Goal: Answer question/provide support

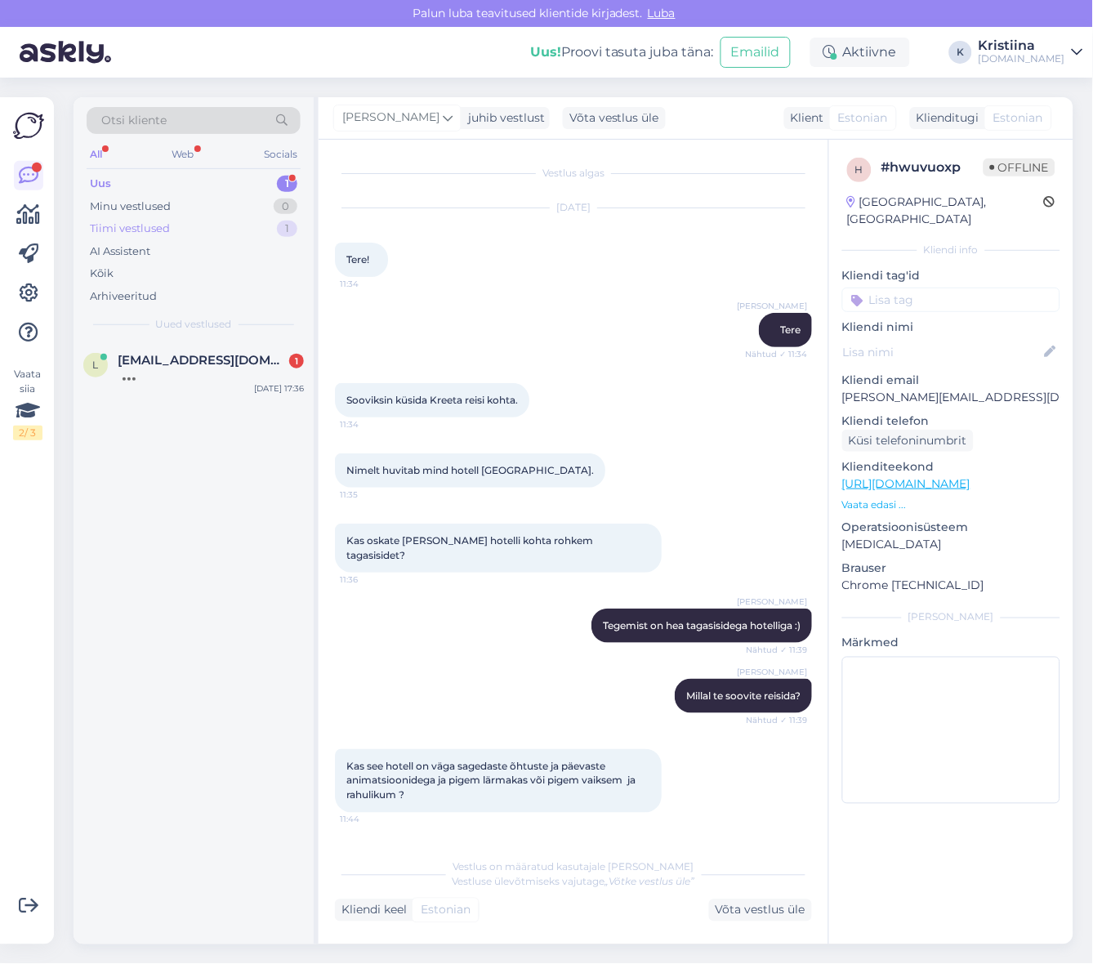
scroll to position [3282, 0]
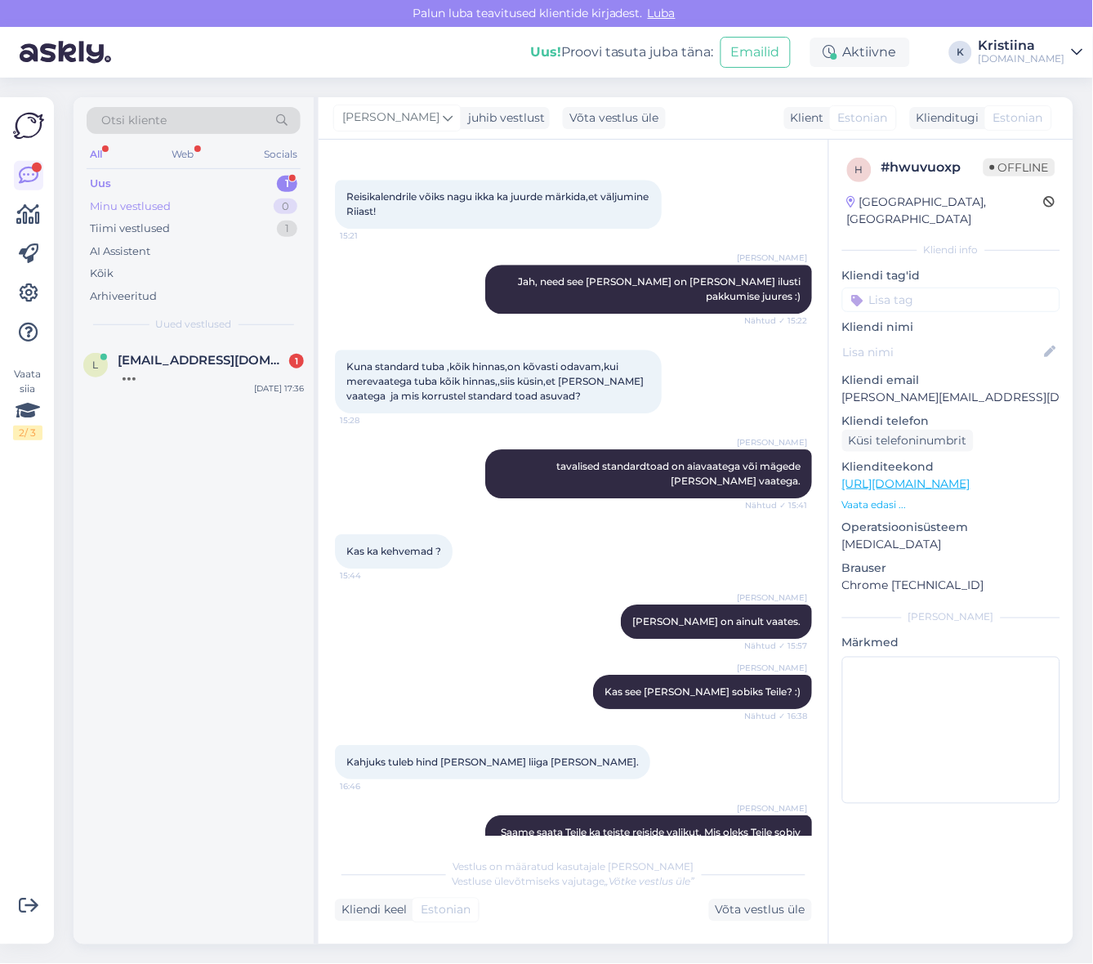
click at [191, 202] on div "Minu vestlused 0" at bounding box center [194, 206] width 214 height 23
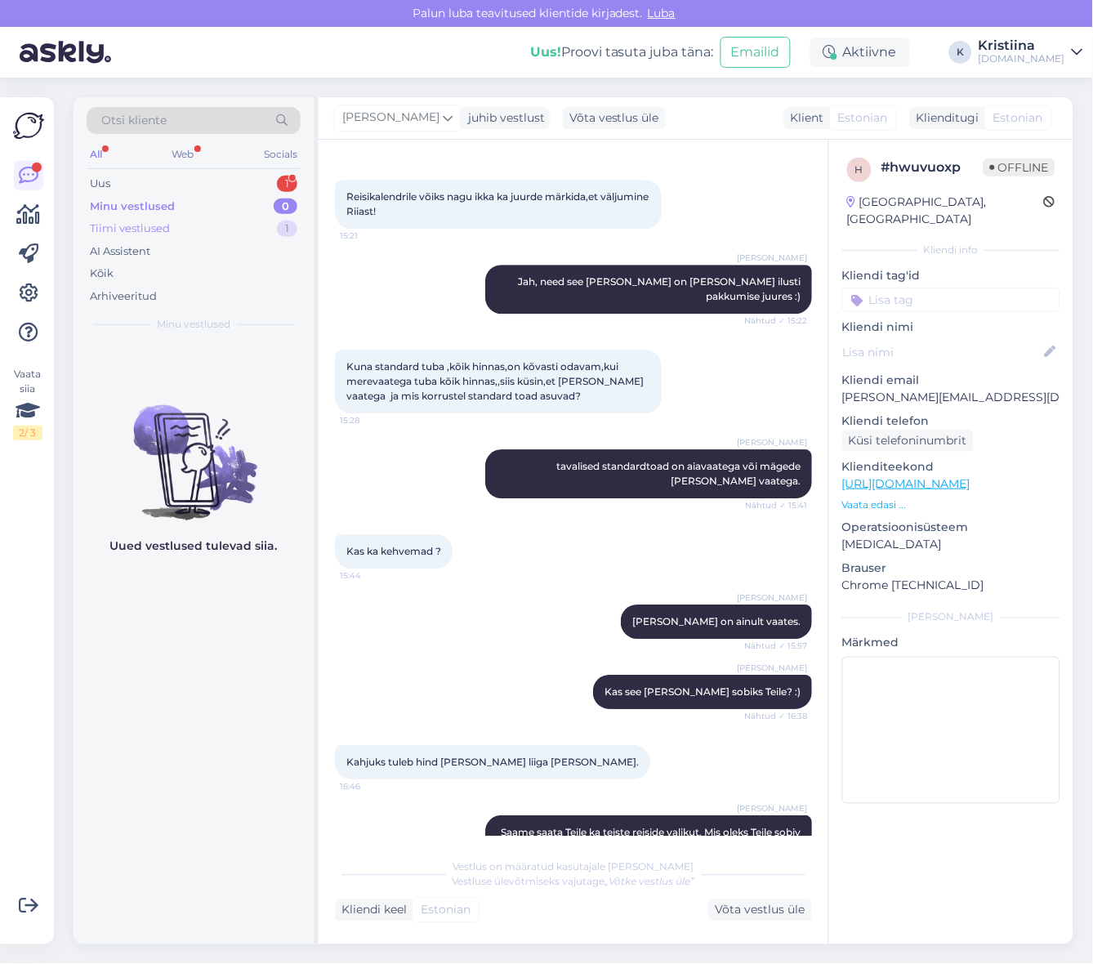
click at [190, 230] on div "Tiimi vestlused 1" at bounding box center [194, 228] width 214 height 23
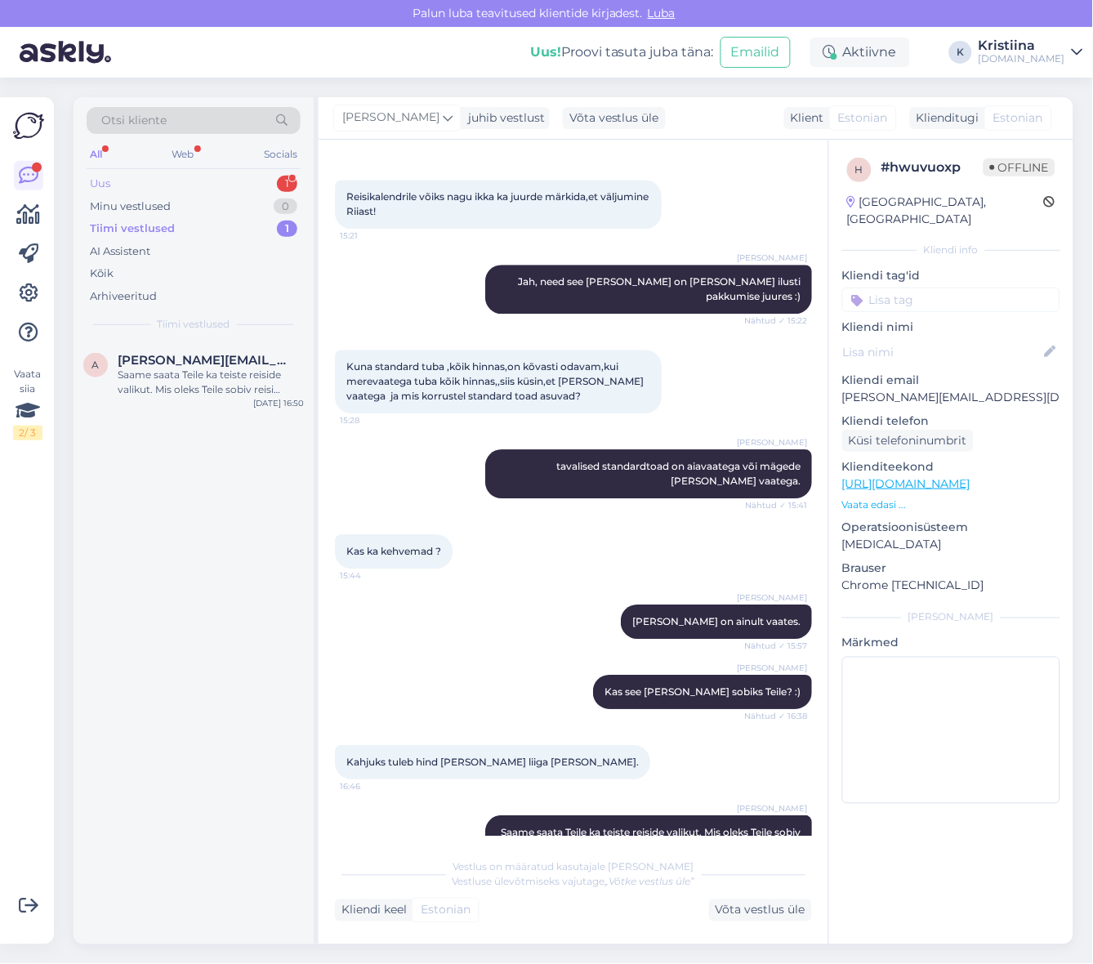
click at [180, 184] on div "Uus 1" at bounding box center [194, 183] width 214 height 23
click at [204, 378] on div "Здравствуйте, интересует Вьетнам, [PERSON_NAME], на 13-14 ночей на двоих. Вылет…" at bounding box center [211, 382] width 186 height 29
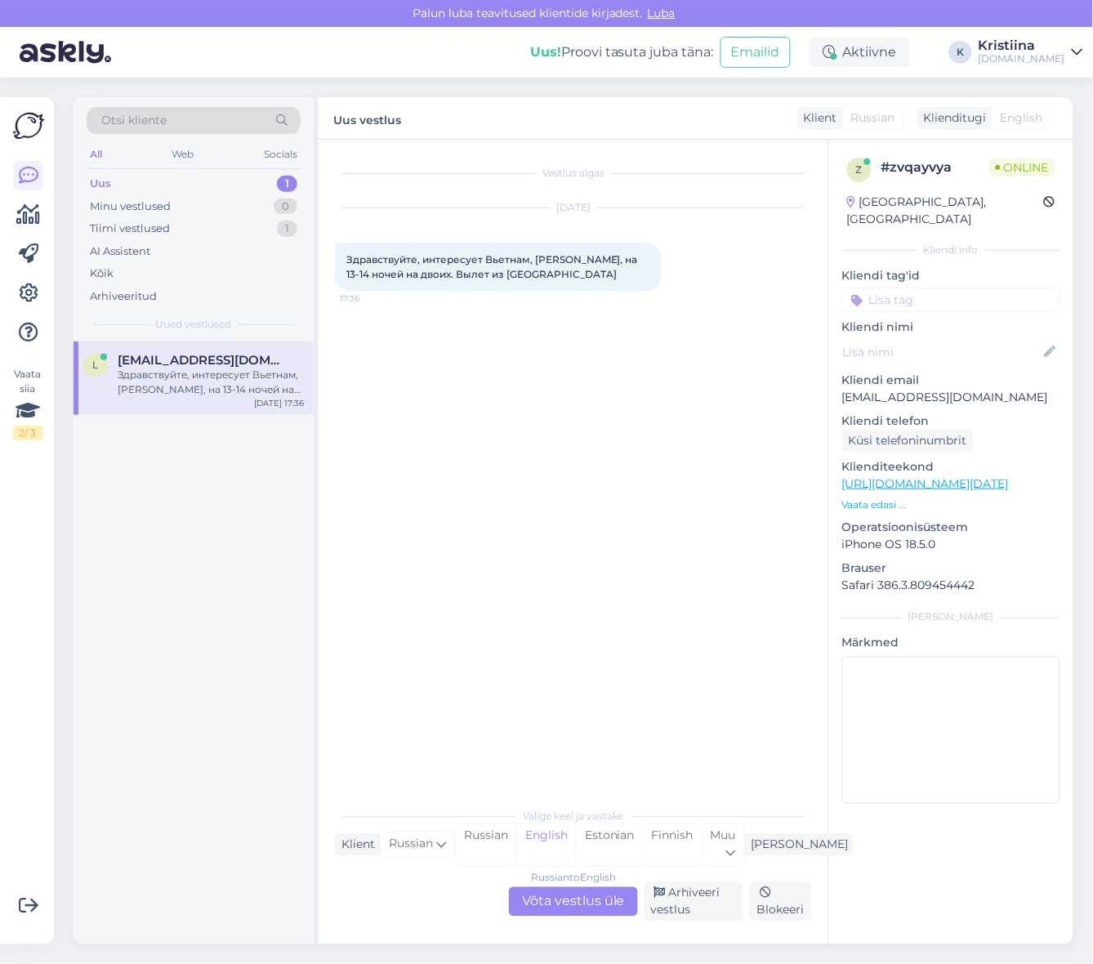
click at [585, 907] on div "Russian to English Võta vestlus üle" at bounding box center [573, 901] width 129 height 29
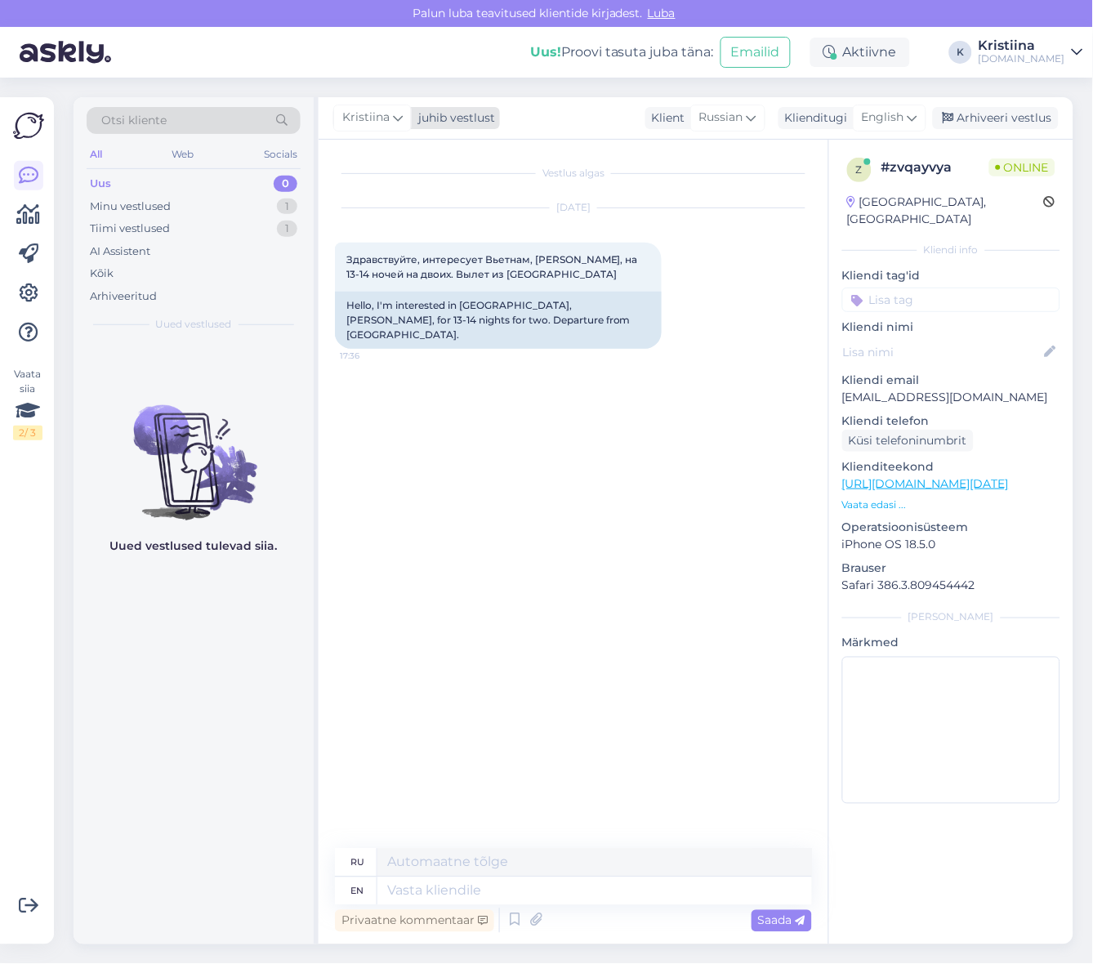
click at [368, 113] on span "Kristiina" at bounding box center [365, 118] width 47 height 18
type input "tat"
click at [389, 196] on div "[PERSON_NAME]" at bounding box center [416, 191] width 141 height 20
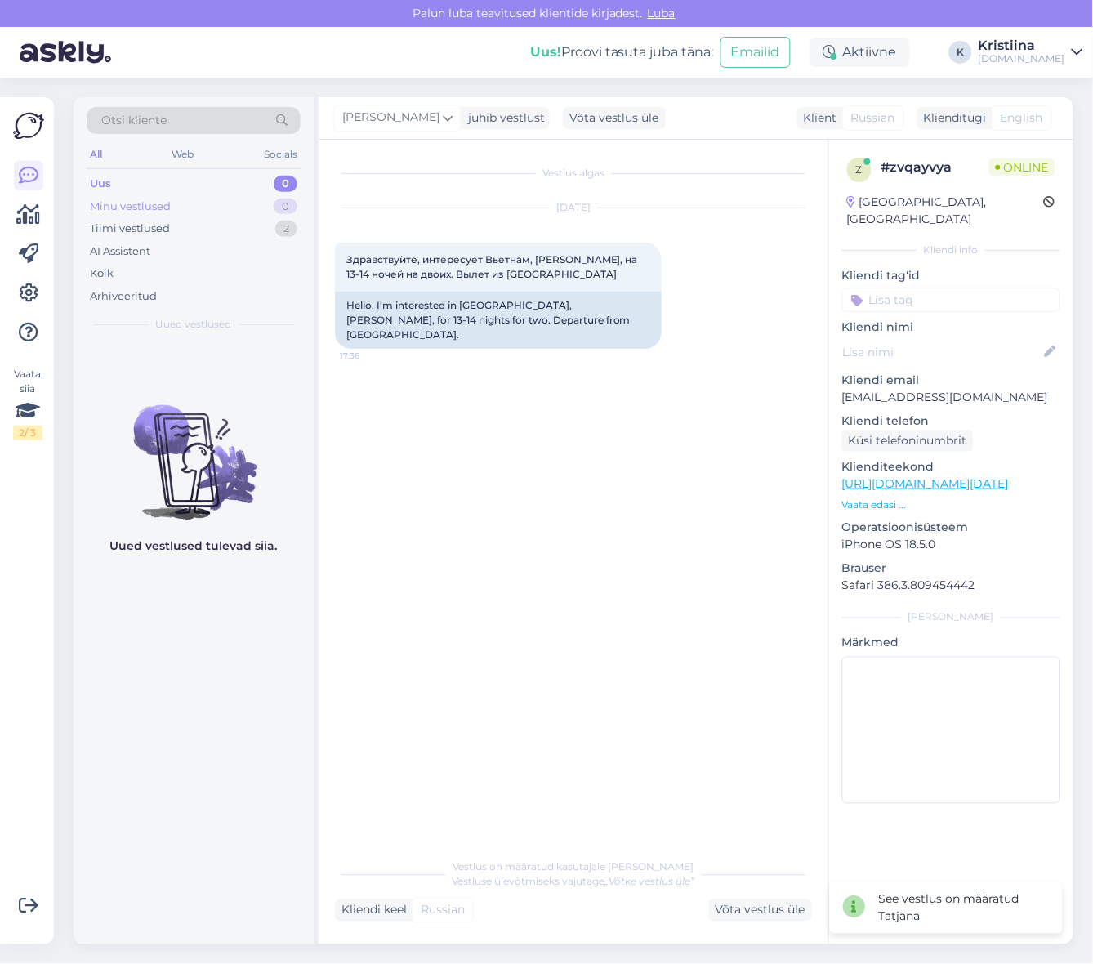
click at [205, 200] on div "Minu vestlused 0" at bounding box center [194, 206] width 214 height 23
click at [194, 235] on div "Tiimi vestlused 2" at bounding box center [194, 228] width 214 height 23
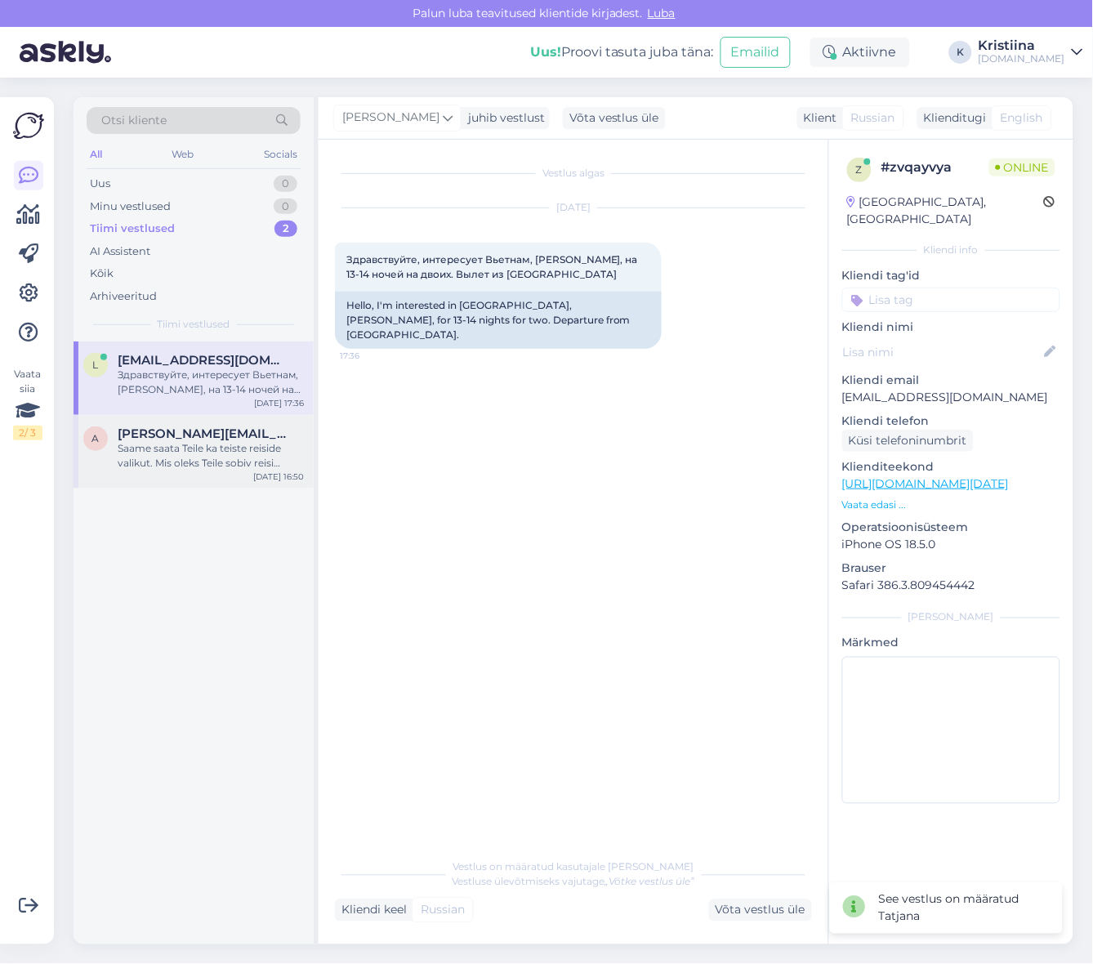
click at [159, 433] on span "[PERSON_NAME][EMAIL_ADDRESS][DOMAIN_NAME]" at bounding box center [203, 434] width 170 height 15
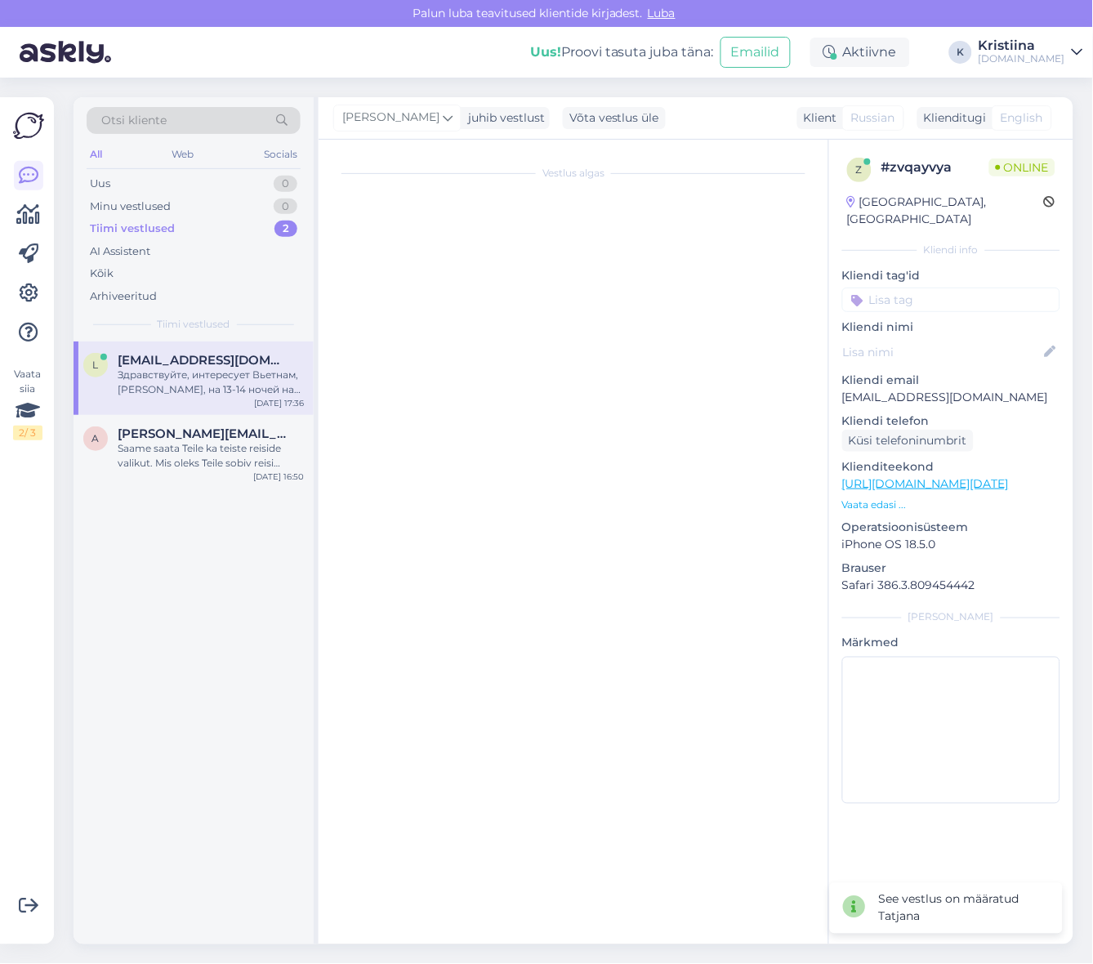
scroll to position [3282, 0]
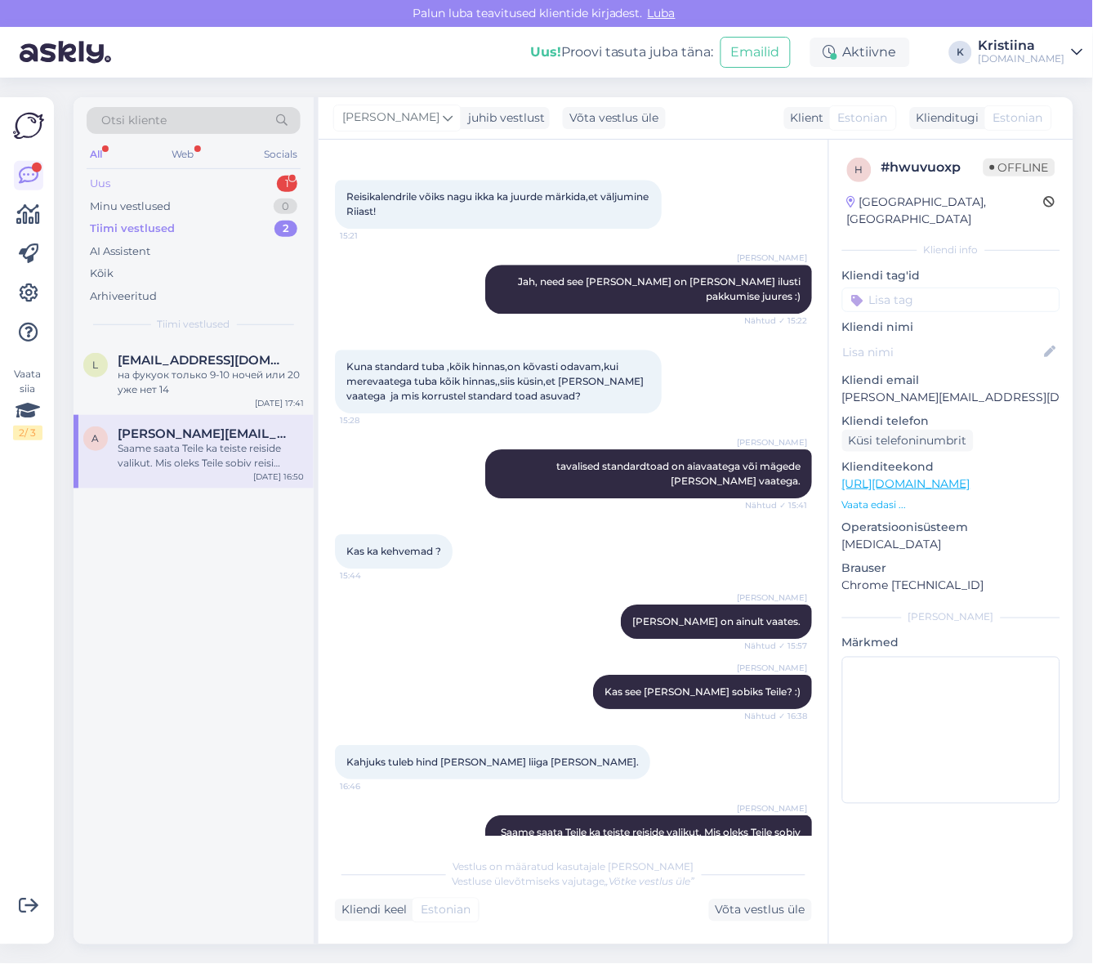
click at [230, 184] on div "Uus 1" at bounding box center [194, 183] width 214 height 23
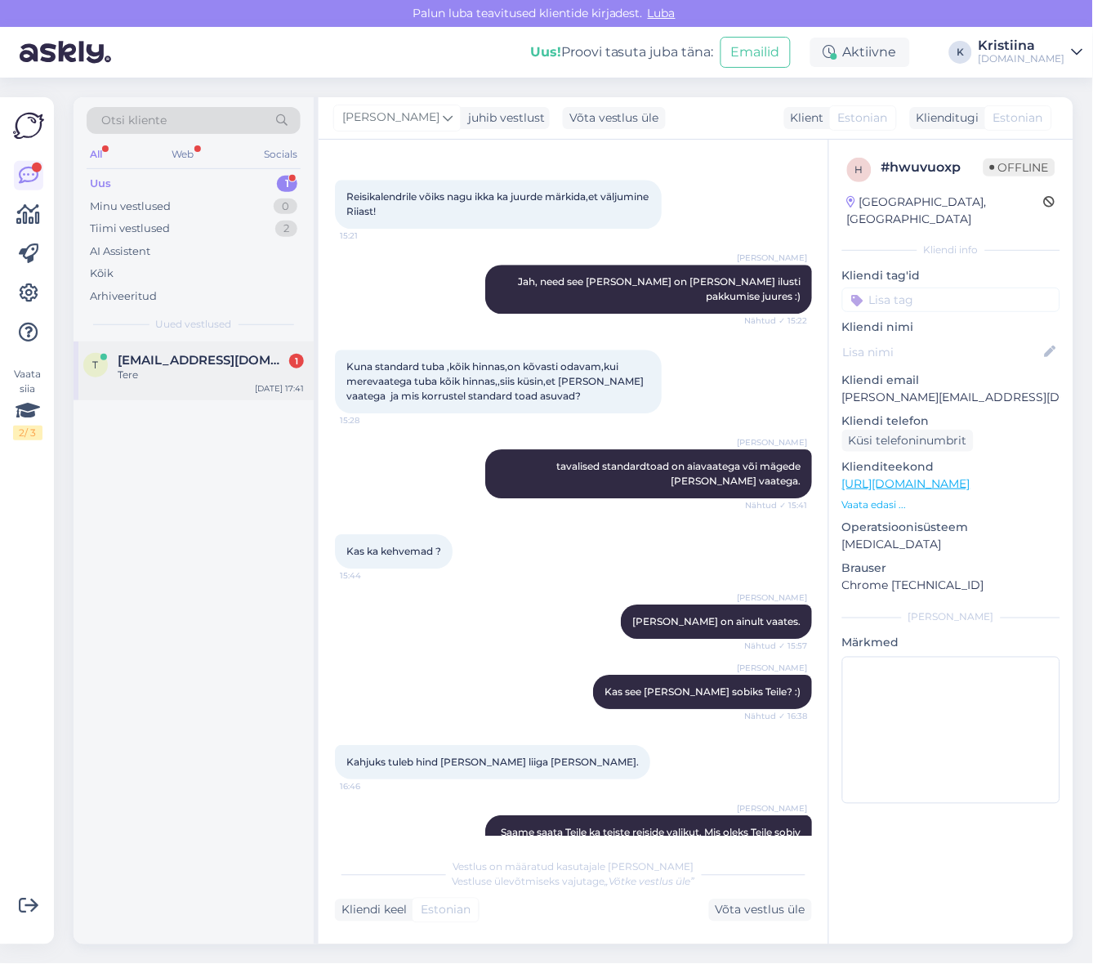
click at [208, 360] on span "[EMAIL_ADDRESS][DOMAIN_NAME]" at bounding box center [203, 360] width 170 height 15
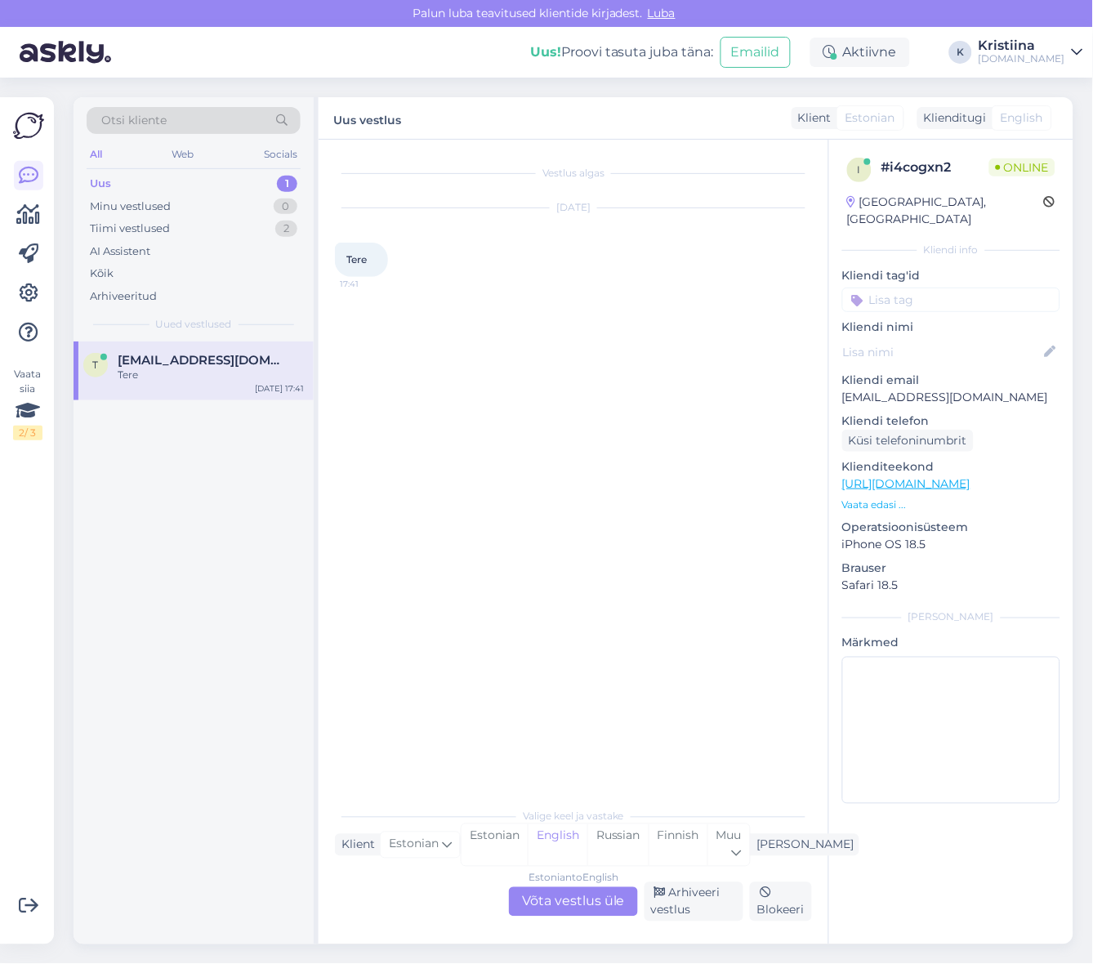
drag, startPoint x: 568, startPoint y: 904, endPoint x: 578, endPoint y: 877, distance: 29.0
click at [569, 904] on div "Estonian to English Võta vestlus üle" at bounding box center [573, 901] width 129 height 29
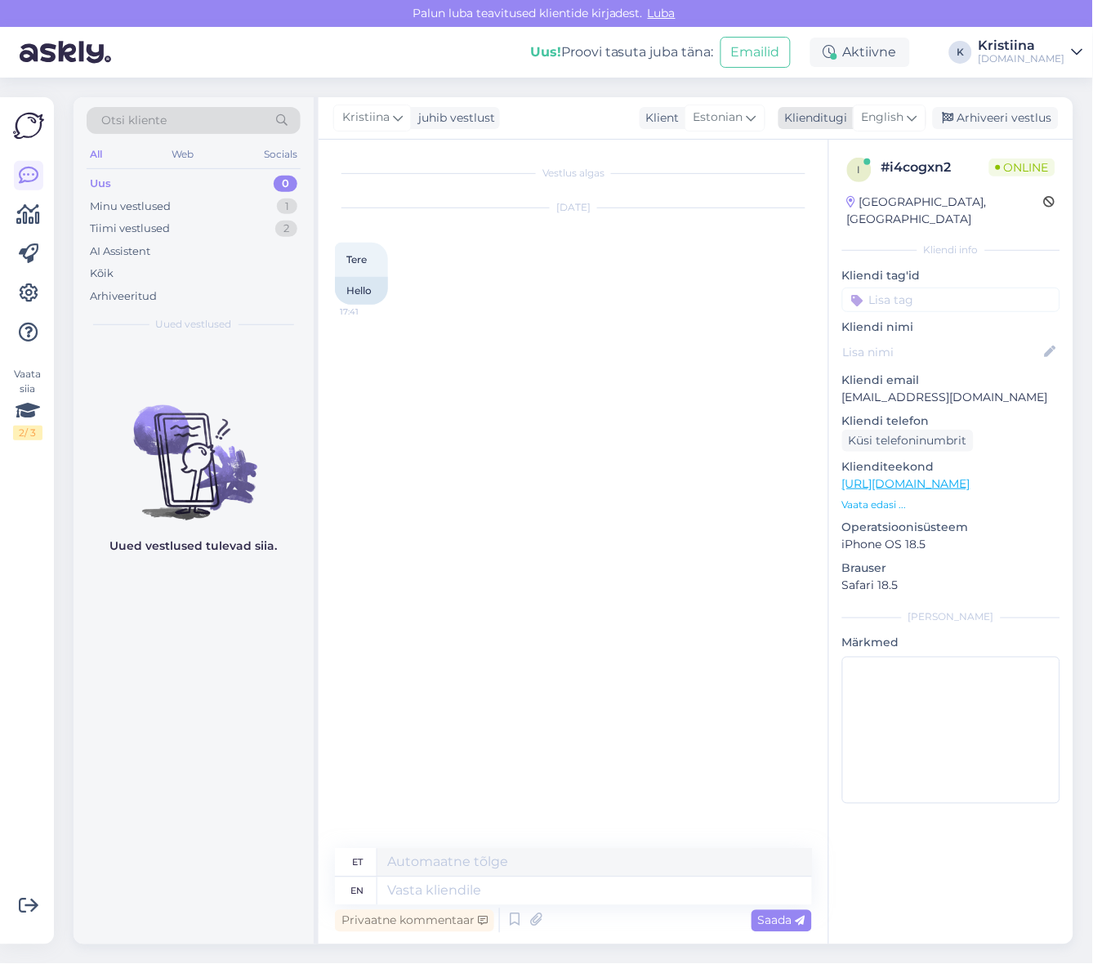
click at [924, 109] on div "English" at bounding box center [890, 118] width 74 height 26
drag, startPoint x: 878, startPoint y: 213, endPoint x: 811, endPoint y: 270, distance: 87.6
click at [878, 213] on link "Estonian" at bounding box center [853, 216] width 180 height 26
click at [418, 899] on textarea at bounding box center [573, 888] width 477 height 34
type textarea "Tere! Kuidas saame aidata? :)"
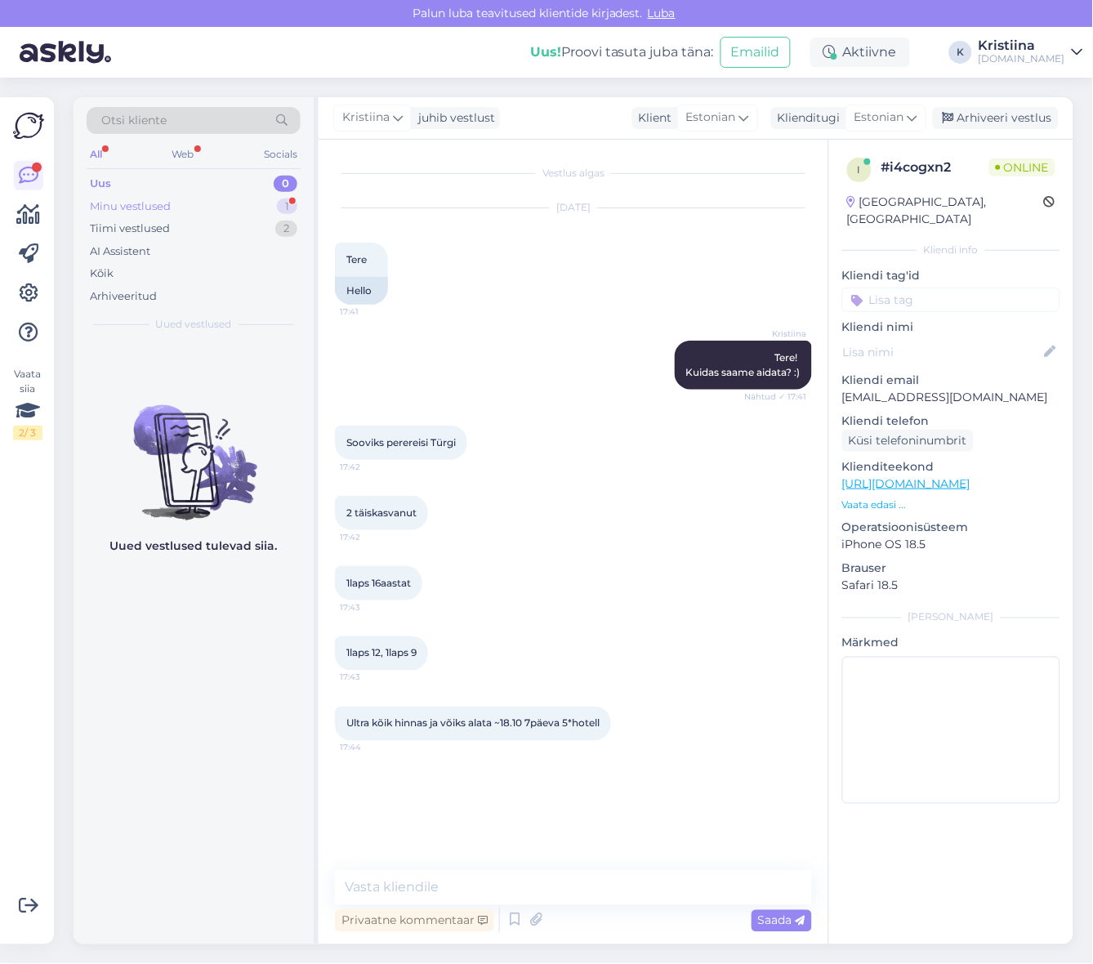
click at [206, 208] on div "Minu vestlused 1" at bounding box center [194, 206] width 214 height 23
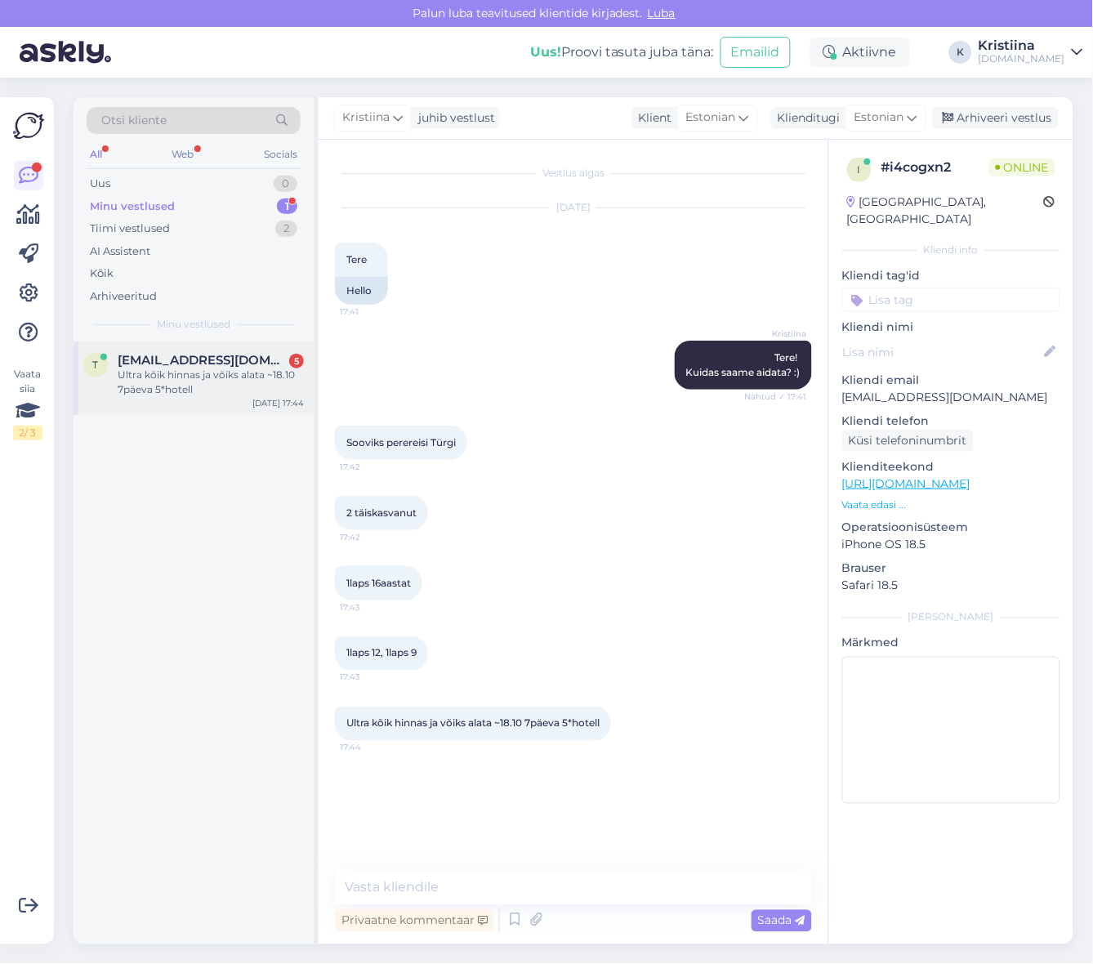
click at [221, 374] on div "Ultra kõik hinnas ja võiks alata ~18.10 7päeva 5*hotell" at bounding box center [211, 382] width 186 height 29
click at [446, 879] on textarea at bounding box center [573, 888] width 477 height 34
copy p "[EMAIL_ADDRESS][DOMAIN_NAME]"
drag, startPoint x: 993, startPoint y: 382, endPoint x: 843, endPoint y: 384, distance: 149.5
click at [843, 389] on p "[EMAIL_ADDRESS][DOMAIN_NAME]" at bounding box center [951, 397] width 218 height 17
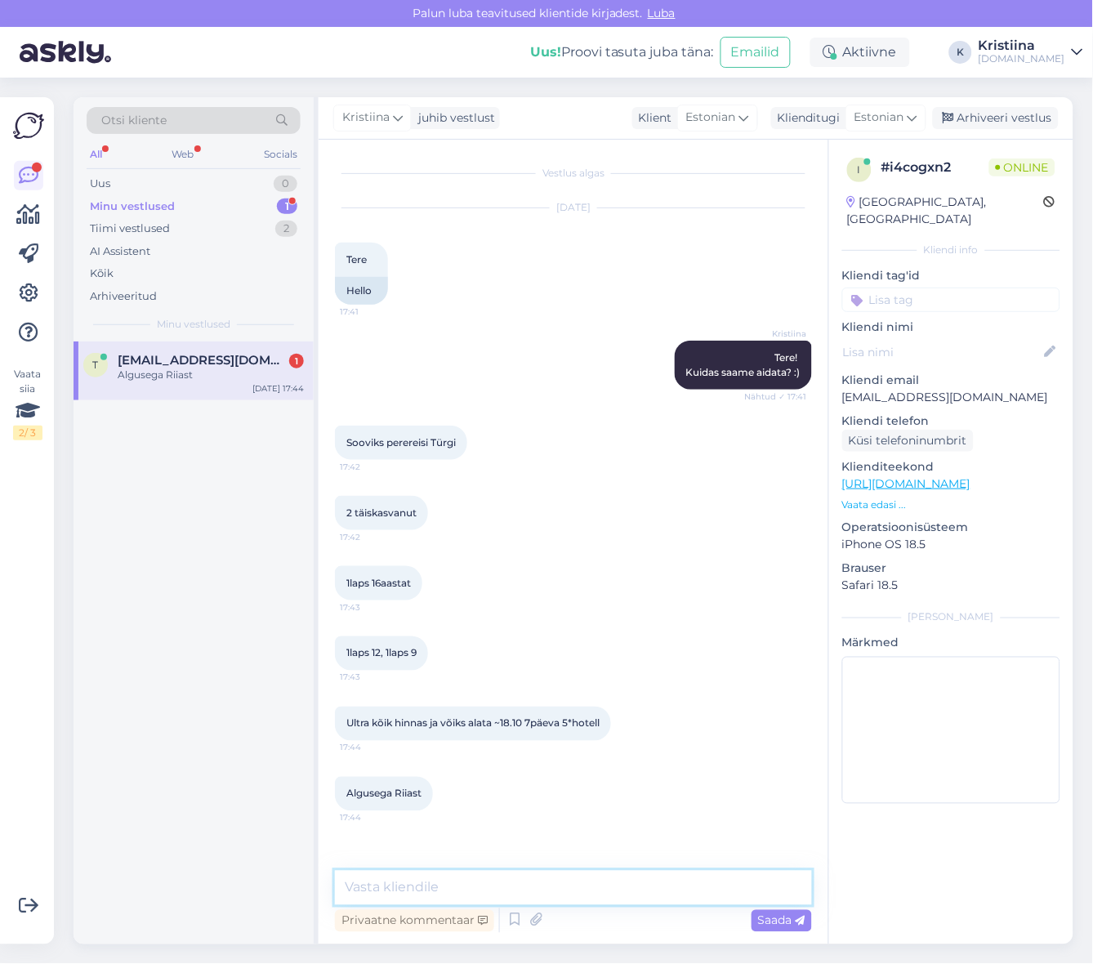
click at [467, 900] on textarea at bounding box center [573, 888] width 477 height 34
paste textarea "[EMAIL_ADDRESS][DOMAIN_NAME]"
type textarea "Kas pakkumise võime saata e-mailile [EMAIL_ADDRESS][DOMAIN_NAME] ?"
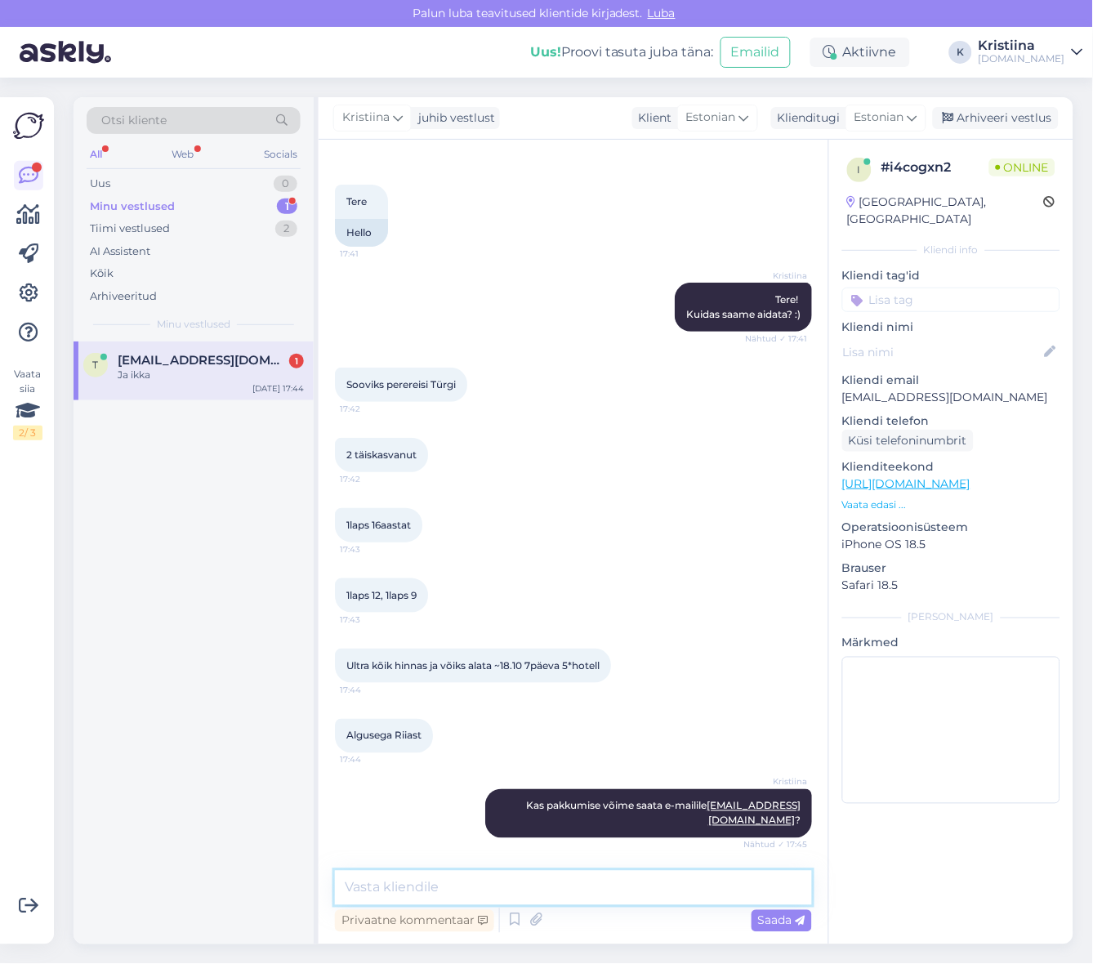
scroll to position [127, 0]
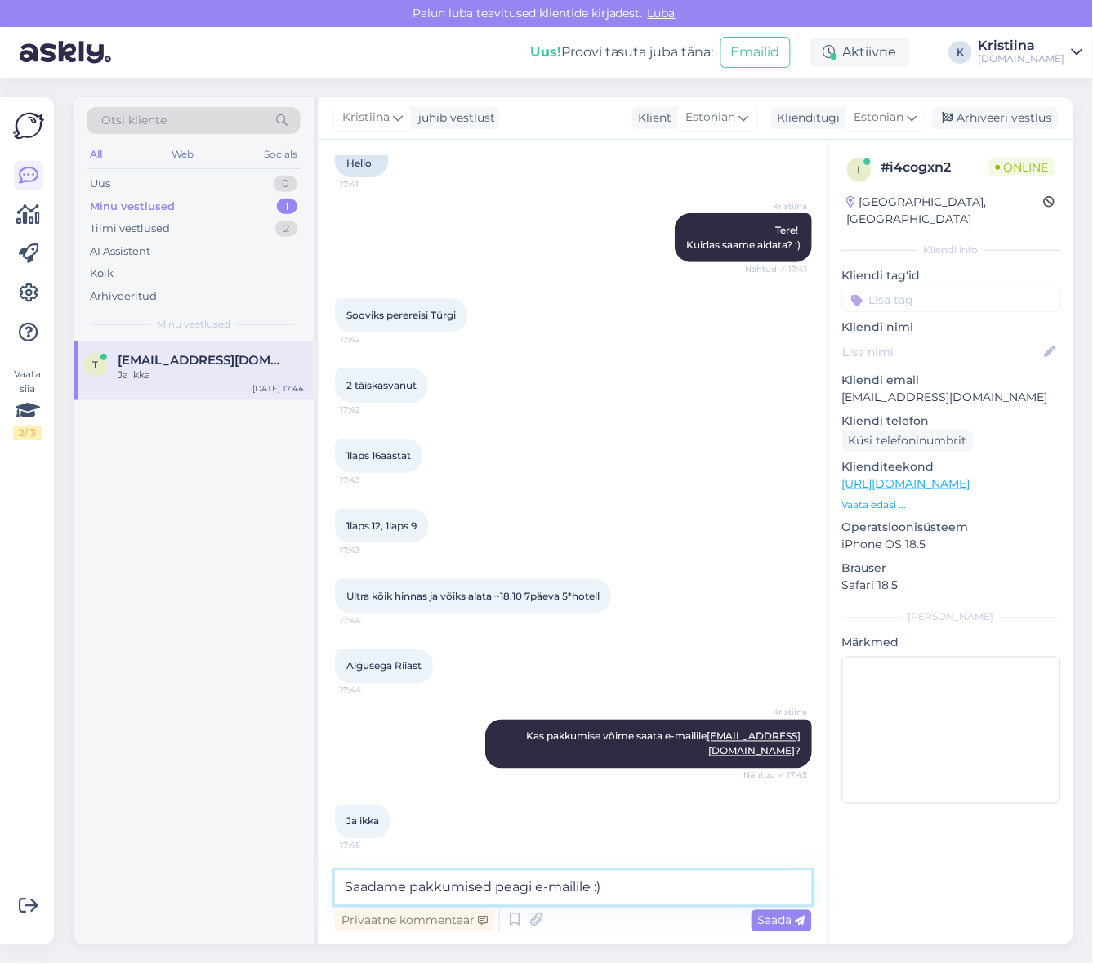
type textarea "Saadame pakkumised peagi e-mailile :)"
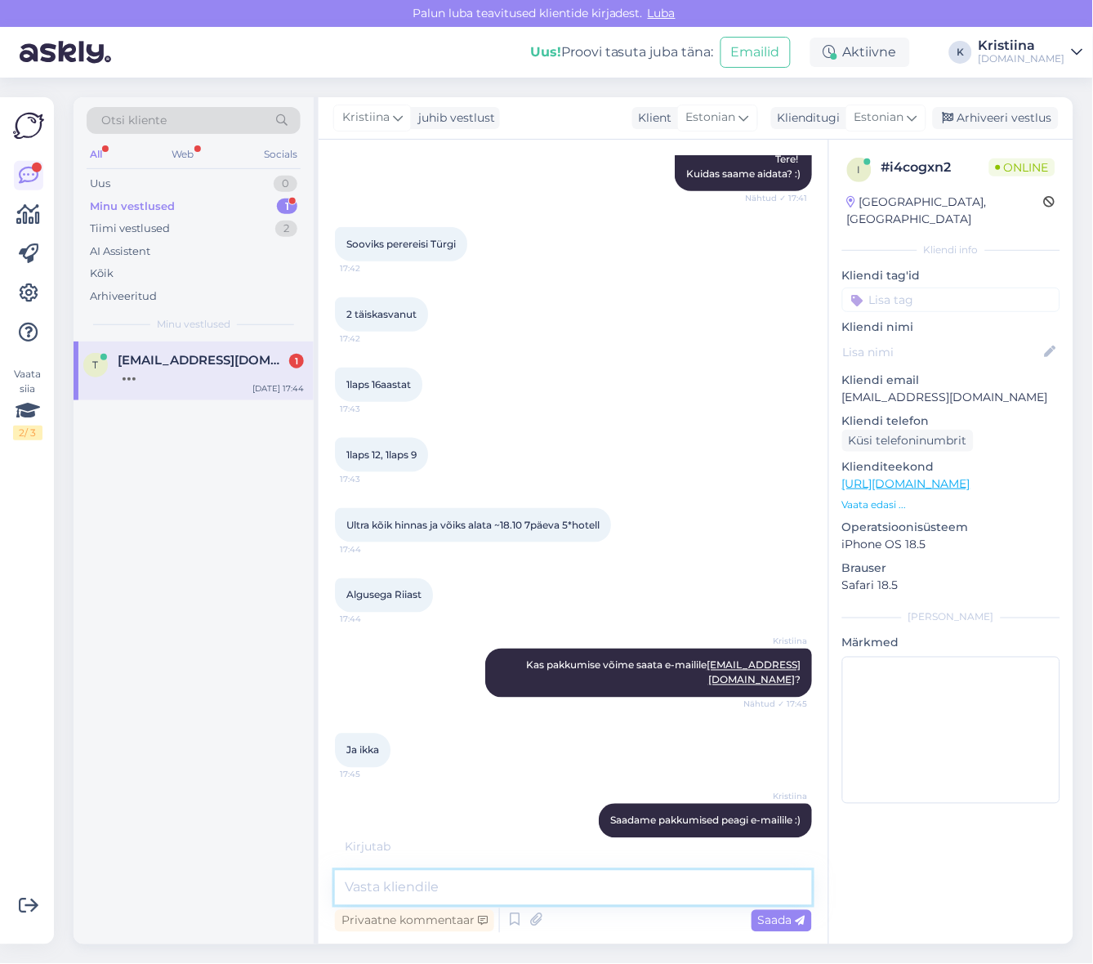
scroll to position [286, 0]
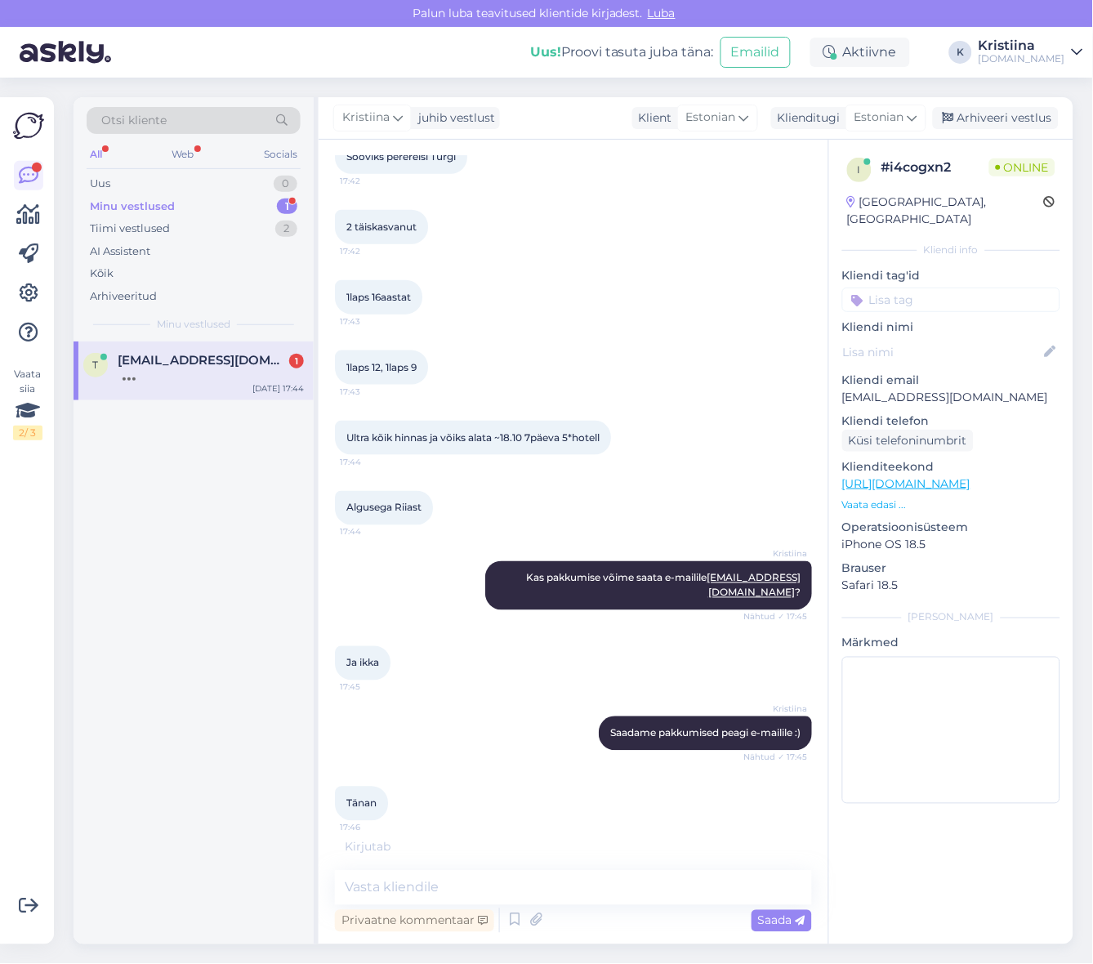
click at [190, 364] on span "[EMAIL_ADDRESS][DOMAIN_NAME]" at bounding box center [203, 360] width 170 height 15
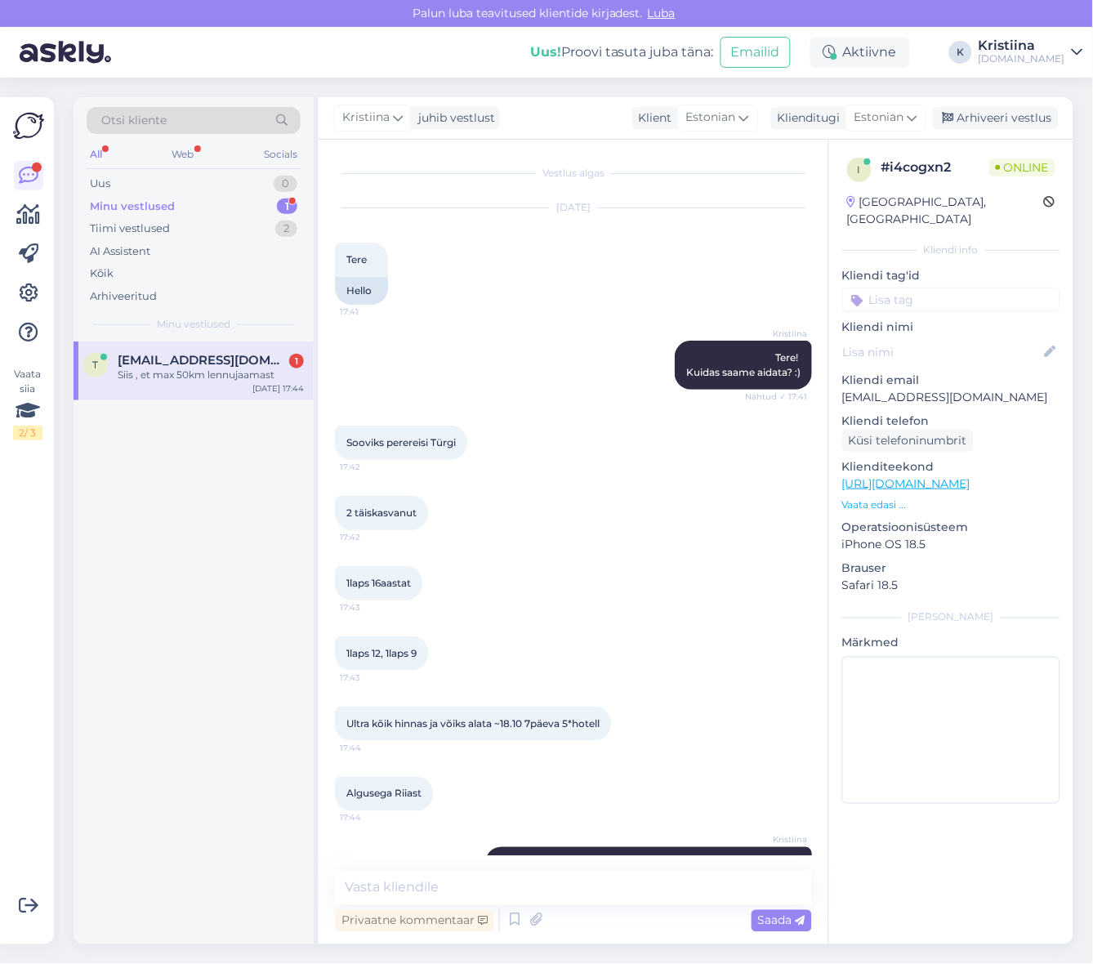
scroll to position [338, 0]
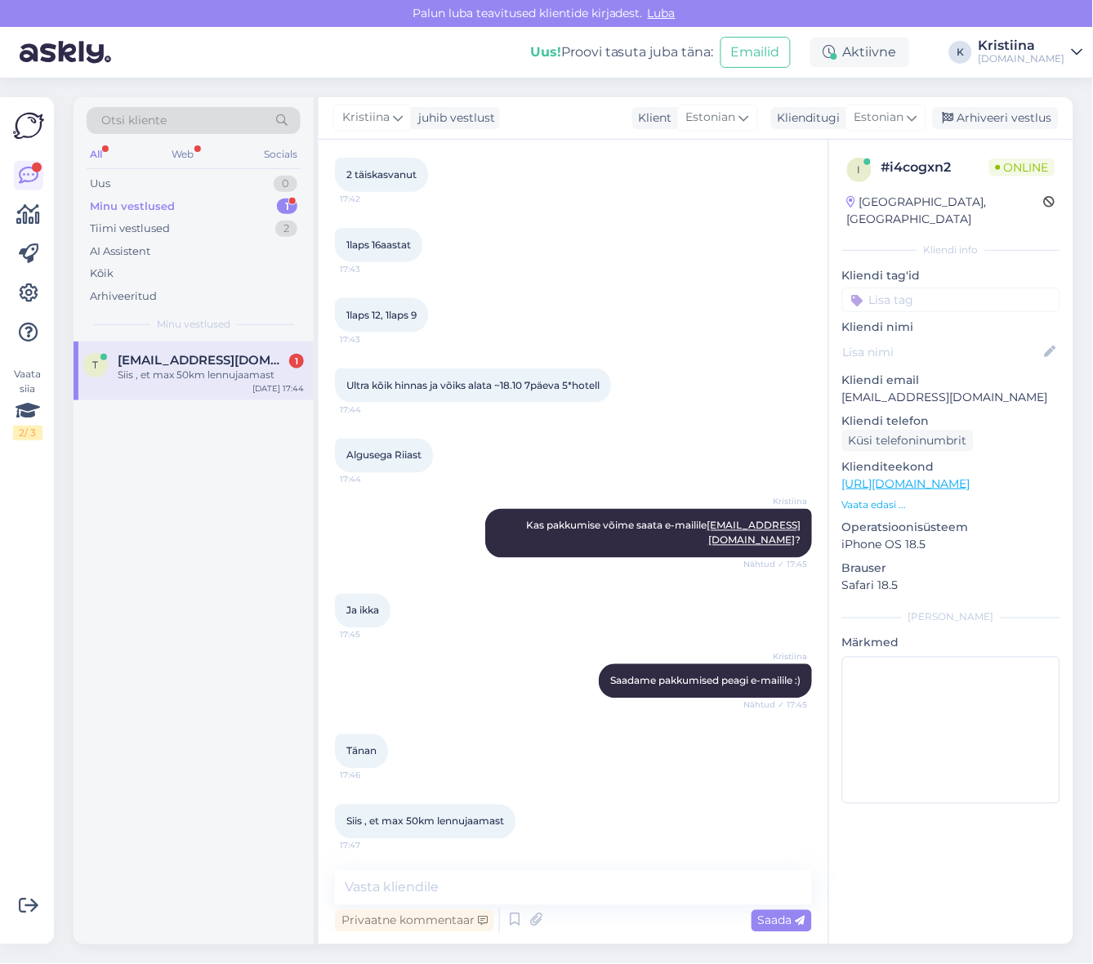
click at [214, 365] on span "[EMAIL_ADDRESS][DOMAIN_NAME]" at bounding box center [203, 360] width 170 height 15
click at [444, 883] on textarea at bounding box center [573, 888] width 477 height 34
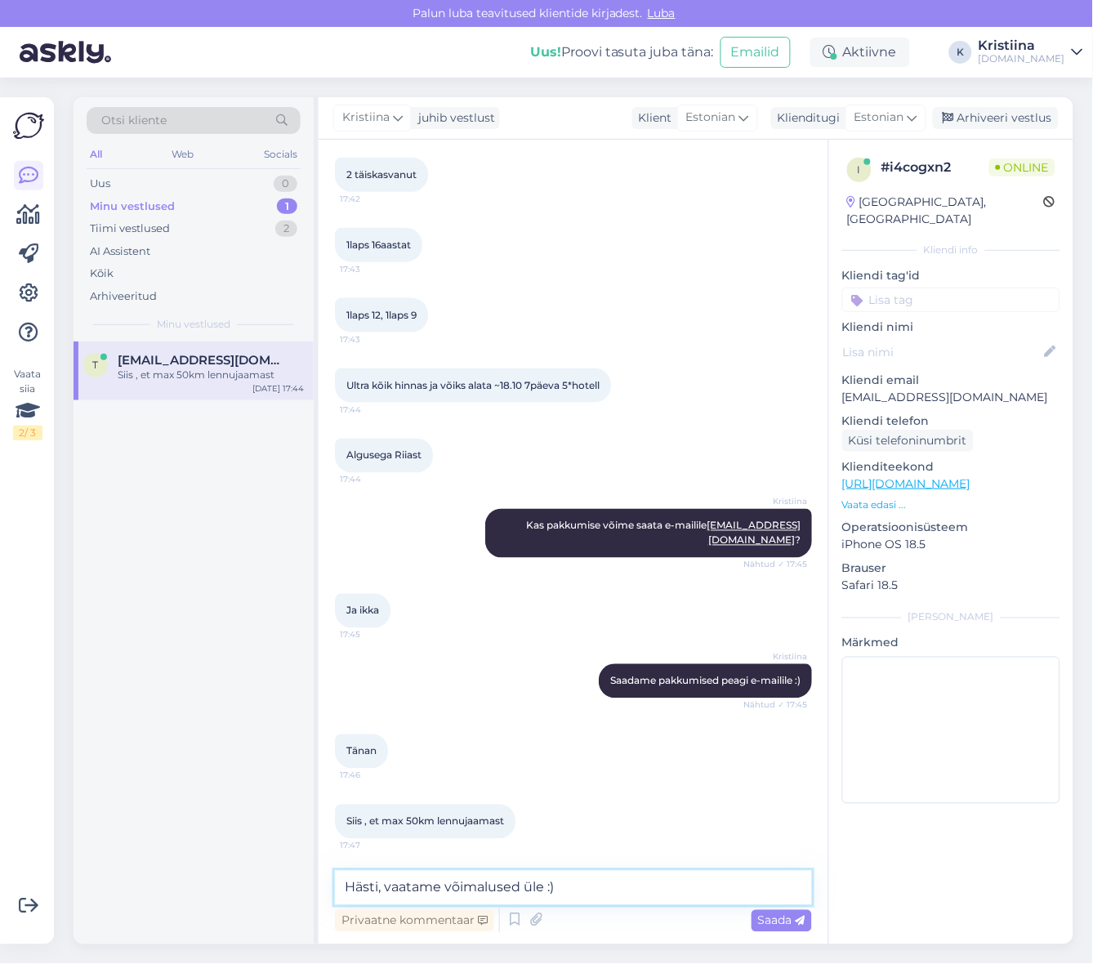
type textarea "Hästi, vaatame võimalused üle :)"
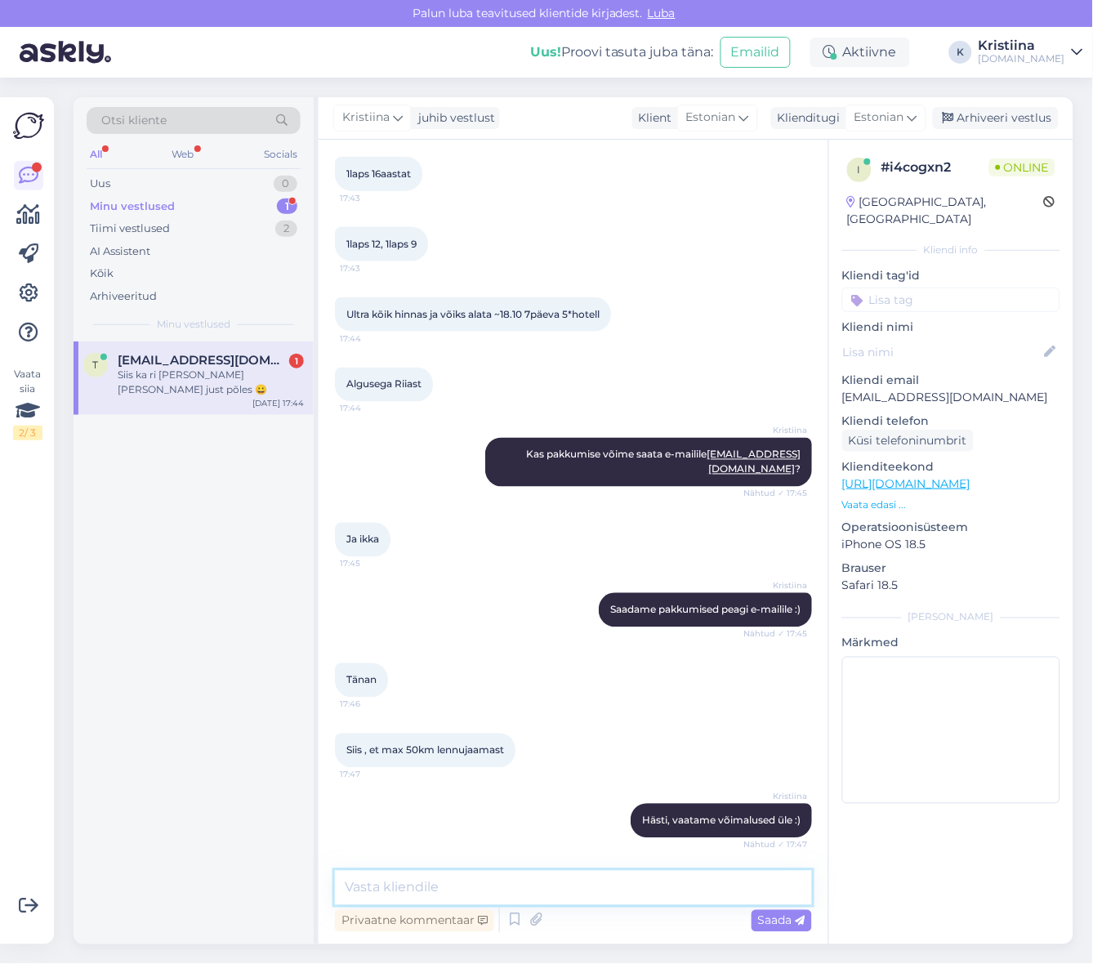
scroll to position [479, 0]
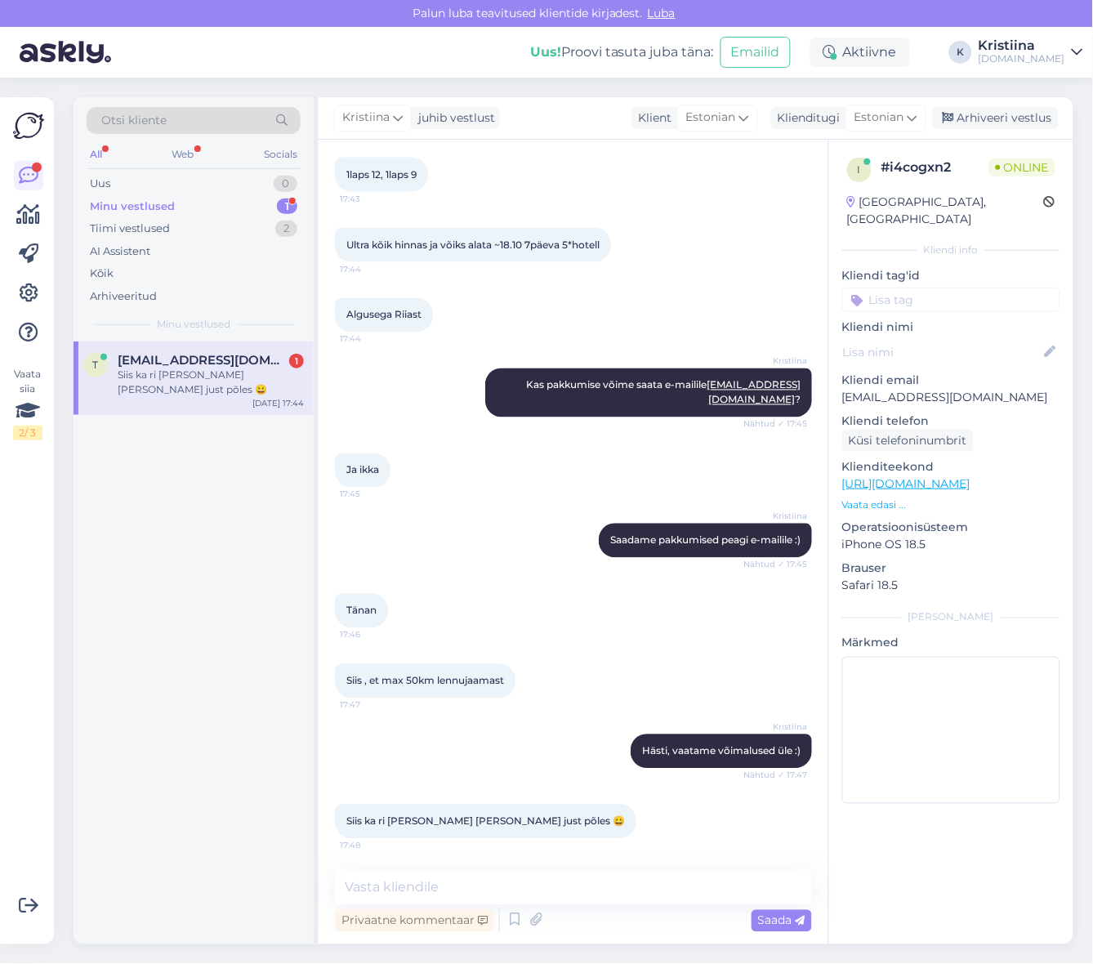
click at [190, 387] on div "t [EMAIL_ADDRESS][DOMAIN_NAME] 1 Siis ka ri [PERSON_NAME] [PERSON_NAME] just põ…" at bounding box center [194, 379] width 240 height 74
click at [412, 884] on textarea at bounding box center [573, 888] width 477 height 34
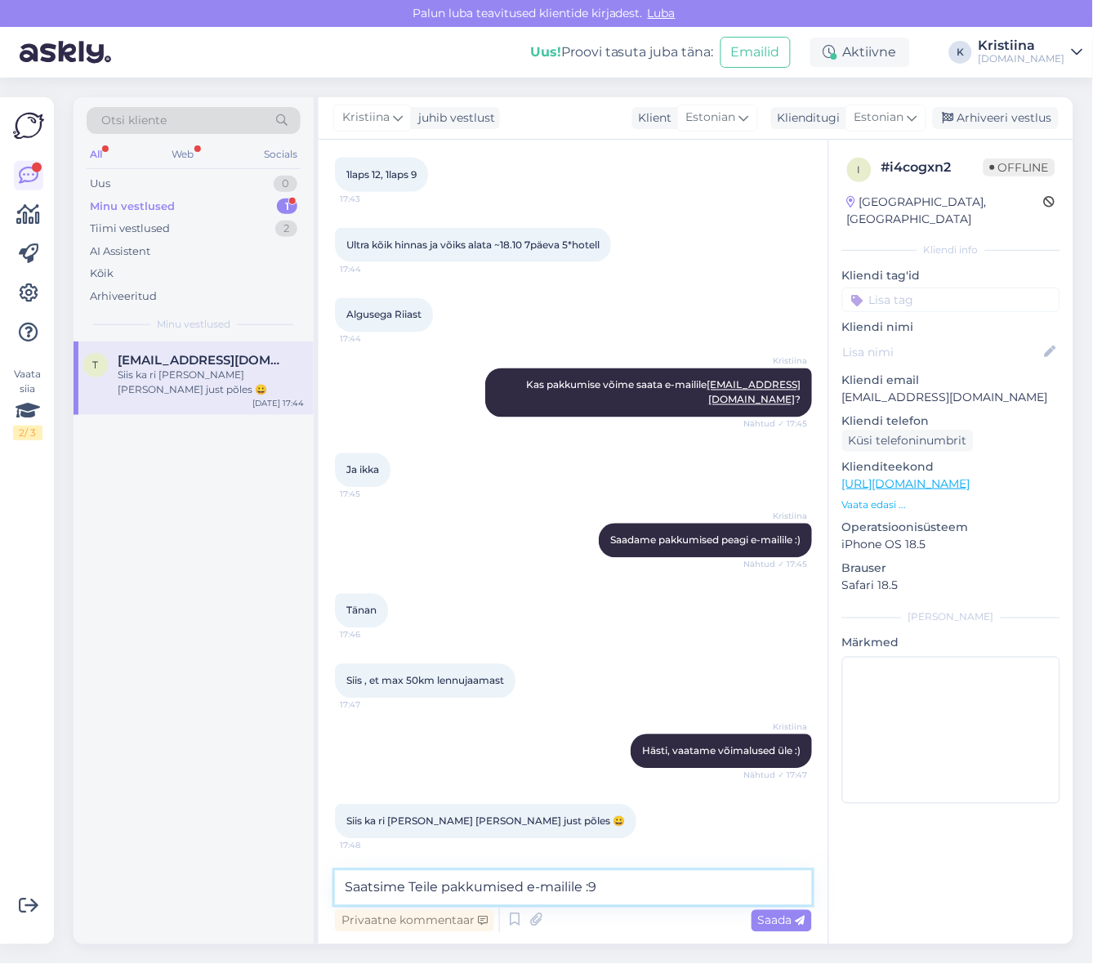
type textarea "Saatsime Teile pakkumised e-mailile :9"
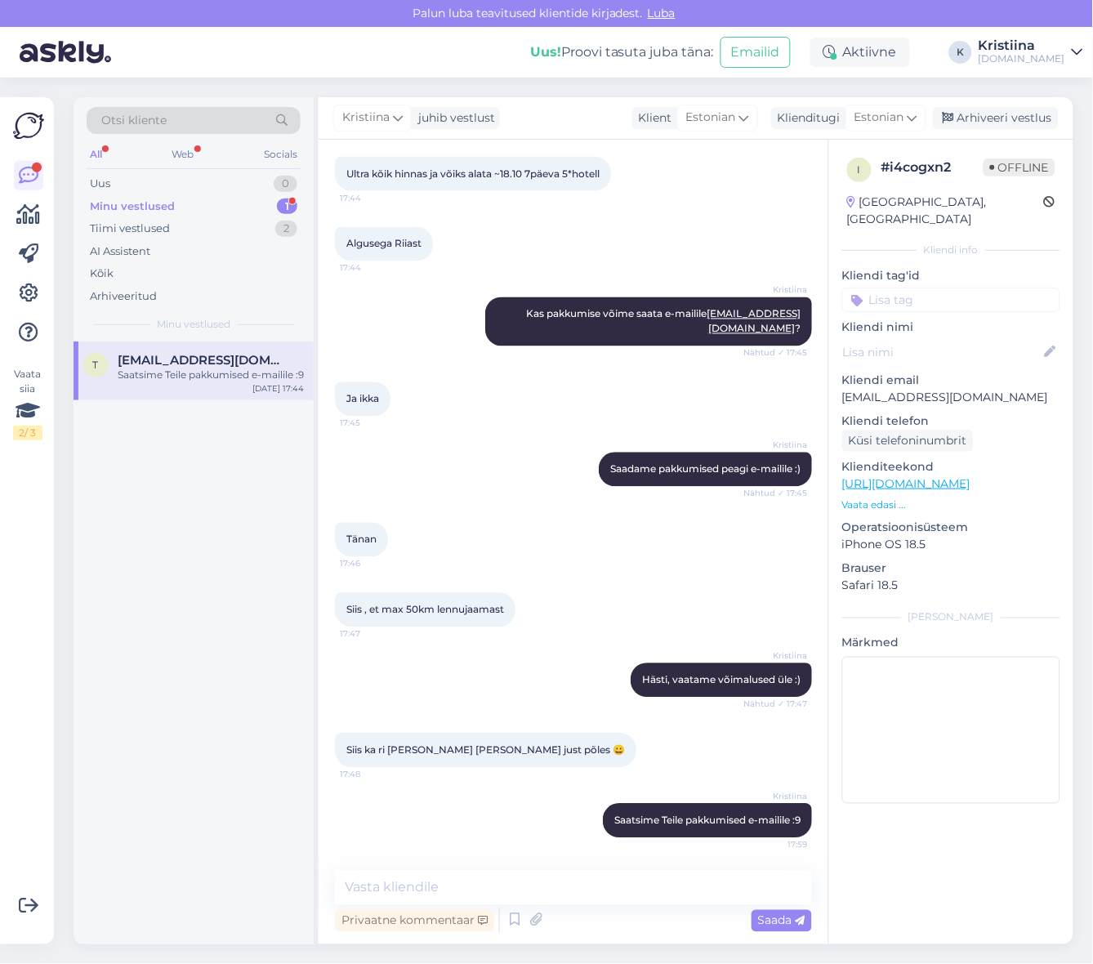
click at [184, 368] on div "Saatsime Teile pakkumised e-mailile :9" at bounding box center [211, 375] width 186 height 15
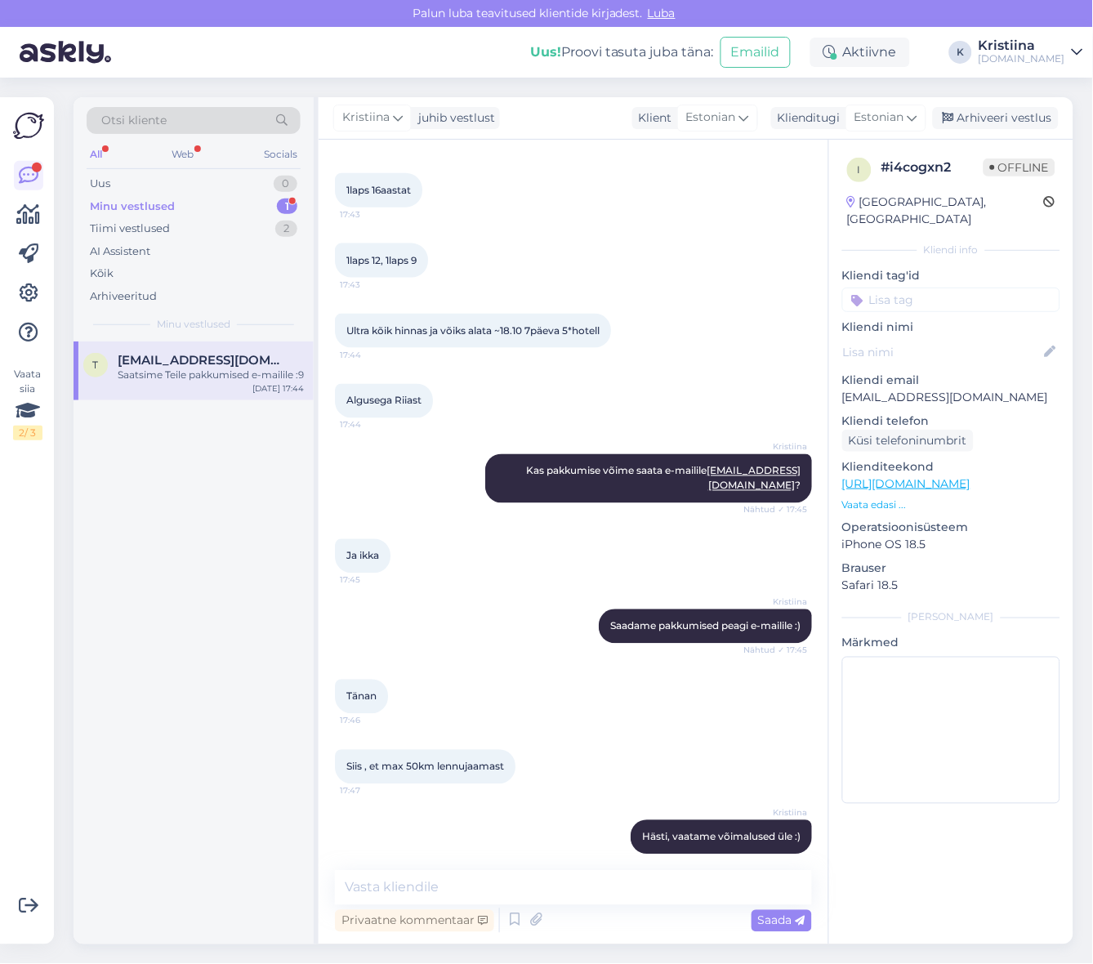
scroll to position [549, 0]
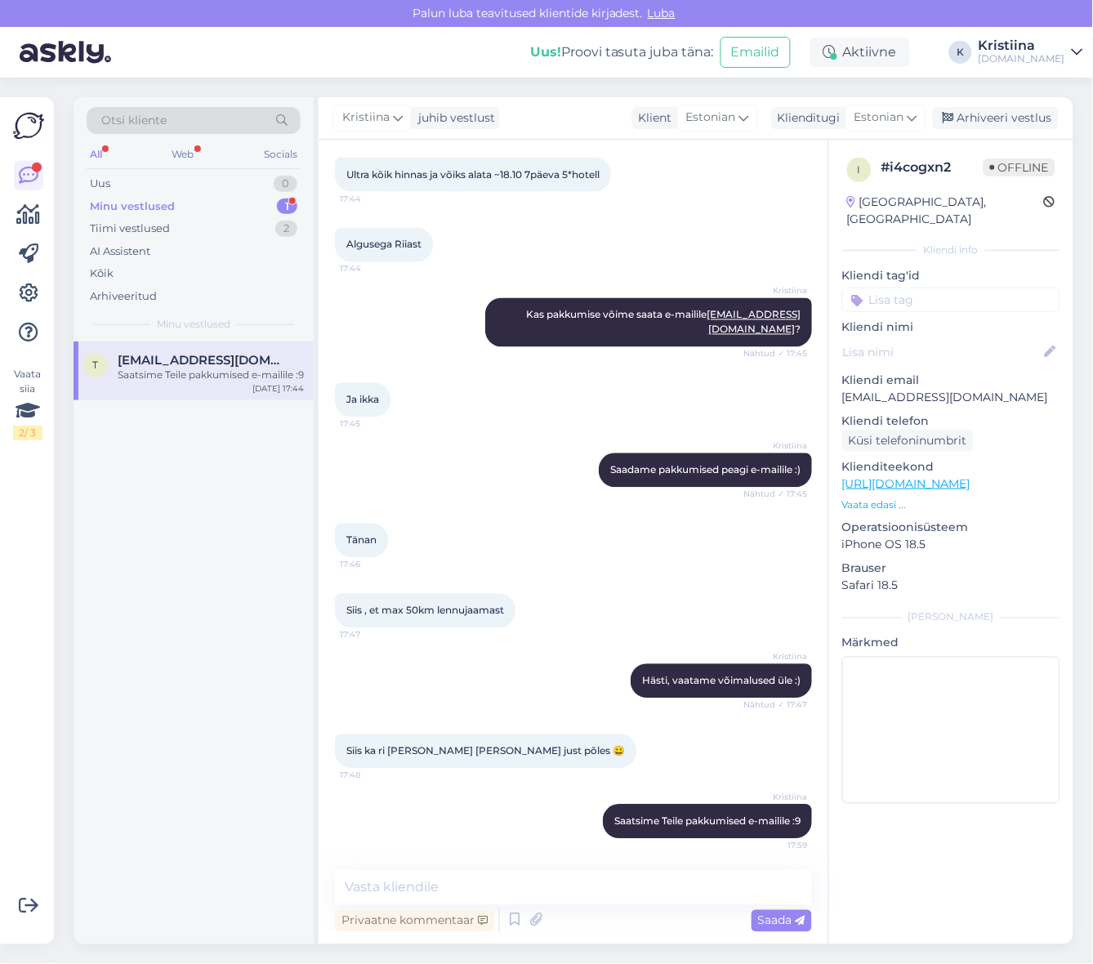
click at [165, 207] on div "Minu vestlused" at bounding box center [132, 207] width 85 height 16
click at [190, 185] on div "Uus 1" at bounding box center [194, 183] width 214 height 23
click at [208, 372] on div "Tere! Sooviksin reisipakkumist okt vaheajaks 2 täiskasvanut ja üks 1 aastane la…" at bounding box center [211, 382] width 186 height 29
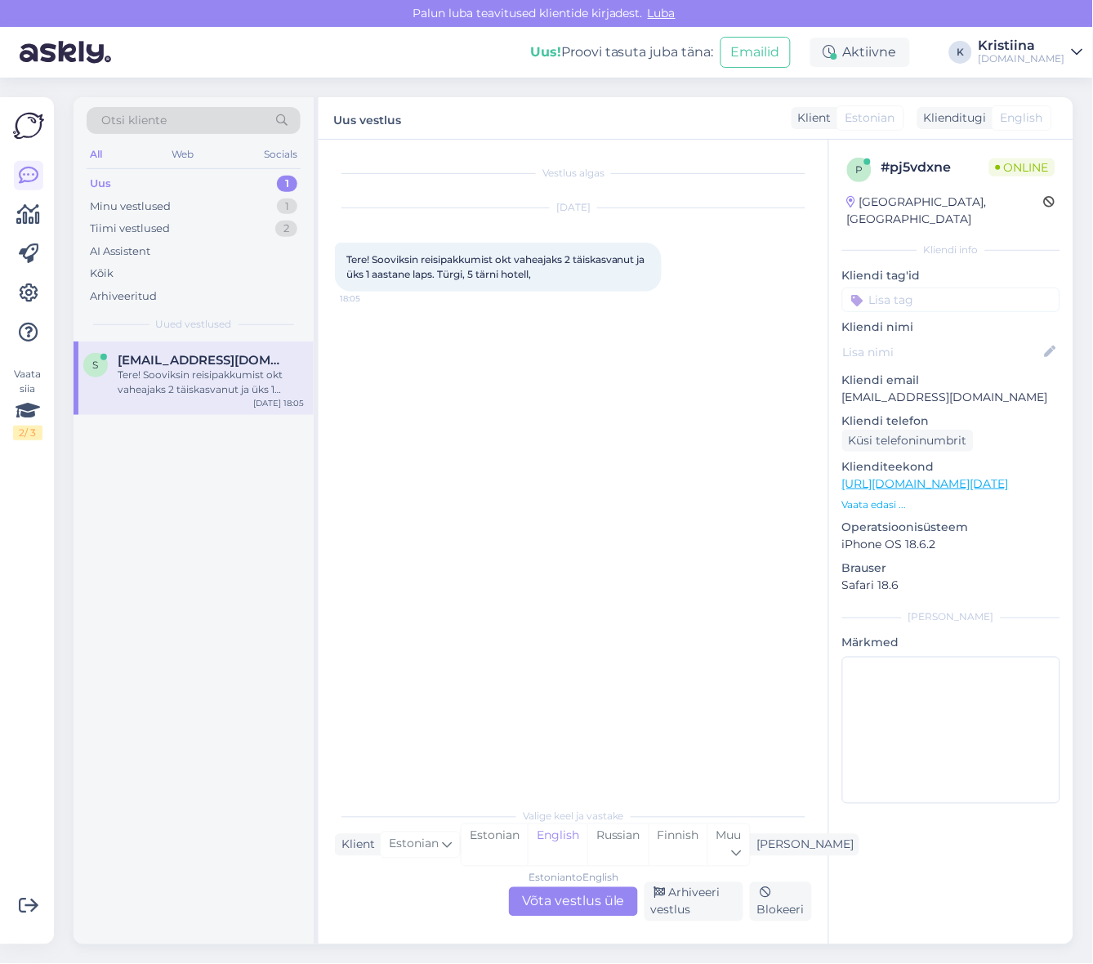
click at [565, 909] on div "Estonian to English Võta vestlus üle" at bounding box center [573, 901] width 129 height 29
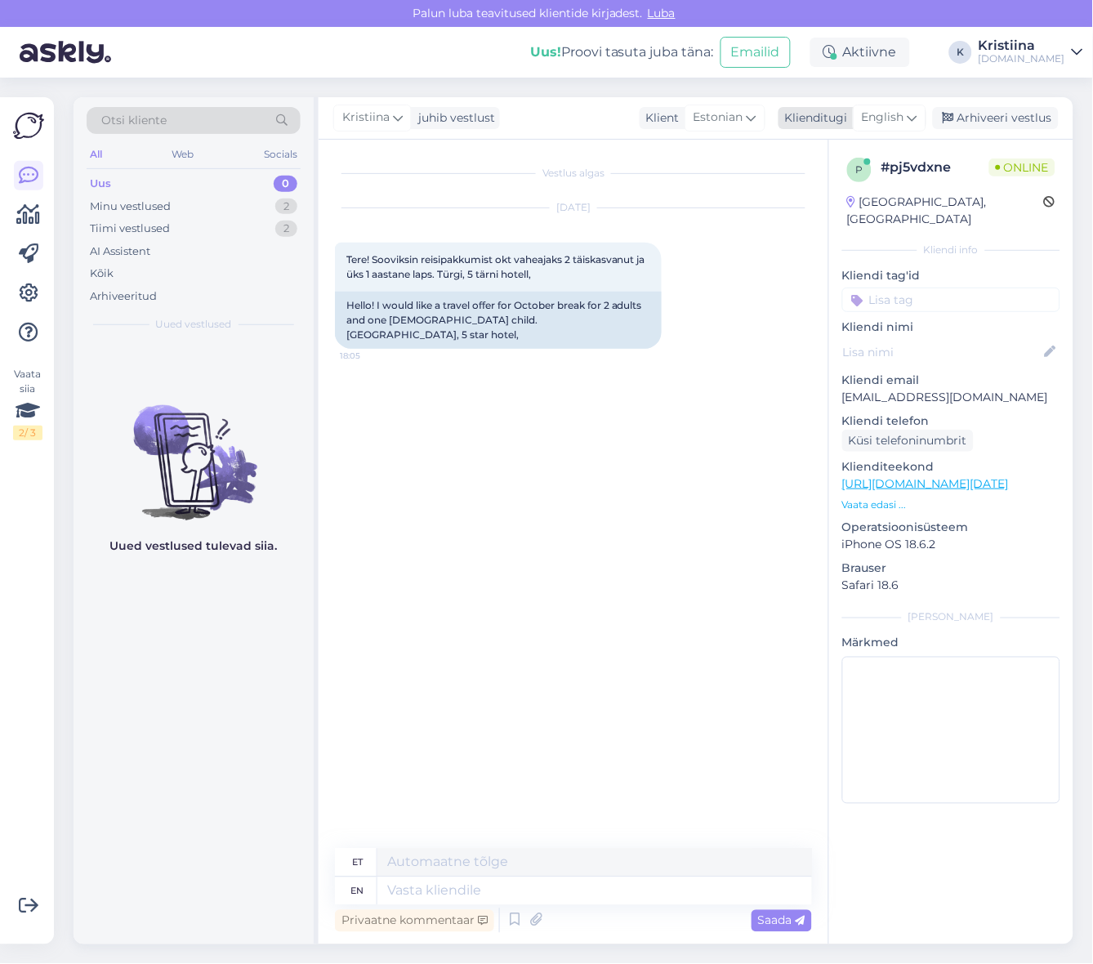
click at [901, 114] on span "English" at bounding box center [883, 118] width 42 height 18
drag, startPoint x: 833, startPoint y: 208, endPoint x: 817, endPoint y: 249, distance: 44.8
click at [833, 208] on link "Estonian" at bounding box center [853, 216] width 180 height 26
click at [411, 877] on textarea at bounding box center [573, 888] width 477 height 34
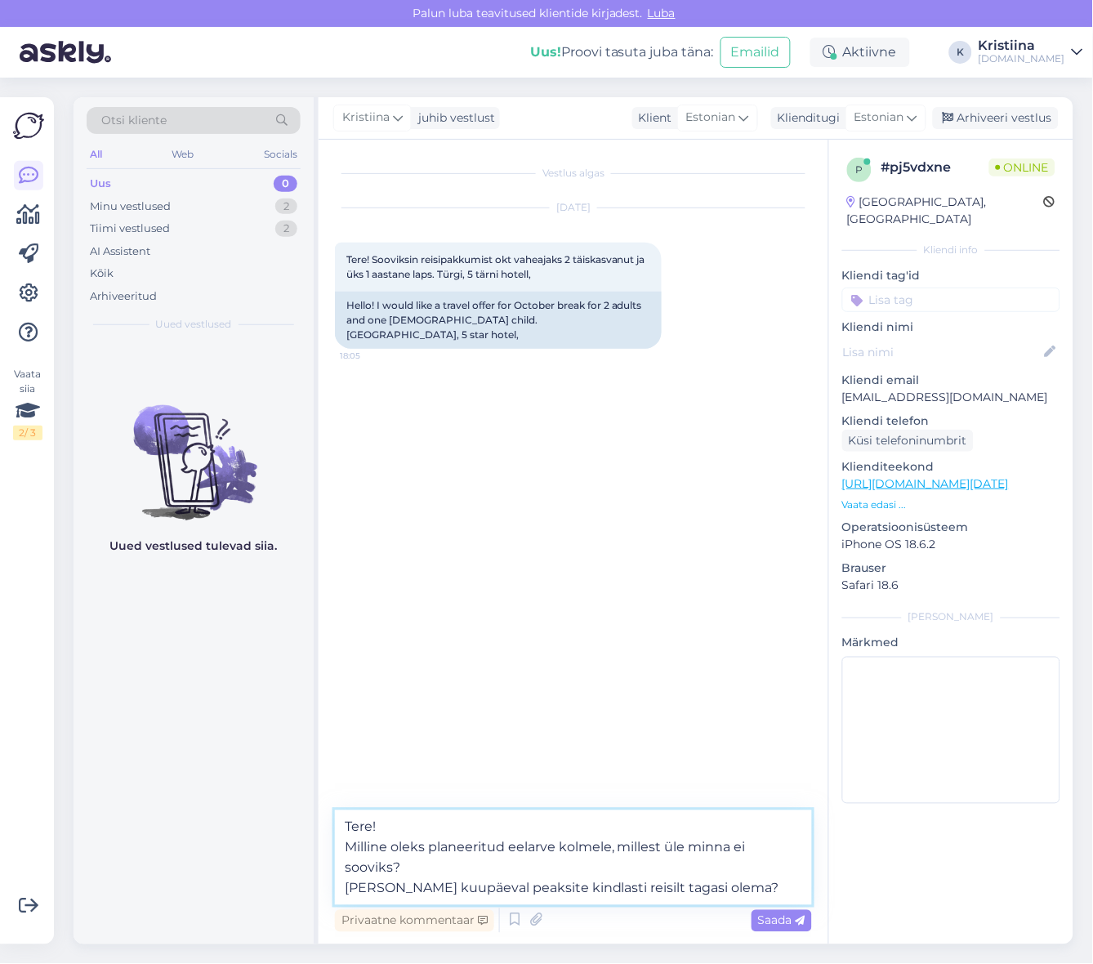
type textarea "Tere! Milline oleks planeeritud eelarve kolmele, millest üle minna ei sooviks? …"
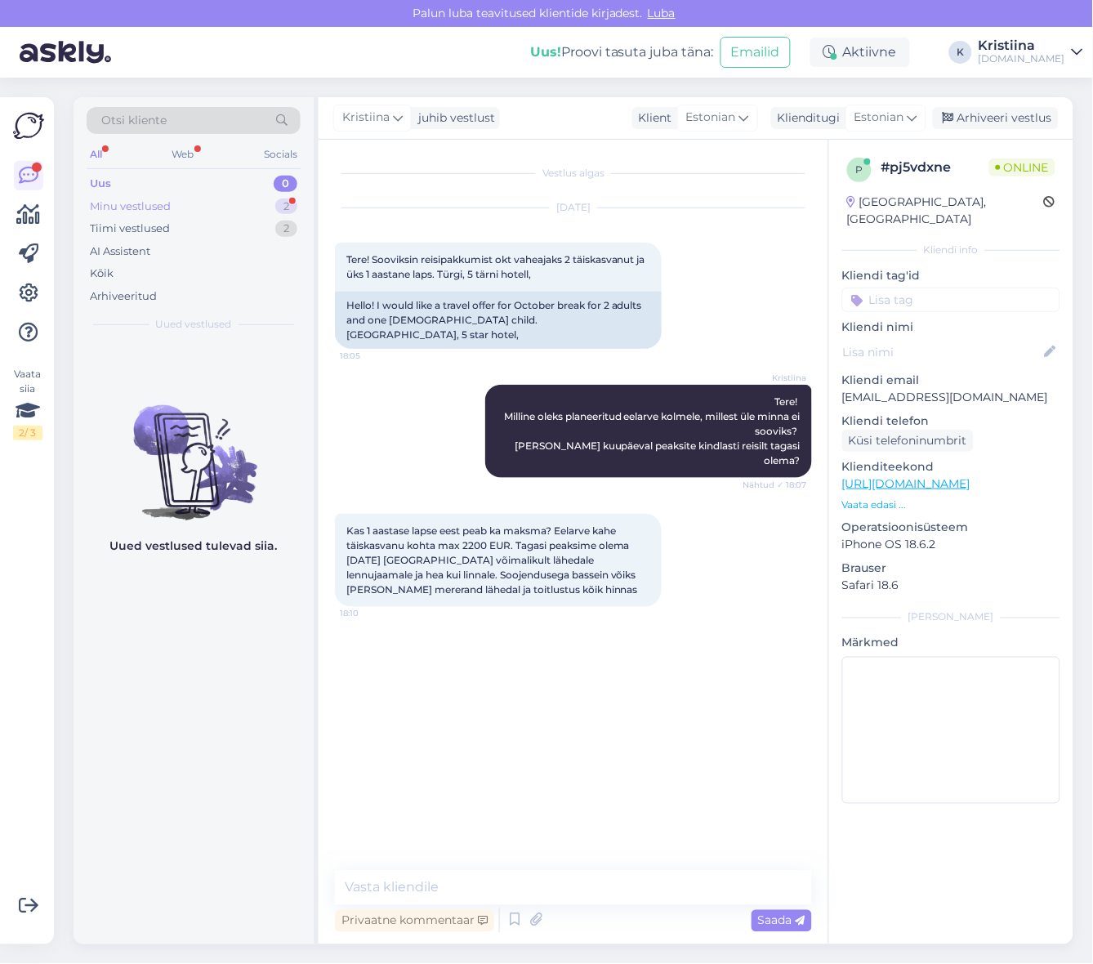
click at [182, 208] on div "Minu vestlused 2" at bounding box center [194, 206] width 214 height 23
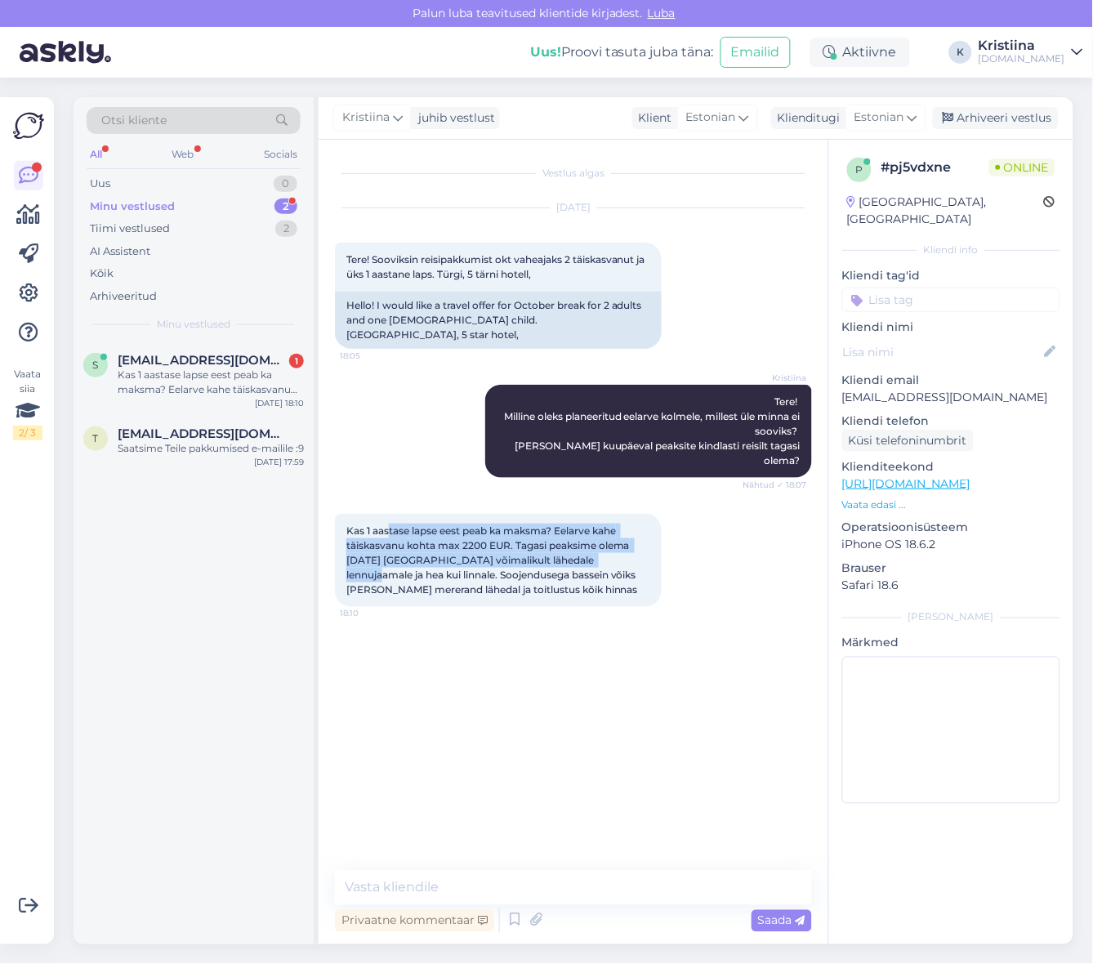
drag, startPoint x: 388, startPoint y: 503, endPoint x: 610, endPoint y: 531, distance: 224.0
click at [606, 529] on span "Kas 1 aastase lapse eest peab ka maksma? Eelarve kahe täiskasvanu kohta max 220…" at bounding box center [492, 560] width 293 height 71
click at [610, 531] on span "Kas 1 aastase lapse eest peab ka maksma? Eelarve kahe täiskasvanu kohta max 220…" at bounding box center [492, 560] width 293 height 71
drag, startPoint x: 360, startPoint y: 519, endPoint x: 584, endPoint y: 533, distance: 225.1
click at [584, 533] on span "Kas 1 aastase lapse eest peab ka maksma? Eelarve kahe täiskasvanu kohta max 220…" at bounding box center [492, 560] width 293 height 71
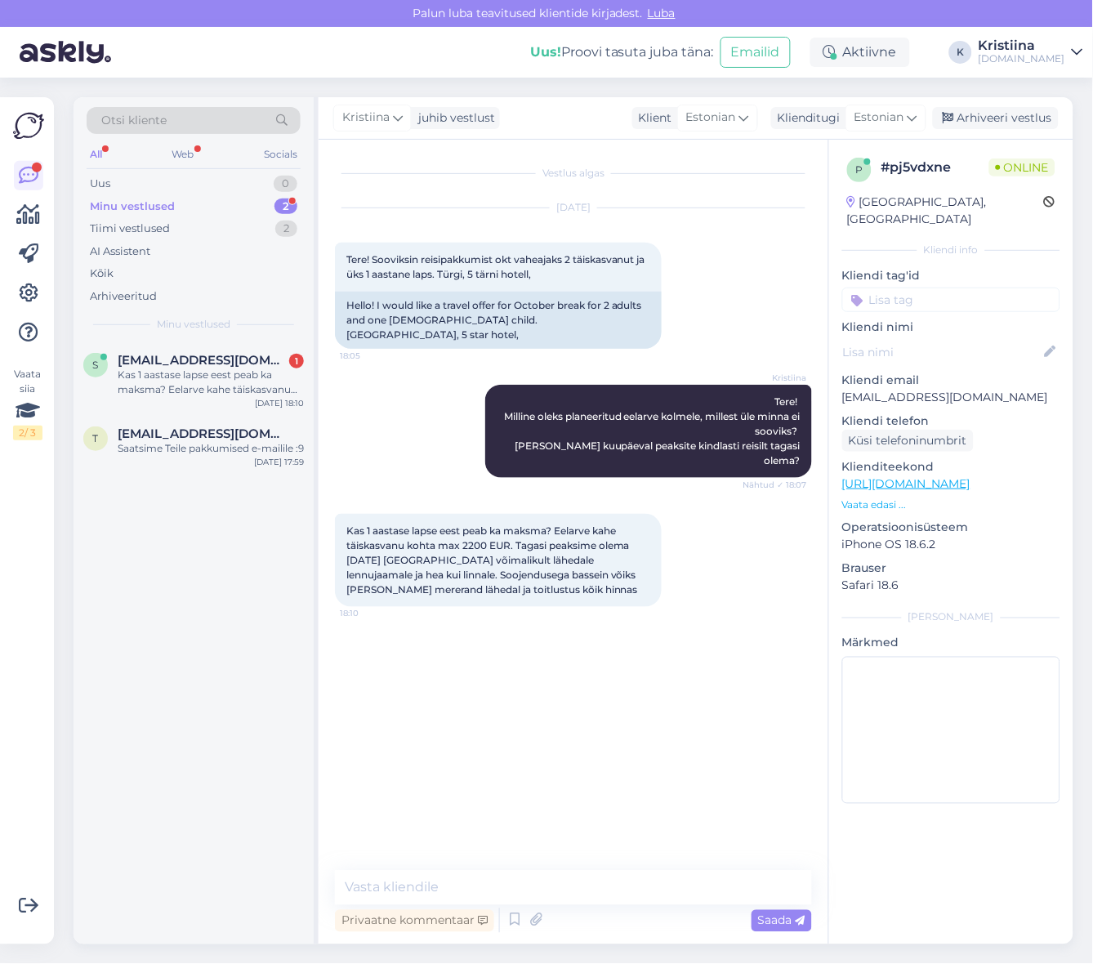
click at [590, 535] on span "Kas 1 aastase lapse eest peab ka maksma? Eelarve kahe täiskasvanu kohta max 220…" at bounding box center [492, 560] width 293 height 71
drag, startPoint x: 378, startPoint y: 532, endPoint x: 603, endPoint y: 542, distance: 224.9
click at [603, 542] on span "Kas 1 aastase lapse eest peab ka maksma? Eelarve kahe täiskasvanu kohta max 220…" at bounding box center [492, 560] width 293 height 71
click at [428, 892] on textarea at bounding box center [573, 888] width 477 height 34
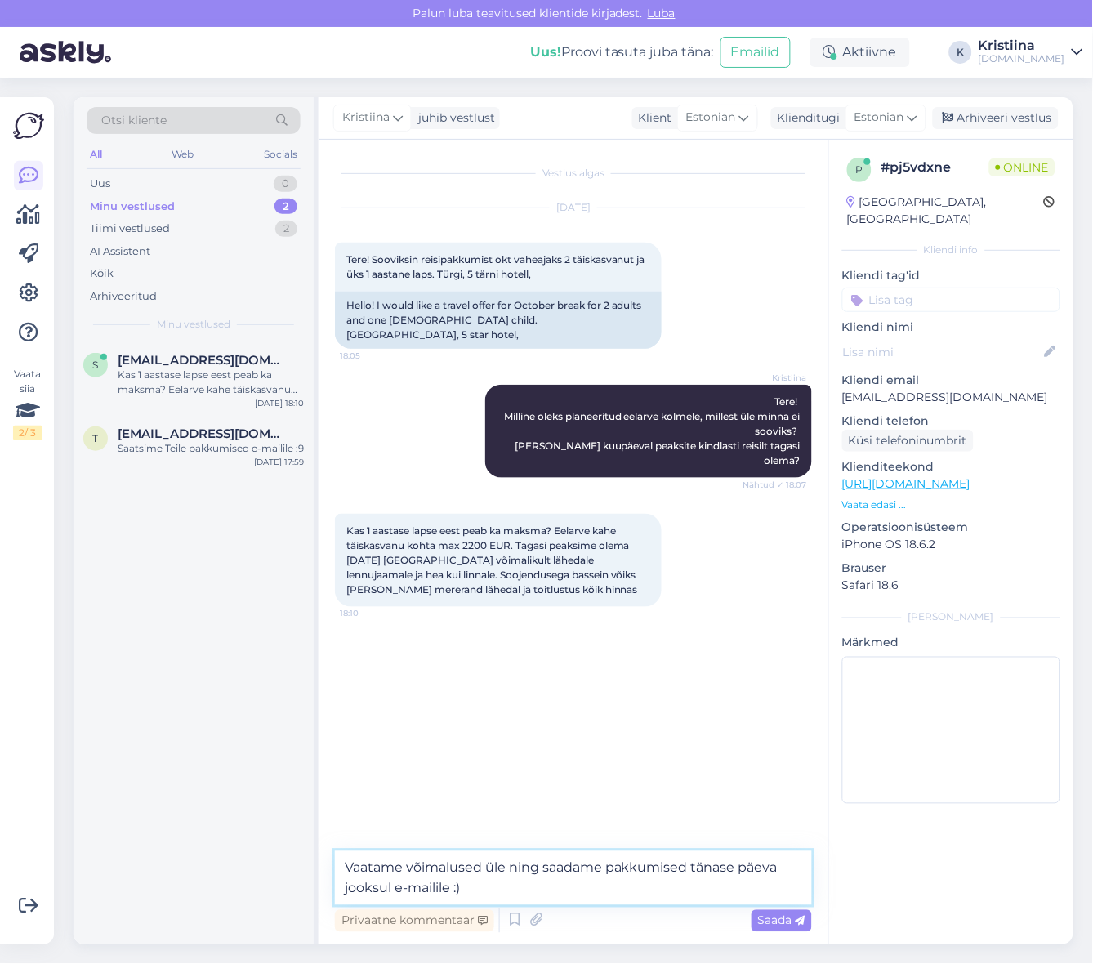
type textarea "Vaatame võimalused üle ning saadame pakkumised tänase päeva jooksul e-mailile :)"
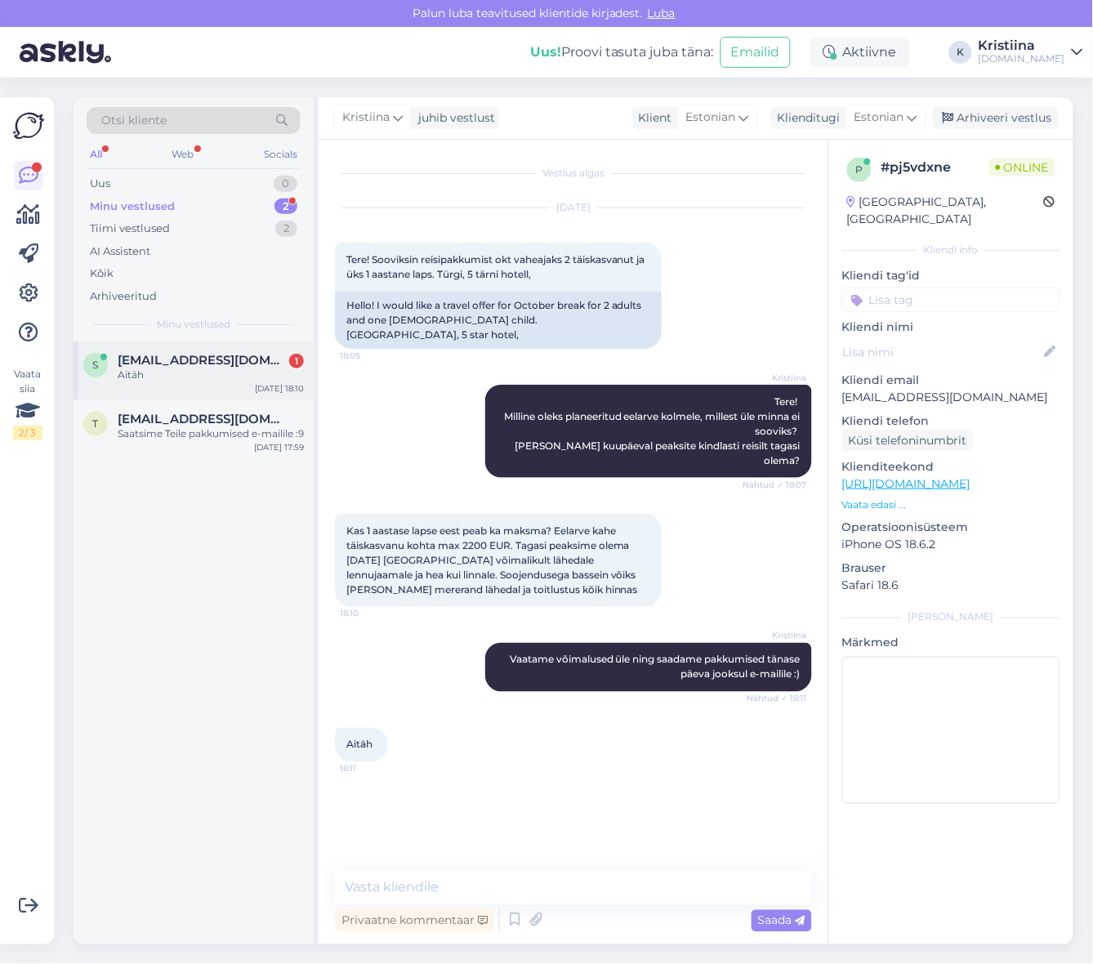
click at [216, 368] on div "Aitäh" at bounding box center [211, 375] width 186 height 15
drag, startPoint x: 989, startPoint y: 386, endPoint x: 844, endPoint y: 382, distance: 145.5
click at [844, 389] on p "[EMAIL_ADDRESS][DOMAIN_NAME]" at bounding box center [951, 397] width 218 height 17
copy p "[EMAIL_ADDRESS][DOMAIN_NAME]"
click at [370, 118] on span "Kristiina" at bounding box center [365, 118] width 47 height 18
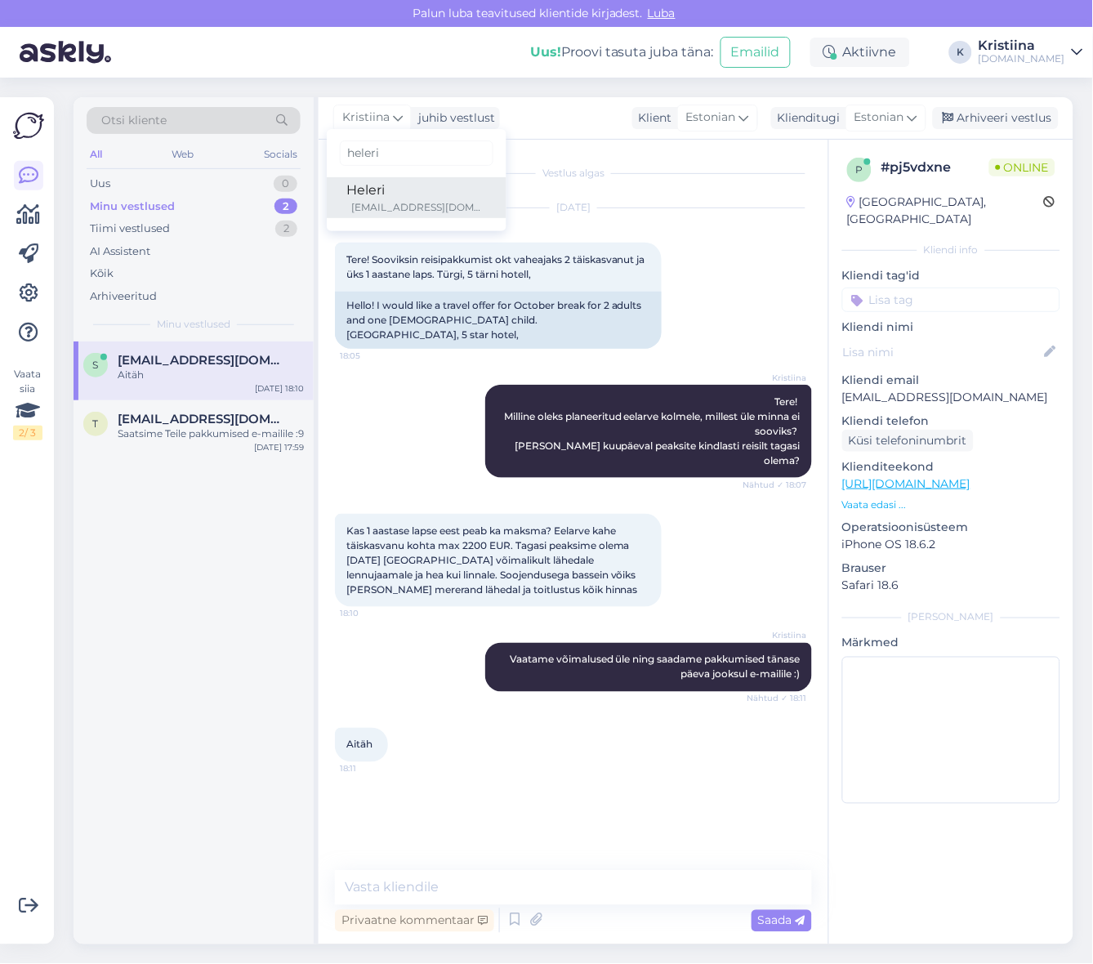
type input "heleri"
click at [363, 197] on div "Heleri" at bounding box center [416, 191] width 141 height 20
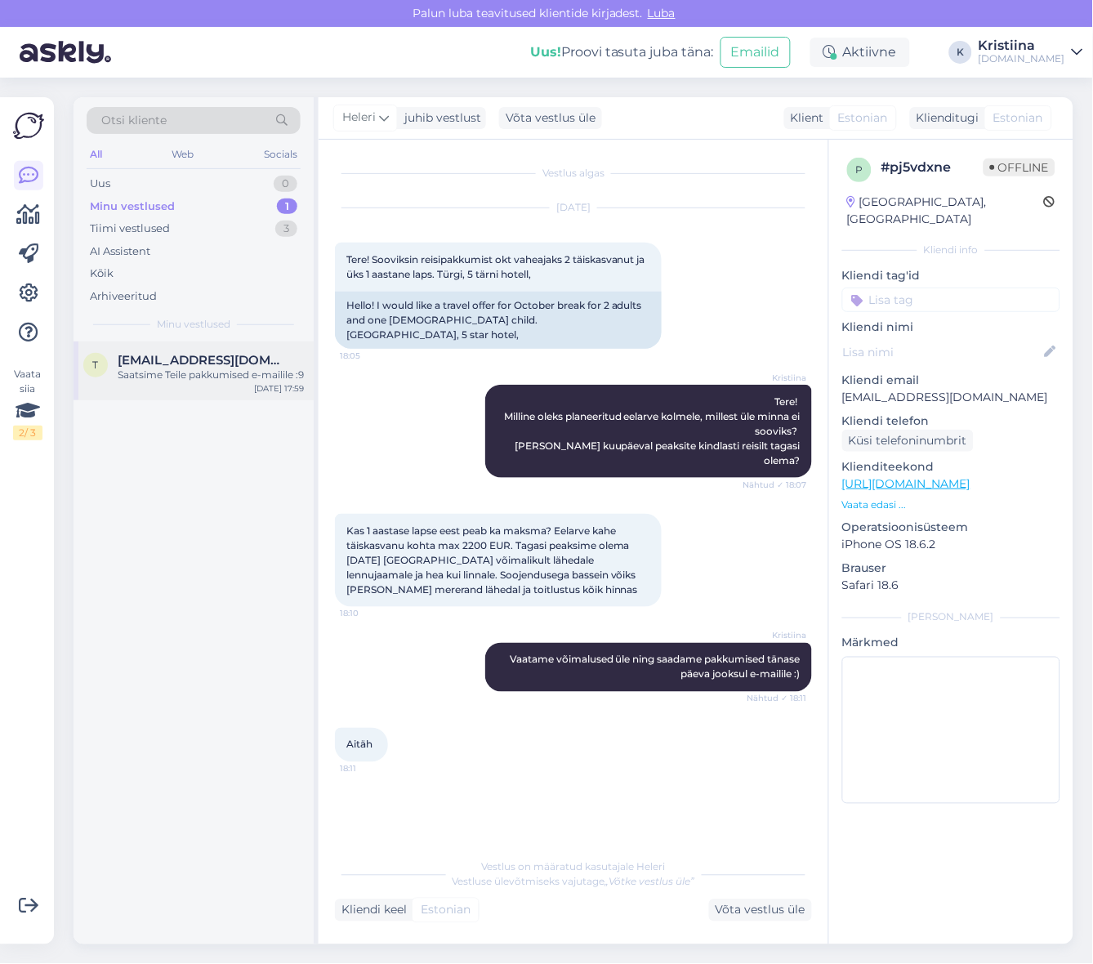
click at [185, 361] on span "[EMAIL_ADDRESS][DOMAIN_NAME]" at bounding box center [203, 360] width 170 height 15
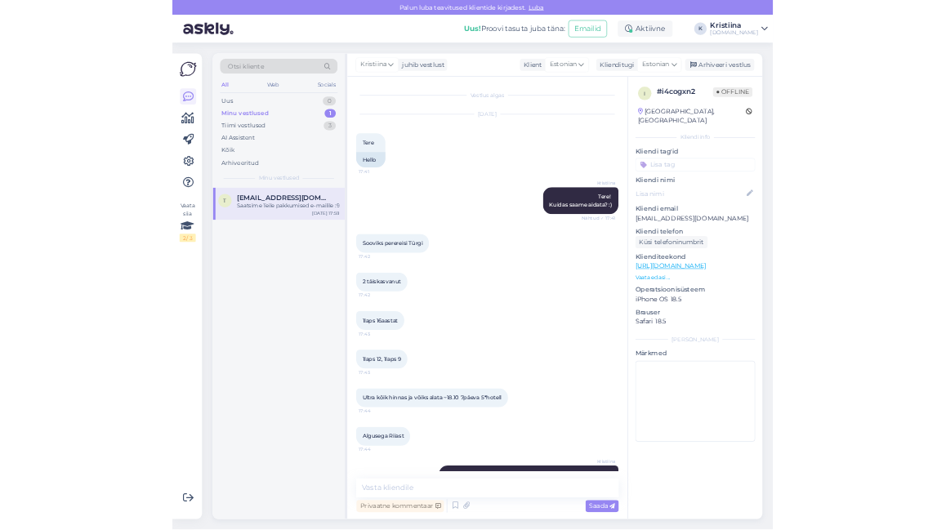
scroll to position [550, 0]
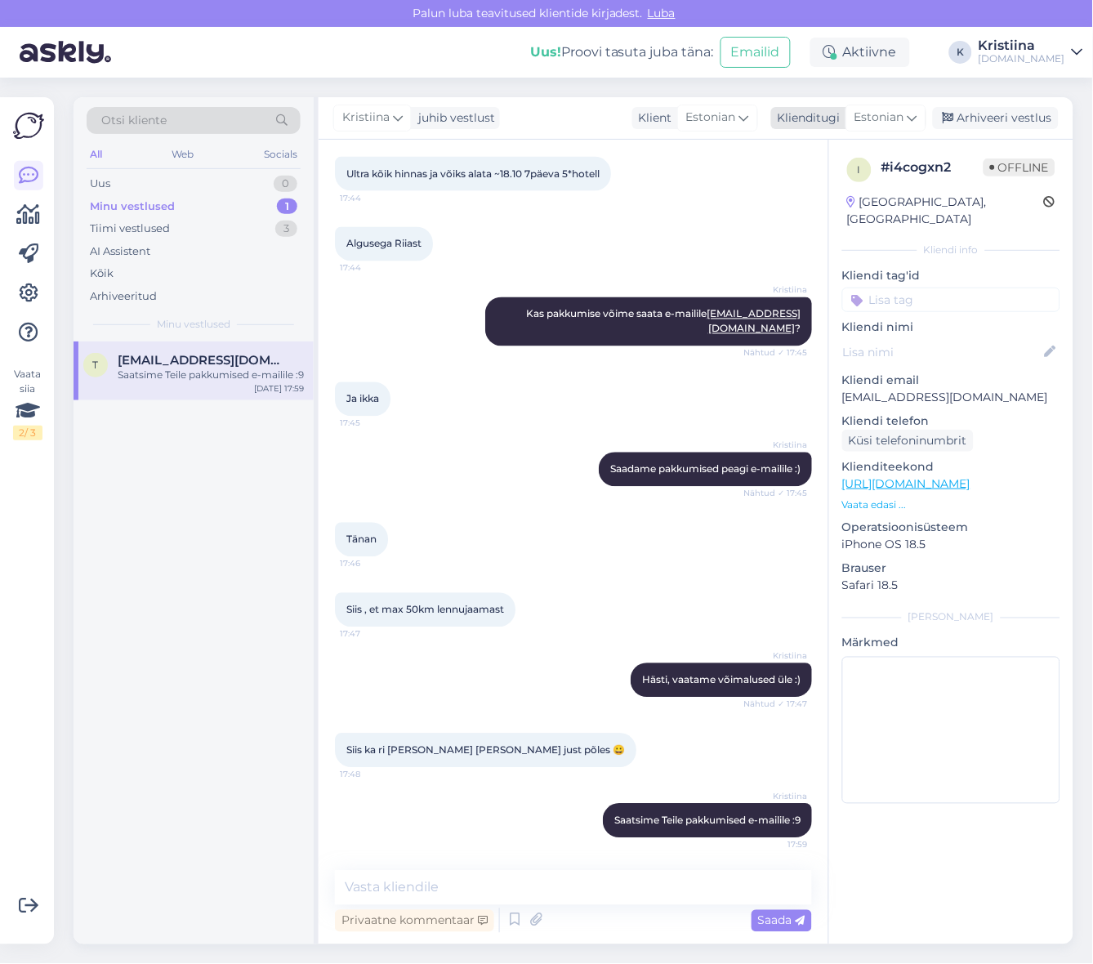
click at [1016, 114] on div "Arhiveeri vestlus" at bounding box center [996, 118] width 126 height 22
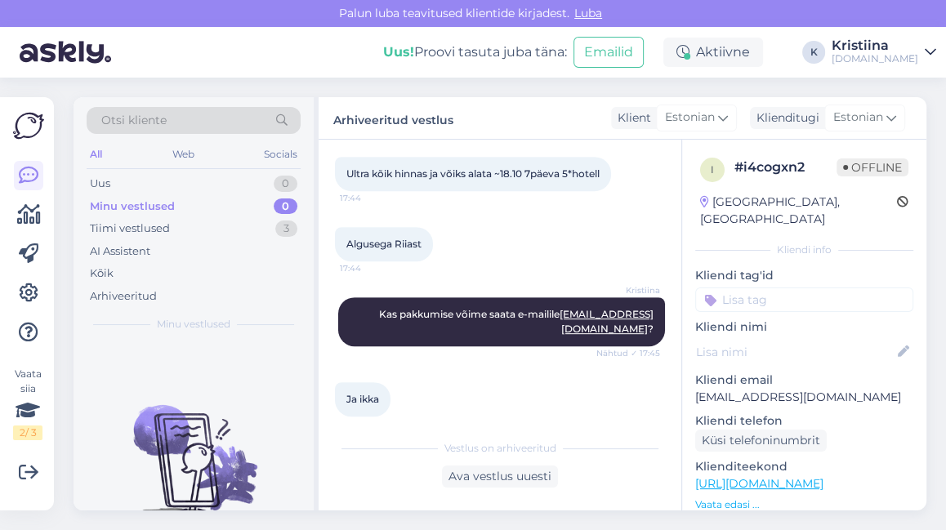
click at [181, 206] on div "Minu vestlused 0" at bounding box center [194, 206] width 214 height 23
click at [172, 195] on div "Minu vestlused 0" at bounding box center [194, 206] width 214 height 23
click at [170, 211] on div "Minu vestlused" at bounding box center [132, 207] width 85 height 16
click at [161, 222] on div "Tiimi vestlused" at bounding box center [130, 229] width 80 height 16
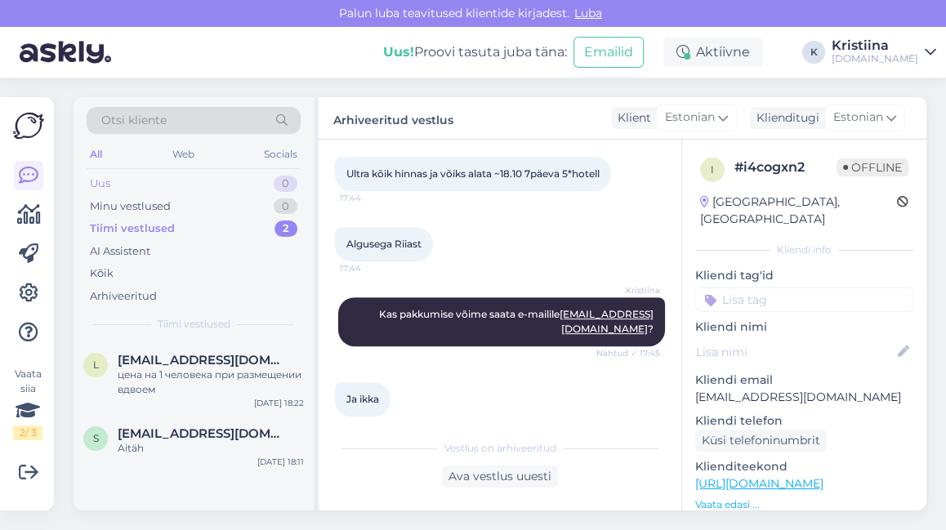
click at [184, 192] on div "Uus 0" at bounding box center [194, 183] width 214 height 23
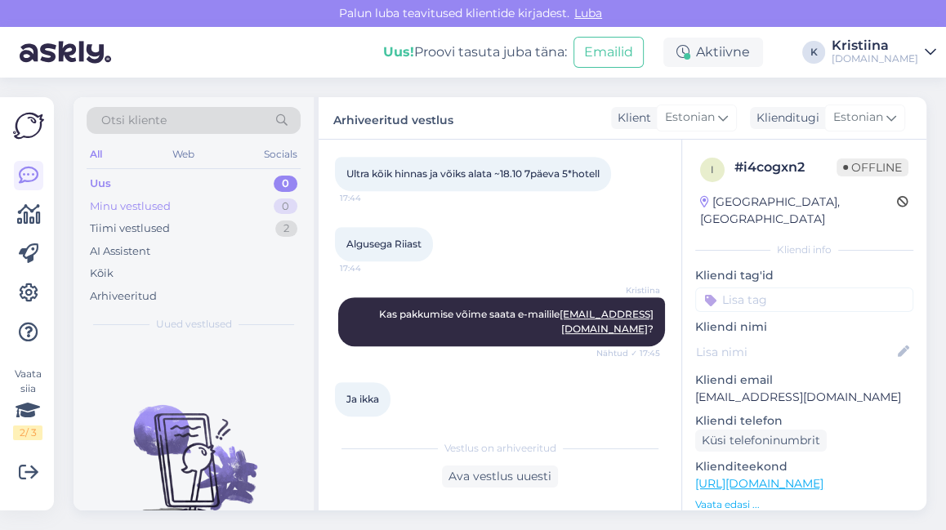
click at [171, 195] on div "Minu vestlused 0" at bounding box center [194, 206] width 214 height 23
click at [206, 210] on div "Minu vestlused 0" at bounding box center [194, 206] width 214 height 23
click at [200, 234] on div "Tiimi vestlused 2" at bounding box center [194, 228] width 214 height 23
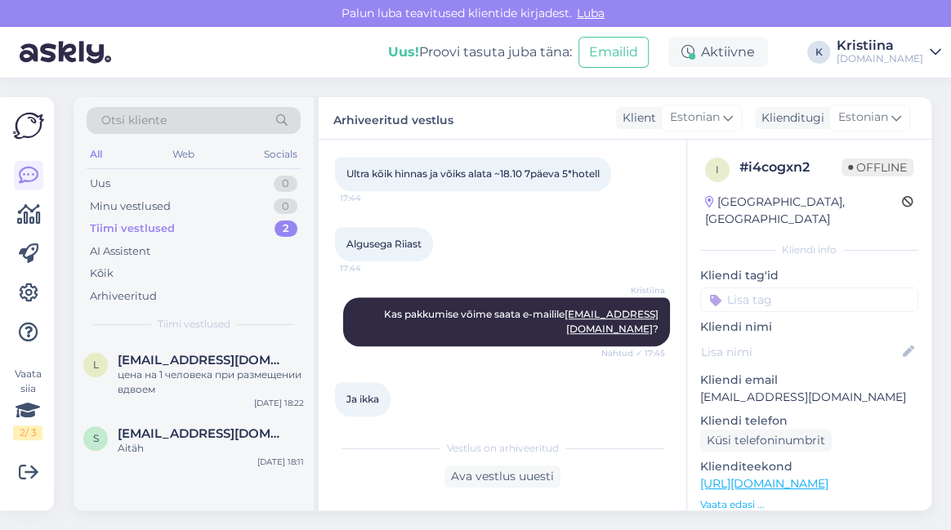
click at [198, 221] on div "Tiimi vestlused 2" at bounding box center [194, 228] width 214 height 23
click at [198, 197] on div "Minu vestlused 0" at bounding box center [194, 206] width 214 height 23
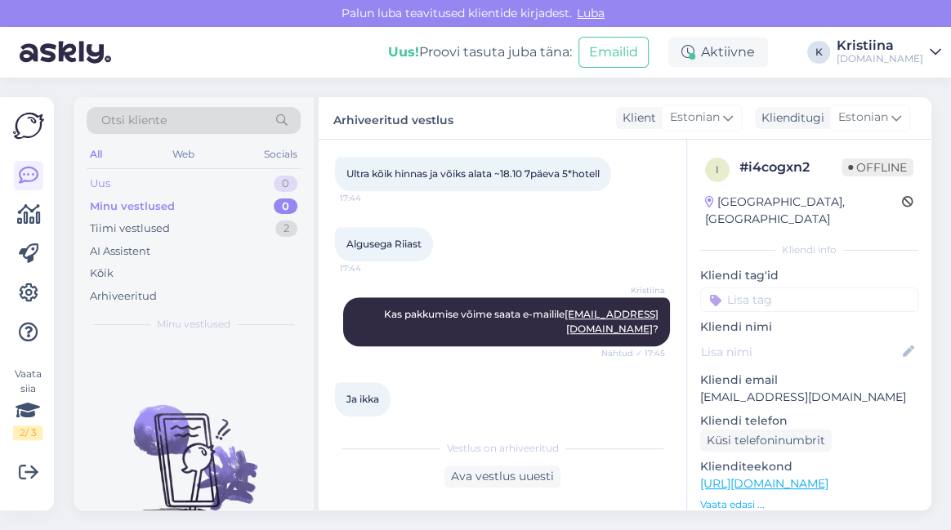
click at [190, 188] on div "Uus 0" at bounding box center [194, 183] width 214 height 23
click at [219, 206] on div "Minu vestlused 0" at bounding box center [194, 206] width 214 height 23
click at [206, 195] on div "Minu vestlused 0" at bounding box center [194, 206] width 214 height 23
click at [208, 183] on div "Uus 0" at bounding box center [194, 183] width 214 height 23
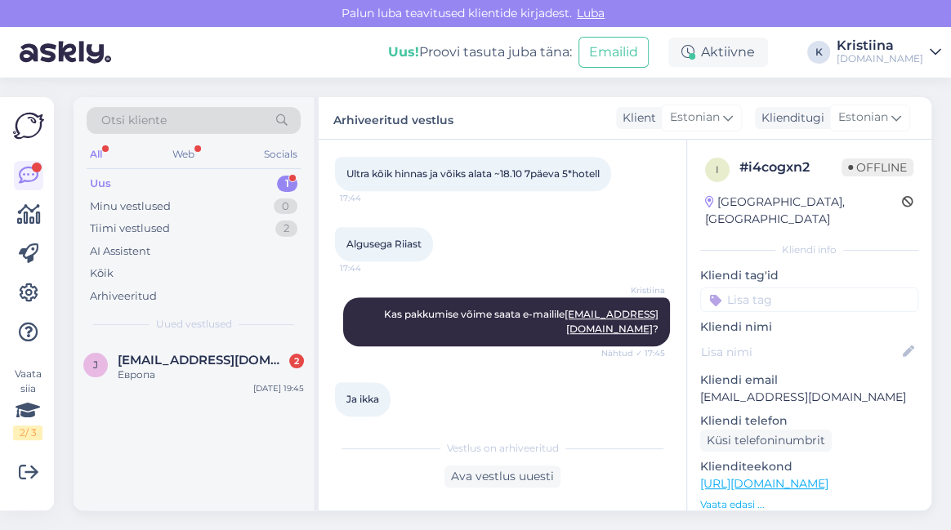
click at [160, 181] on div "Uus 1" at bounding box center [194, 183] width 214 height 23
click at [181, 377] on div "Европа" at bounding box center [211, 375] width 186 height 15
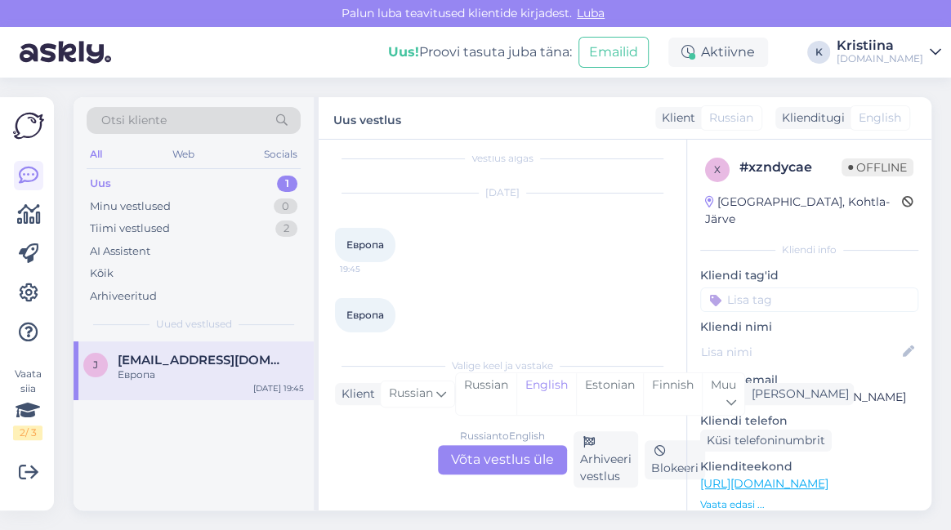
scroll to position [0, 0]
drag, startPoint x: 521, startPoint y: 460, endPoint x: 458, endPoint y: 367, distance: 112.4
click at [520, 460] on div "Russian to English Võta vestlus üle" at bounding box center [502, 459] width 129 height 29
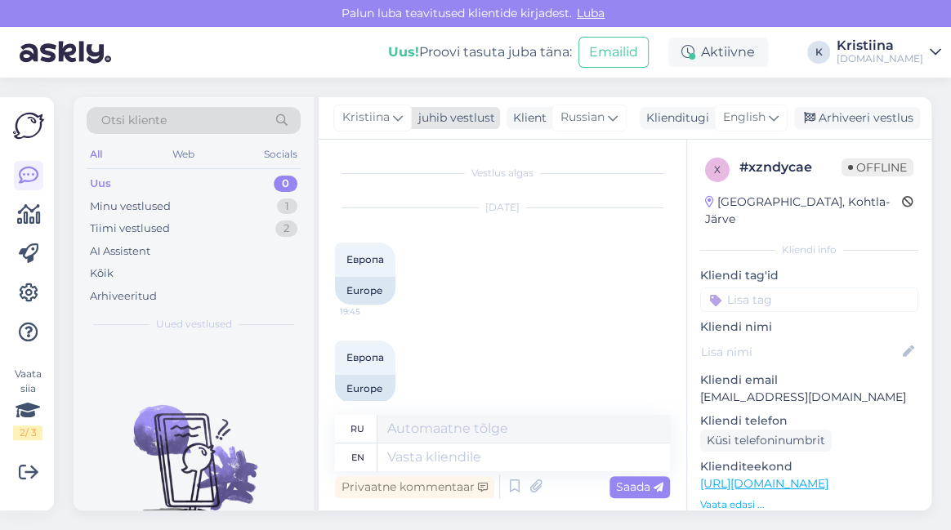
click at [371, 118] on span "Kristiina" at bounding box center [365, 118] width 47 height 18
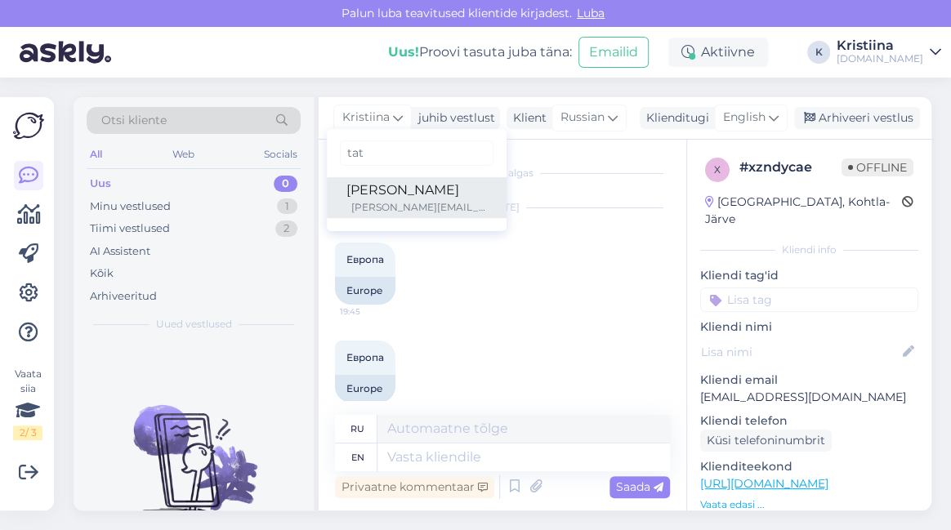
type input "tat"
click at [373, 206] on div "[PERSON_NAME][EMAIL_ADDRESS][DOMAIN_NAME]" at bounding box center [419, 207] width 136 height 15
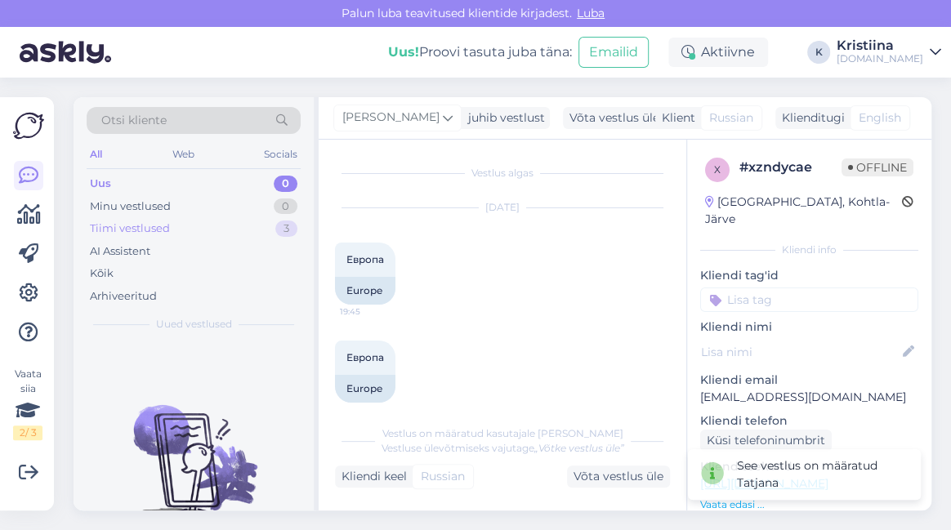
click at [238, 230] on div "Tiimi vestlused 3" at bounding box center [194, 228] width 214 height 23
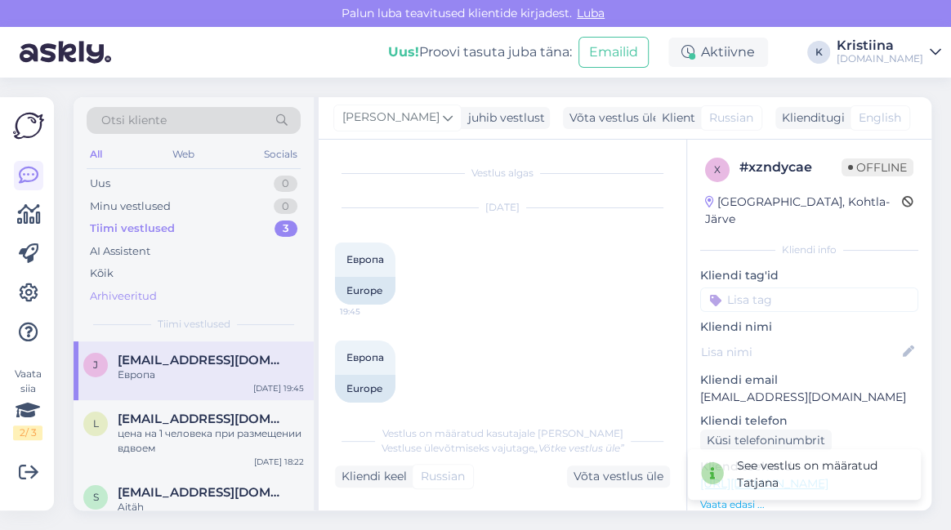
click at [157, 293] on div "Arhiveeritud" at bounding box center [194, 296] width 214 height 23
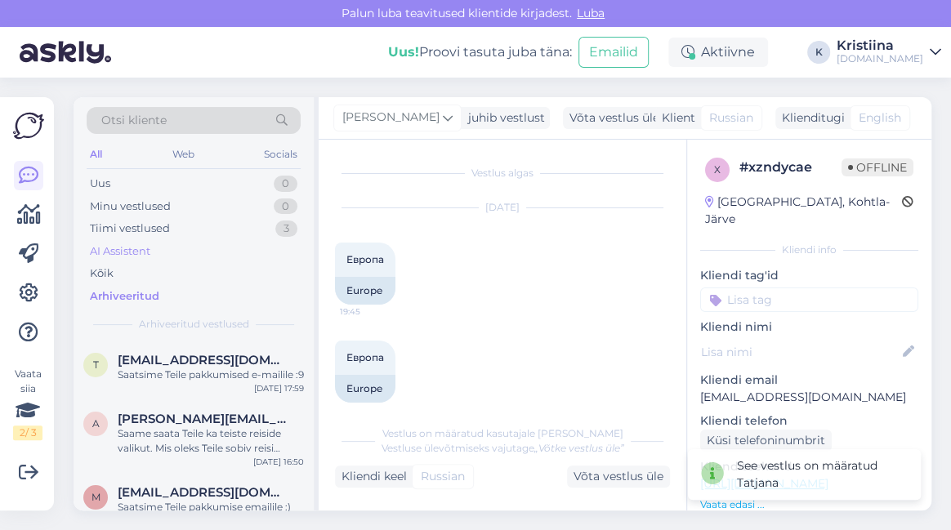
click at [154, 248] on div "AI Assistent" at bounding box center [194, 251] width 214 height 23
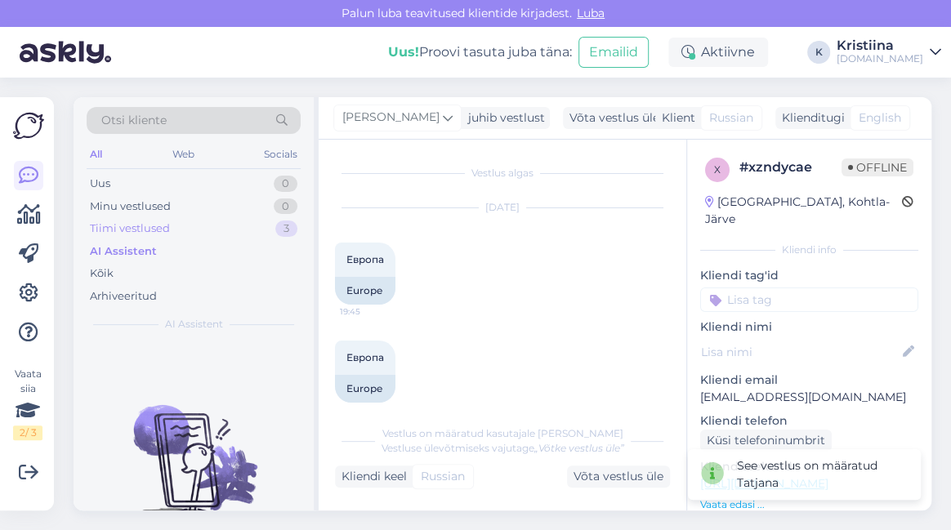
click at [156, 230] on div "Tiimi vestlused" at bounding box center [130, 229] width 80 height 16
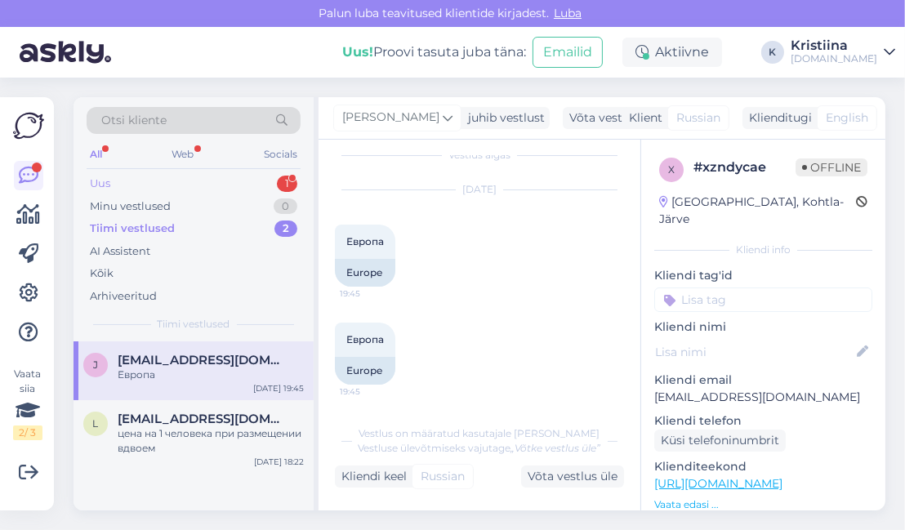
click at [166, 184] on div "Uus 1" at bounding box center [194, 183] width 214 height 23
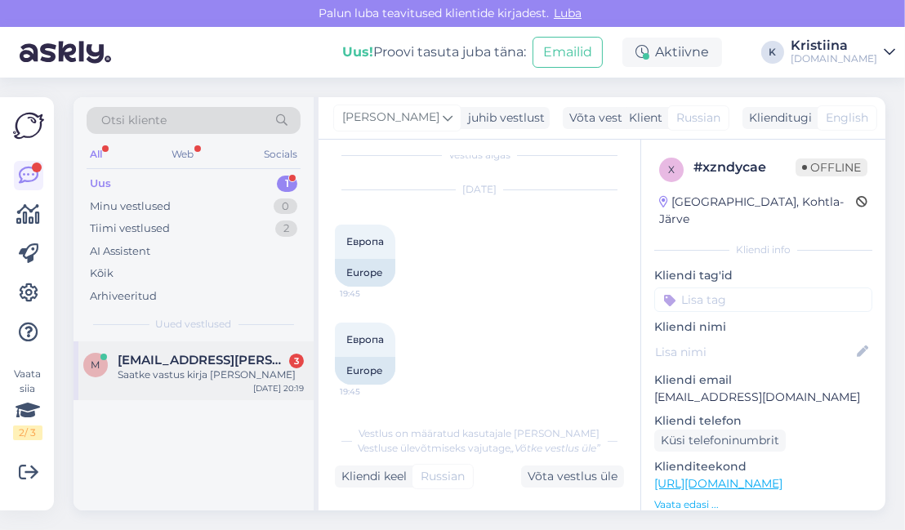
click at [176, 372] on div "Saatke vastus kirja [PERSON_NAME]" at bounding box center [211, 375] width 186 height 15
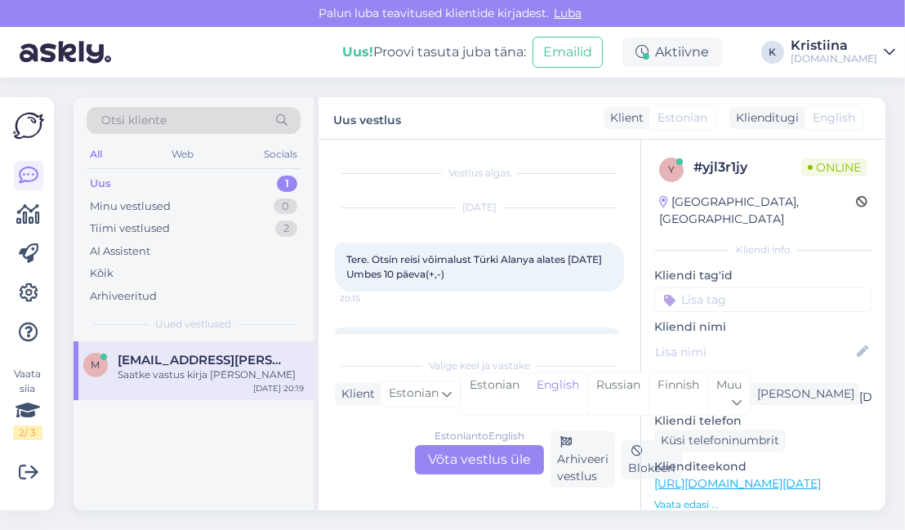
drag, startPoint x: 374, startPoint y: 275, endPoint x: 477, endPoint y: 281, distance: 103.1
click at [476, 281] on div "Tere. Otsin reisi võimalust Türki Alanya alates [DATE] Umbes 10 päeva(+,-) 20:15" at bounding box center [479, 267] width 289 height 49
click at [478, 281] on div "Tere. Otsin reisi võimalust Türki Alanya alates [DATE] Umbes 10 päeva(+,-) 20:15" at bounding box center [479, 267] width 289 height 49
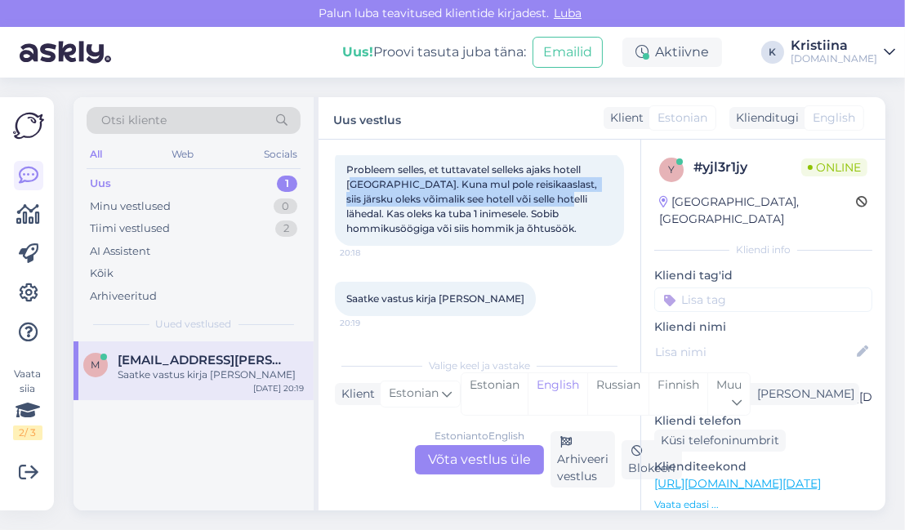
drag, startPoint x: 353, startPoint y: 185, endPoint x: 558, endPoint y: 211, distance: 206.6
click at [562, 206] on div "Probleem selles, et tuttavatel selleks ajaks hotell [GEOGRAPHIC_DATA]. Kuna mul…" at bounding box center [479, 199] width 289 height 93
click at [557, 213] on span "Probleem selles, et tuttavatel selleks ajaks hotell [GEOGRAPHIC_DATA]. Kuna mul…" at bounding box center [472, 198] width 253 height 71
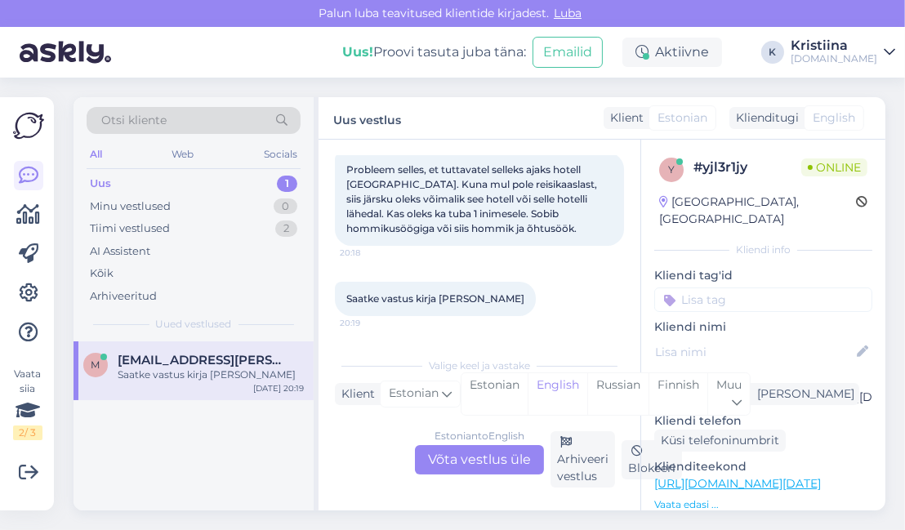
click at [441, 225] on span "Probleem selles, et tuttavatel selleks ajaks hotell [GEOGRAPHIC_DATA]. Kuna mul…" at bounding box center [472, 198] width 253 height 71
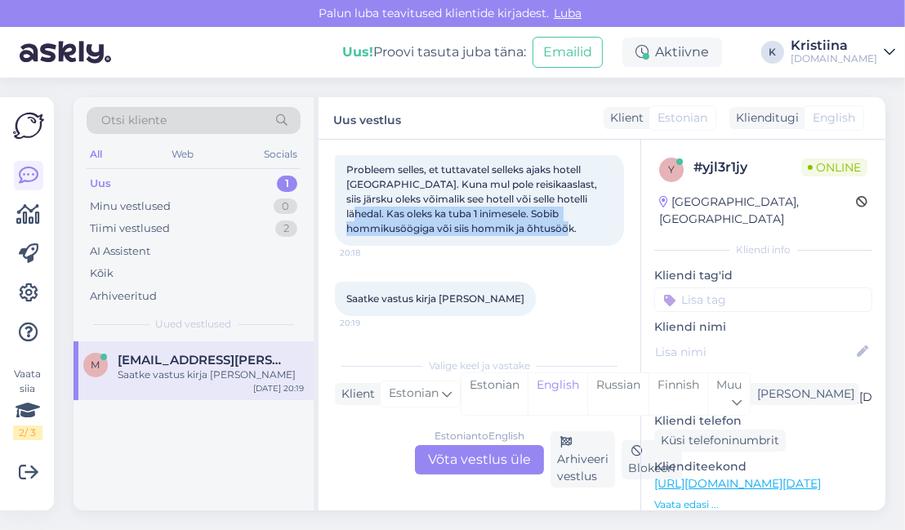
drag, startPoint x: 357, startPoint y: 214, endPoint x: 571, endPoint y: 222, distance: 214.2
click at [571, 221] on div "Probleem selles, et tuttavatel selleks ajaks hotell [GEOGRAPHIC_DATA]. Kuna mul…" at bounding box center [479, 199] width 289 height 93
click at [571, 223] on span "Probleem selles, et tuttavatel selleks ajaks hotell [GEOGRAPHIC_DATA]. Kuna mul…" at bounding box center [472, 198] width 253 height 71
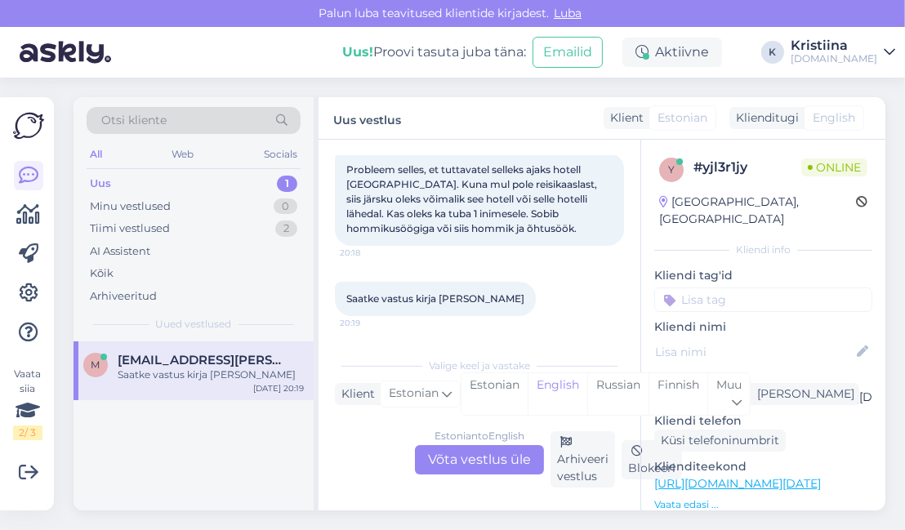
click at [468, 463] on div "Estonian to English Võta vestlus üle" at bounding box center [479, 459] width 129 height 29
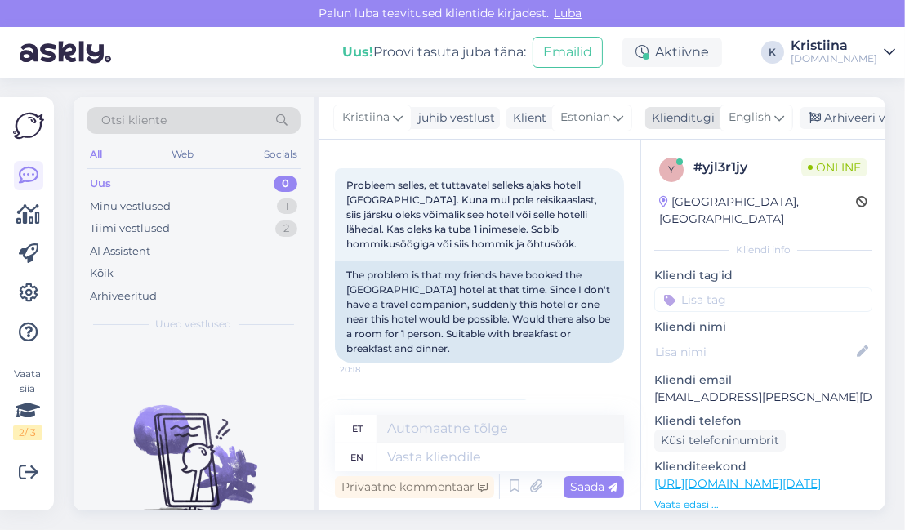
click at [739, 121] on span "English" at bounding box center [750, 118] width 42 height 18
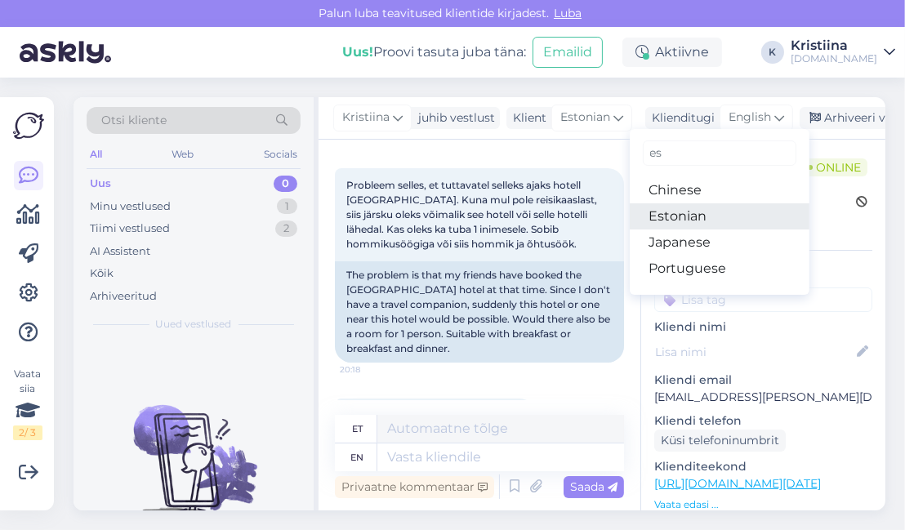
click at [704, 211] on link "Estonian" at bounding box center [720, 216] width 180 height 26
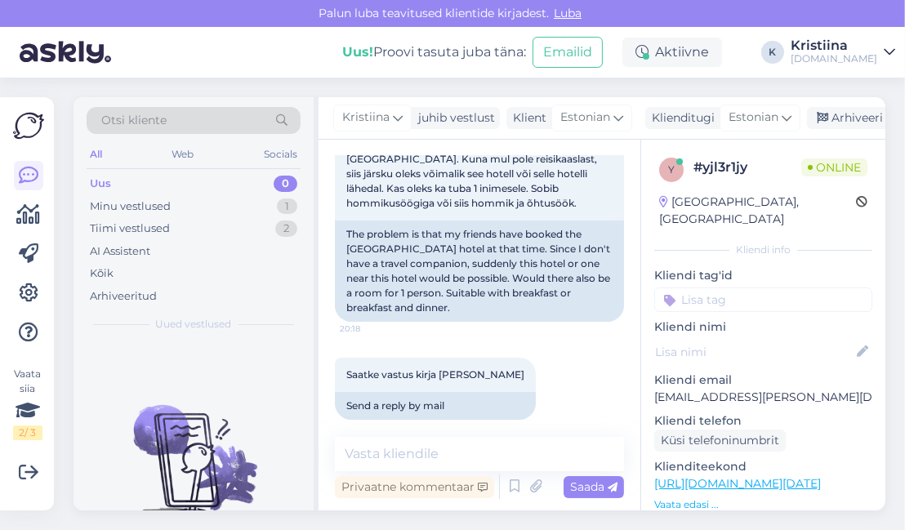
scroll to position [76, 0]
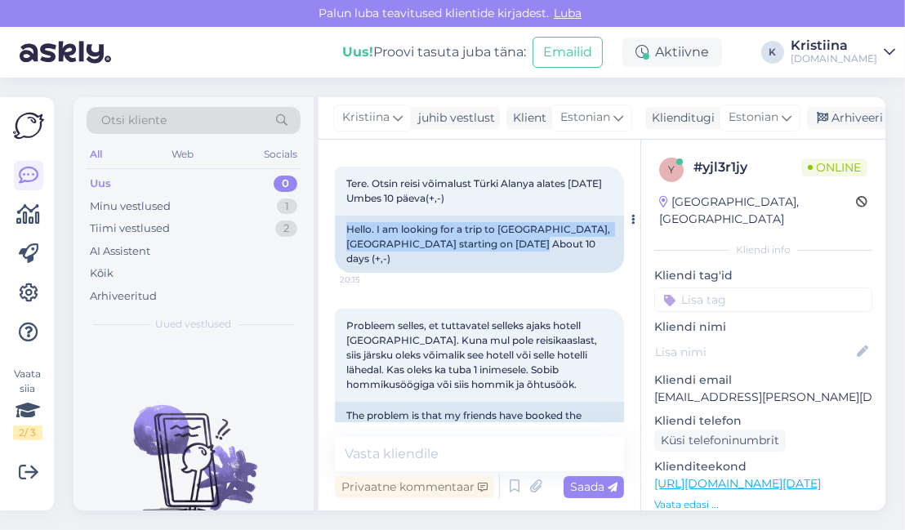
drag, startPoint x: 535, startPoint y: 243, endPoint x: 337, endPoint y: 234, distance: 197.9
click at [337, 234] on div "Hello. I am looking for a trip to [GEOGRAPHIC_DATA], [GEOGRAPHIC_DATA] starting…" at bounding box center [479, 244] width 289 height 57
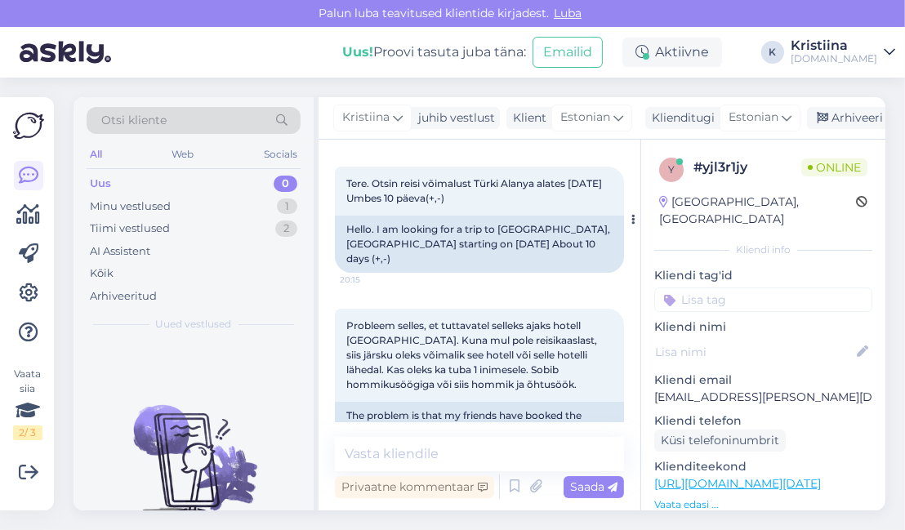
click at [450, 208] on div "Tere. Otsin reisi võimalust Türki Alanya alates [DATE] Umbes 10 päeva(+,-) 20:15" at bounding box center [479, 191] width 289 height 49
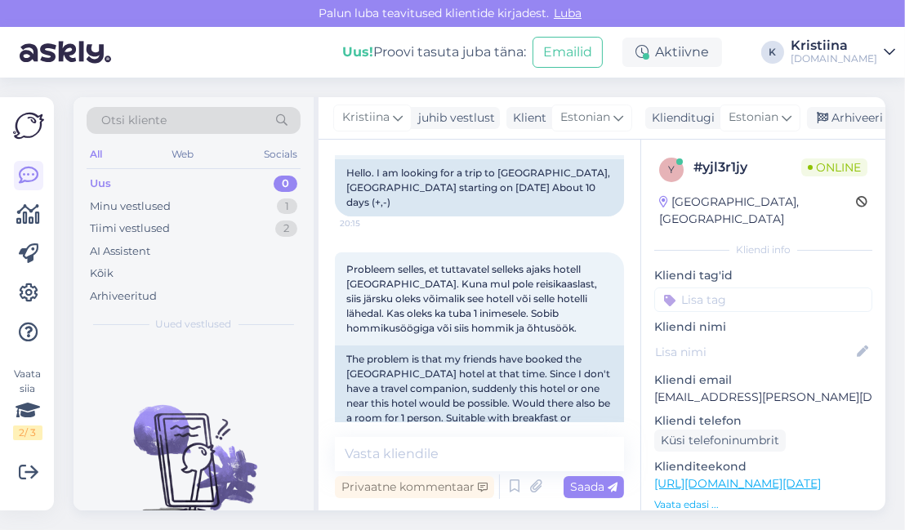
scroll to position [257, 0]
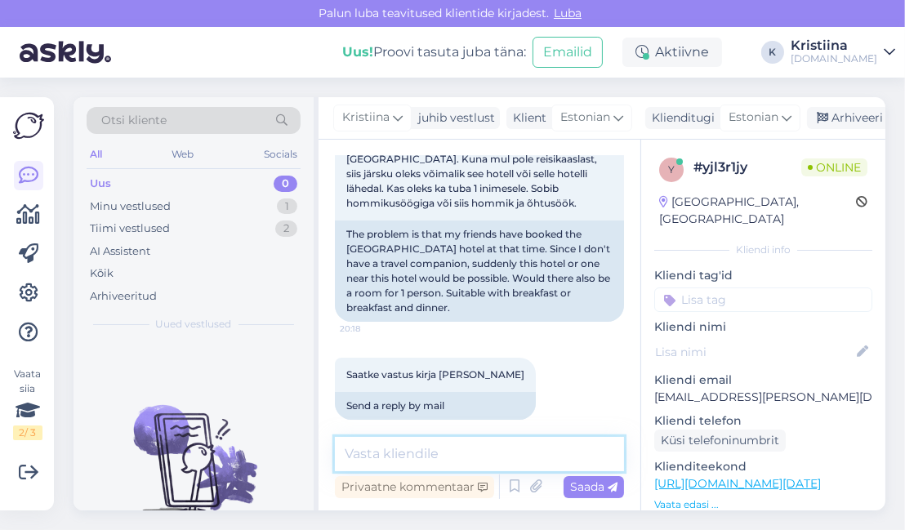
click at [434, 444] on textarea at bounding box center [479, 454] width 289 height 34
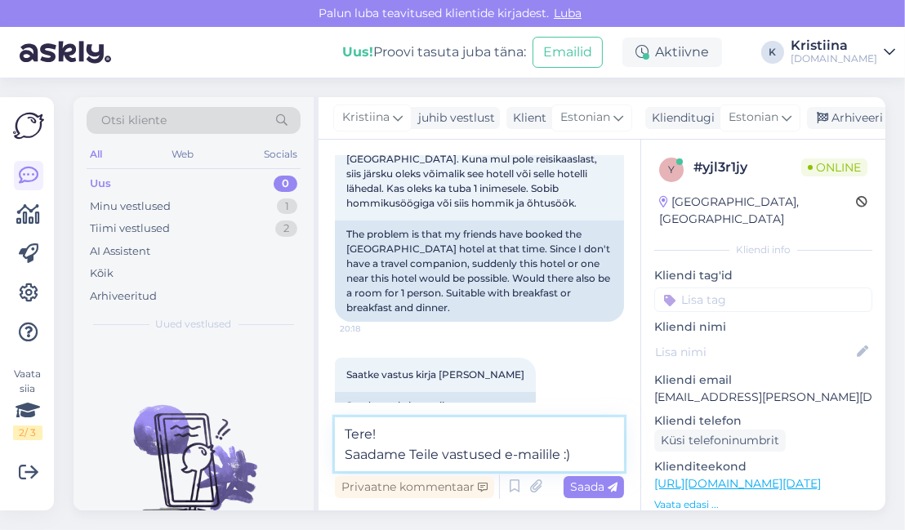
type textarea "Tere! Saadame Teile vastused e-mailile :)"
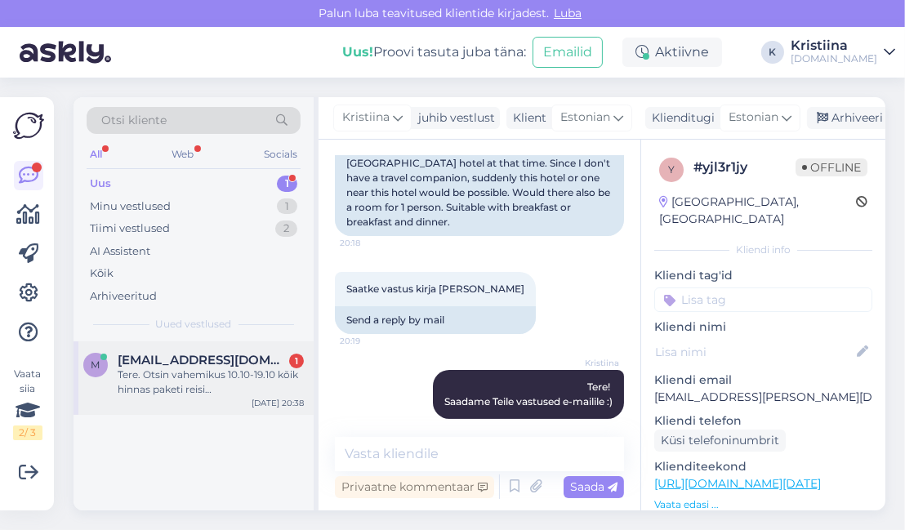
click at [199, 364] on span "[EMAIL_ADDRESS][DOMAIN_NAME]" at bounding box center [203, 360] width 170 height 15
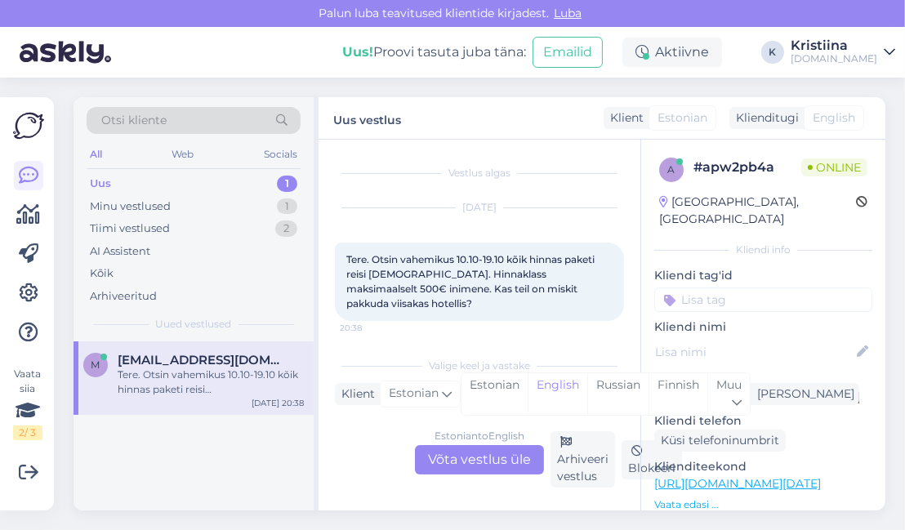
click at [480, 453] on div "Estonian to English Võta vestlus üle" at bounding box center [479, 459] width 129 height 29
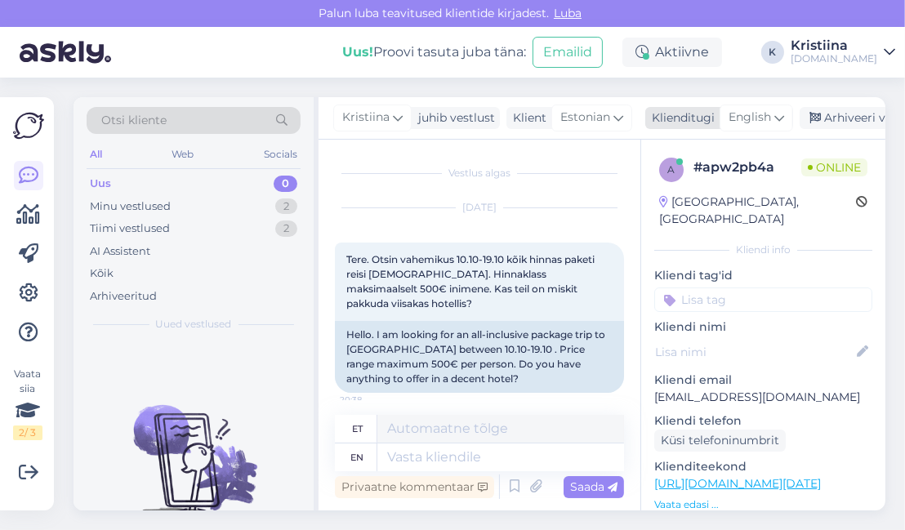
drag, startPoint x: 758, startPoint y: 109, endPoint x: 756, endPoint y: 119, distance: 10.9
click at [758, 109] on span "English" at bounding box center [750, 118] width 42 height 18
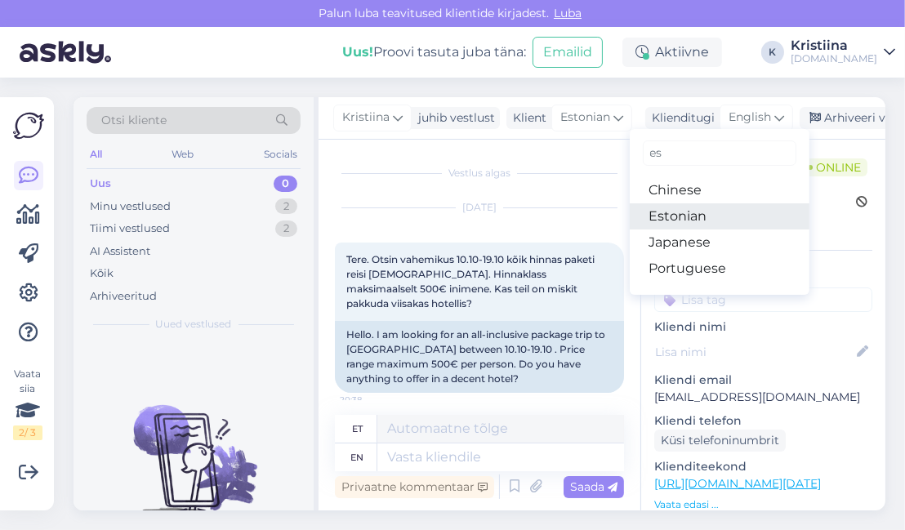
click at [699, 211] on link "Estonian" at bounding box center [720, 216] width 180 height 26
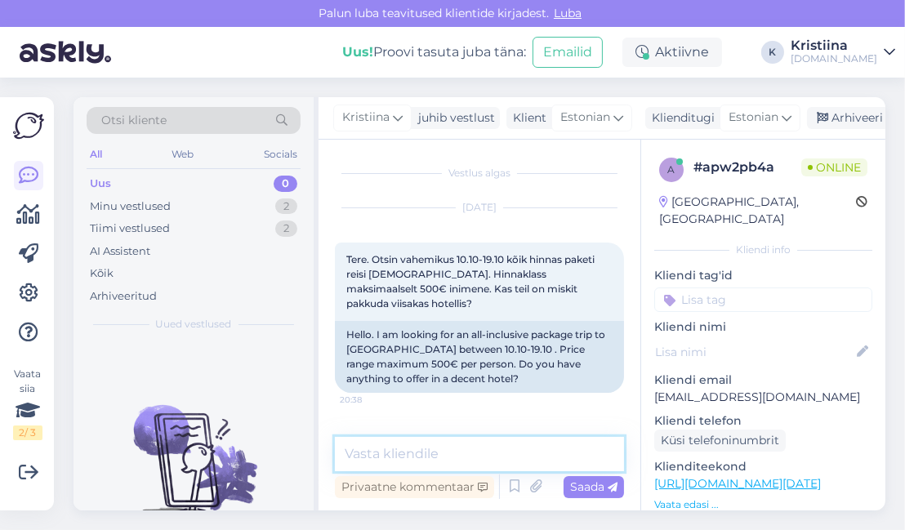
click at [422, 457] on textarea at bounding box center [479, 454] width 289 height 34
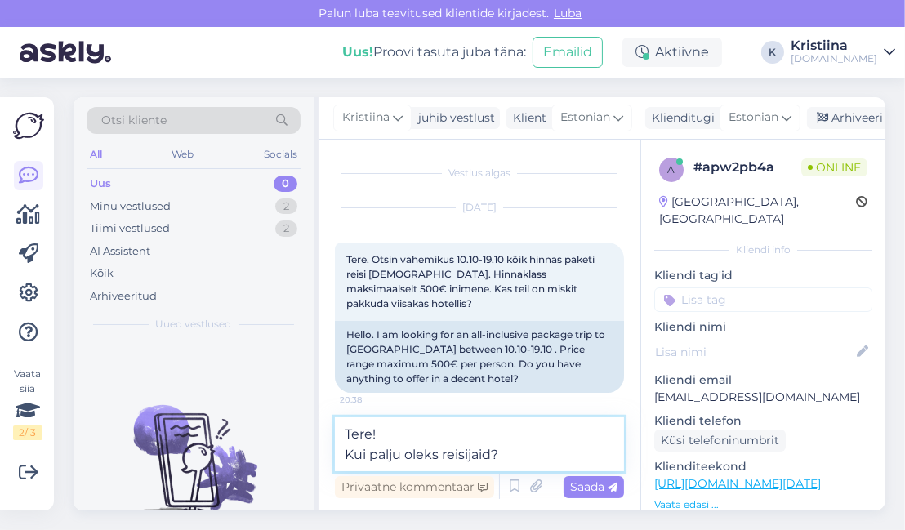
type textarea "Tere! Kui palju oleks reisijaid?"
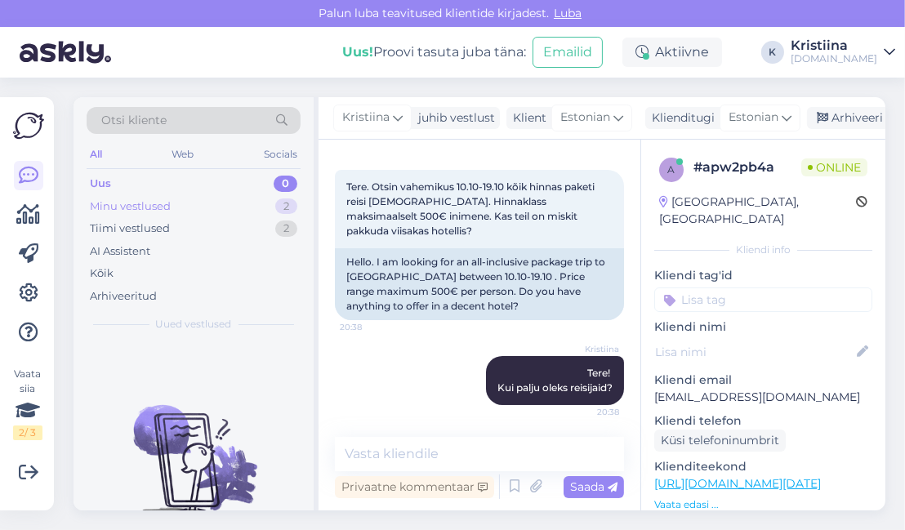
click at [226, 199] on div "Minu vestlused 2" at bounding box center [194, 206] width 214 height 23
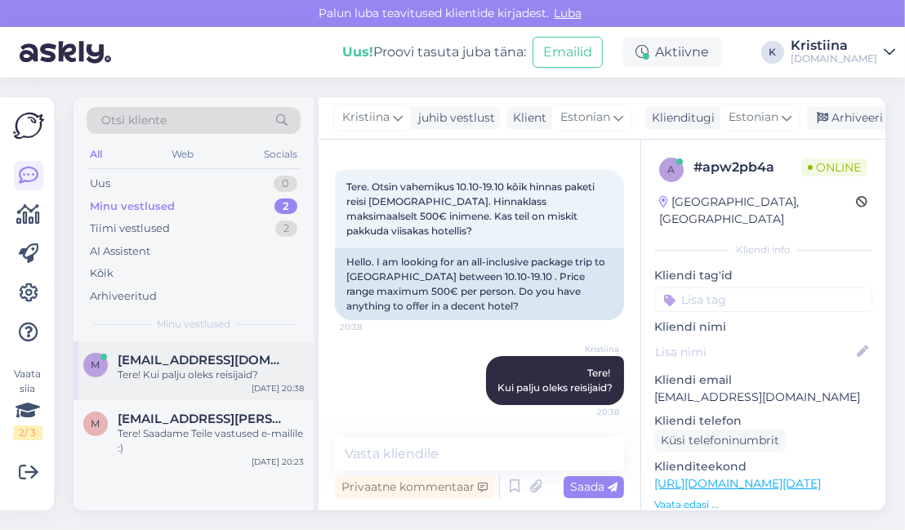
click at [199, 390] on div "m [EMAIL_ADDRESS][DOMAIN_NAME] Tere! Kui palju oleks reisijaid? [DATE] 20:38" at bounding box center [194, 371] width 240 height 59
click at [198, 417] on span "[EMAIL_ADDRESS][PERSON_NAME][DOMAIN_NAME]" at bounding box center [203, 419] width 170 height 15
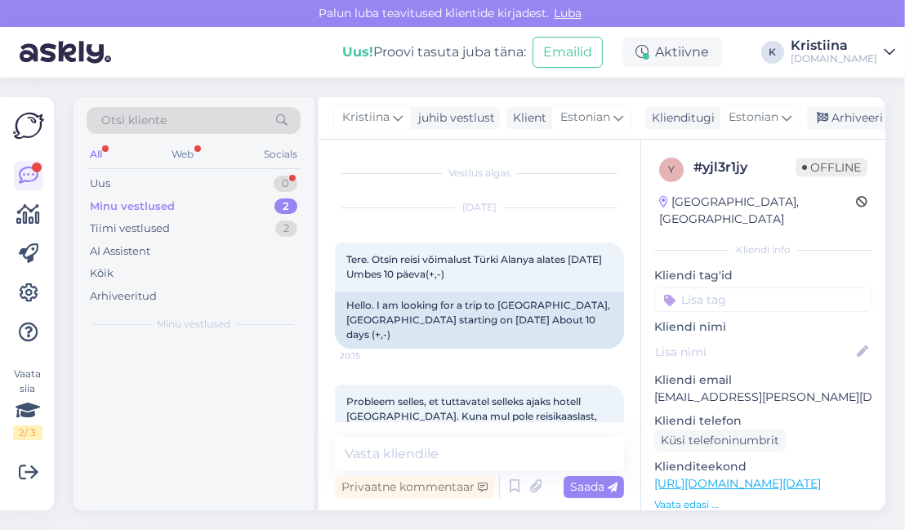
scroll to position [343, 0]
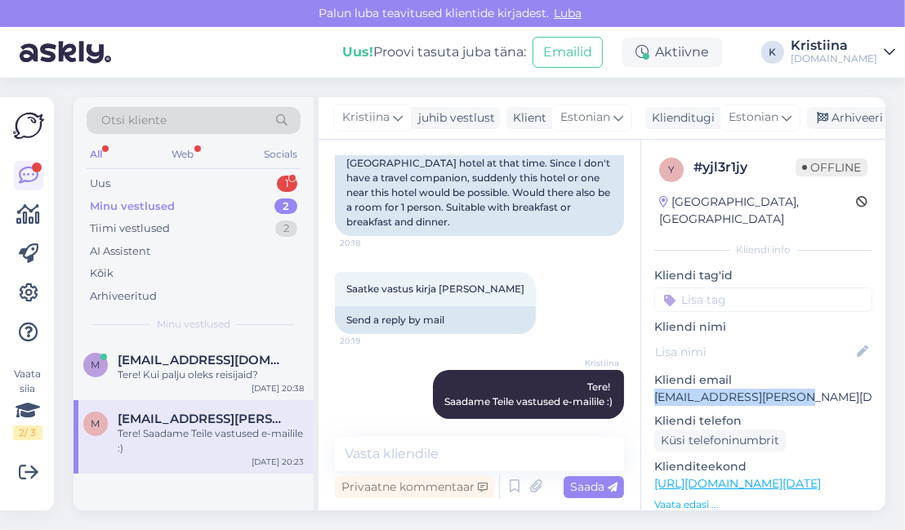
drag, startPoint x: 797, startPoint y: 377, endPoint x: 654, endPoint y: 381, distance: 143.0
click at [654, 389] on p "[EMAIL_ADDRESS][PERSON_NAME][DOMAIN_NAME]" at bounding box center [763, 397] width 218 height 17
copy p "[EMAIL_ADDRESS][PERSON_NAME][DOMAIN_NAME]"
click at [182, 185] on div "Uus 1" at bounding box center [194, 183] width 214 height 23
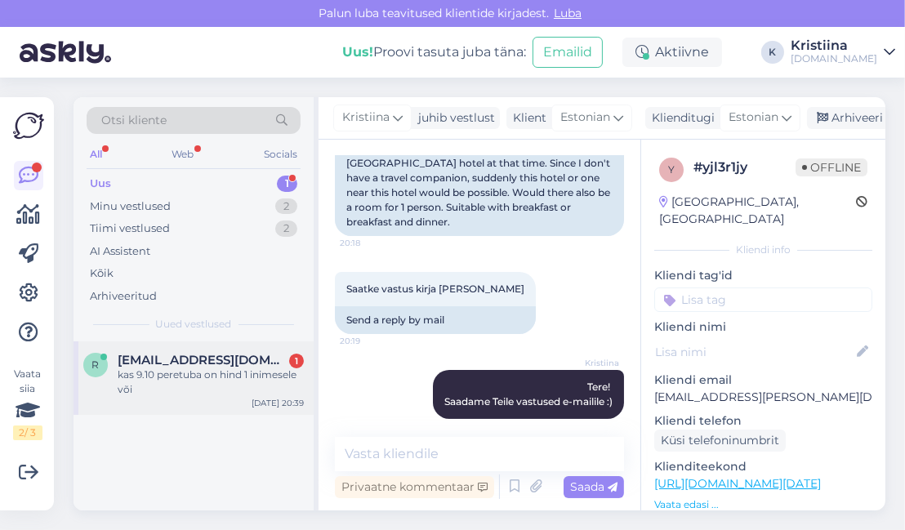
click at [188, 361] on span "[EMAIL_ADDRESS][DOMAIN_NAME]" at bounding box center [203, 360] width 170 height 15
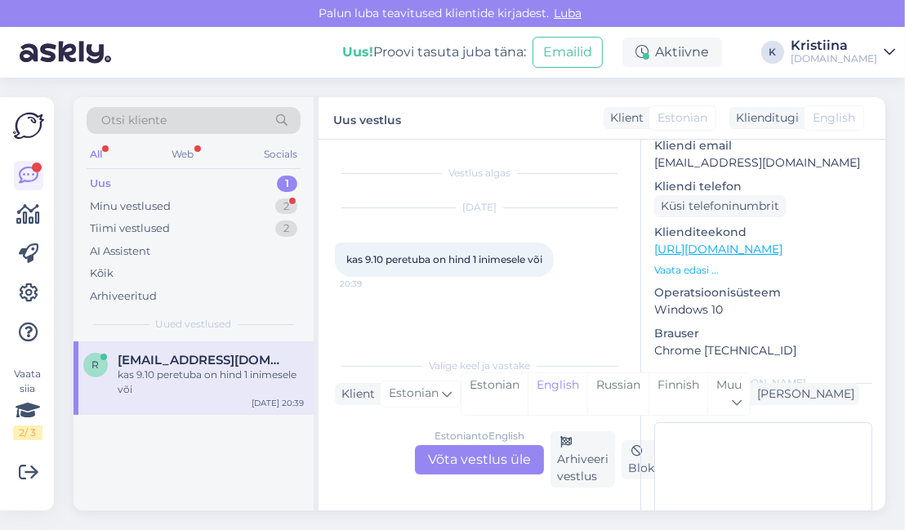
scroll to position [208, 0]
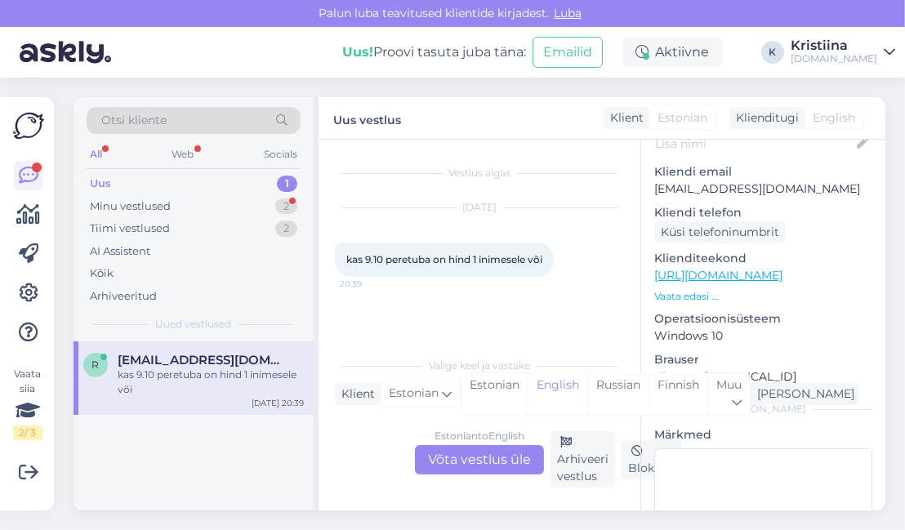
click at [725, 268] on link "[URL][DOMAIN_NAME]" at bounding box center [718, 275] width 128 height 15
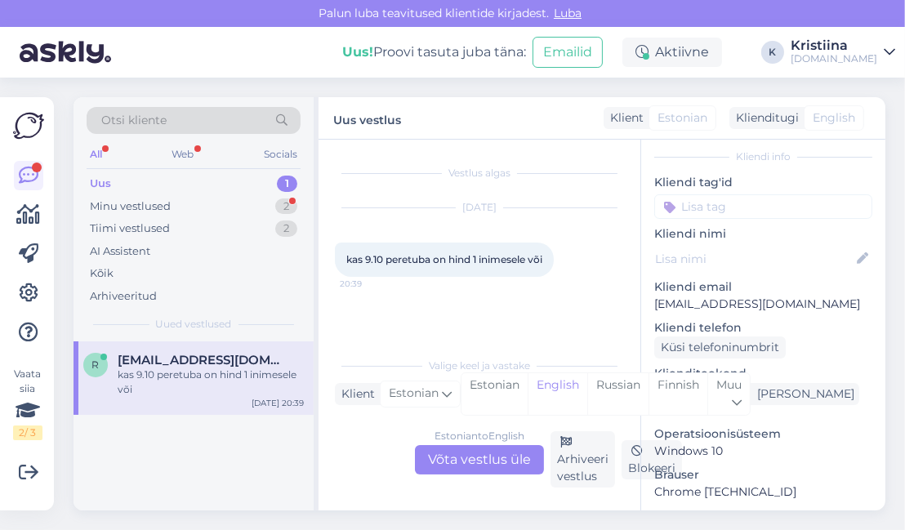
scroll to position [27, 0]
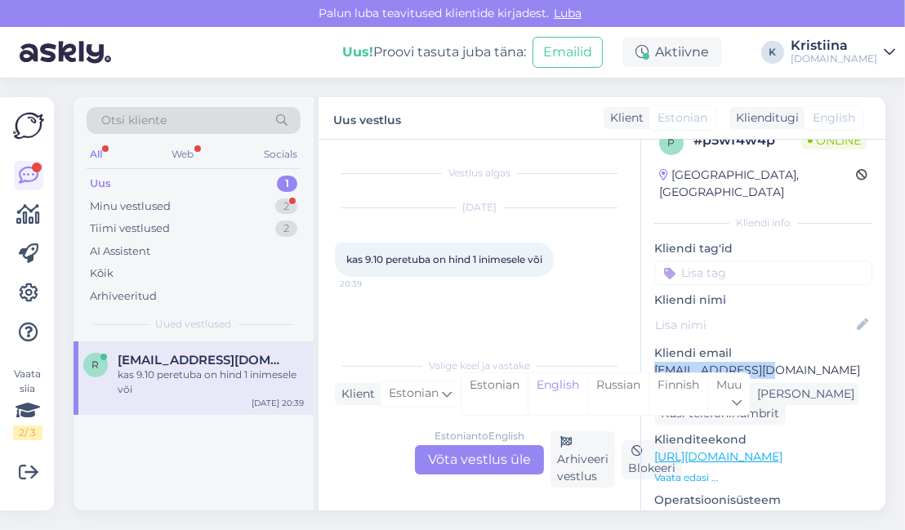
drag, startPoint x: 768, startPoint y: 354, endPoint x: 643, endPoint y: 352, distance: 125.0
click at [643, 352] on div "p # p5wf4w4p Online [GEOGRAPHIC_DATA], [GEOGRAPHIC_DATA] Kliendi info Kliendi t…" at bounding box center [763, 457] width 244 height 689
copy p "[EMAIL_ADDRESS][DOMAIN_NAME]"
click at [467, 457] on div "Estonian to English Võta vestlus üle" at bounding box center [479, 459] width 129 height 29
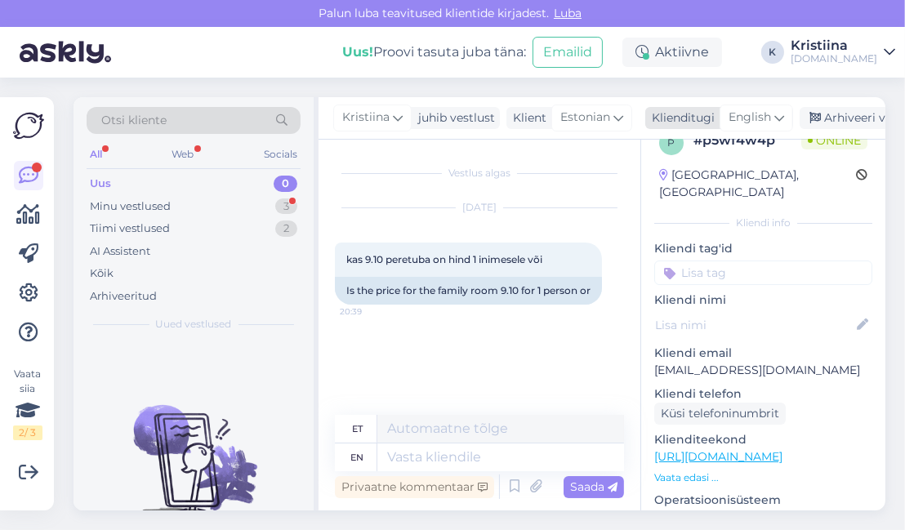
click at [739, 116] on span "English" at bounding box center [750, 118] width 42 height 18
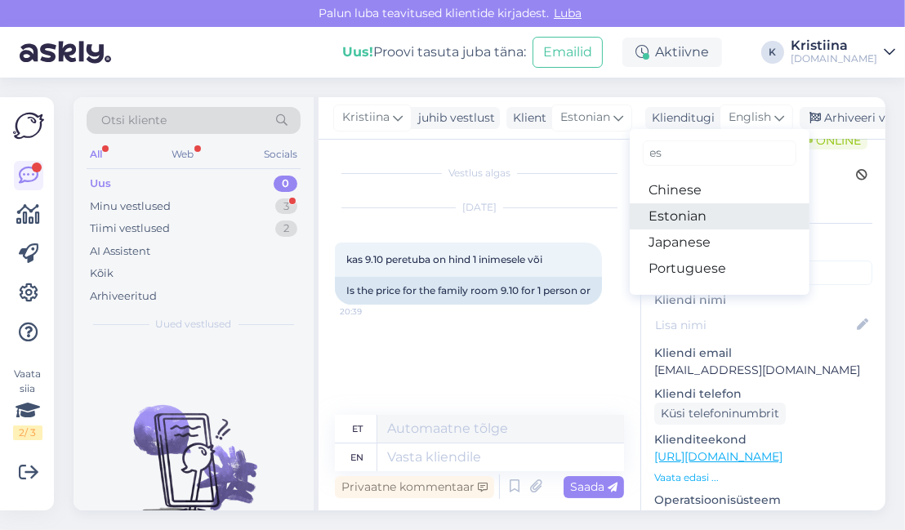
drag, startPoint x: 721, startPoint y: 221, endPoint x: 664, endPoint y: 261, distance: 69.6
click at [721, 221] on link "Estonian" at bounding box center [720, 216] width 180 height 26
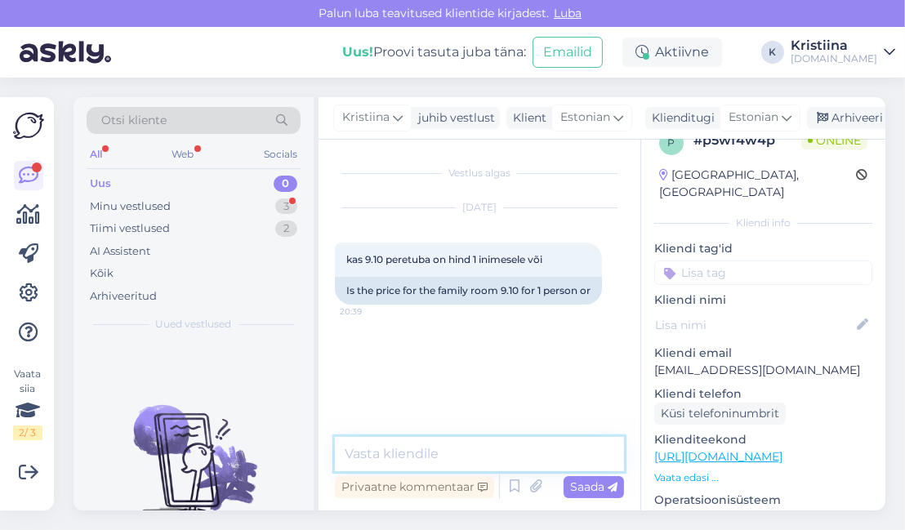
click at [413, 451] on textarea at bounding box center [479, 454] width 289 height 34
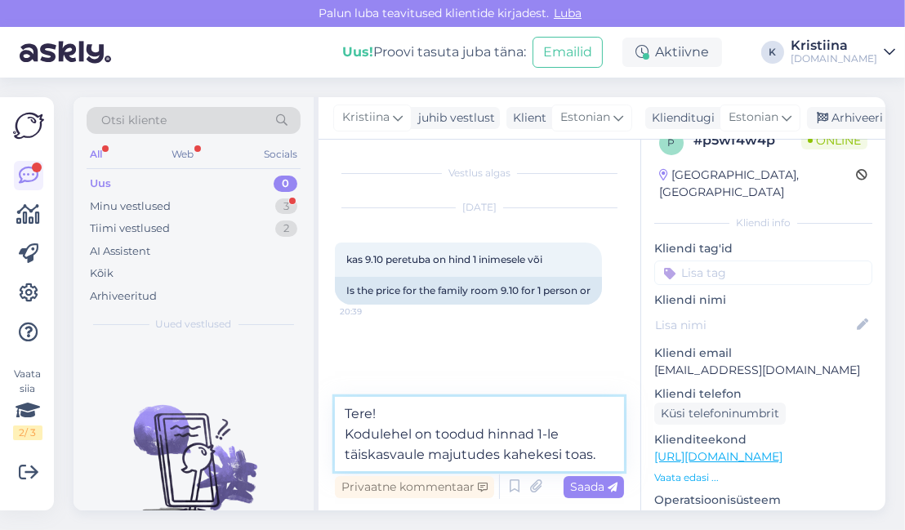
type textarea "Tere! Kodulehel on toodud hinnad 1-le täiskasvaule majutudes kahekesi toas."
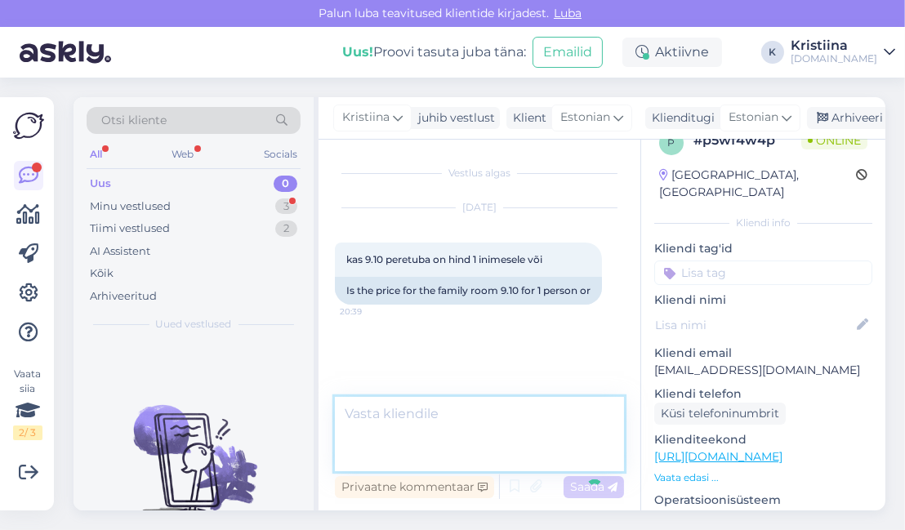
scroll to position [0, 0]
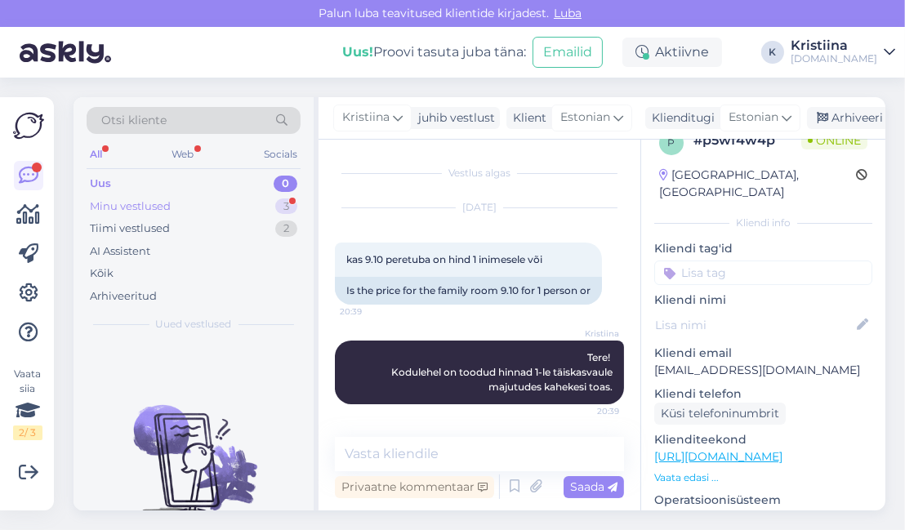
click at [208, 207] on div "Minu vestlused 3" at bounding box center [194, 206] width 214 height 23
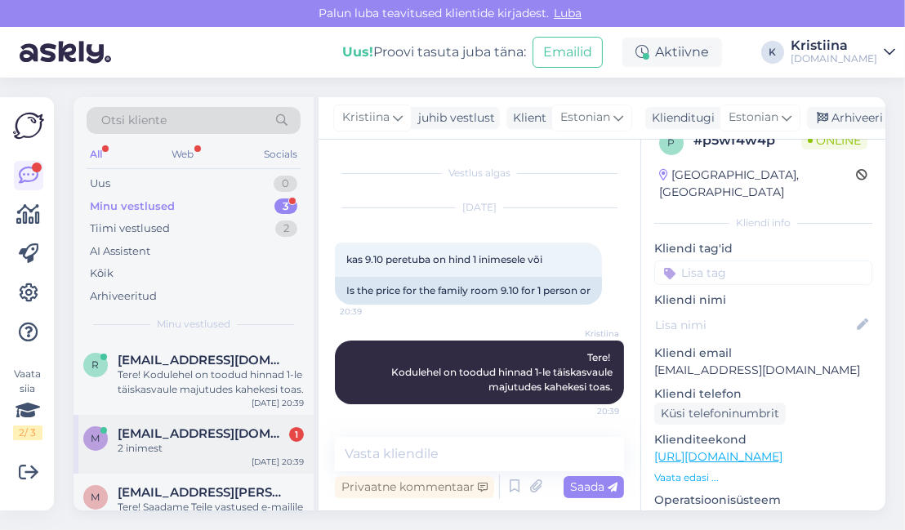
click at [200, 434] on span "[EMAIL_ADDRESS][DOMAIN_NAME]" at bounding box center [203, 434] width 170 height 15
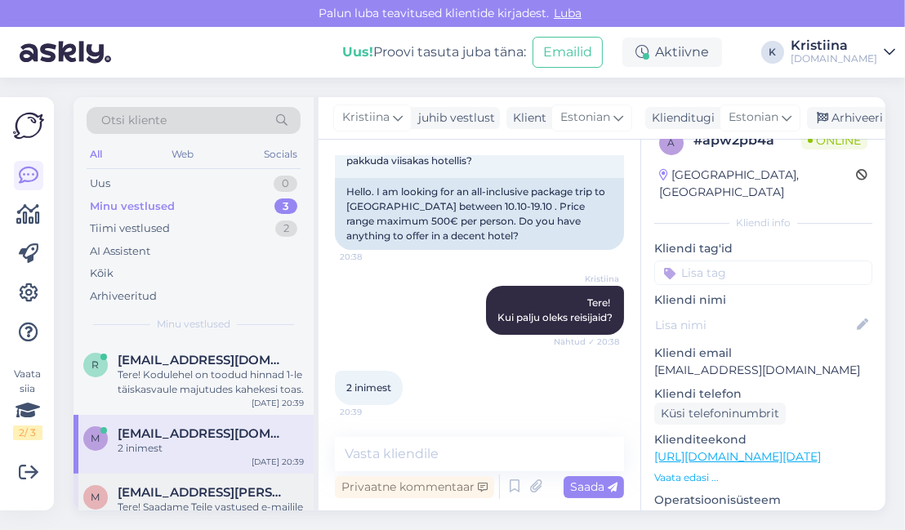
click at [200, 493] on span "[EMAIL_ADDRESS][PERSON_NAME][DOMAIN_NAME]" at bounding box center [203, 492] width 170 height 15
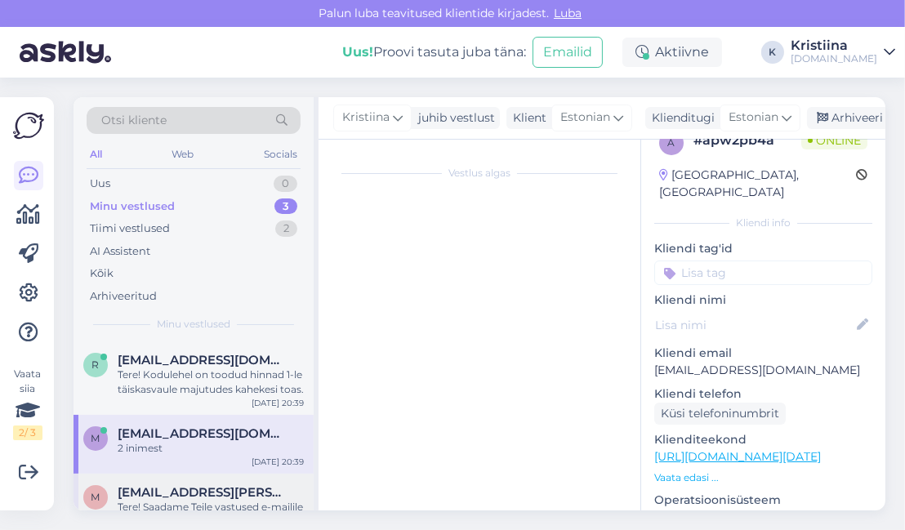
scroll to position [343, 0]
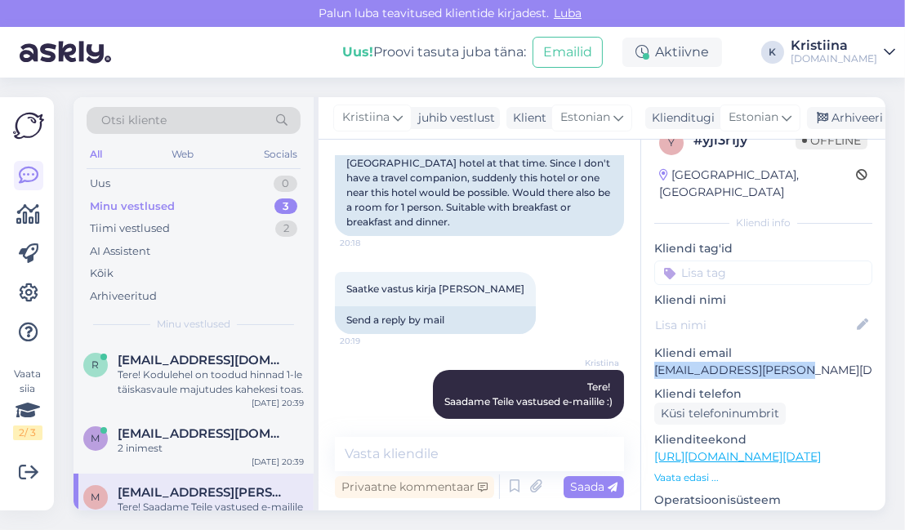
drag, startPoint x: 811, startPoint y: 355, endPoint x: 655, endPoint y: 357, distance: 155.3
click at [650, 360] on div "y # yjl3r1jy Offline [GEOGRAPHIC_DATA], [GEOGRAPHIC_DATA] Kliendi info Kliendi …" at bounding box center [763, 457] width 244 height 689
copy p "[EMAIL_ADDRESS][PERSON_NAME][DOMAIN_NAME]"
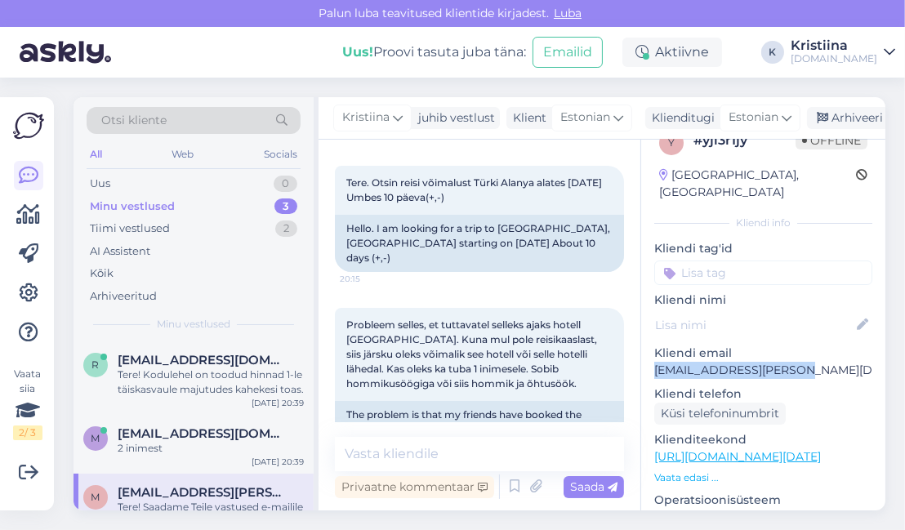
scroll to position [0, 0]
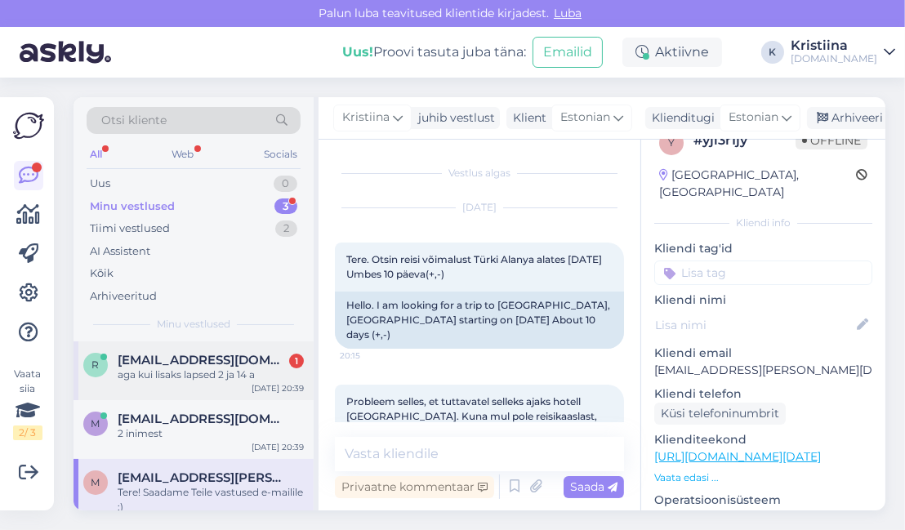
click at [236, 382] on div "r [EMAIL_ADDRESS][DOMAIN_NAME] 1 aga kui lisaks lapsed 2 ja 14 a [DATE] 20:39" at bounding box center [194, 371] width 240 height 59
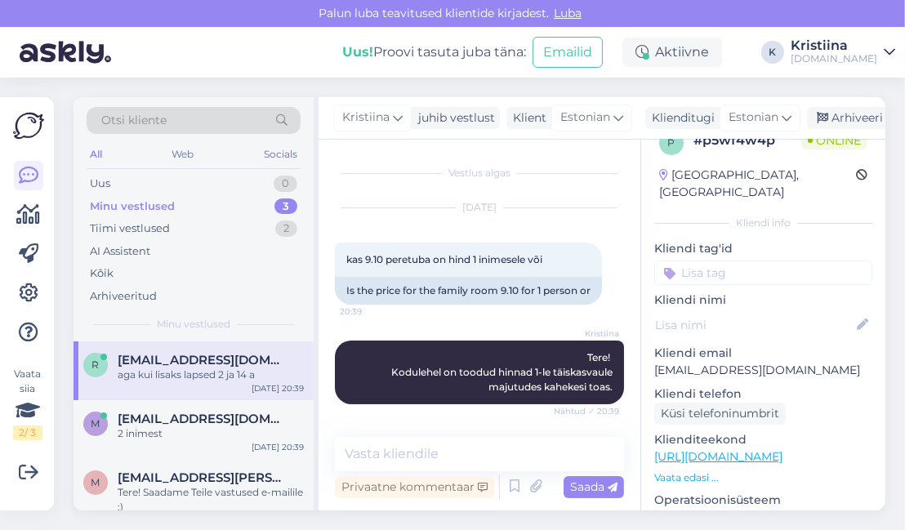
scroll to position [69, 0]
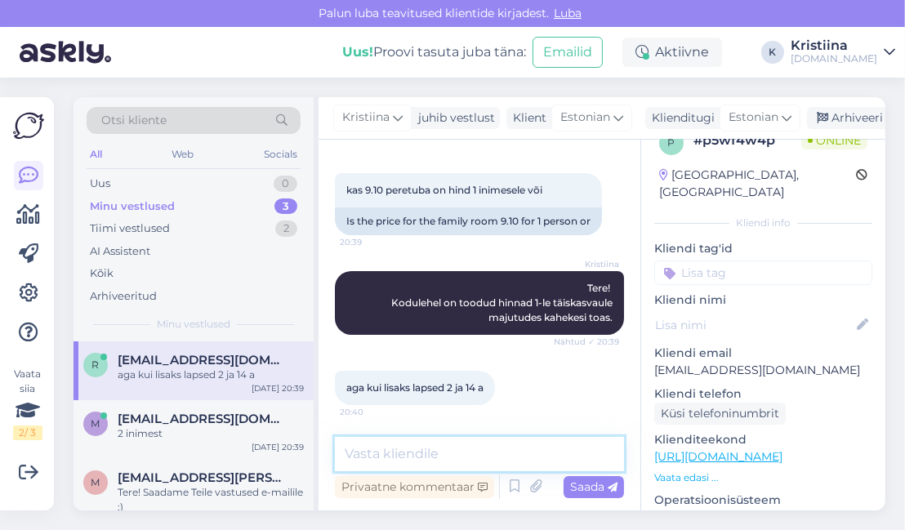
click at [438, 465] on textarea at bounding box center [479, 454] width 289 height 34
type textarea "Mis kuupäeva [PERSON_NAME] Teile sobiks?"
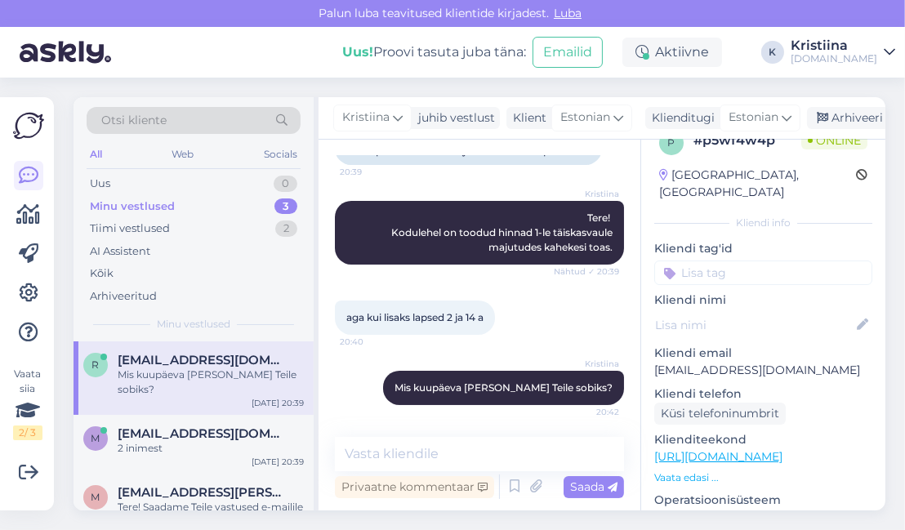
click at [704, 449] on link "[URL][DOMAIN_NAME]" at bounding box center [718, 456] width 128 height 15
click at [431, 464] on textarea at bounding box center [479, 454] width 289 height 34
paste textarea "L'[GEOGRAPHIC_DATA]"
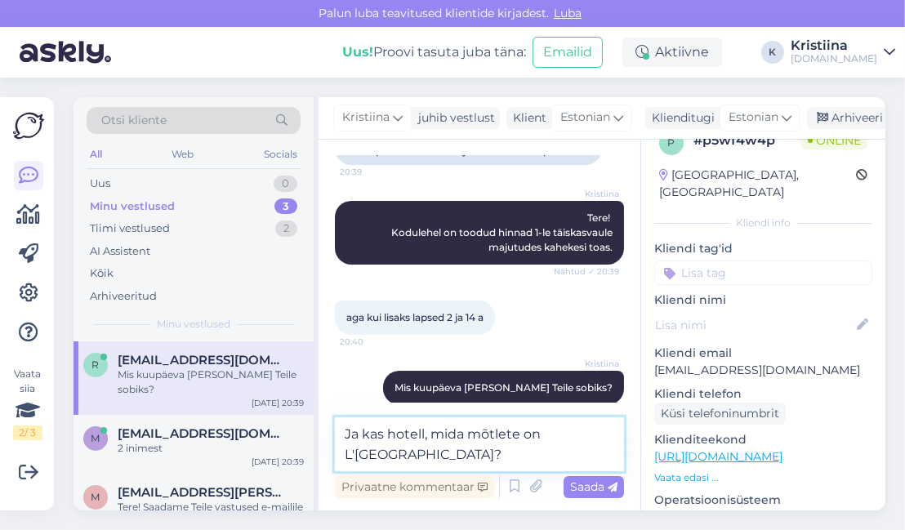
type textarea "Ja kas hotell, mida mõtlete on L'[GEOGRAPHIC_DATA]?"
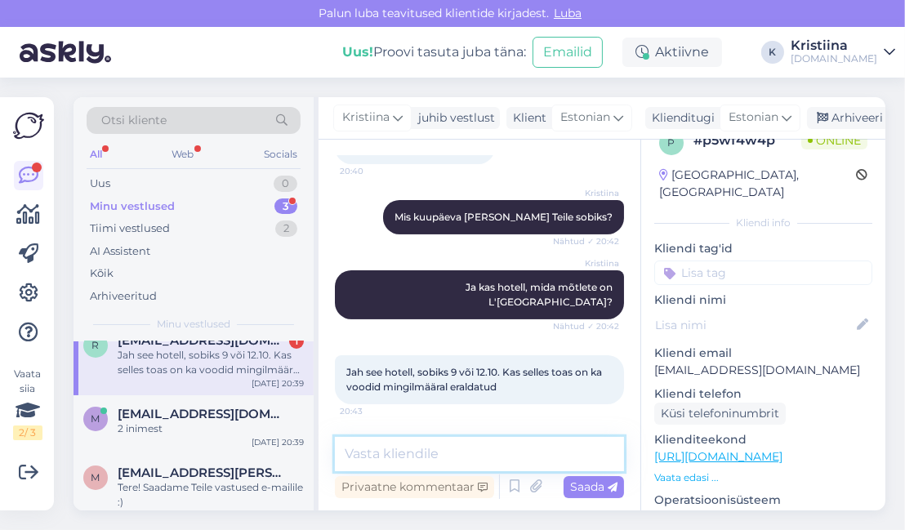
scroll to position [35, 0]
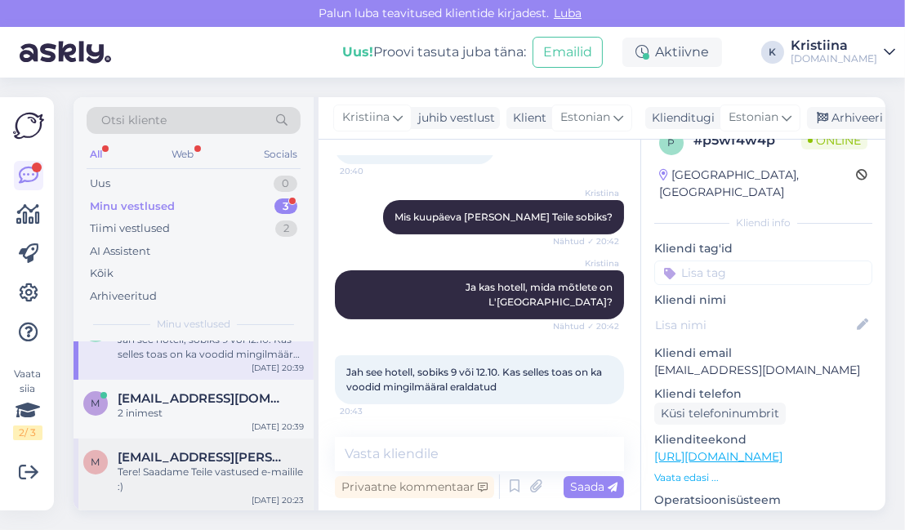
click at [229, 476] on div "Tere! Saadame Teile vastused e-mailile :)" at bounding box center [211, 479] width 186 height 29
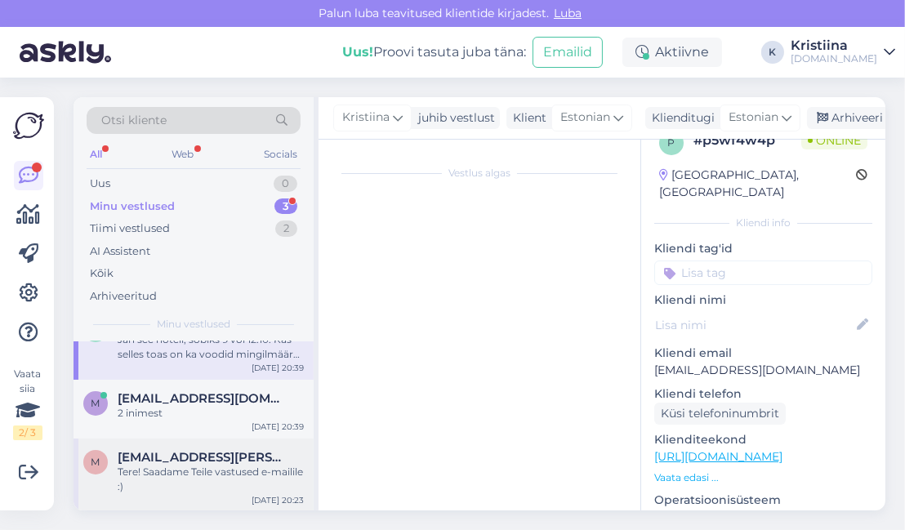
scroll to position [343, 0]
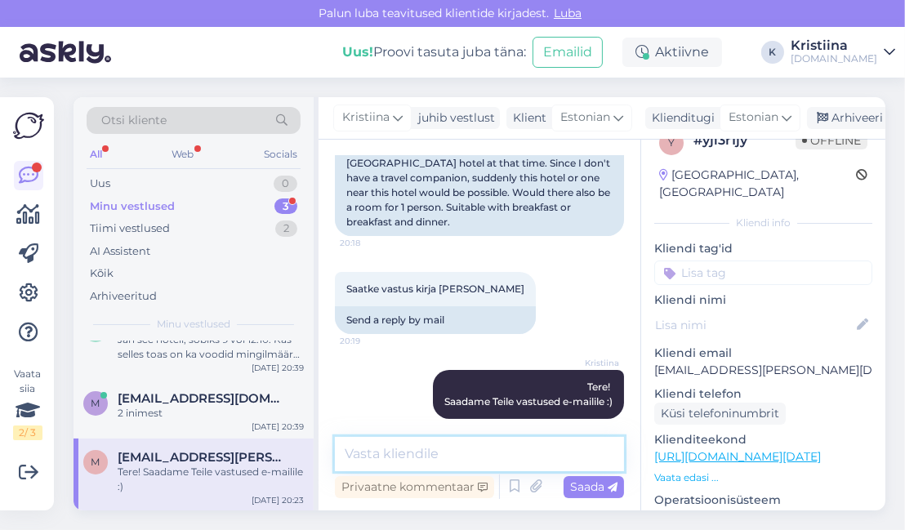
drag, startPoint x: 410, startPoint y: 461, endPoint x: 442, endPoint y: 431, distance: 43.9
click at [410, 460] on textarea at bounding box center [479, 454] width 289 height 34
click at [835, 117] on div "Arhiveeri vestlus" at bounding box center [870, 118] width 126 height 22
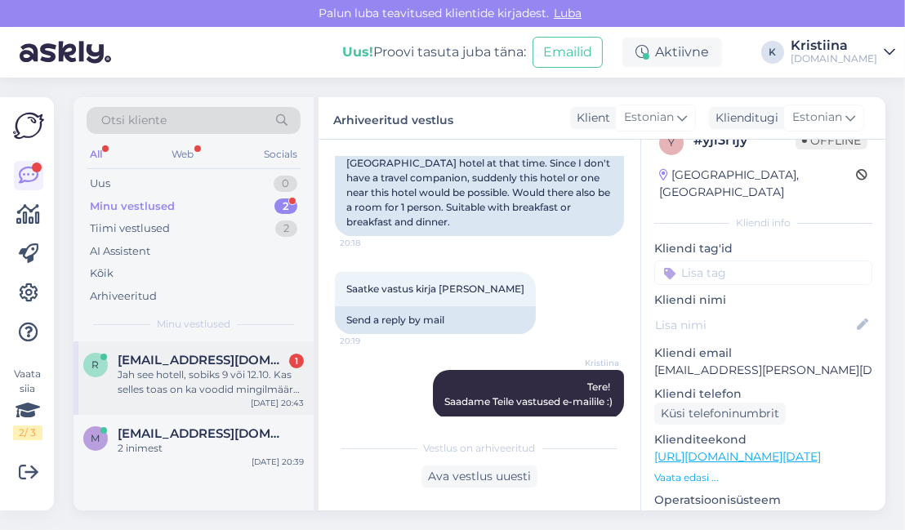
click at [209, 380] on div "Jah see hotell, sobiks 9 või 12.10. Kas selles toas on ka voodid mingilmääral e…" at bounding box center [211, 382] width 186 height 29
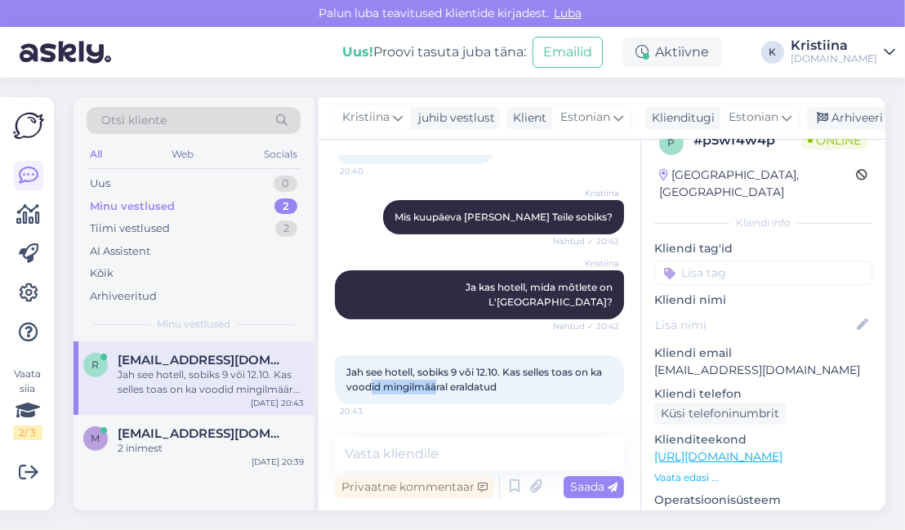
drag, startPoint x: 383, startPoint y: 388, endPoint x: 501, endPoint y: 393, distance: 117.8
click at [499, 393] on div "Jah see hotell, sobiks 9 või 12.10. Kas selles toas on ka voodid mingilmääral e…" at bounding box center [479, 379] width 289 height 49
click at [502, 393] on div "Jah see hotell, sobiks 9 või 12.10. Kas selles toas on ka voodid mingilmääral e…" at bounding box center [479, 379] width 289 height 49
click at [540, 387] on div "Jah see hotell, sobiks 9 või 12.10. Kas selles toas on ka voodid mingilmääral e…" at bounding box center [479, 379] width 289 height 49
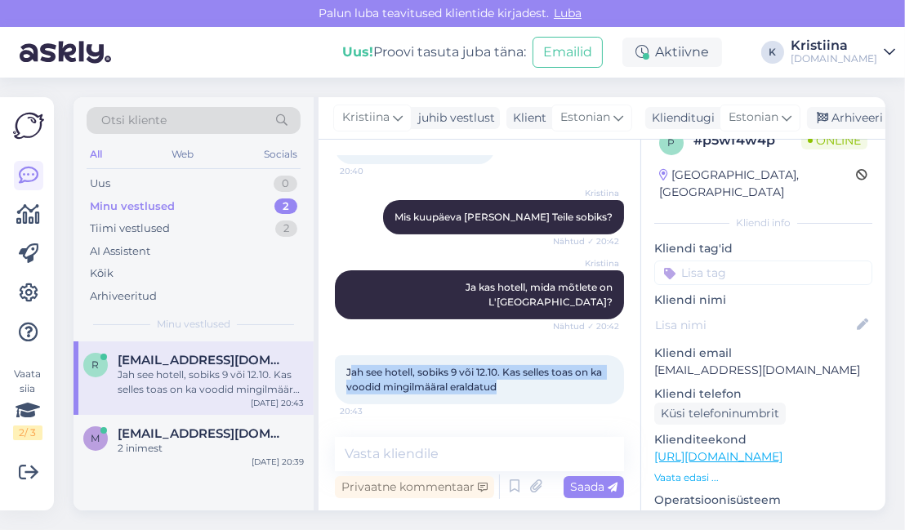
drag, startPoint x: 536, startPoint y: 387, endPoint x: 353, endPoint y: 374, distance: 183.5
click at [353, 374] on div "Jah see hotell, sobiks 9 või 12.10. Kas selles toas on ka voodid mingilmääral e…" at bounding box center [479, 379] width 289 height 49
click at [444, 386] on span "Jah see hotell, sobiks 9 või 12.10. Kas selles toas on ka voodid mingilmääral e…" at bounding box center [475, 379] width 258 height 27
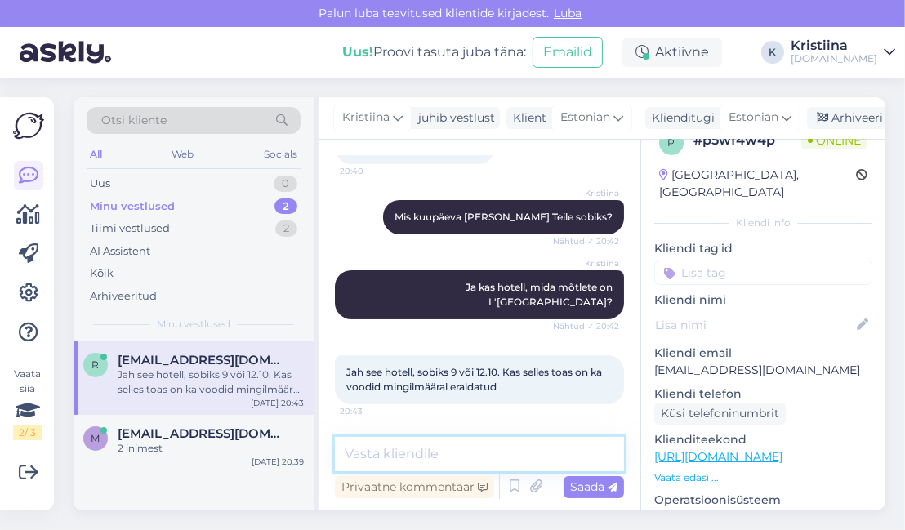
click at [427, 463] on textarea at bounding box center [479, 454] width 289 height 34
type textarea "Ja täiskasvanuid on reisimas 2?"
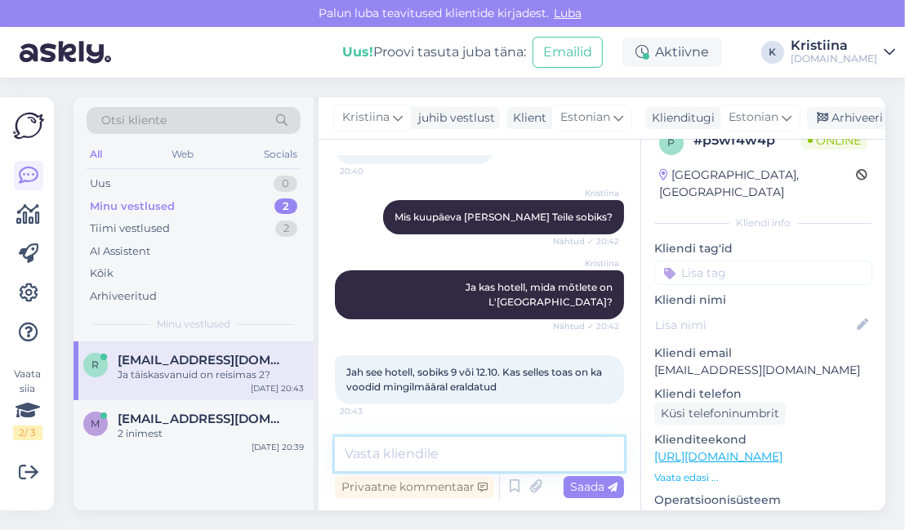
scroll to position [380, 0]
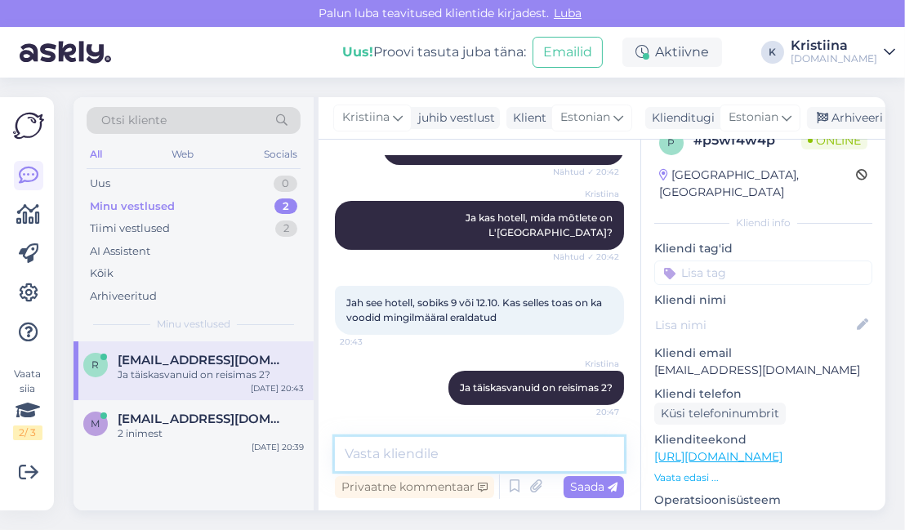
click at [529, 455] on textarea at bounding box center [479, 454] width 289 height 34
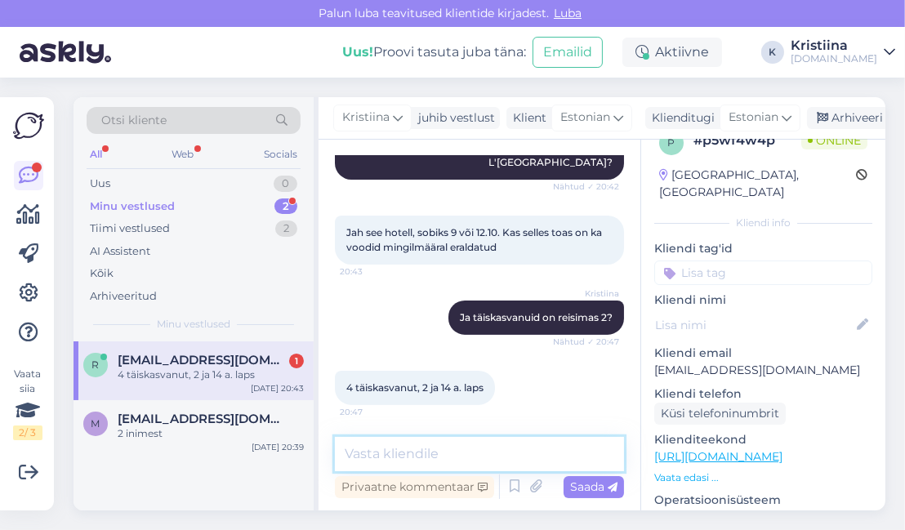
click at [425, 456] on textarea at bounding box center [479, 454] width 289 height 34
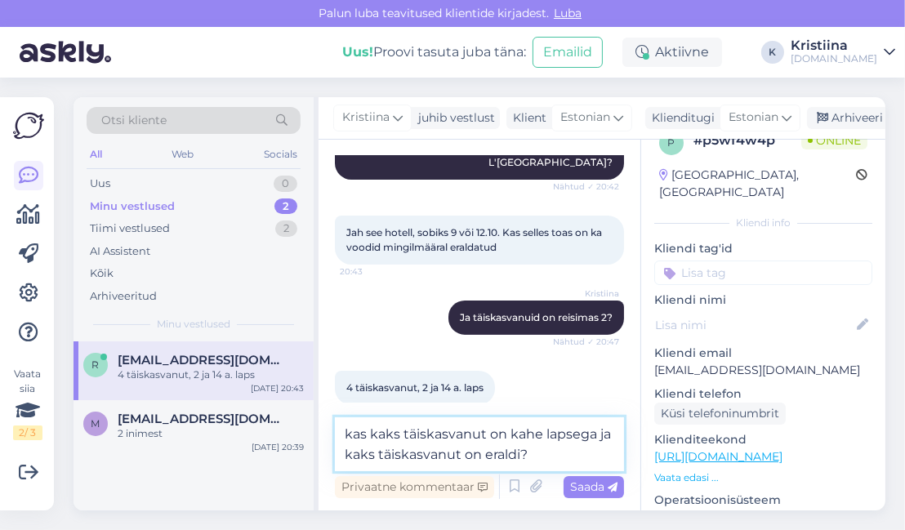
type textarea "kas kaks täiskasvanut on kahe lapsega ja kaks täiskasvanut on eraldi?"
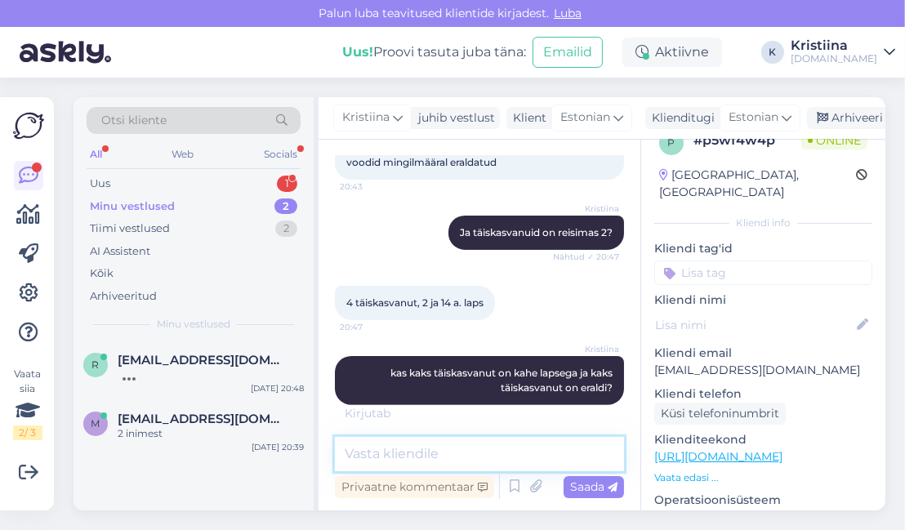
scroll to position [552, 0]
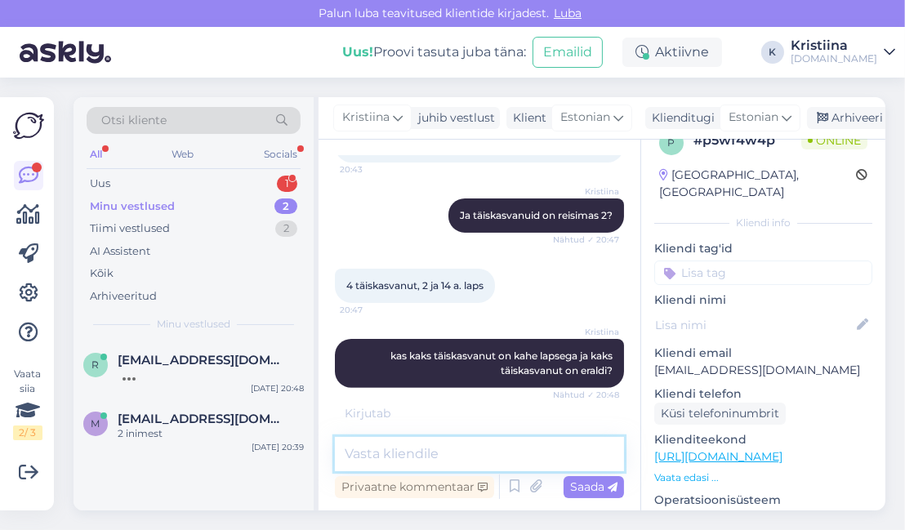
click at [453, 457] on textarea at bounding box center [479, 454] width 289 height 34
paste textarea "[URL][DOMAIN_NAME]"
type textarea "peretoaga on võimalik tutvuda SIIN: [URL][DOMAIN_NAME]"
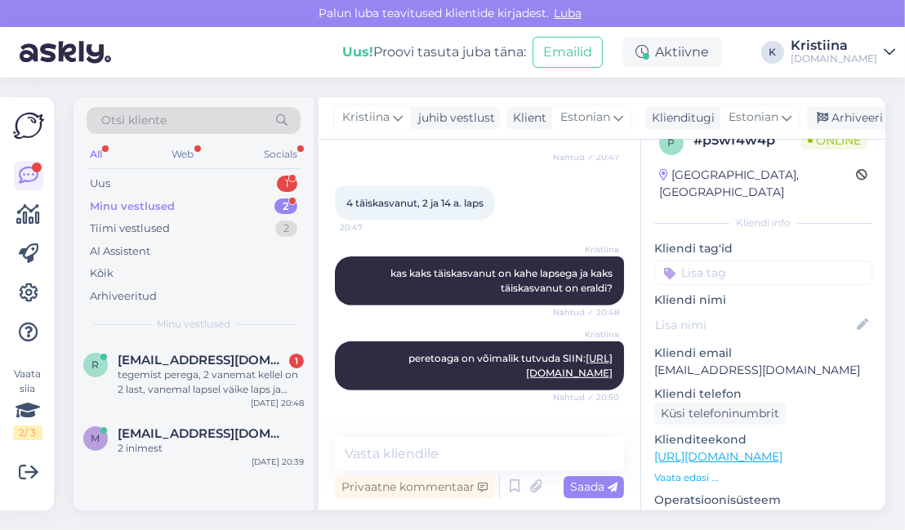
scroll to position [720, 0]
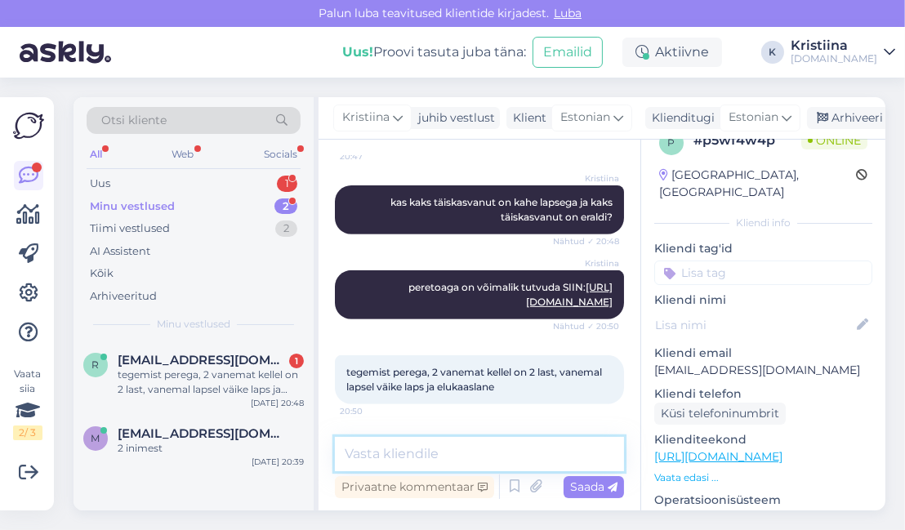
click at [402, 449] on textarea at bounding box center [479, 454] width 289 height 34
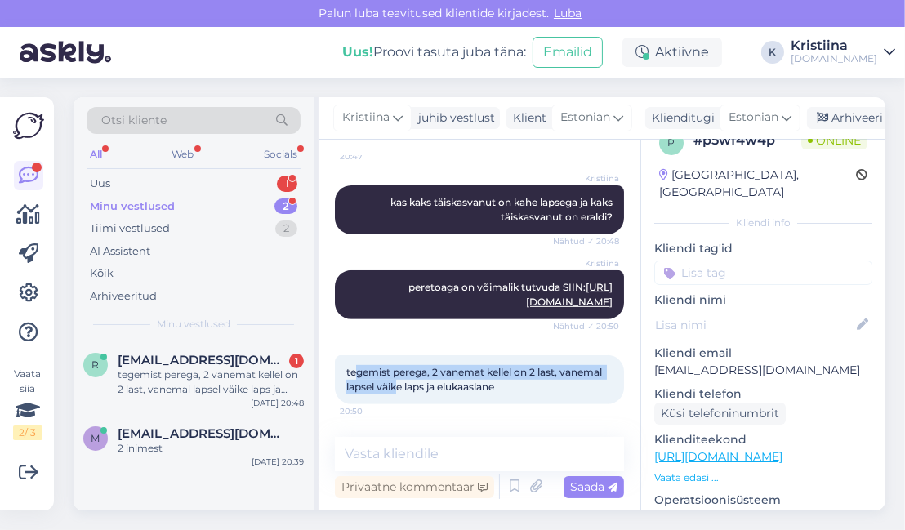
drag, startPoint x: 356, startPoint y: 375, endPoint x: 444, endPoint y: 383, distance: 87.8
click at [444, 383] on span "tegemist perega, 2 vanemat kellel on 2 last, vanemal lapsel väike laps ja eluka…" at bounding box center [475, 379] width 258 height 27
drag, startPoint x: 436, startPoint y: 375, endPoint x: 563, endPoint y: 382, distance: 127.7
click at [563, 382] on div "tegemist perega, 2 vanemat kellel on 2 last, vanemal lapsel väike laps ja eluka…" at bounding box center [479, 379] width 289 height 49
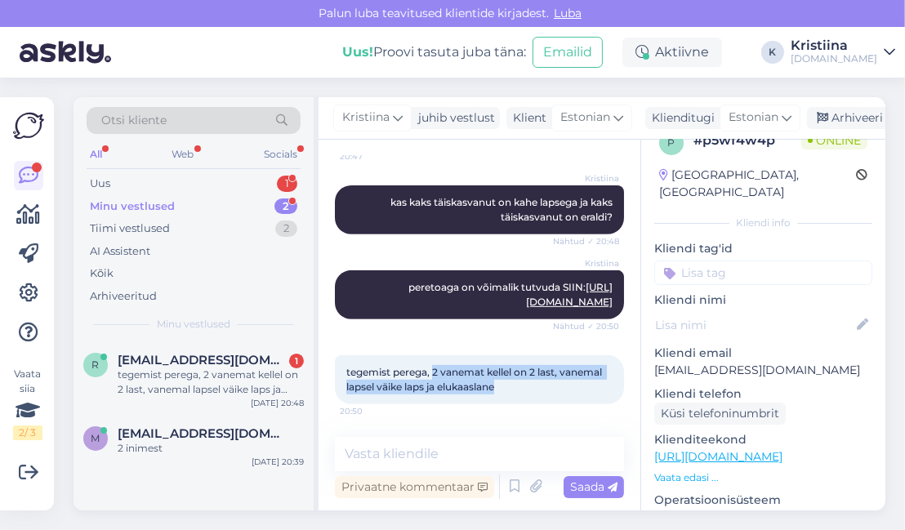
click at [560, 389] on div "tegemist perega, 2 vanemat kellel on 2 last, vanemal lapsel väike laps ja eluka…" at bounding box center [479, 379] width 289 height 49
drag, startPoint x: 560, startPoint y: 389, endPoint x: 337, endPoint y: 377, distance: 222.6
click at [337, 377] on div "tegemist perega, 2 vanemat kellel on 2 last, vanemal lapsel väike laps ja eluka…" at bounding box center [479, 379] width 289 height 49
click at [410, 386] on span "tegemist perega, 2 vanemat kellel on 2 last, vanemal lapsel väike laps ja eluka…" at bounding box center [475, 379] width 258 height 27
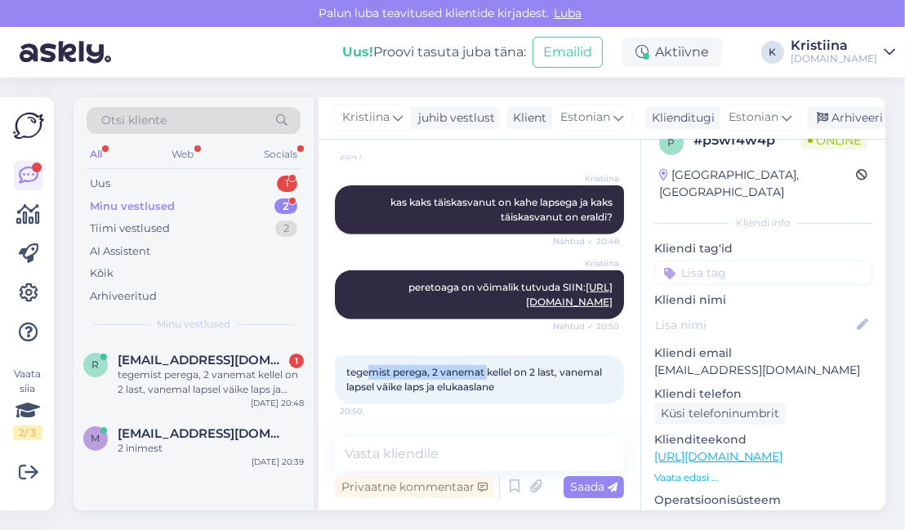
drag, startPoint x: 369, startPoint y: 375, endPoint x: 488, endPoint y: 380, distance: 119.4
click at [488, 380] on div "tegemist perega, 2 vanemat kellel on 2 last, vanemal lapsel väike laps ja eluka…" at bounding box center [479, 379] width 289 height 49
click at [489, 381] on span "tegemist perega, 2 vanemat kellel on 2 last, vanemal lapsel väike laps ja eluka…" at bounding box center [475, 379] width 258 height 27
drag, startPoint x: 427, startPoint y: 372, endPoint x: 565, endPoint y: 376, distance: 139.0
click at [565, 376] on div "tegemist perega, 2 vanemat kellel on 2 last, vanemal lapsel väike laps ja eluka…" at bounding box center [479, 379] width 289 height 49
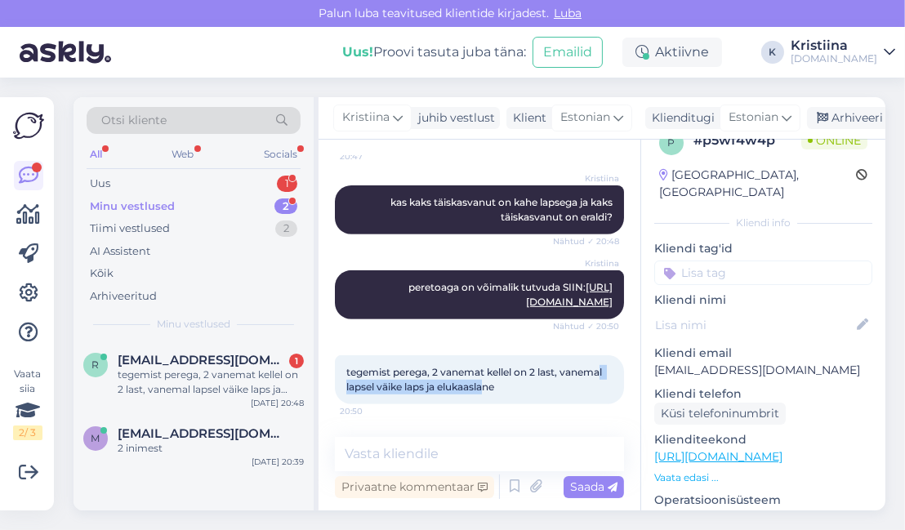
drag, startPoint x: 384, startPoint y: 390, endPoint x: 534, endPoint y: 391, distance: 150.3
click at [534, 391] on span "tegemist perega, 2 vanemat kellel on 2 last, vanemal lapsel väike laps ja eluka…" at bounding box center [475, 379] width 258 height 27
click at [544, 391] on span "tegemist perega, 2 vanemat kellel on 2 last, vanemal lapsel väike laps ja eluka…" at bounding box center [475, 379] width 258 height 27
click at [185, 180] on div "Uus 1" at bounding box center [194, 183] width 214 height 23
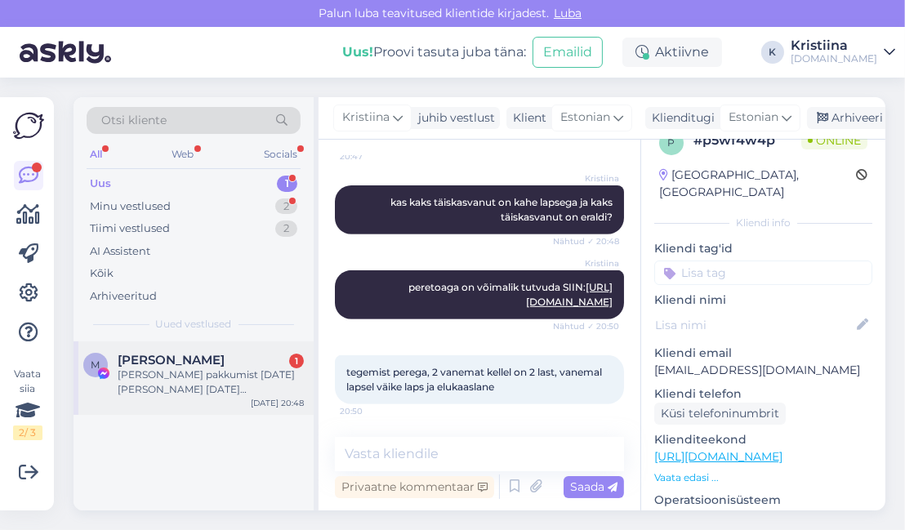
click at [190, 372] on div "[PERSON_NAME] pakkumist [DATE][PERSON_NAME] [DATE] [GEOGRAPHIC_DATA] Hea hotell…" at bounding box center [211, 382] width 186 height 29
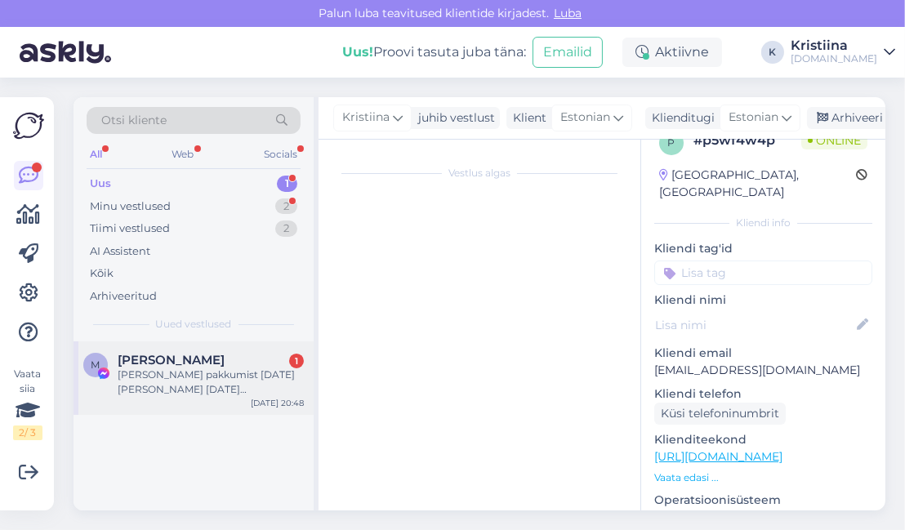
scroll to position [34, 0]
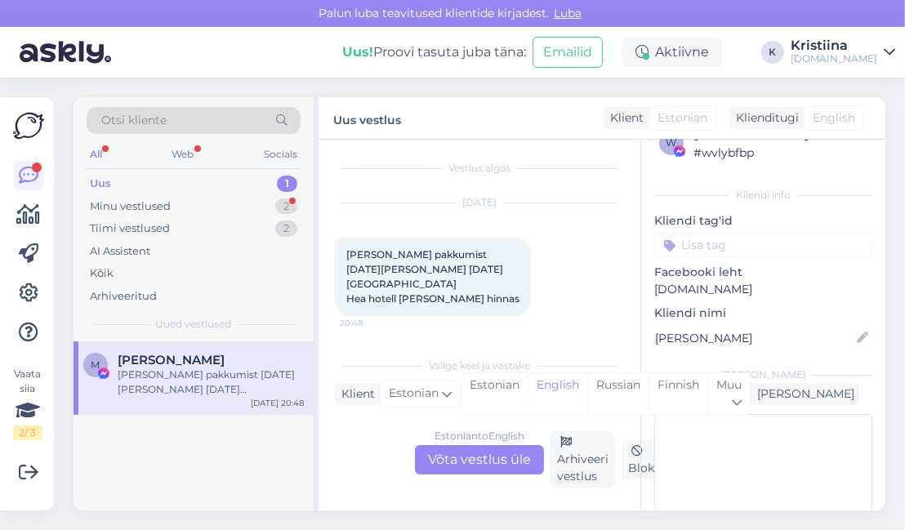
click at [459, 451] on div "Estonian to English Võta vestlus üle" at bounding box center [479, 459] width 129 height 29
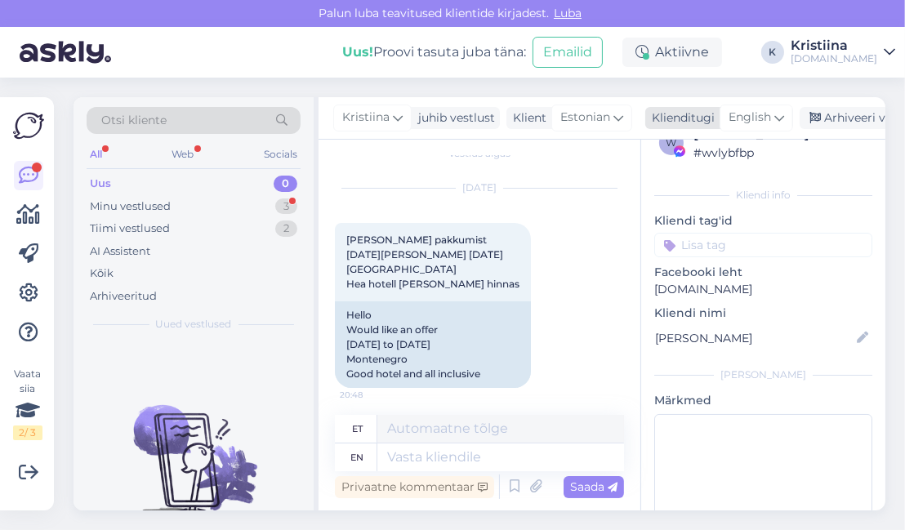
click at [756, 110] on span "English" at bounding box center [750, 118] width 42 height 18
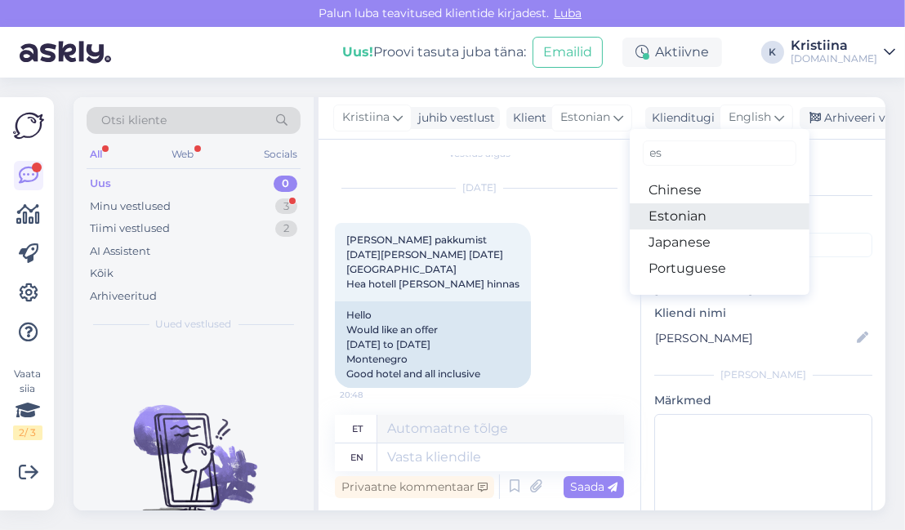
click at [709, 212] on link "Estonian" at bounding box center [720, 216] width 180 height 26
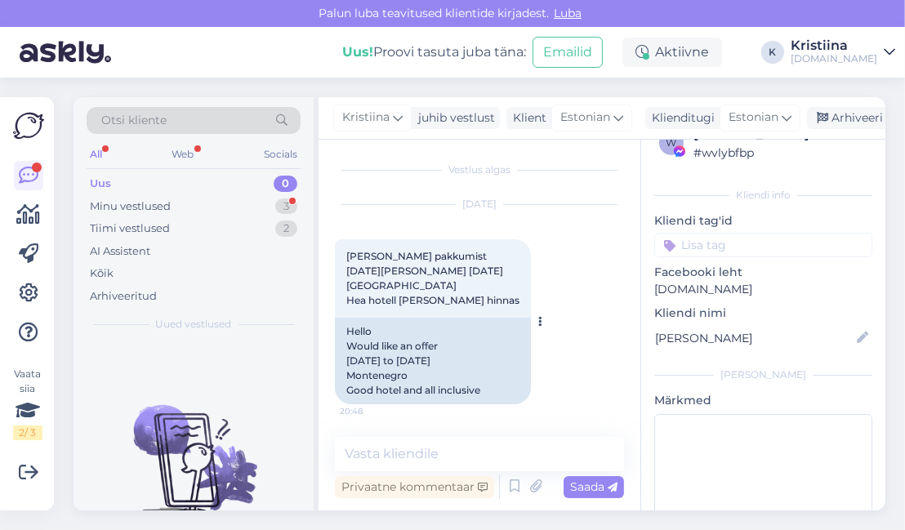
scroll to position [17, 0]
click at [418, 458] on textarea at bounding box center [479, 454] width 289 height 34
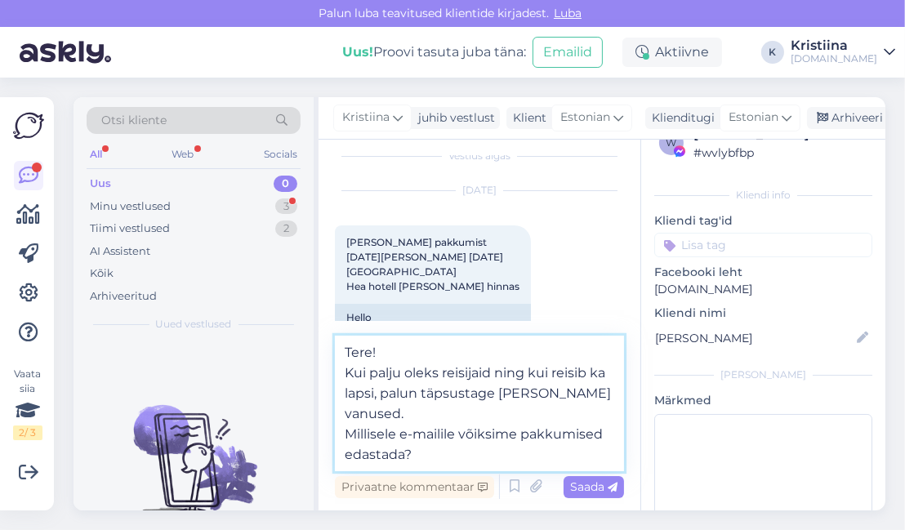
type textarea "Tere! Kui palju oleks reisijaid ning kui reisib ka lapsi, palun täpsustage [PER…"
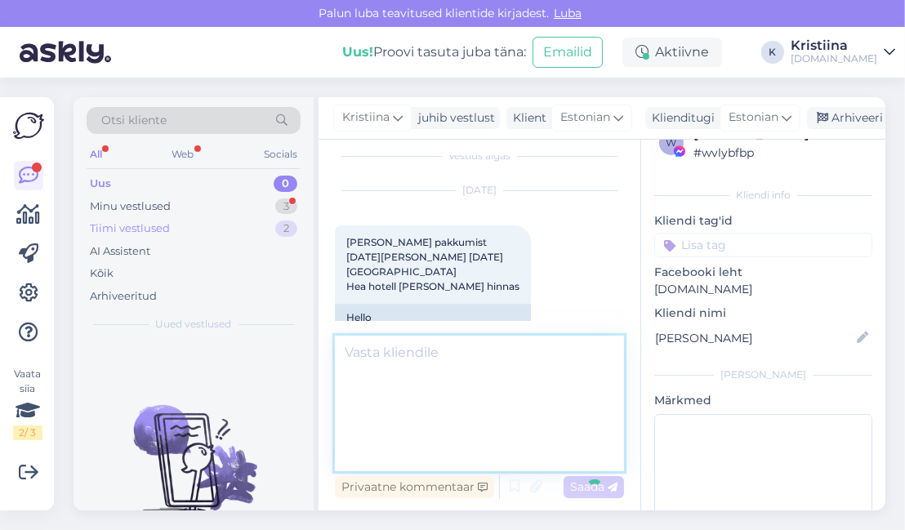
scroll to position [132, 0]
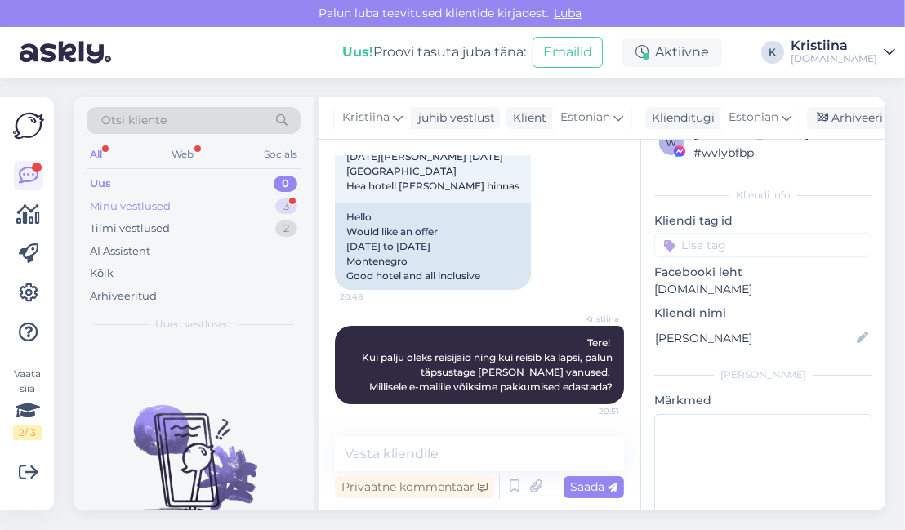
click at [217, 212] on div "Minu vestlused 3" at bounding box center [194, 206] width 214 height 23
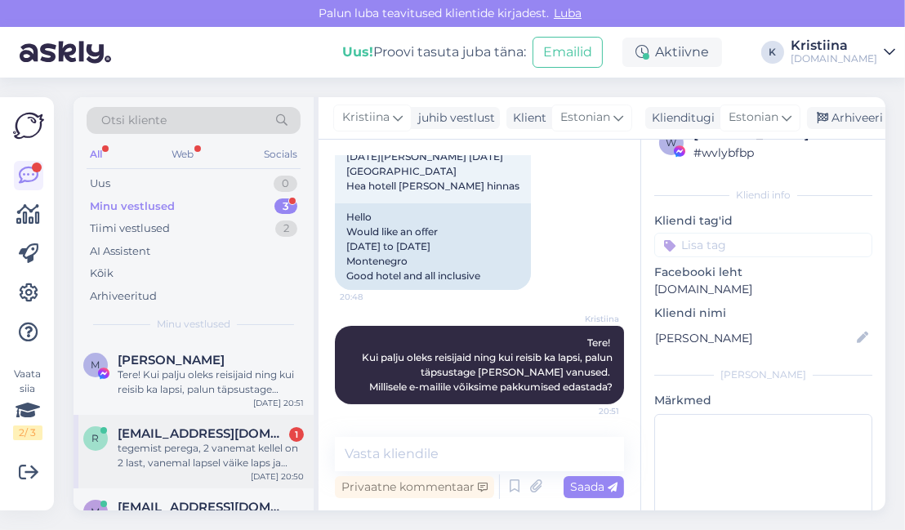
click at [176, 441] on div "tegemist perega, 2 vanemat kellel on 2 last, vanemal lapsel väike laps ja eluka…" at bounding box center [211, 455] width 186 height 29
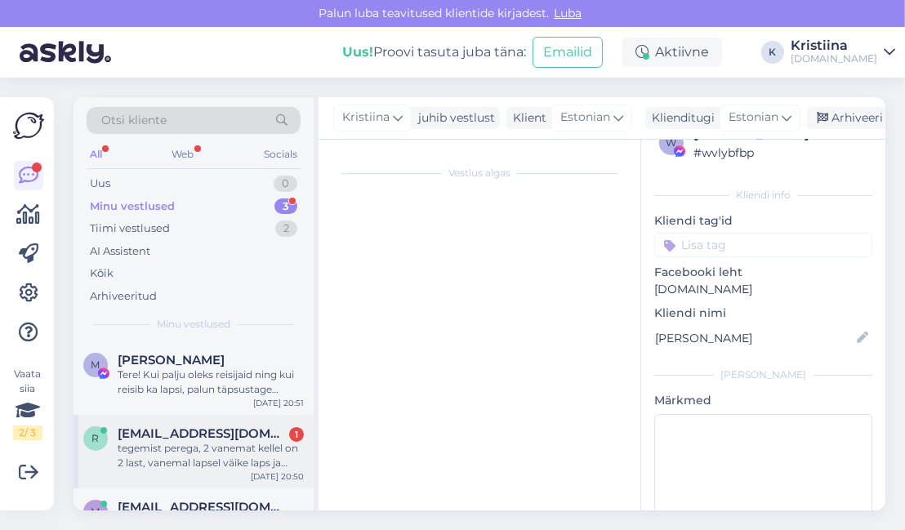
scroll to position [27, 0]
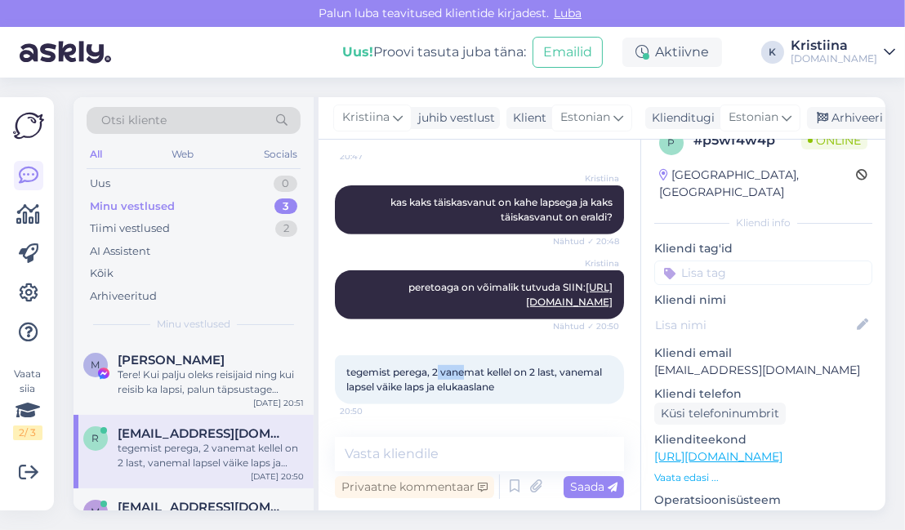
drag, startPoint x: 439, startPoint y: 372, endPoint x: 507, endPoint y: 382, distance: 68.5
click at [488, 379] on div "tegemist perega, 2 vanemat kellel on 2 last, vanemal lapsel väike laps ja eluka…" at bounding box center [479, 379] width 289 height 49
click at [515, 383] on span "tegemist perega, 2 vanemat kellel on 2 last, vanemal lapsel väike laps ja eluka…" at bounding box center [475, 379] width 258 height 27
drag, startPoint x: 359, startPoint y: 388, endPoint x: 533, endPoint y: 397, distance: 174.3
click at [533, 397] on div "tegemist perega, 2 vanemat kellel on 2 last, vanemal lapsel väike laps ja eluka…" at bounding box center [479, 379] width 289 height 49
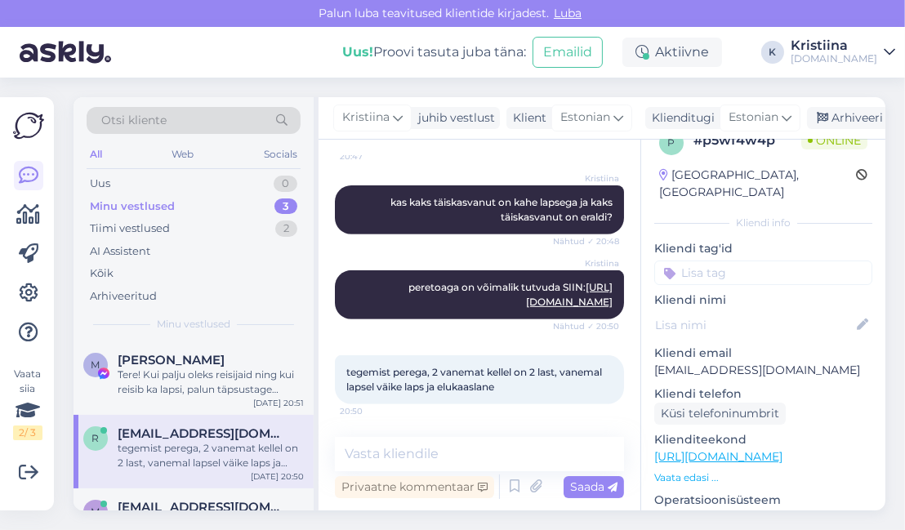
click at [541, 395] on div "tegemist perega, 2 vanemat kellel on 2 last, vanemal lapsel väike laps ja eluka…" at bounding box center [479, 379] width 289 height 49
click at [459, 461] on textarea at bounding box center [479, 454] width 289 height 34
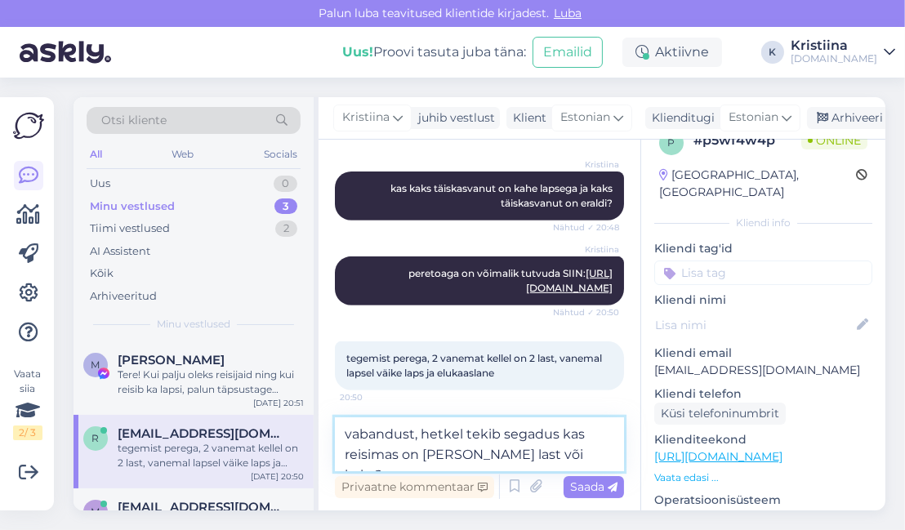
type textarea "vabandust, hetkel tekib segadus kas reisimas on [PERSON_NAME] last või kaks?"
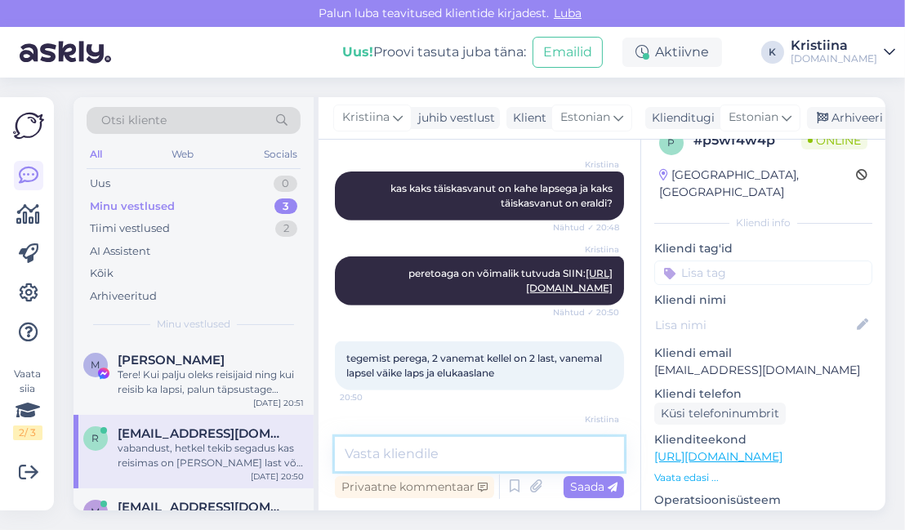
scroll to position [805, 0]
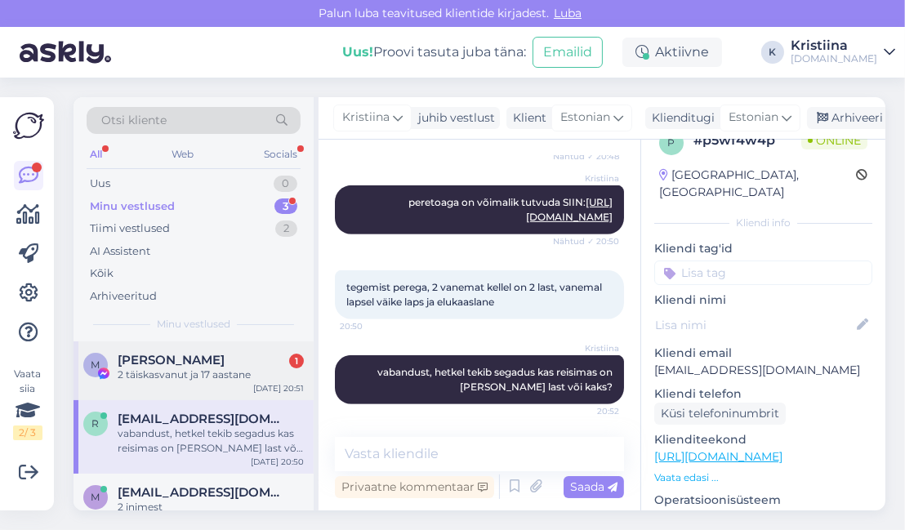
click at [223, 377] on div "2 täiskasvanut ja 17 aastane" at bounding box center [211, 375] width 186 height 15
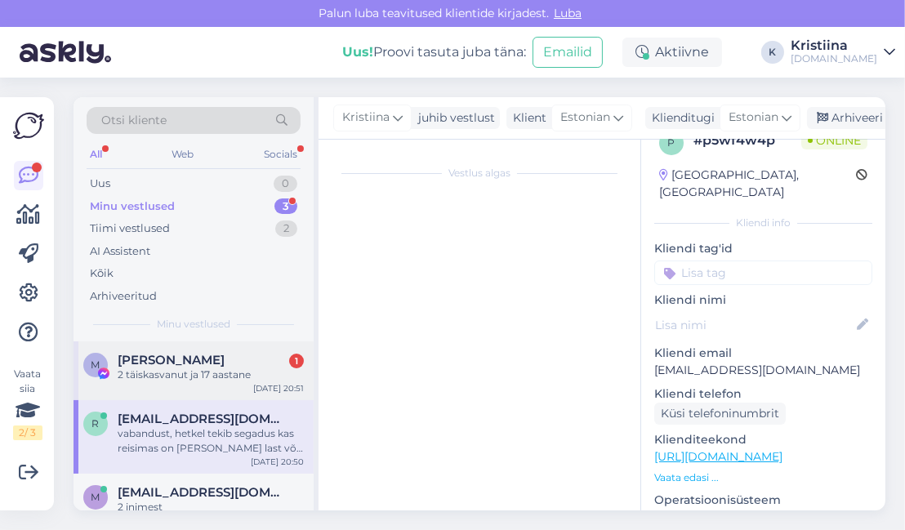
scroll to position [34, 0]
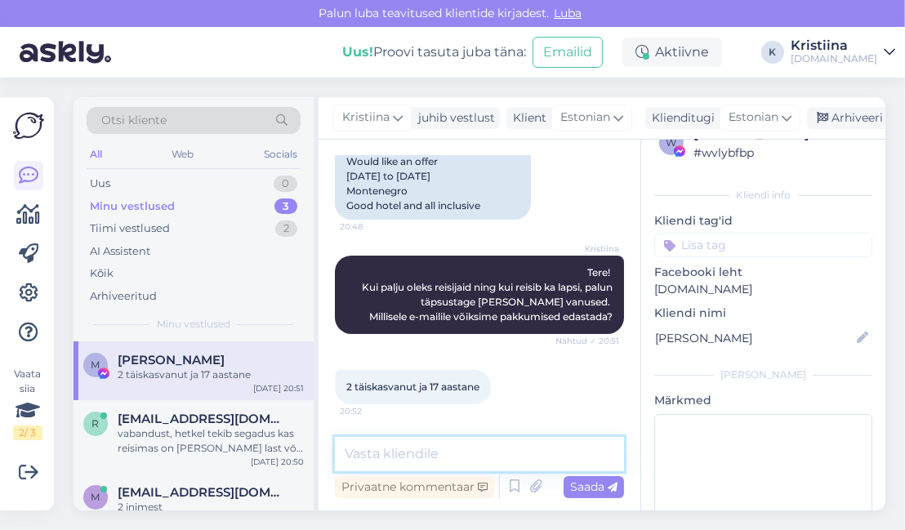
click at [457, 449] on textarea at bounding box center [479, 454] width 289 height 34
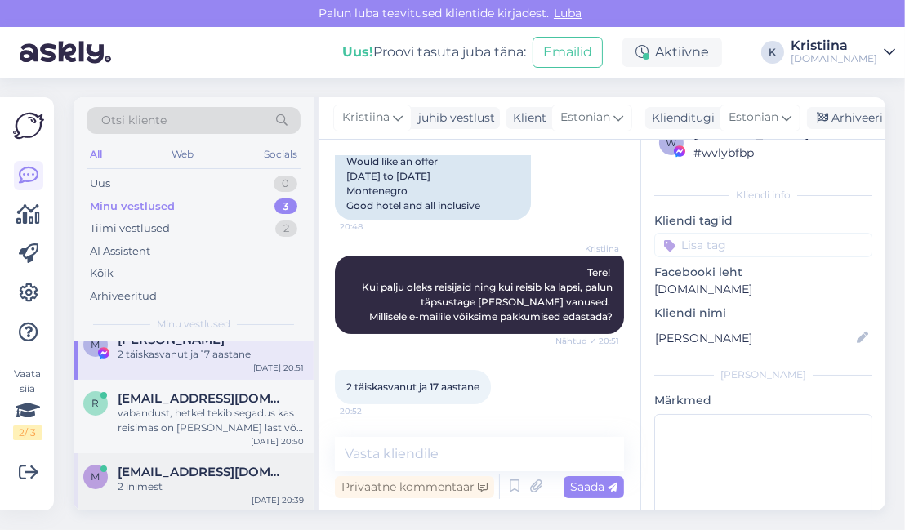
click at [184, 465] on span "[EMAIL_ADDRESS][DOMAIN_NAME]" at bounding box center [203, 472] width 170 height 15
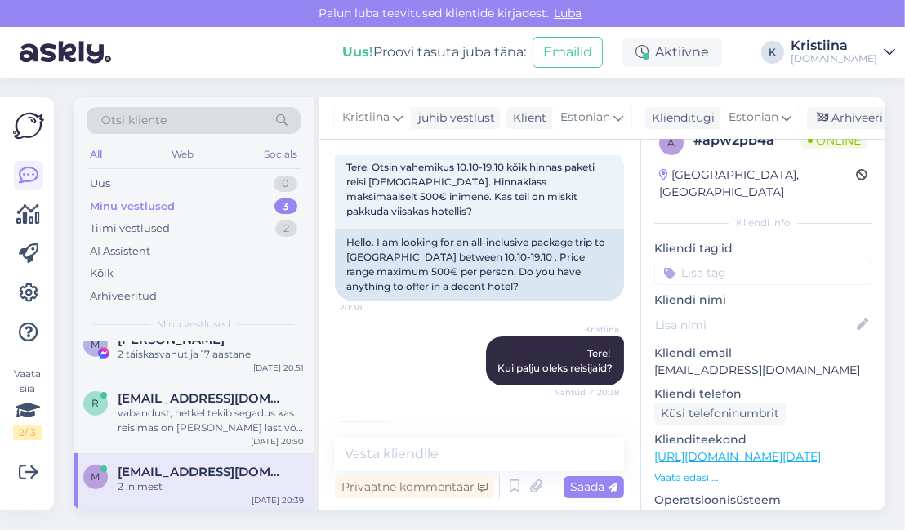
scroll to position [52, 0]
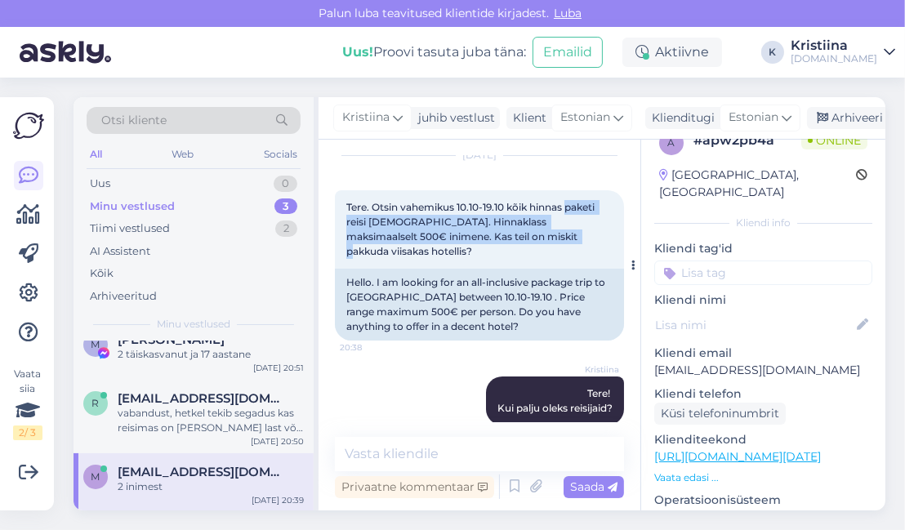
drag, startPoint x: 343, startPoint y: 221, endPoint x: 552, endPoint y: 236, distance: 208.9
click at [552, 236] on div "Tere. Otsin vahemikus 10.10-19.10 kõik hinnas paketi reisi [DEMOGRAPHIC_DATA]. …" at bounding box center [479, 229] width 289 height 78
click at [553, 236] on span "Tere. Otsin vahemikus 10.10-19.10 kõik hinnas paketi reisi [DEMOGRAPHIC_DATA]. …" at bounding box center [471, 229] width 251 height 56
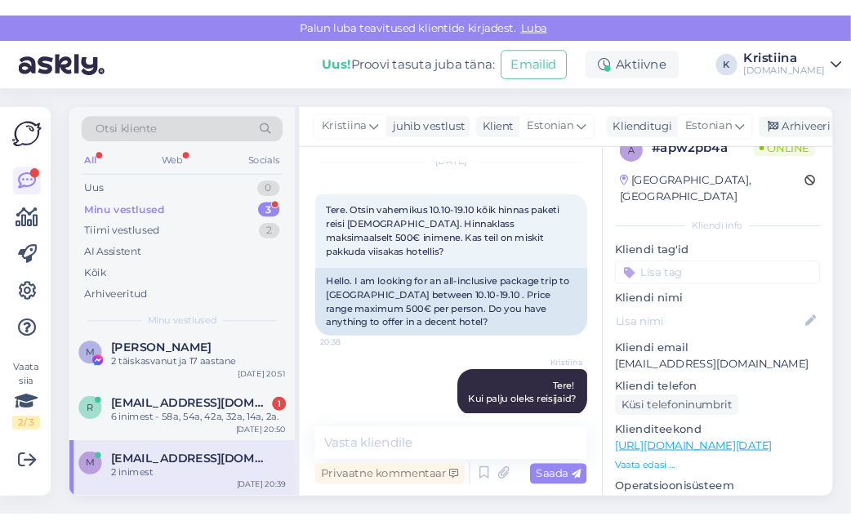
scroll to position [7, 0]
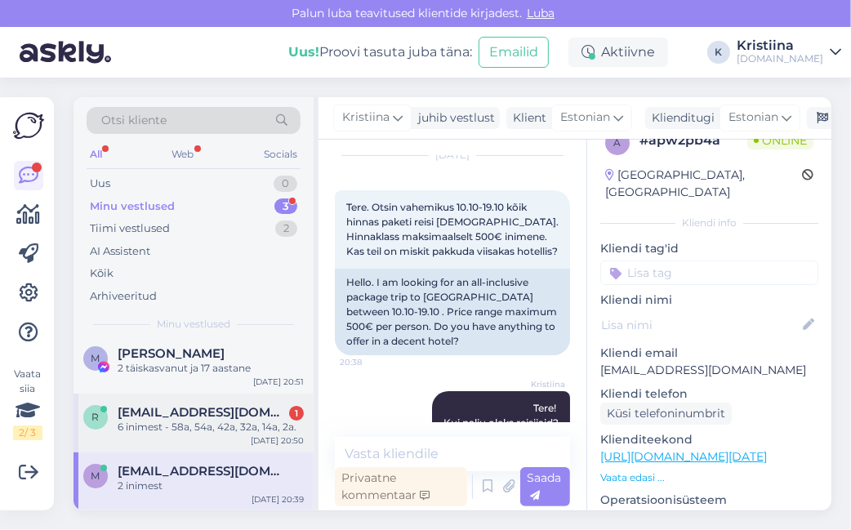
click at [218, 422] on div "6 inimest - 58a, 54a, 42a, 32a, 14a, 2a." at bounding box center [211, 427] width 186 height 15
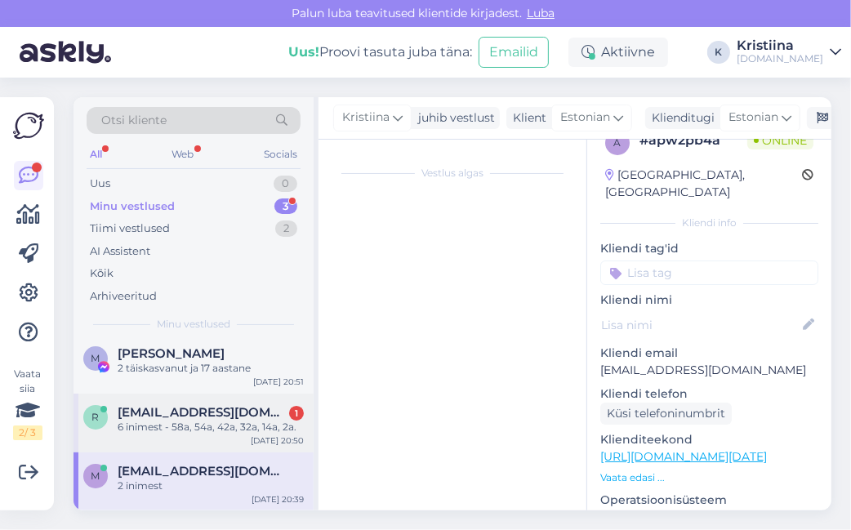
scroll to position [945, 0]
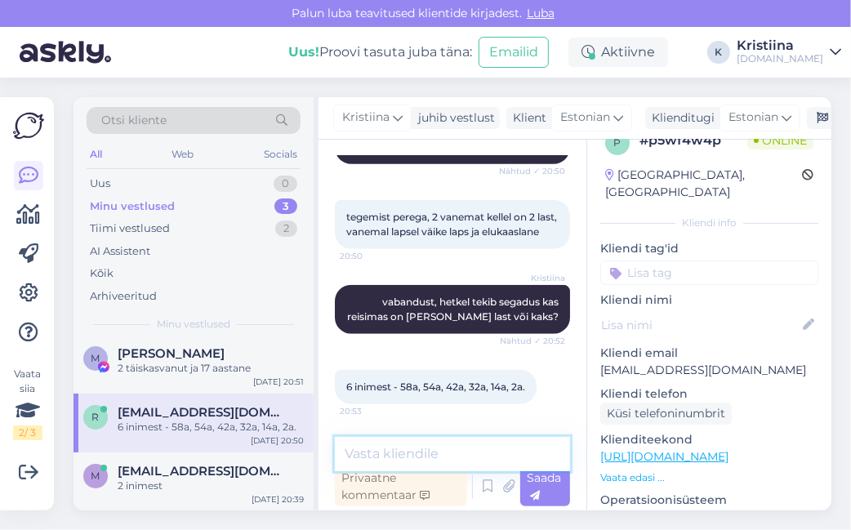
click at [427, 444] on textarea at bounding box center [452, 454] width 235 height 34
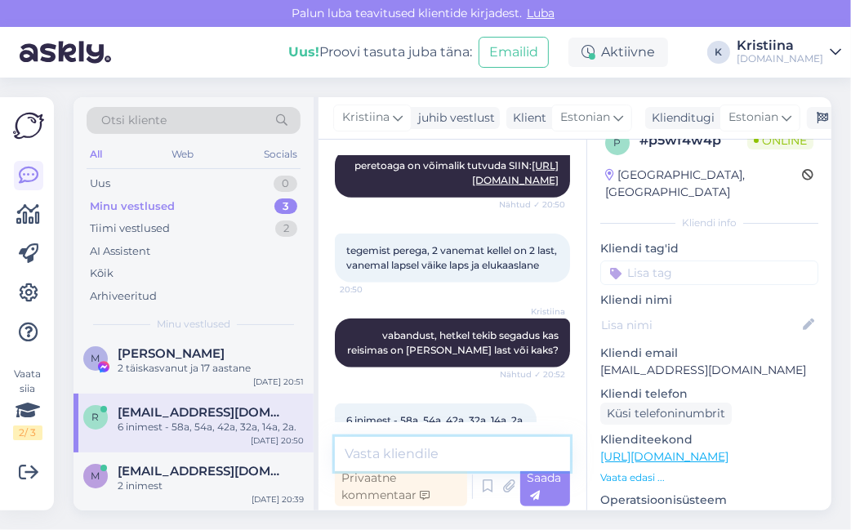
scroll to position [948, 0]
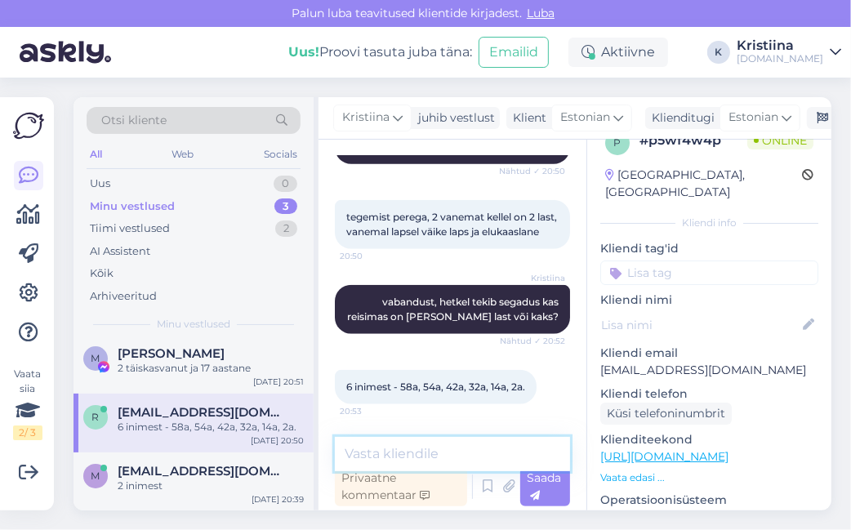
click at [401, 449] on textarea at bounding box center [452, 454] width 235 height 34
type textarea "ja tubades majutute kuidas?"
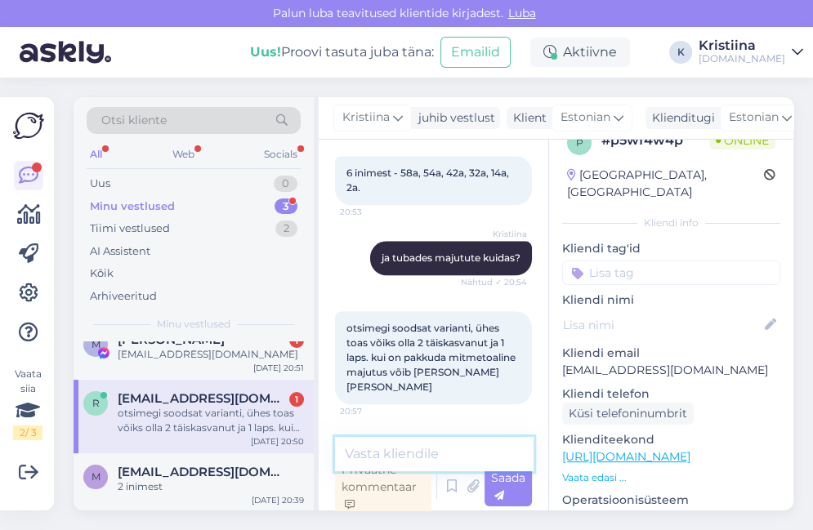
scroll to position [1206, 0]
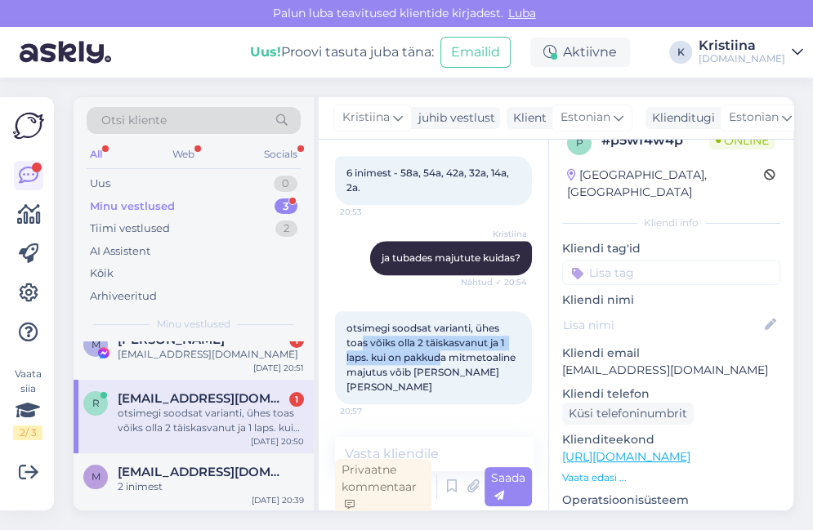
drag, startPoint x: 361, startPoint y: 332, endPoint x: 448, endPoint y: 351, distance: 88.8
click at [444, 350] on div "otsimegi soodsat varianti, ühes toas võiks olla 2 täiskasvanut ja 1 laps. kui o…" at bounding box center [433, 357] width 197 height 93
click at [453, 353] on span "otsimegi soodsat varianti, ühes toas võiks olla 2 täiskasvanut ja 1 laps. kui o…" at bounding box center [432, 357] width 172 height 71
click at [191, 466] on span "[EMAIL_ADDRESS][DOMAIN_NAME]" at bounding box center [203, 472] width 170 height 15
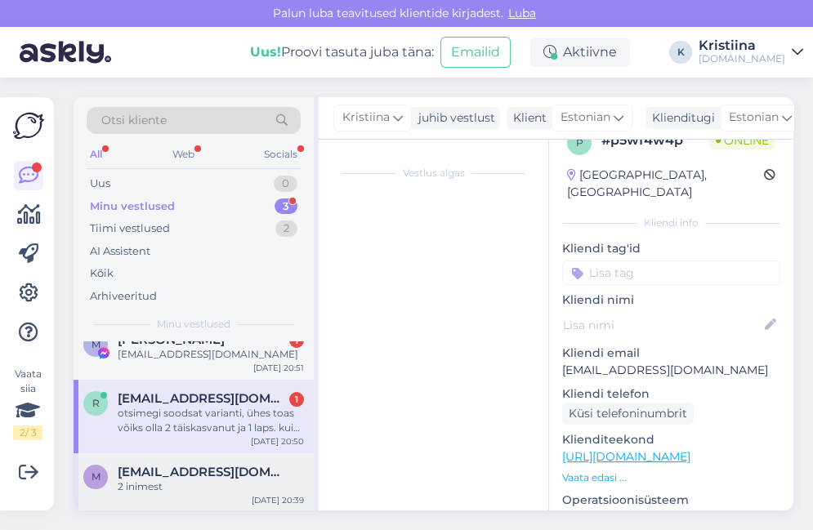
scroll to position [4, 0]
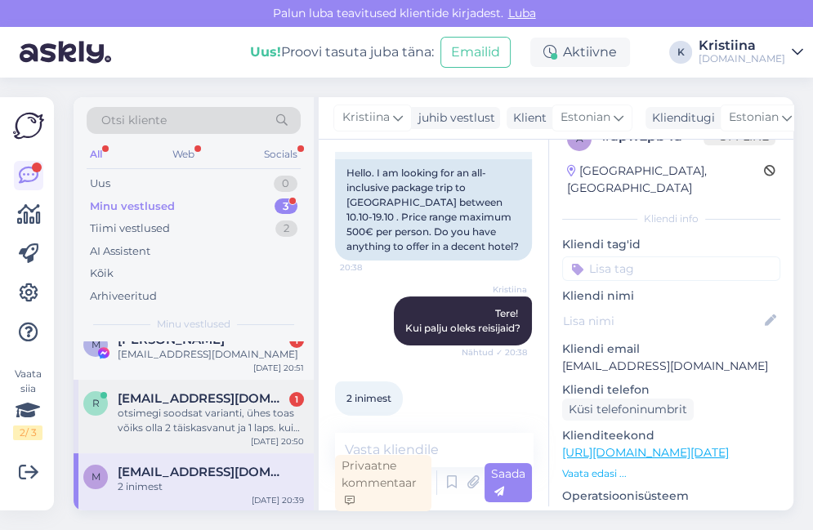
click at [190, 409] on div "otsimegi soodsat varianti, ühes toas võiks olla 2 täiskasvanut ja 1 laps. kui o…" at bounding box center [211, 420] width 186 height 29
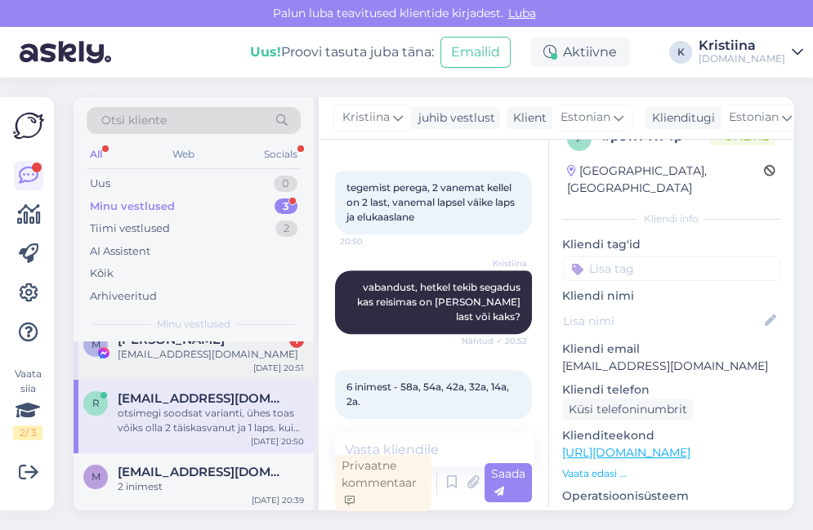
click at [185, 351] on div "[EMAIL_ADDRESS][DOMAIN_NAME]" at bounding box center [211, 354] width 186 height 15
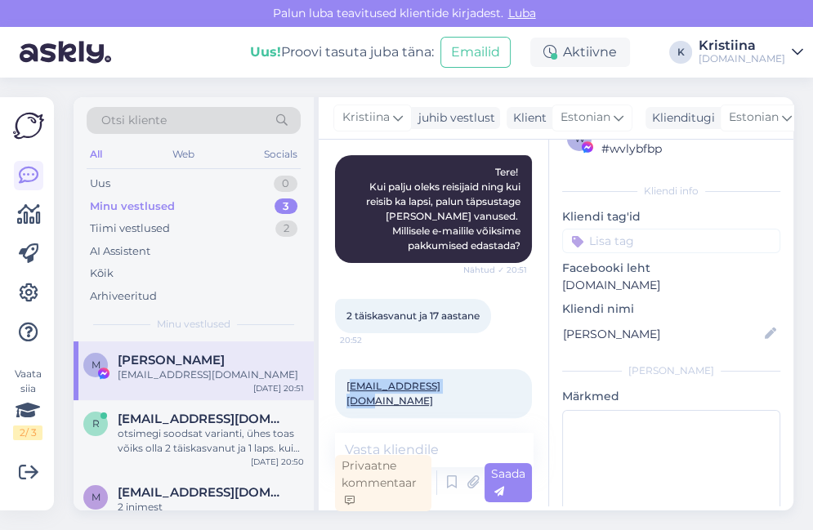
scroll to position [302, 0]
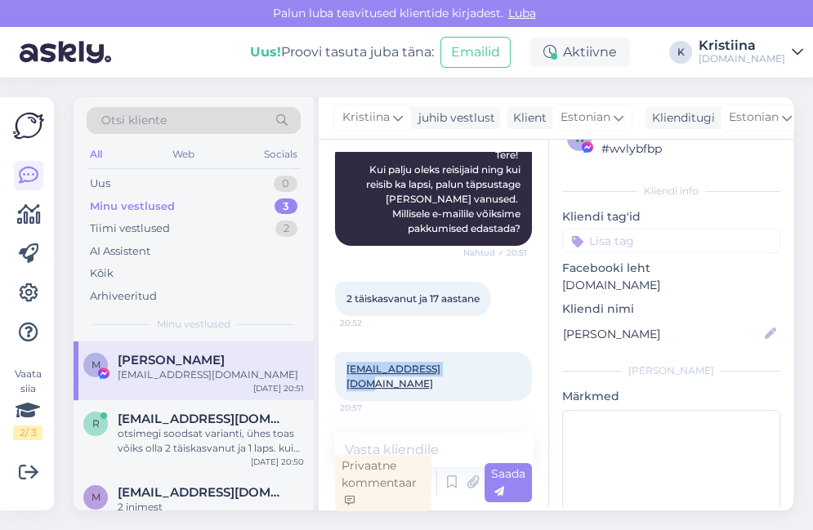
drag, startPoint x: 454, startPoint y: 405, endPoint x: 343, endPoint y: 392, distance: 111.9
click at [343, 392] on div "[EMAIL_ADDRESS][DOMAIN_NAME] 20:57" at bounding box center [433, 376] width 197 height 49
copy link "[EMAIL_ADDRESS][DOMAIN_NAME]"
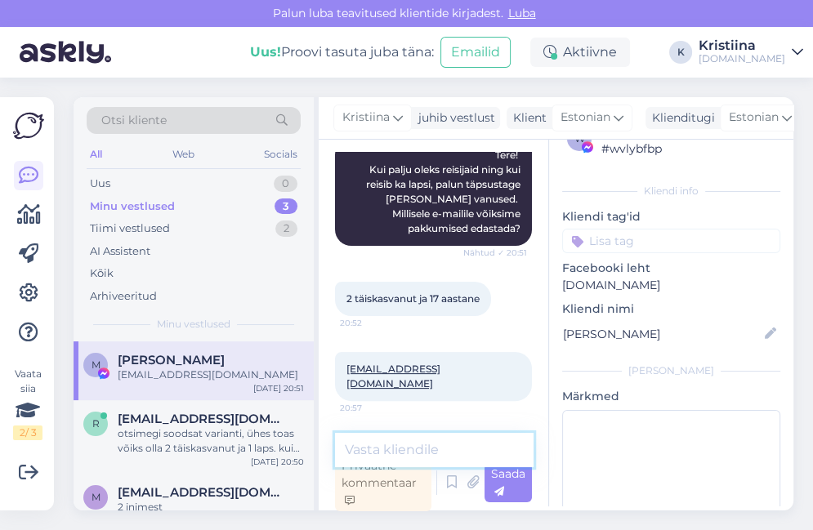
click at [402, 440] on textarea at bounding box center [434, 450] width 199 height 34
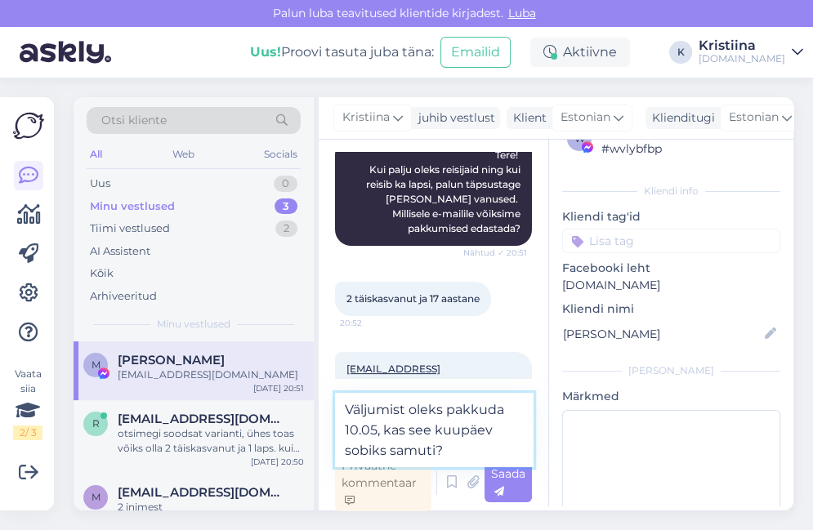
type textarea "Väljumist oleks pakkuda 10.05, kas see kuupäev sobiks samuti?"
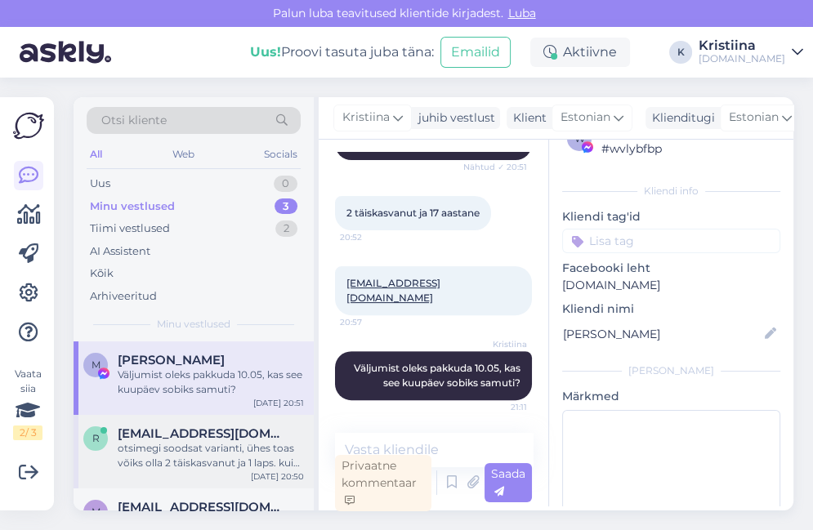
click at [229, 432] on span "[EMAIL_ADDRESS][DOMAIN_NAME]" at bounding box center [203, 434] width 170 height 15
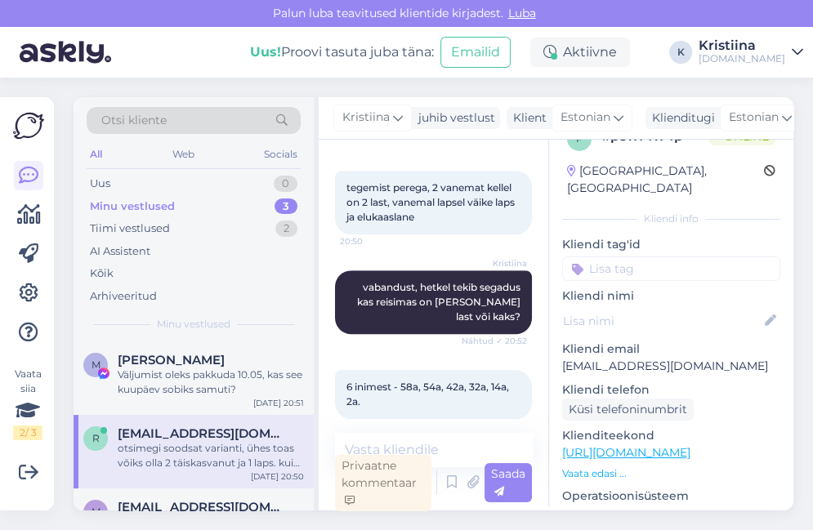
scroll to position [1206, 0]
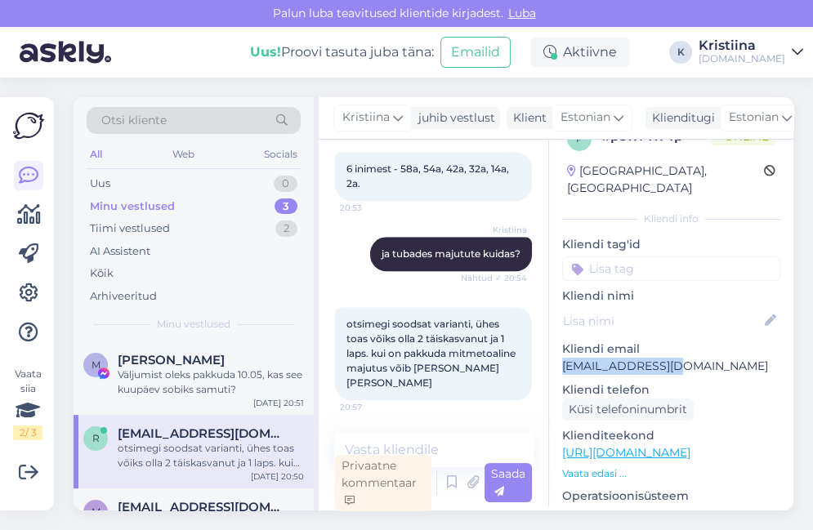
drag, startPoint x: 679, startPoint y: 353, endPoint x: 560, endPoint y: 352, distance: 119.3
click at [560, 352] on div "p # p5wf4w4p Online [GEOGRAPHIC_DATA], [GEOGRAPHIC_DATA] Kliendi info Kliendi t…" at bounding box center [671, 453] width 244 height 689
copy p "[EMAIL_ADDRESS][DOMAIN_NAME]"
click at [192, 457] on div "otsimegi soodsat varianti, ühes toas võiks olla 2 täiskasvanut ja 1 laps. kui o…" at bounding box center [211, 455] width 186 height 29
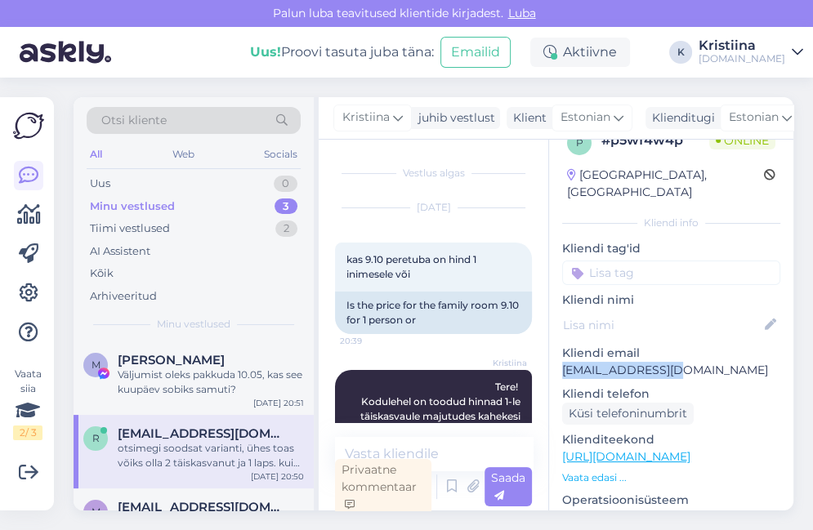
drag, startPoint x: 683, startPoint y: 357, endPoint x: 562, endPoint y: 357, distance: 120.9
click at [562, 362] on p "[EMAIL_ADDRESS][DOMAIN_NAME]" at bounding box center [671, 370] width 218 height 17
copy p "[EMAIL_ADDRESS][DOMAIN_NAME]"
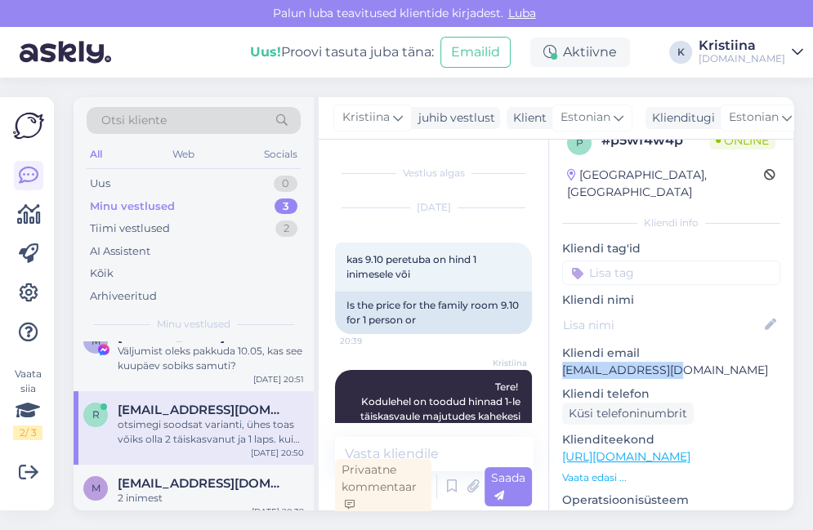
scroll to position [35, 0]
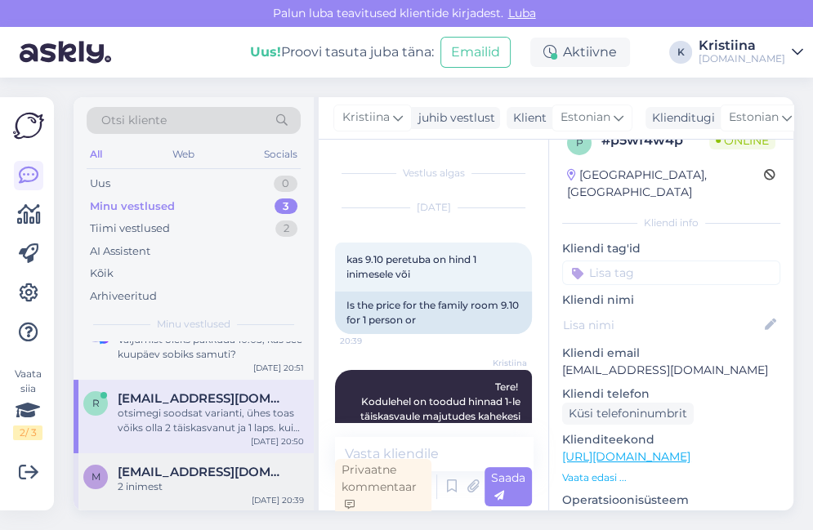
click at [159, 467] on span "[EMAIL_ADDRESS][DOMAIN_NAME]" at bounding box center [203, 472] width 170 height 15
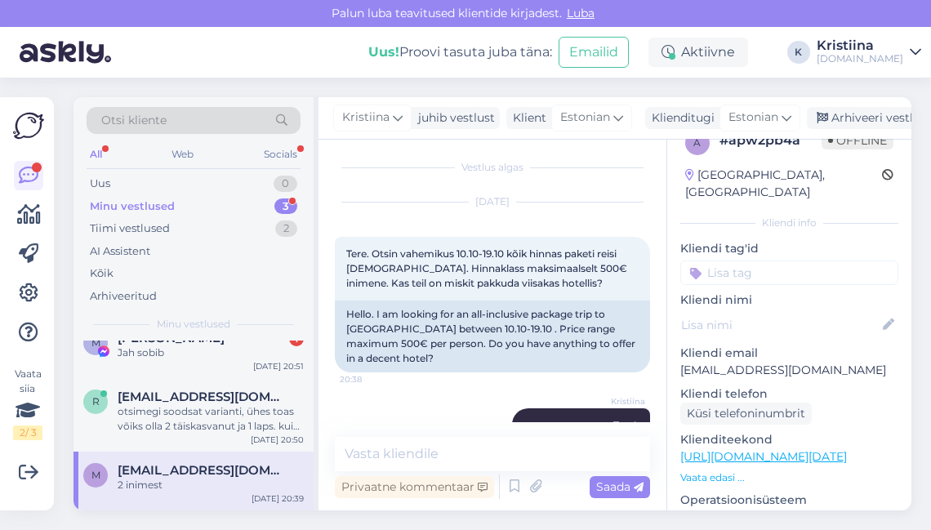
scroll to position [0, 0]
click at [181, 347] on div "Jah sobib" at bounding box center [211, 354] width 186 height 15
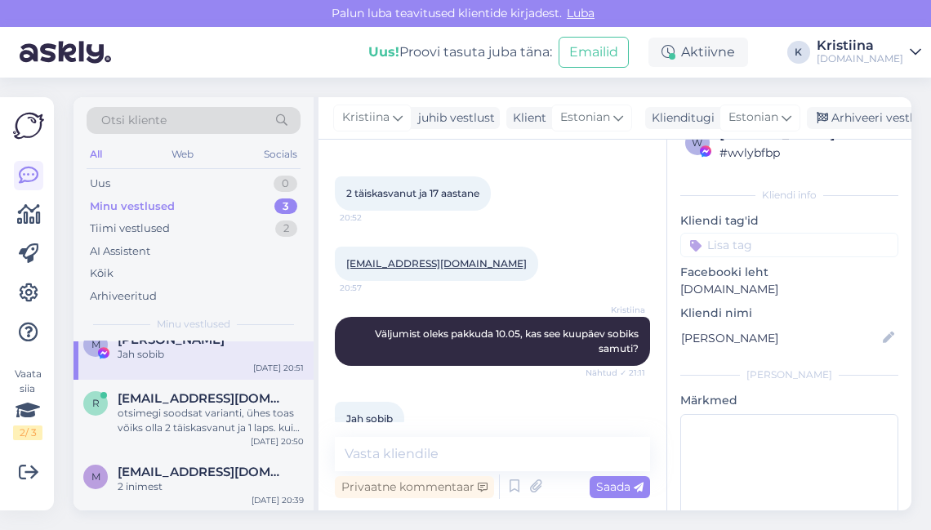
scroll to position [427, 0]
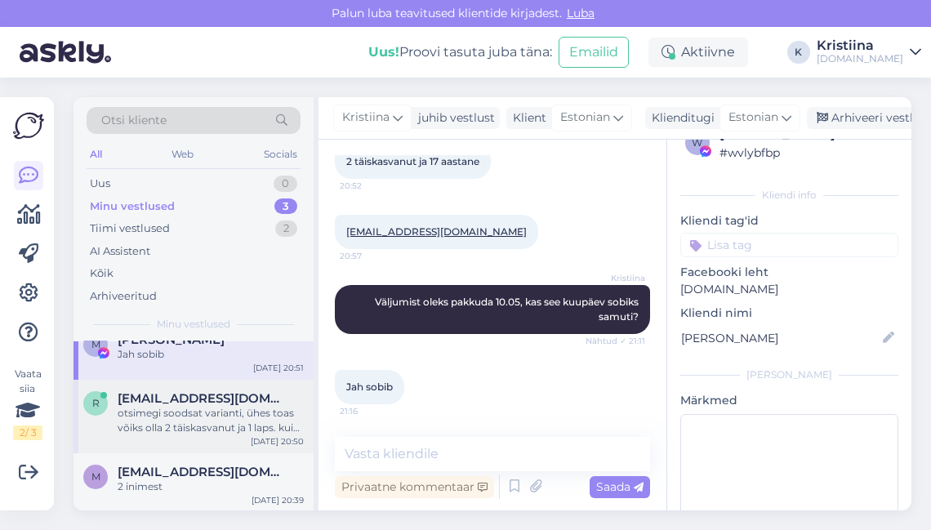
click at [185, 425] on div "otsimegi soodsat varianti, ühes toas võiks olla 2 täiskasvanut ja 1 laps. kui o…" at bounding box center [211, 420] width 186 height 29
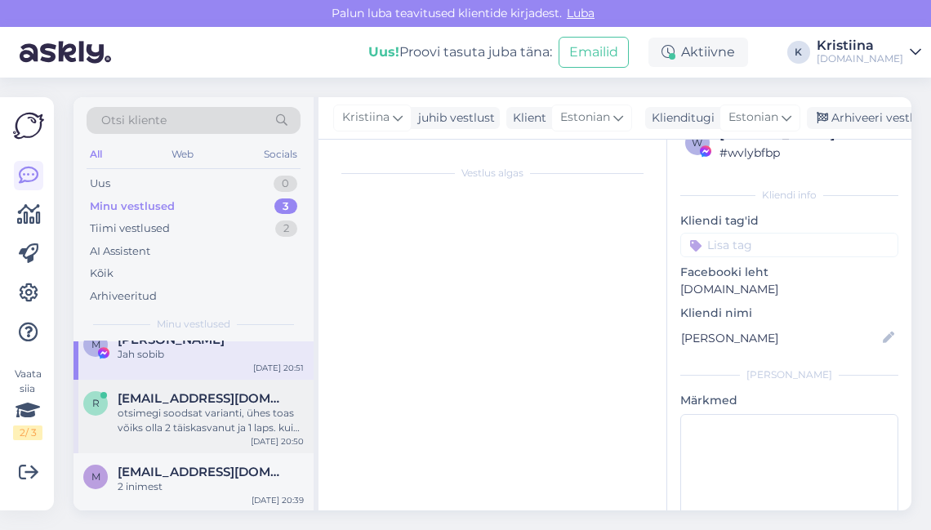
scroll to position [27, 0]
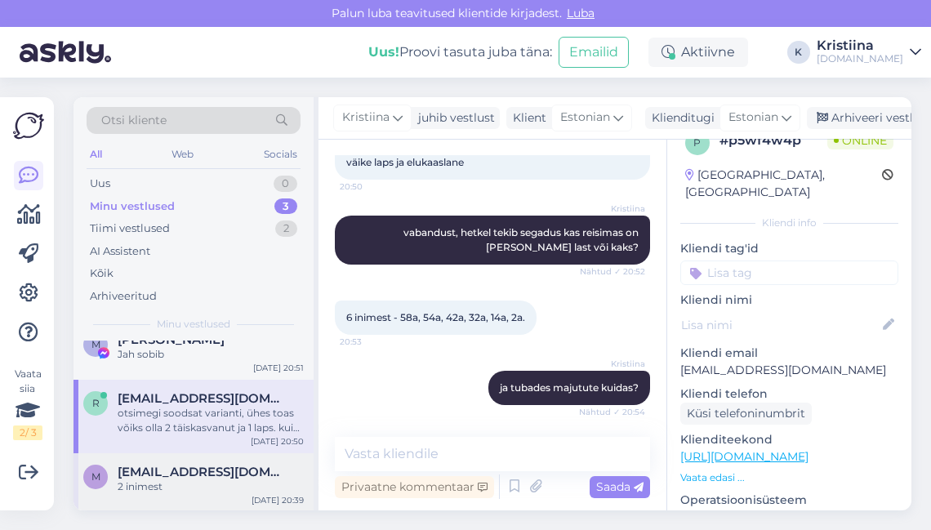
click at [239, 465] on span "[EMAIL_ADDRESS][DOMAIN_NAME]" at bounding box center [203, 472] width 170 height 15
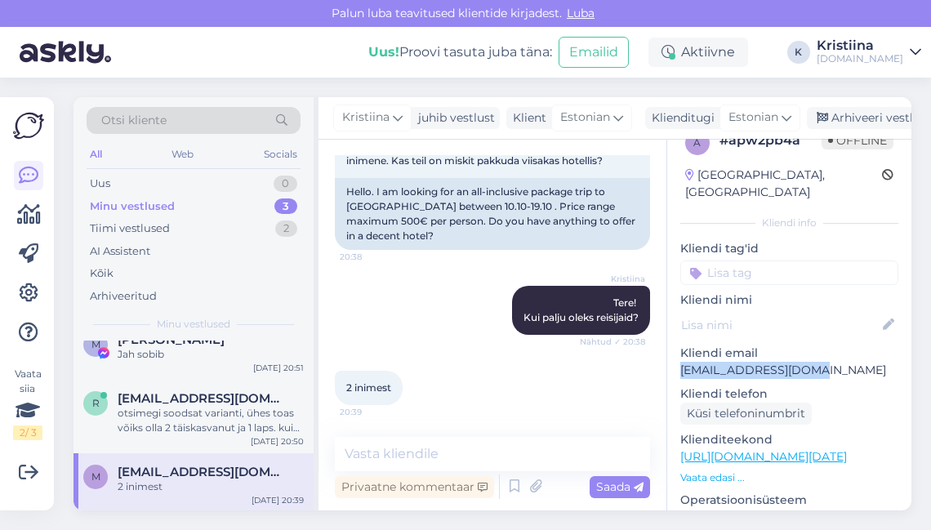
drag, startPoint x: 829, startPoint y: 357, endPoint x: 682, endPoint y: 360, distance: 147.1
click at [682, 362] on p "[EMAIL_ADDRESS][DOMAIN_NAME]" at bounding box center [790, 370] width 218 height 17
copy p "[EMAIL_ADDRESS][DOMAIN_NAME]"
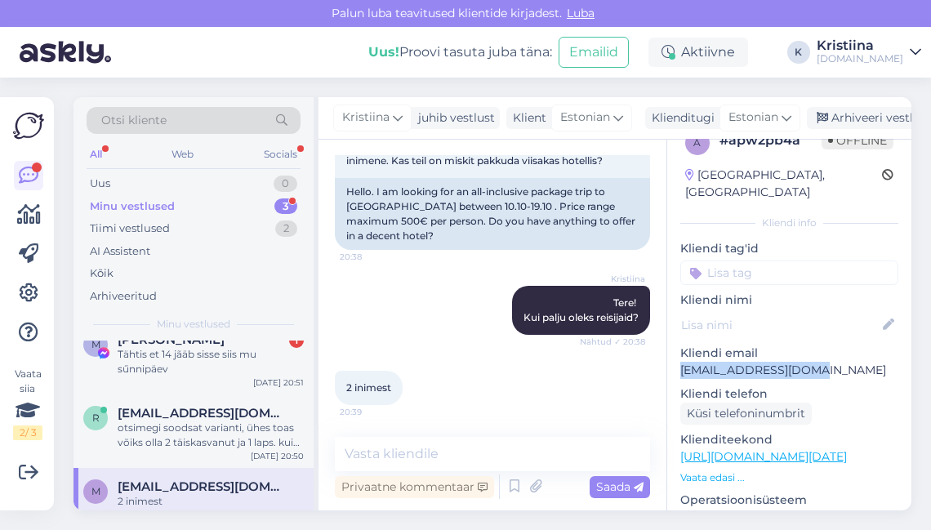
scroll to position [35, 0]
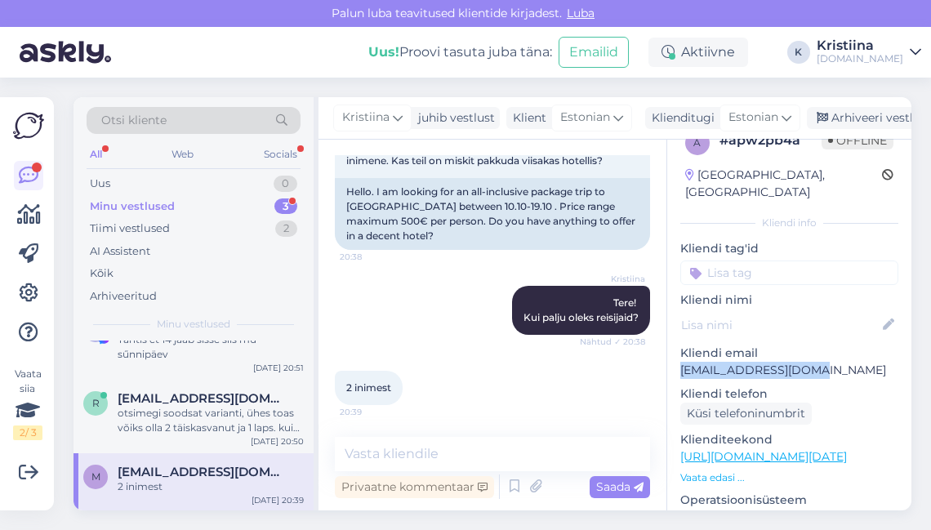
click at [198, 208] on div "Minu vestlused 3" at bounding box center [194, 206] width 214 height 23
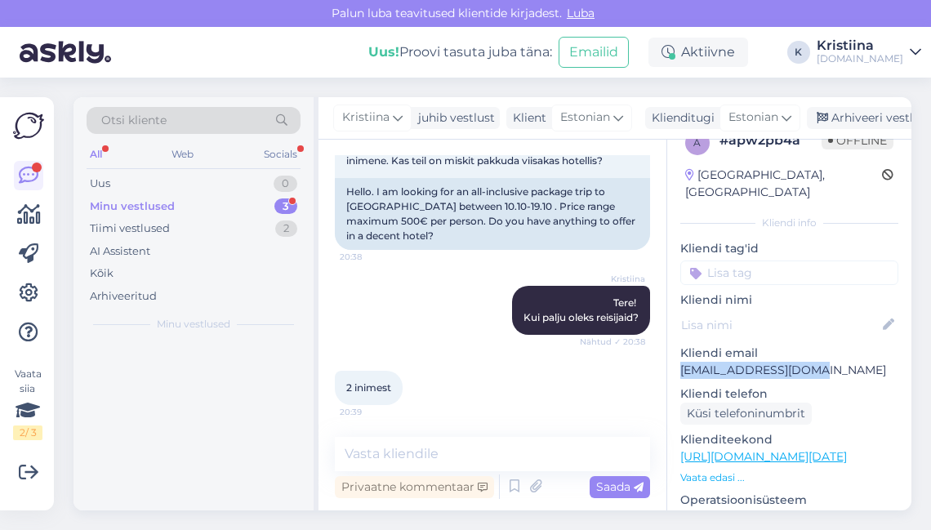
scroll to position [0, 0]
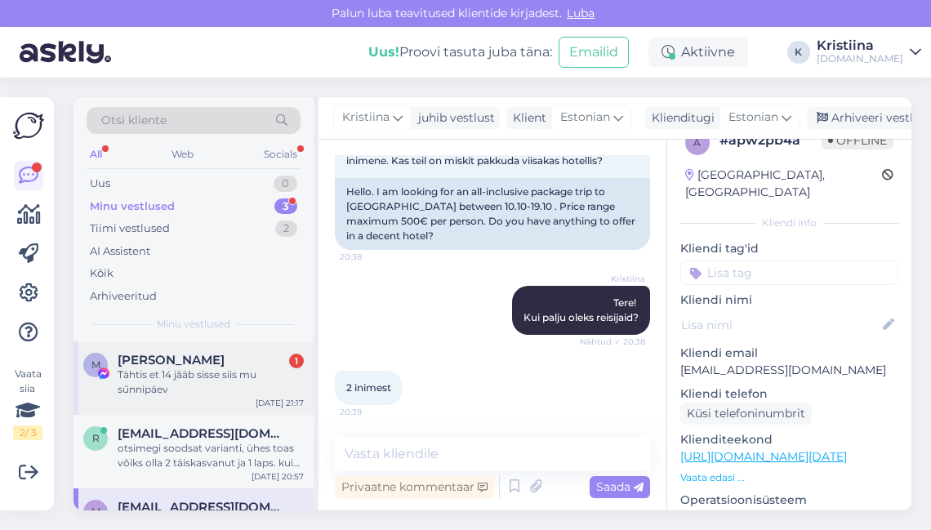
click at [203, 391] on div "Tähtis et 14 jãäb sisse siis mu sűnnipäev" at bounding box center [211, 382] width 186 height 29
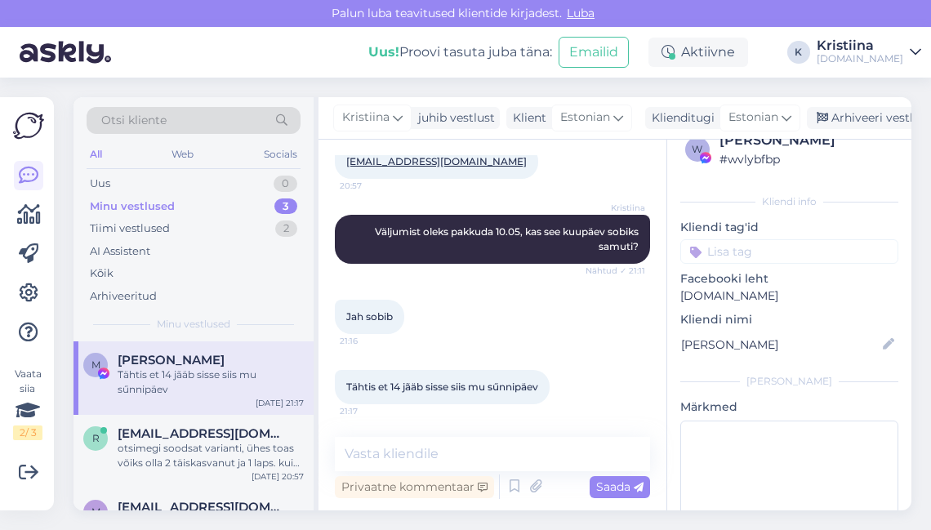
scroll to position [34, 0]
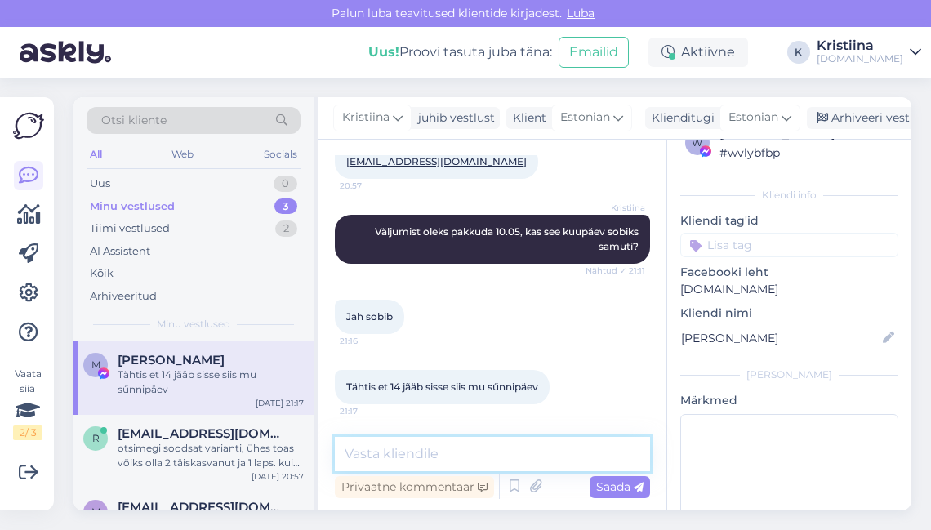
click at [434, 451] on textarea at bounding box center [492, 454] width 315 height 34
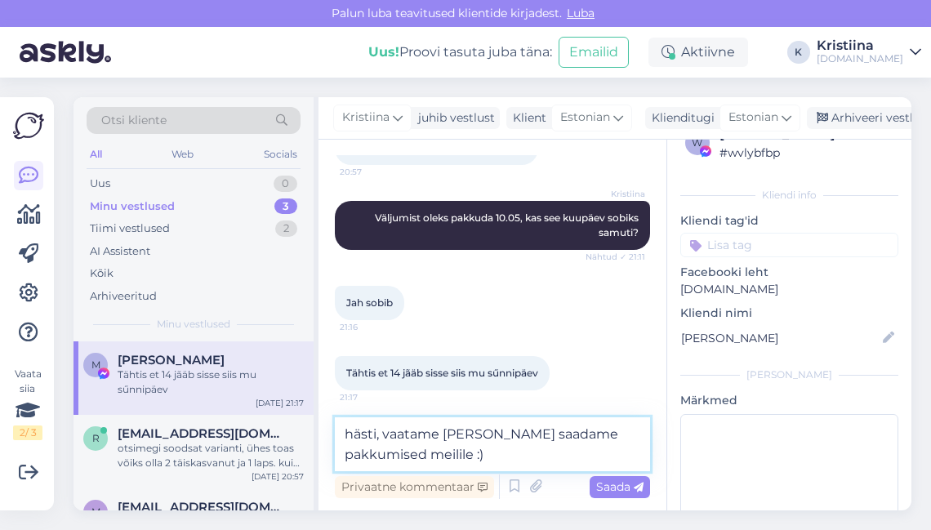
type textarea "hästi, vaatame [PERSON_NAME] saadame pakkumised meilile :)"
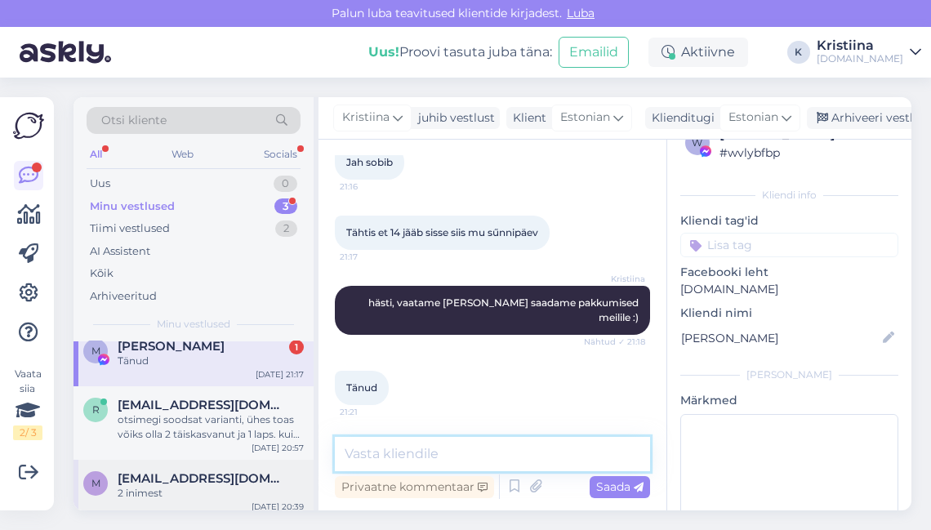
scroll to position [20, 0]
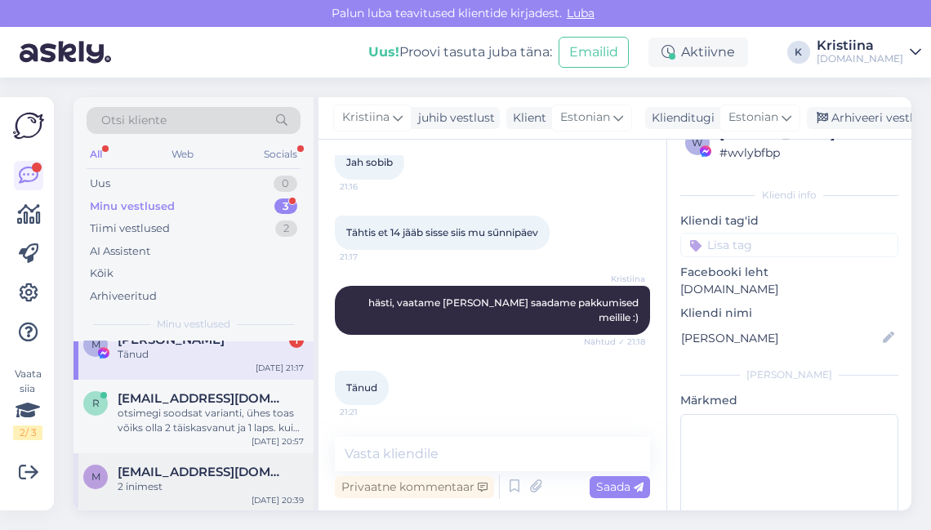
click at [159, 471] on span "[EMAIL_ADDRESS][DOMAIN_NAME]" at bounding box center [203, 472] width 170 height 15
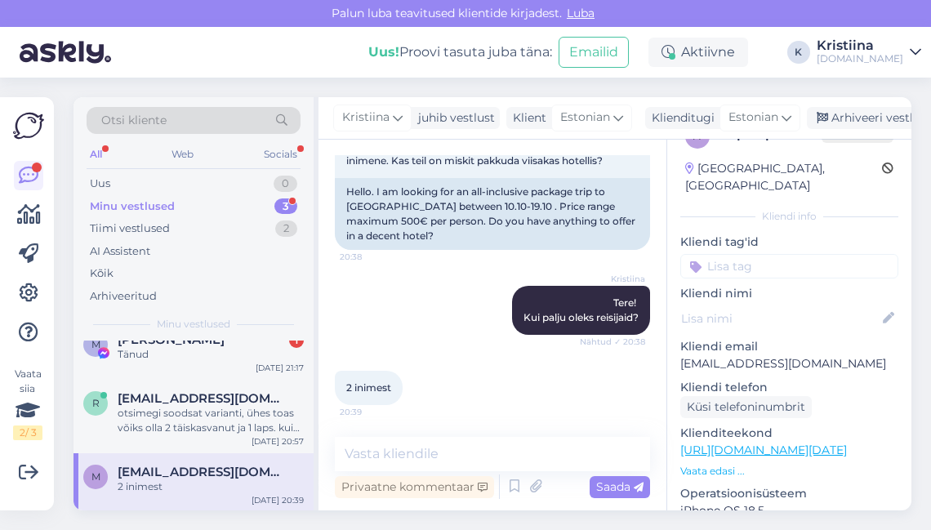
scroll to position [27, 0]
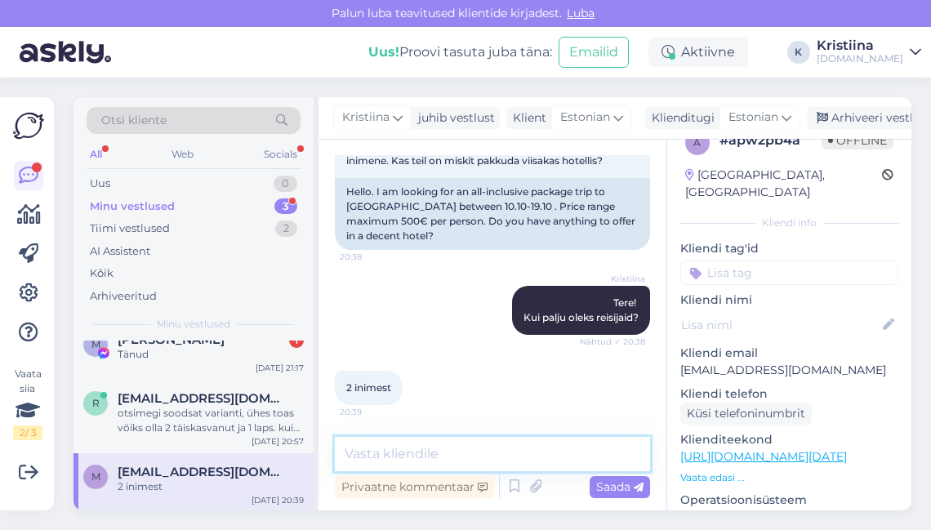
click at [406, 456] on textarea at bounding box center [492, 454] width 315 height 34
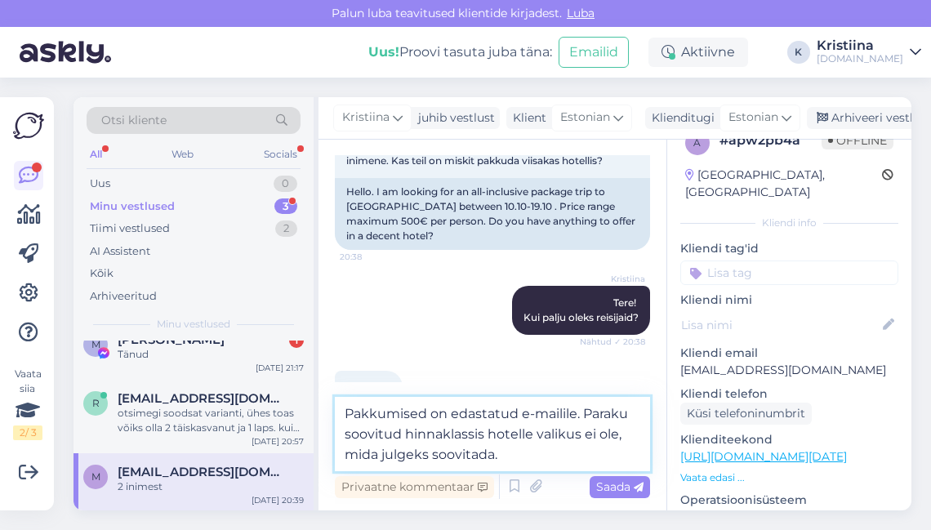
type textarea "Pakkumised on edastatud e-mailile. Paraku soovitud hinnaklassis hotelle valikus…"
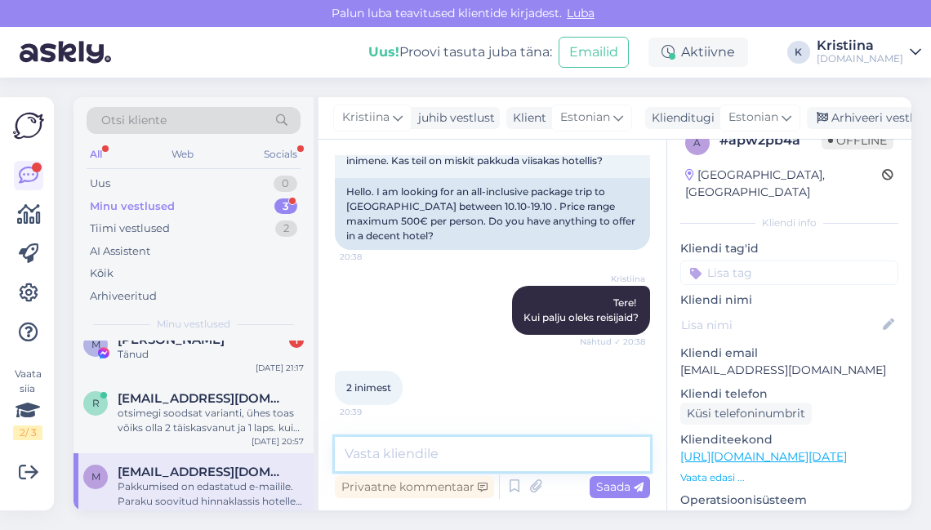
scroll to position [229, 0]
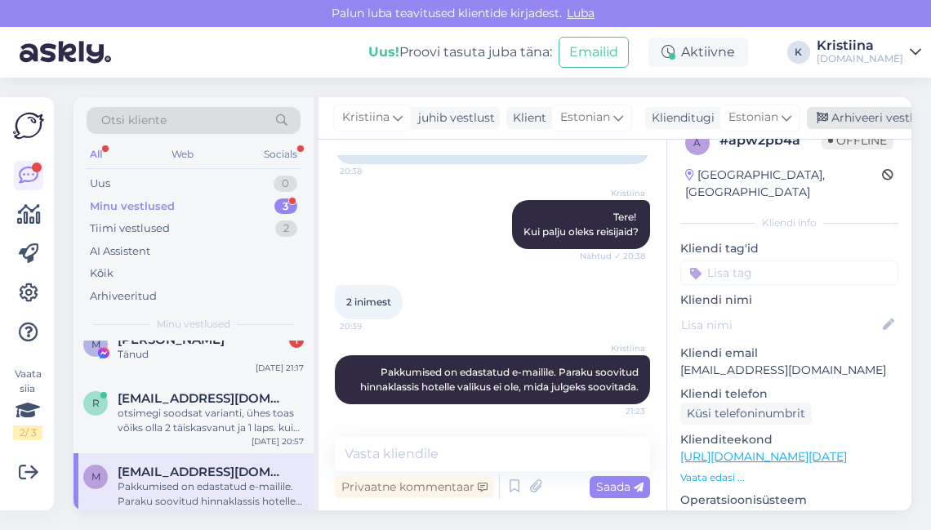
click at [858, 113] on div "Arhiveeri vestlus" at bounding box center [870, 118] width 126 height 22
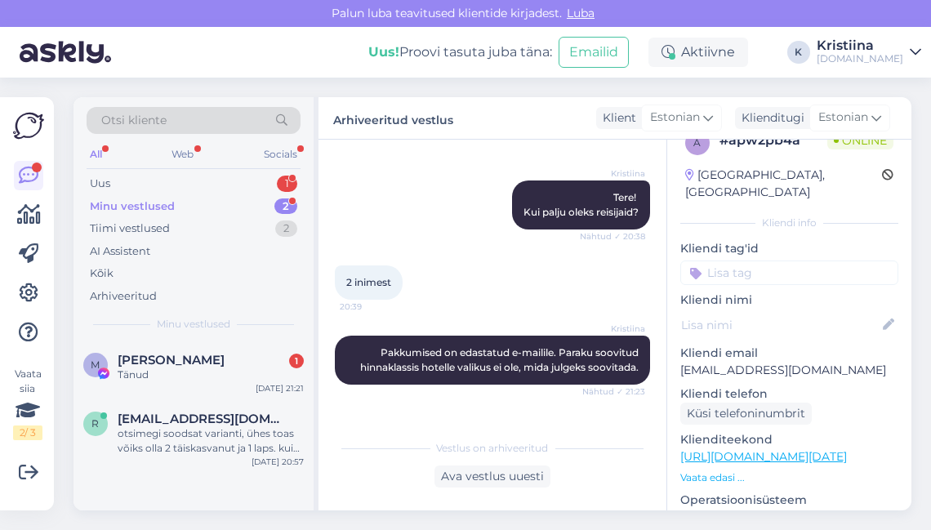
scroll to position [333, 0]
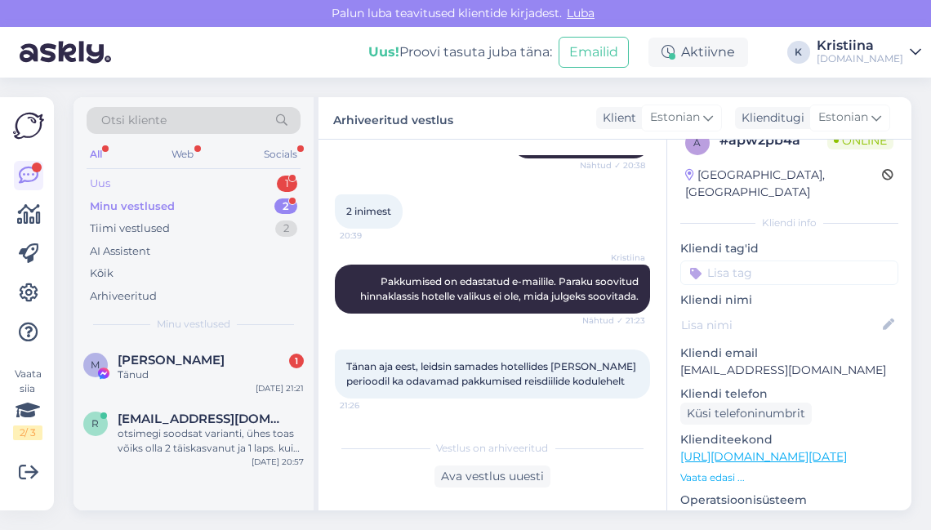
click at [148, 185] on div "Uus 1" at bounding box center [194, 183] width 214 height 23
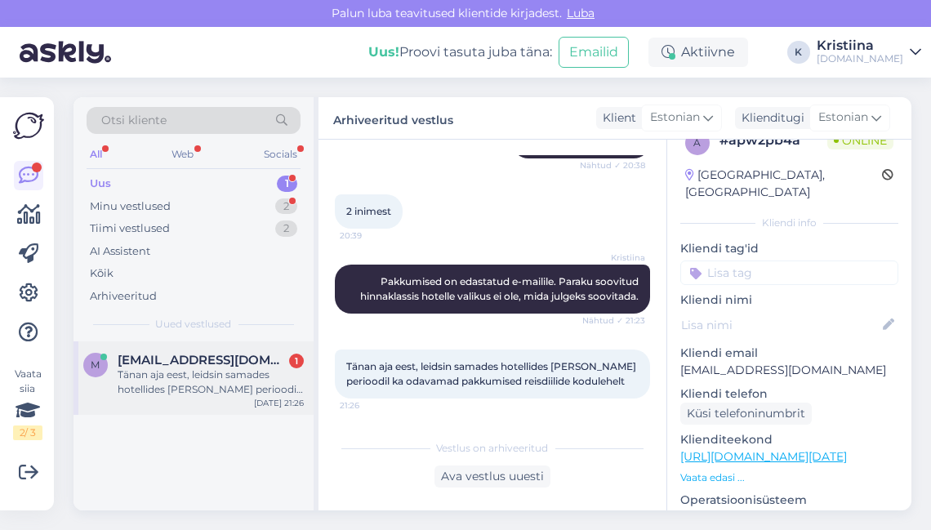
click at [173, 360] on span "[EMAIL_ADDRESS][DOMAIN_NAME]" at bounding box center [203, 360] width 170 height 15
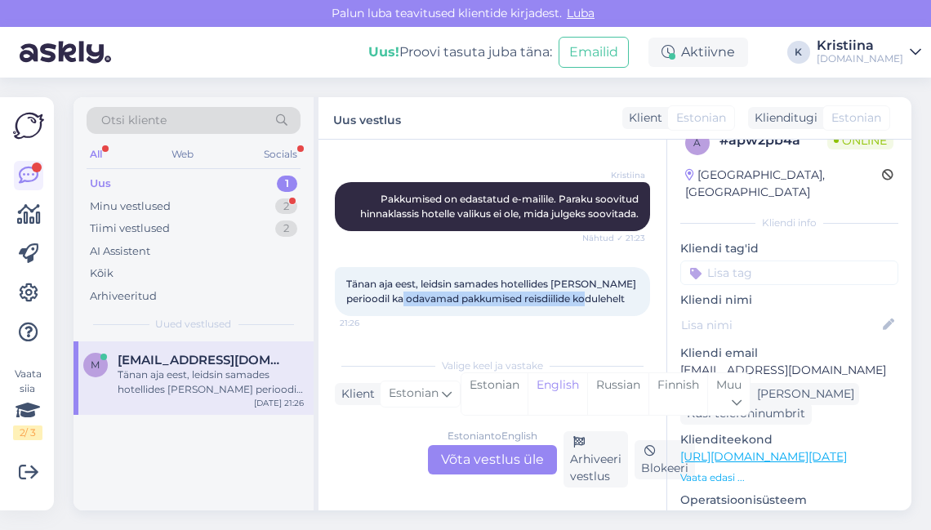
drag, startPoint x: 453, startPoint y: 290, endPoint x: 516, endPoint y: 293, distance: 63.0
click at [516, 293] on div "Tänan aja eest, leidsin samades hotellides [PERSON_NAME] perioodil ka odavamad …" at bounding box center [492, 291] width 315 height 49
click at [519, 294] on div "Tänan aja eest, leidsin samades hotellides [PERSON_NAME] perioodil ka odavamad …" at bounding box center [492, 291] width 315 height 49
click at [539, 315] on div "Tänan aja eest, leidsin samades hotellides [PERSON_NAME] perioodil ka odavamad …" at bounding box center [492, 291] width 315 height 49
click at [502, 461] on div "Estonian to English Võta vestlus üle" at bounding box center [492, 459] width 129 height 29
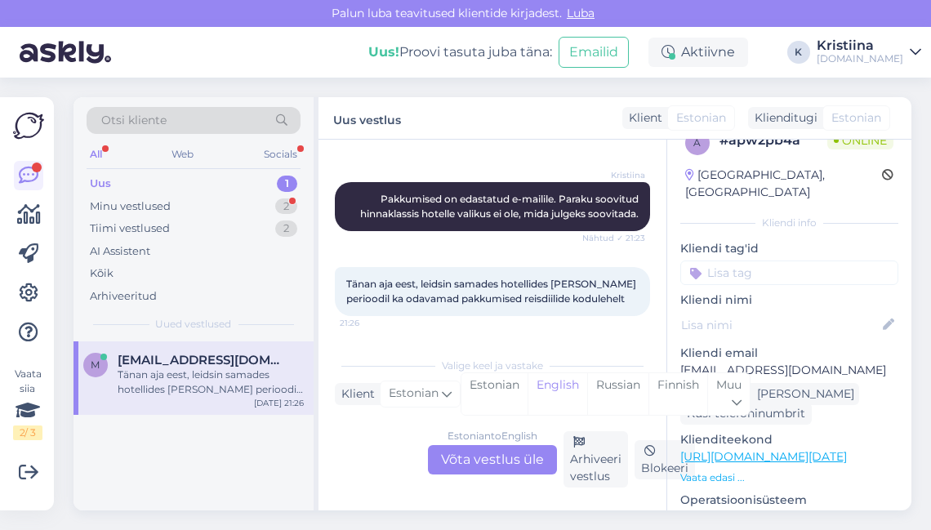
scroll to position [435, 0]
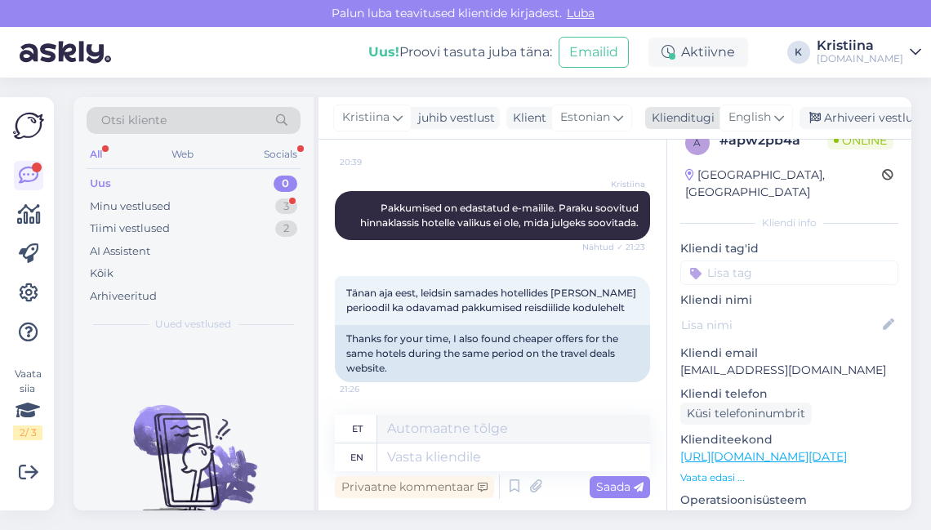
click at [768, 116] on span "English" at bounding box center [750, 118] width 42 height 18
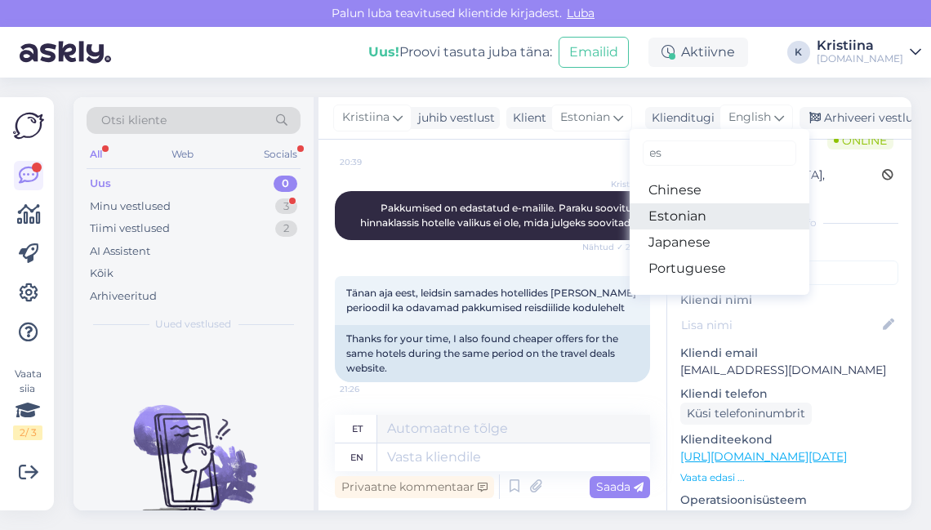
click at [690, 208] on link "Estonian" at bounding box center [720, 216] width 180 height 26
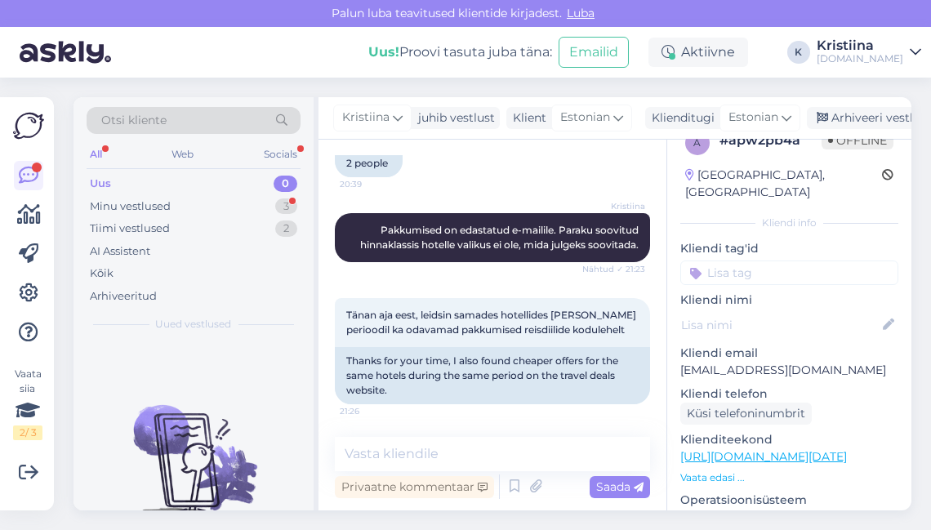
scroll to position [413, 0]
click at [428, 457] on textarea at bounding box center [492, 454] width 315 height 34
type textarea "T"
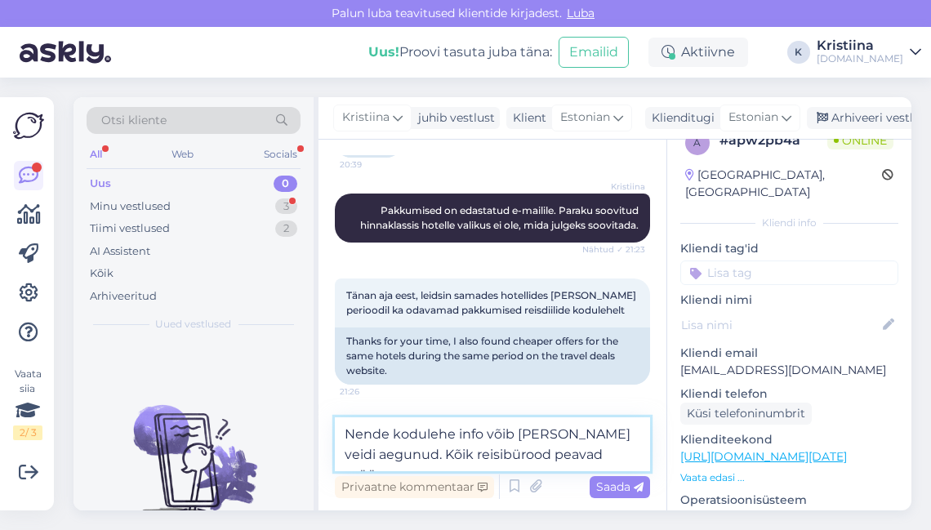
scroll to position [444, 0]
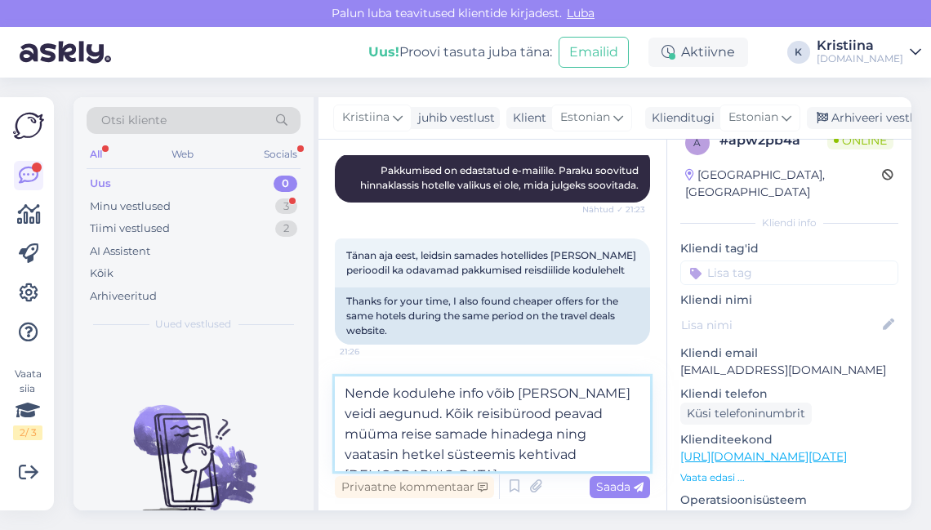
type textarea "Nende kodulehe info võib [PERSON_NAME] veidi aegunud. Kõik reisibürood peavad m…"
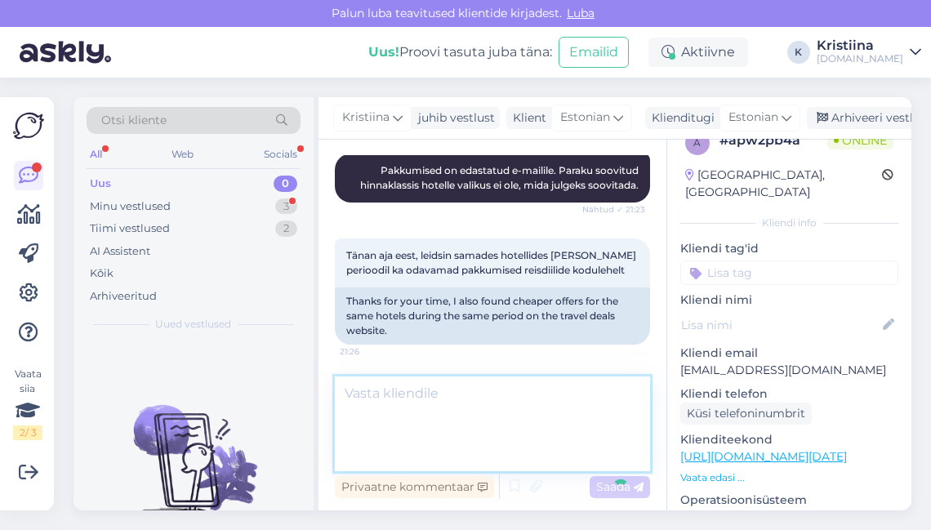
scroll to position [512, 0]
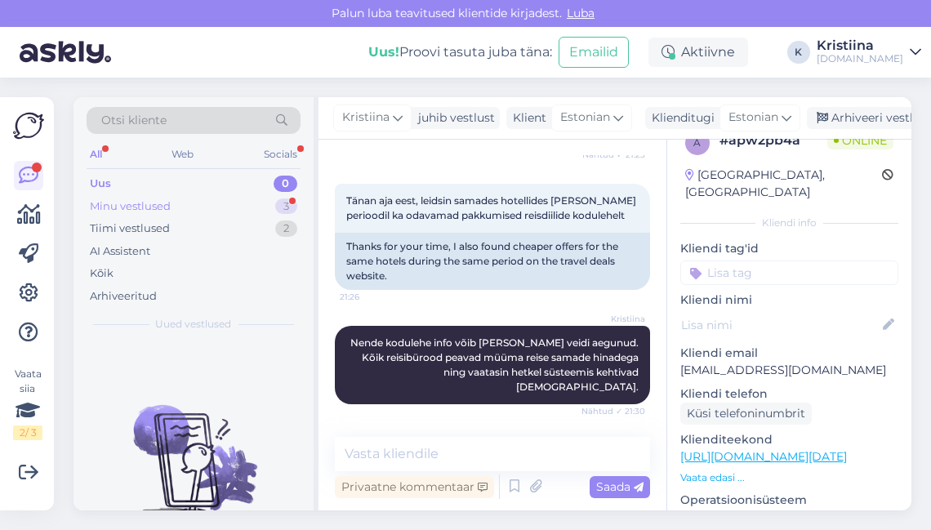
click at [240, 207] on div "Minu vestlused 3" at bounding box center [194, 206] width 214 height 23
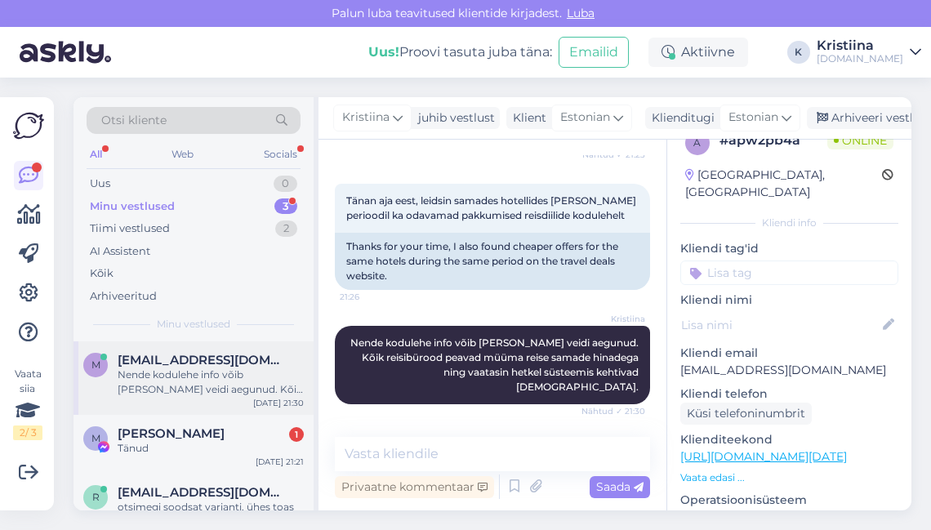
click at [194, 380] on div "Nende kodulehe info võib [PERSON_NAME] veidi aegunud. Kõik reisibürood peavad m…" at bounding box center [211, 382] width 186 height 29
click at [870, 114] on div "Arhiveeri vestlus" at bounding box center [870, 118] width 126 height 22
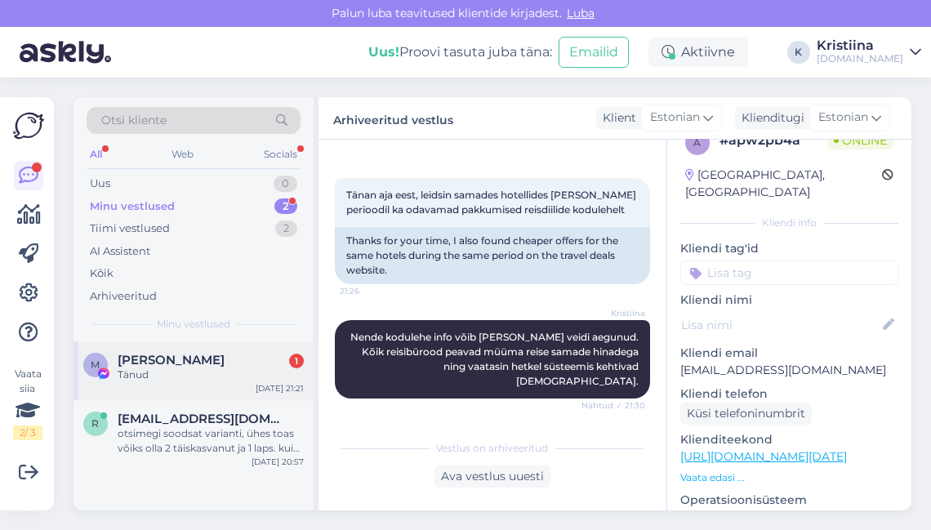
click at [228, 353] on div "[PERSON_NAME] 1" at bounding box center [211, 360] width 186 height 15
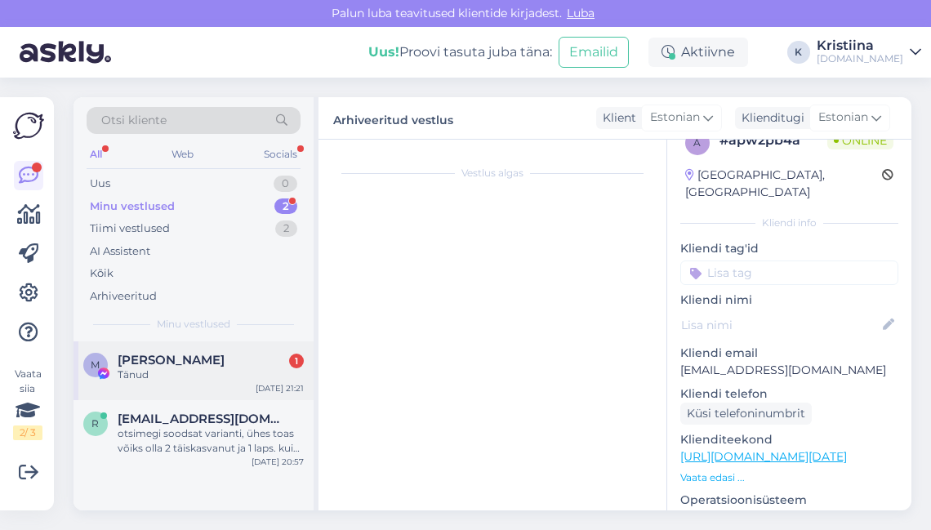
scroll to position [34, 0]
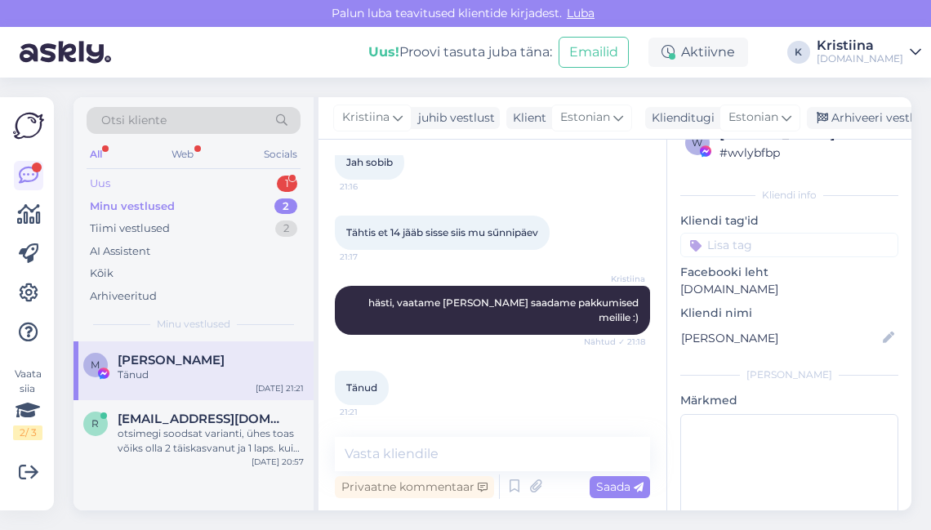
click at [181, 177] on div "Uus 1" at bounding box center [194, 183] width 214 height 23
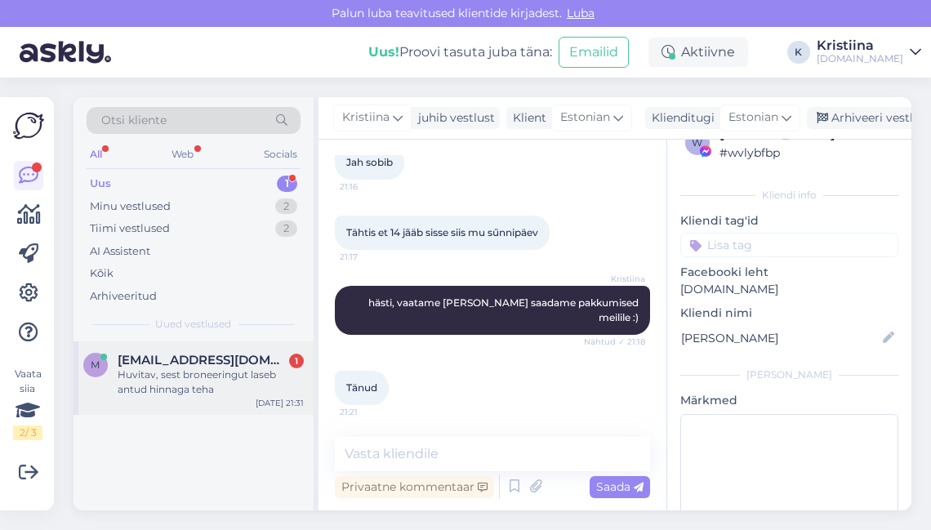
click at [191, 371] on div "Huvitav, sest broneeringut laseb antud hinnaga teha" at bounding box center [211, 382] width 186 height 29
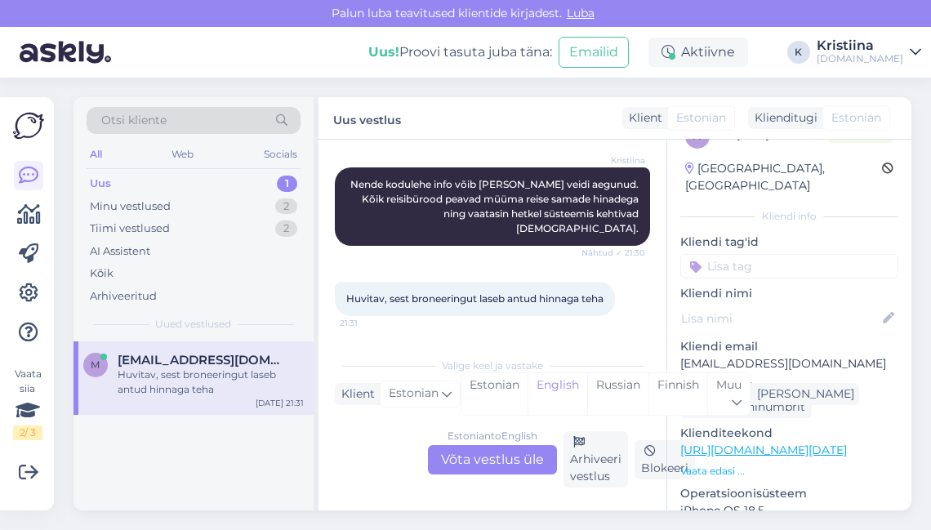
scroll to position [27, 0]
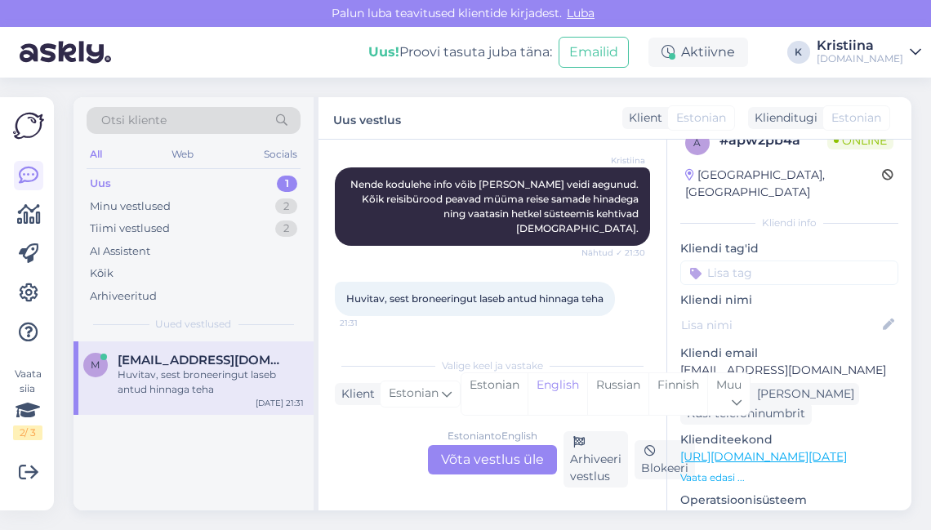
click at [513, 454] on div "Estonian to English Võta vestlus üle" at bounding box center [492, 459] width 129 height 29
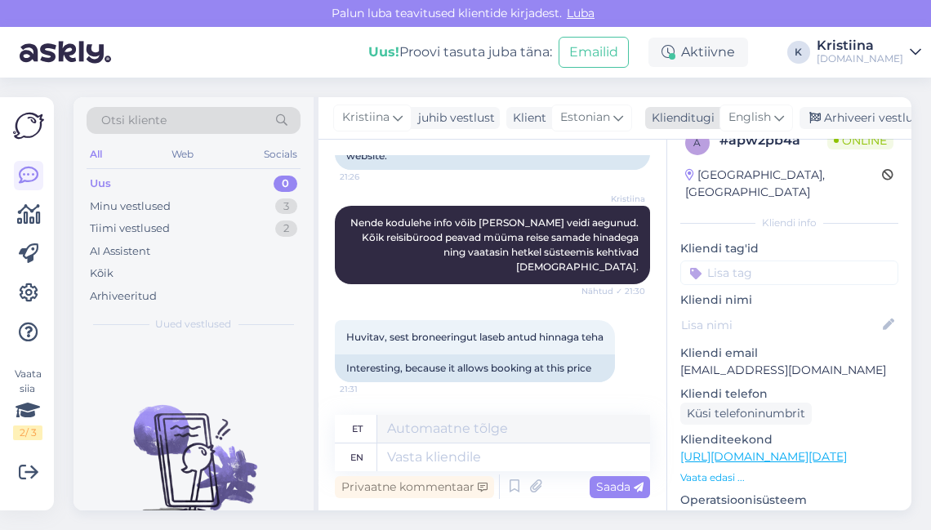
click at [771, 115] on div "English" at bounding box center [757, 118] width 74 height 26
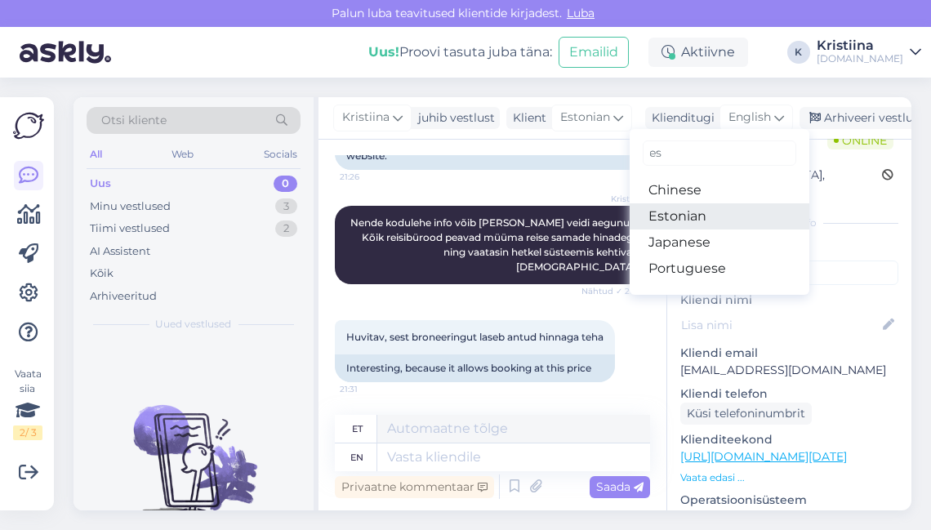
click at [704, 213] on link "Estonian" at bounding box center [720, 216] width 180 height 26
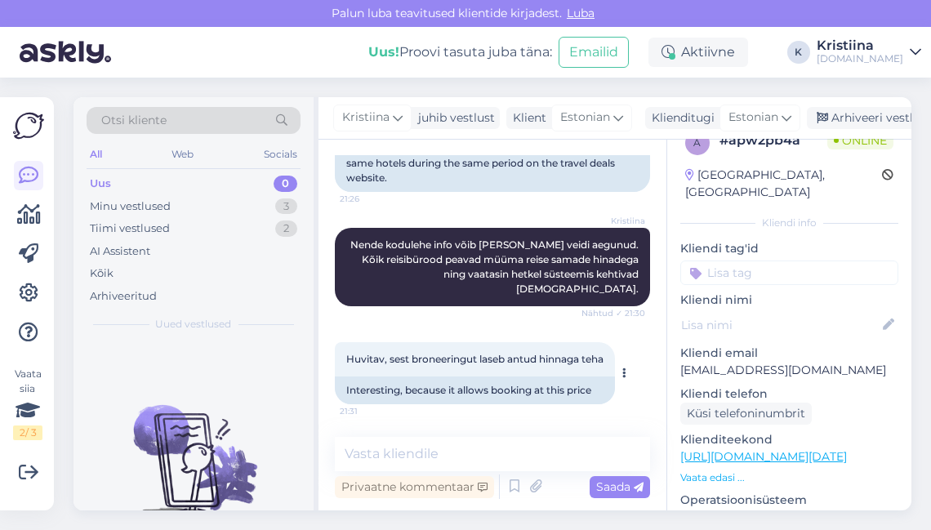
scroll to position [610, 0]
click at [458, 447] on textarea at bounding box center [492, 454] width 315 height 34
type textarea "V"
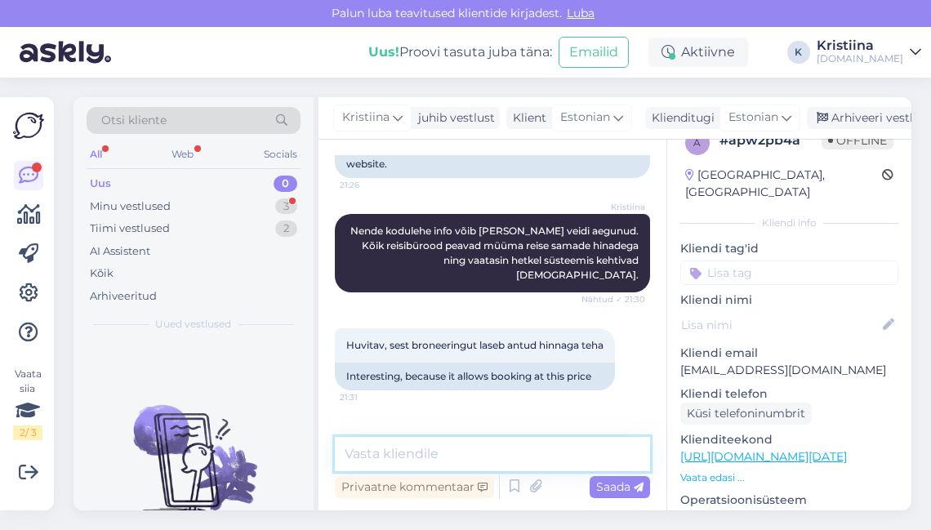
scroll to position [710, 0]
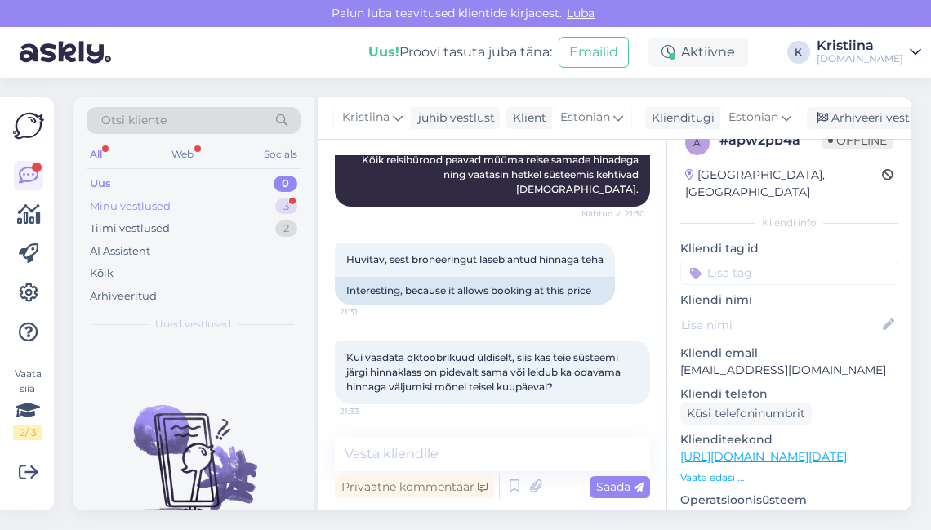
click at [170, 208] on div "Minu vestlused 3" at bounding box center [194, 206] width 214 height 23
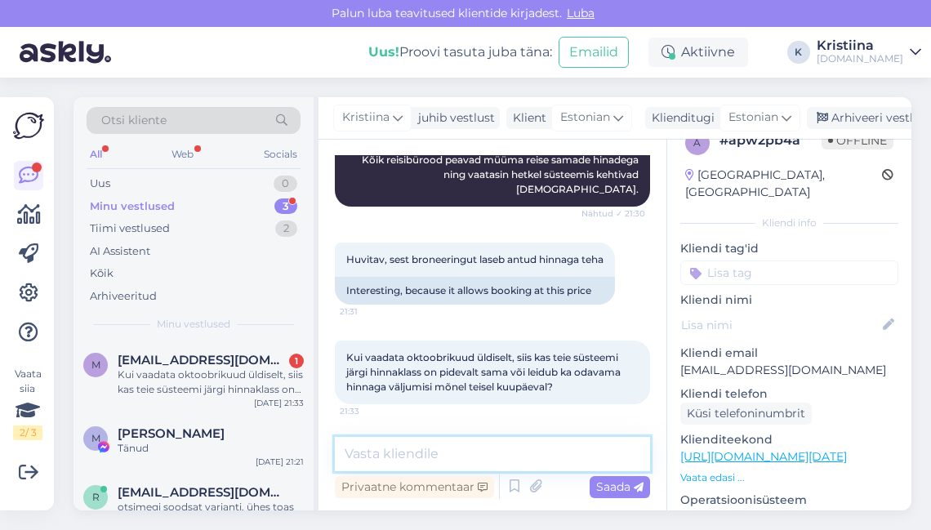
click at [443, 453] on textarea at bounding box center [492, 454] width 315 height 34
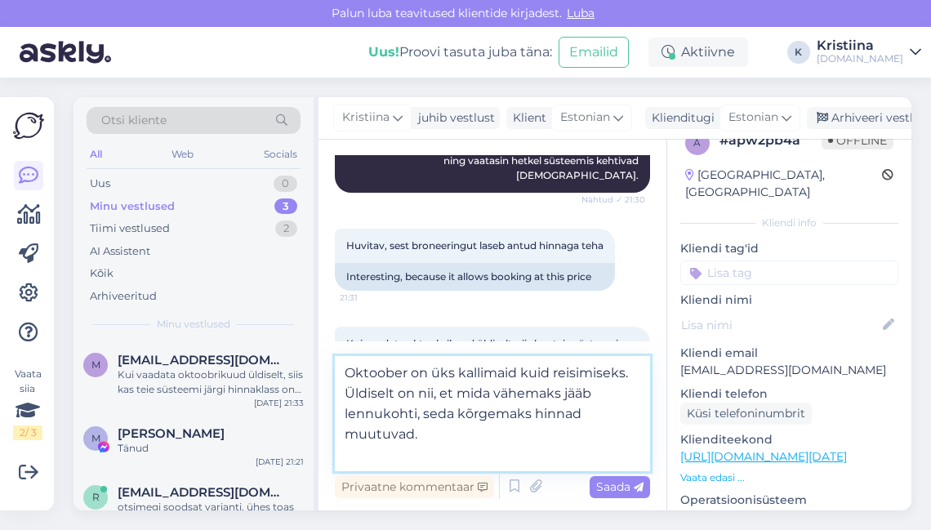
type textarea "Oktoober on üks kallimaid kuid reisimiseks. Üldiselt on nii, et mida vähemaks j…"
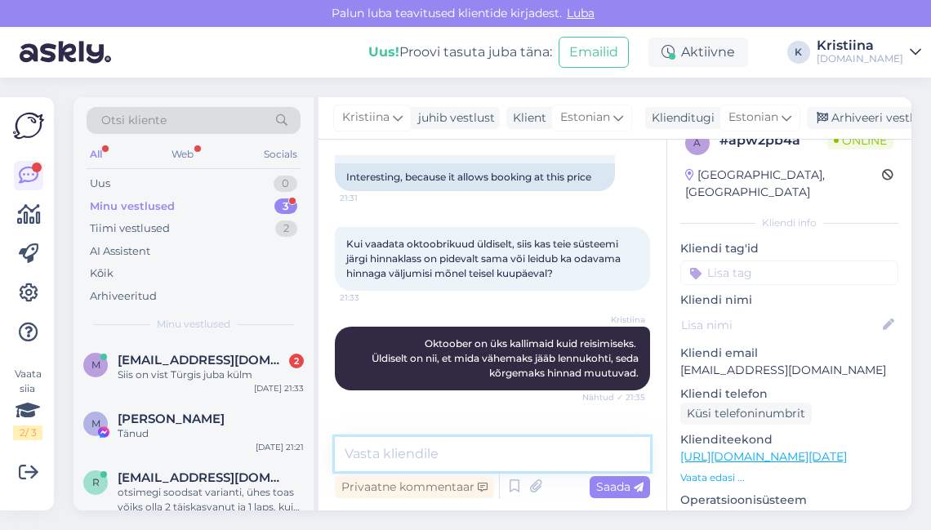
scroll to position [950, 0]
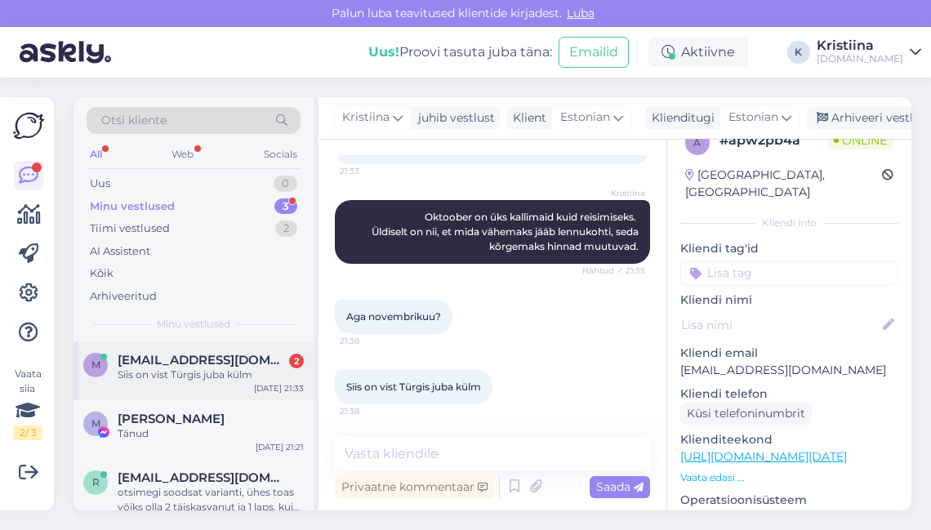
click at [194, 369] on div "Siis on vist Türgis juba külm" at bounding box center [211, 375] width 186 height 15
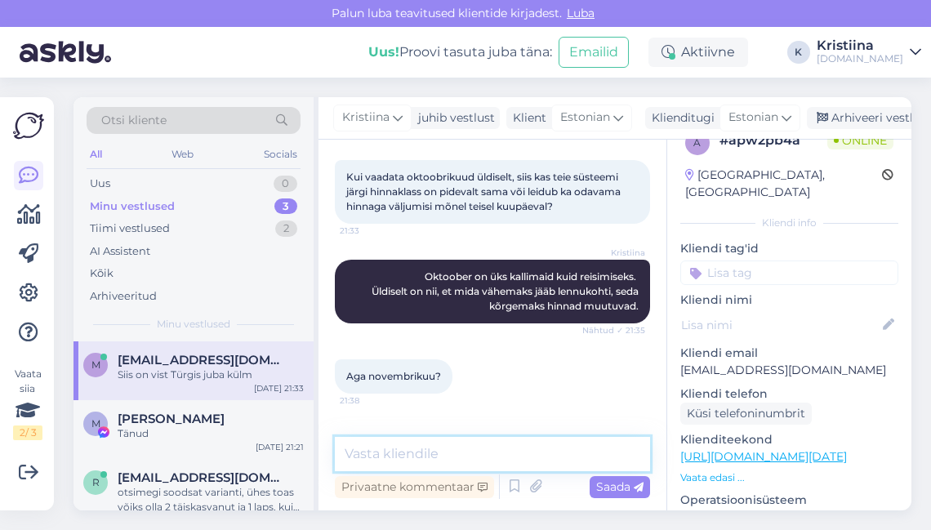
click at [420, 449] on textarea at bounding box center [492, 454] width 315 height 34
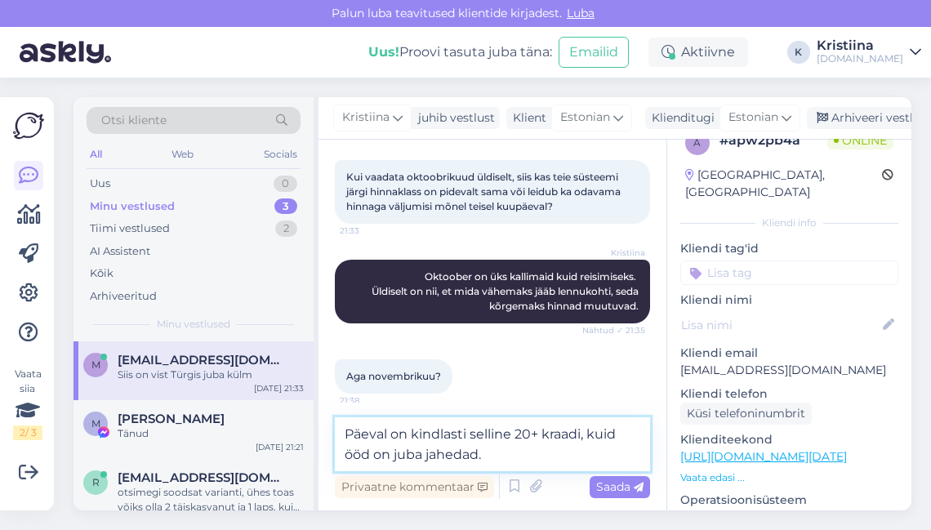
type textarea "Päeval on kindlasti selline 20+ kraadi, kuid ööd on juba jahedad."
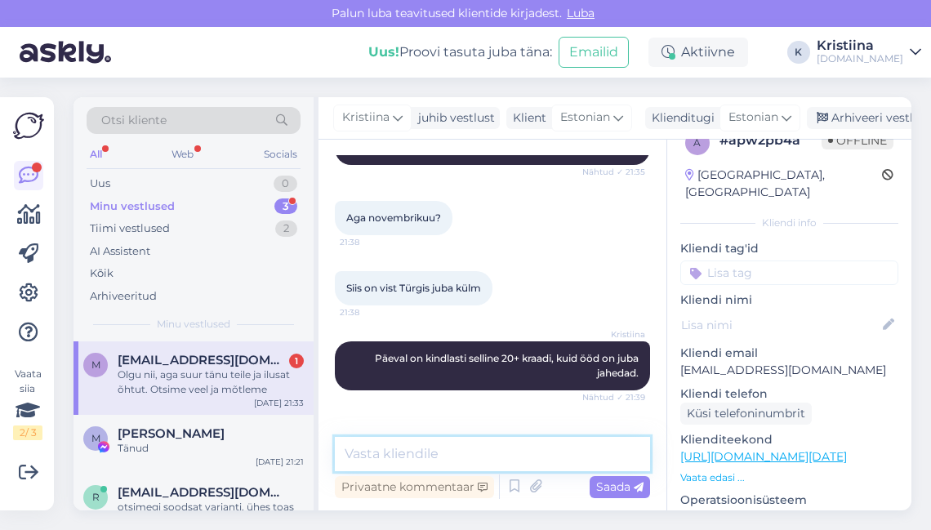
scroll to position [1120, 0]
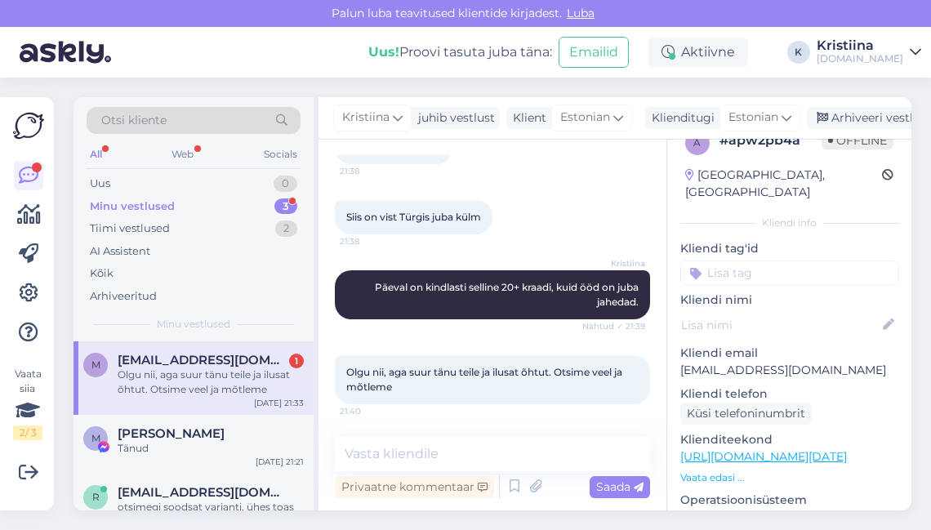
click at [214, 388] on div "Olgu nii, aga suur tänu teile ja ilusat õhtut. Otsime veel ja mõtleme" at bounding box center [211, 382] width 186 height 29
click at [444, 451] on textarea at bounding box center [492, 454] width 315 height 34
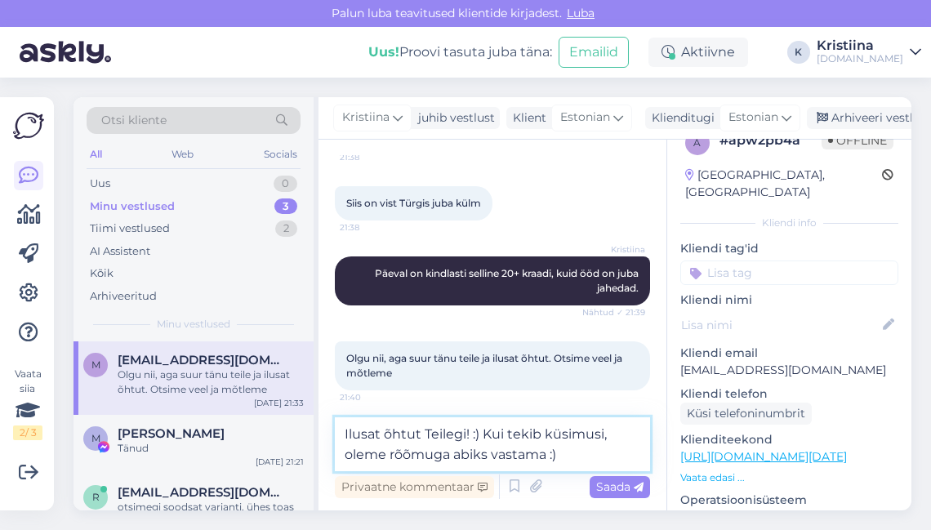
type textarea "Ilusat õhtut Teilegi! :) Kui tekib küsimusi, oleme rõõmuga abiks vastama :)"
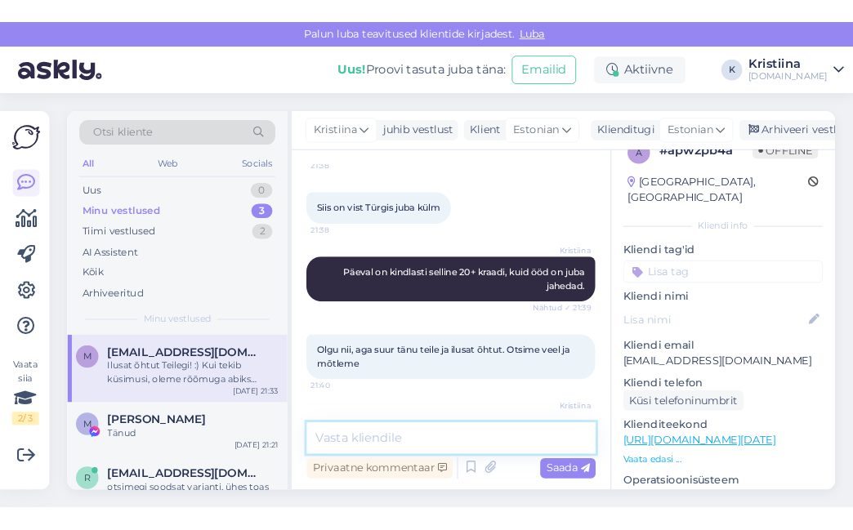
scroll to position [1205, 0]
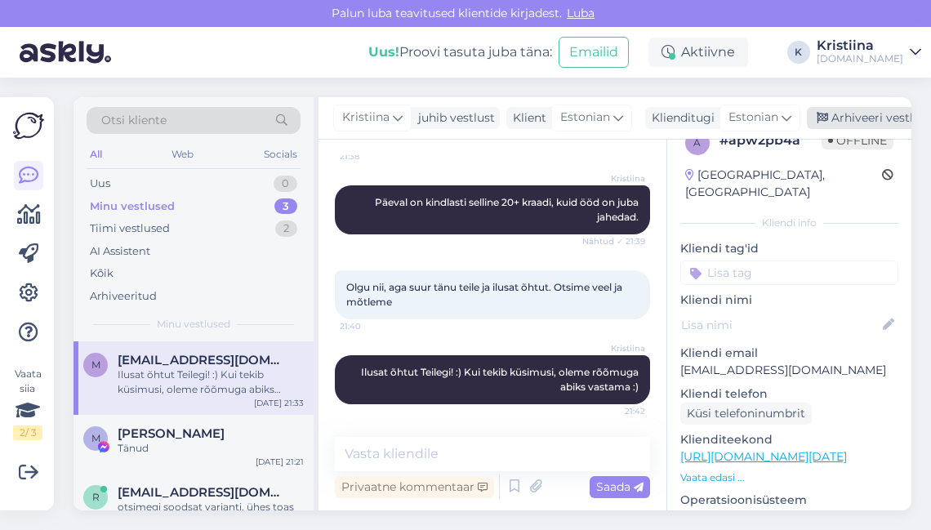
click at [838, 123] on div "Arhiveeri vestlus" at bounding box center [870, 118] width 126 height 22
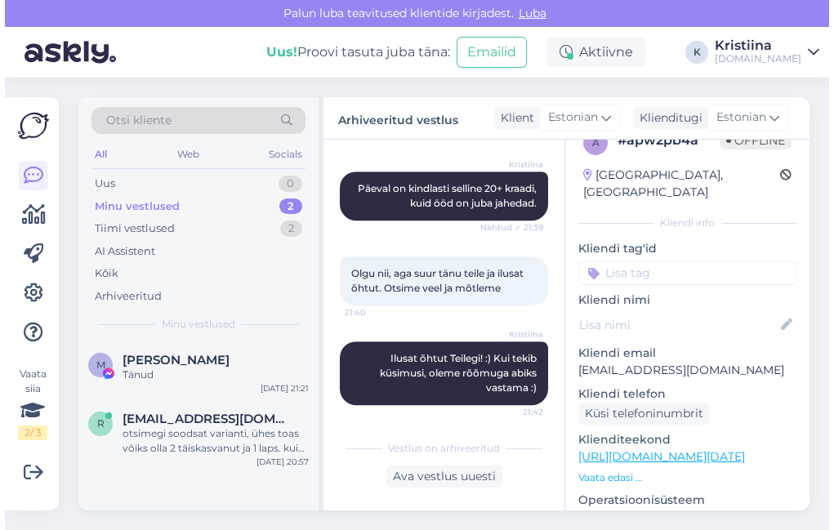
scroll to position [1426, 0]
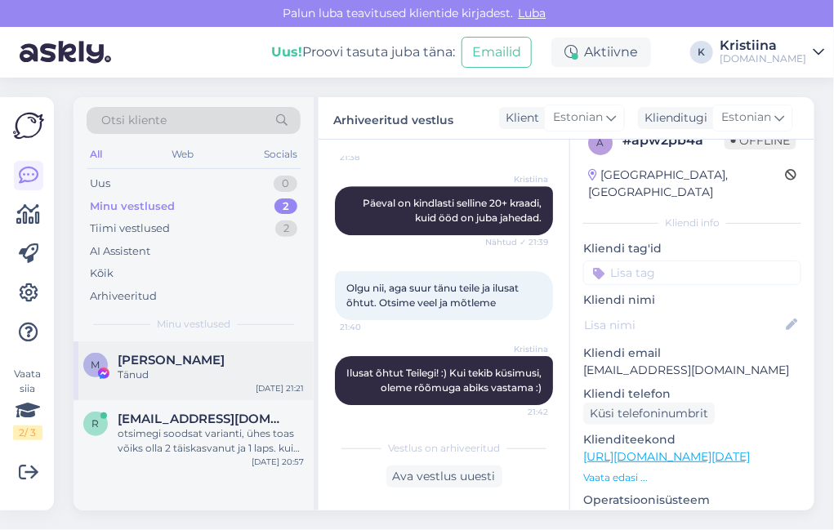
click at [169, 379] on div "Tänud" at bounding box center [211, 375] width 186 height 15
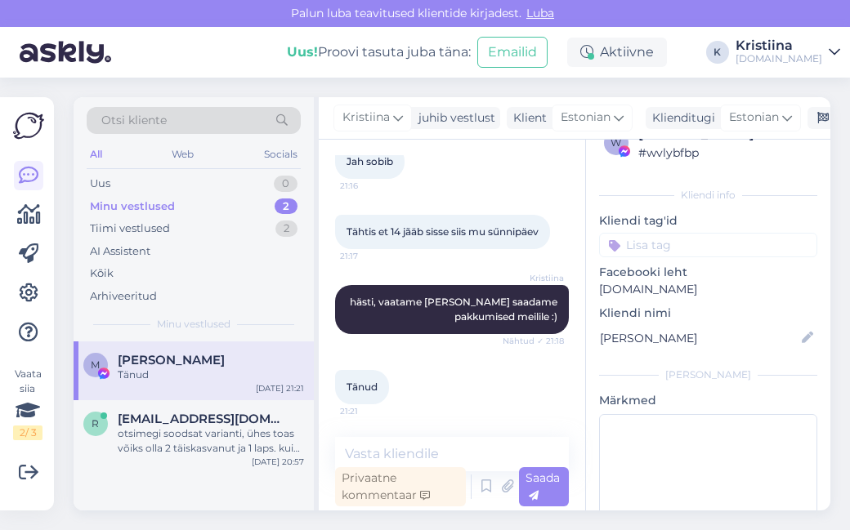
scroll to position [682, 0]
click at [129, 451] on div "otsimegi soodsat varianti, ühes toas võiks olla 2 täiskasvanut ja 1 laps. kui o…" at bounding box center [211, 441] width 186 height 29
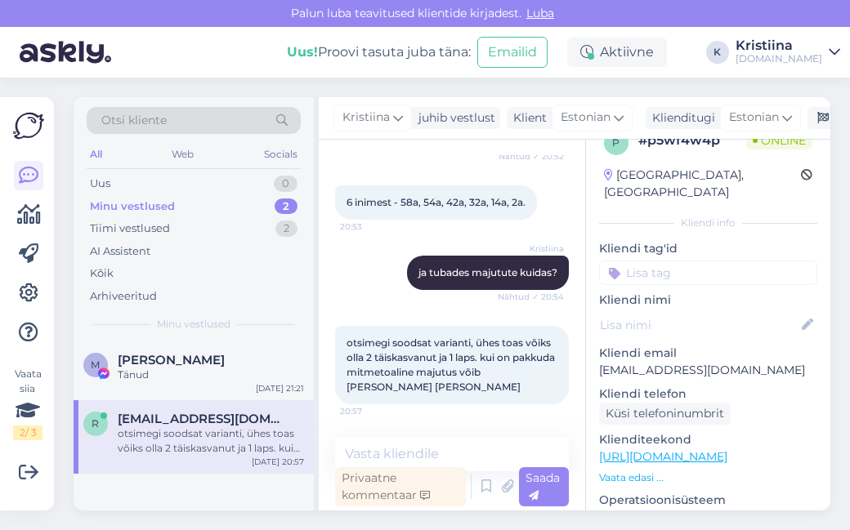
scroll to position [1132, 0]
click at [223, 184] on div "Uus 1" at bounding box center [194, 183] width 214 height 23
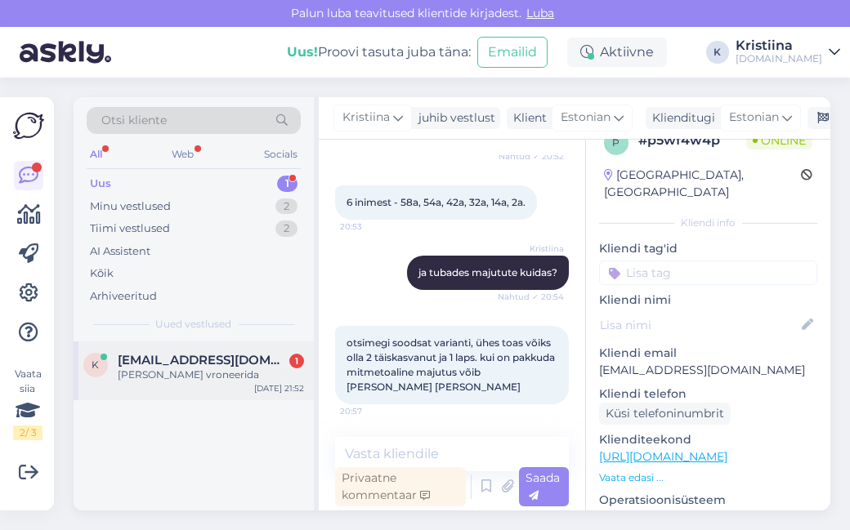
click at [240, 382] on div "K [EMAIL_ADDRESS][DOMAIN_NAME] 1 [PERSON_NAME] vroneerida [DATE] 21:52" at bounding box center [194, 371] width 240 height 59
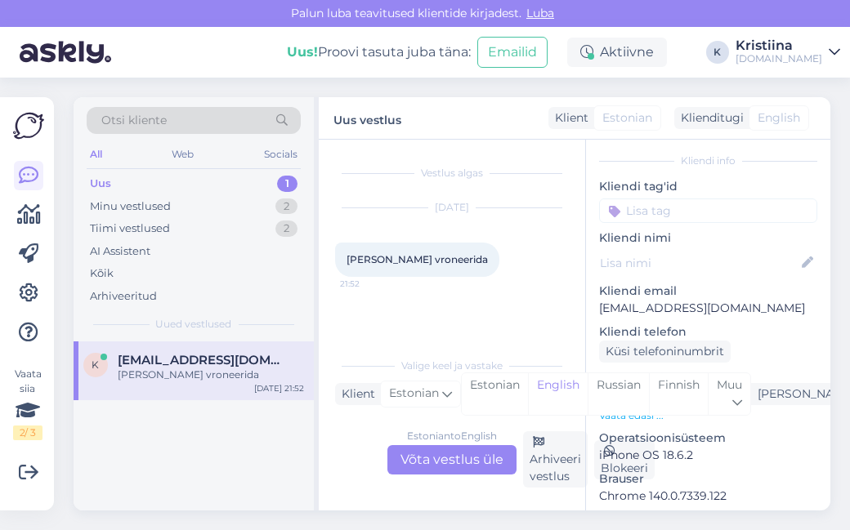
scroll to position [118, 0]
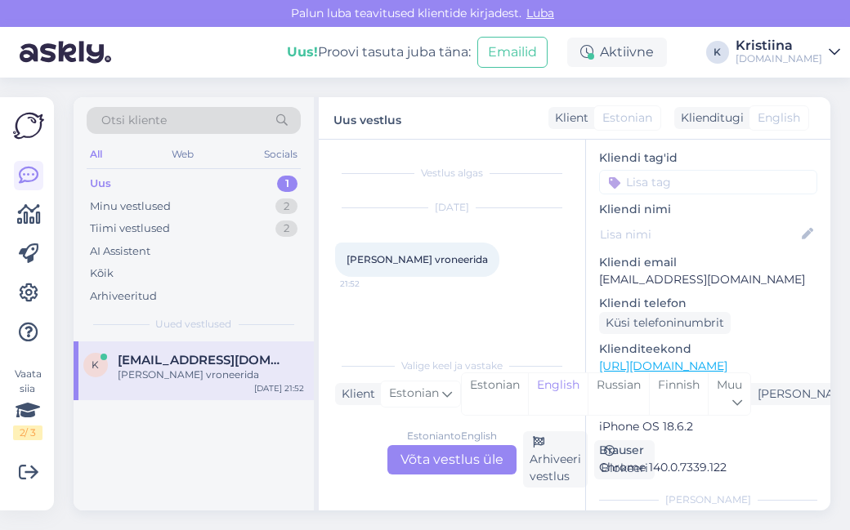
click at [669, 359] on link "[URL][DOMAIN_NAME]" at bounding box center [663, 366] width 128 height 15
click at [466, 459] on div "Estonian to English Võta vestlus üle" at bounding box center [451, 459] width 129 height 29
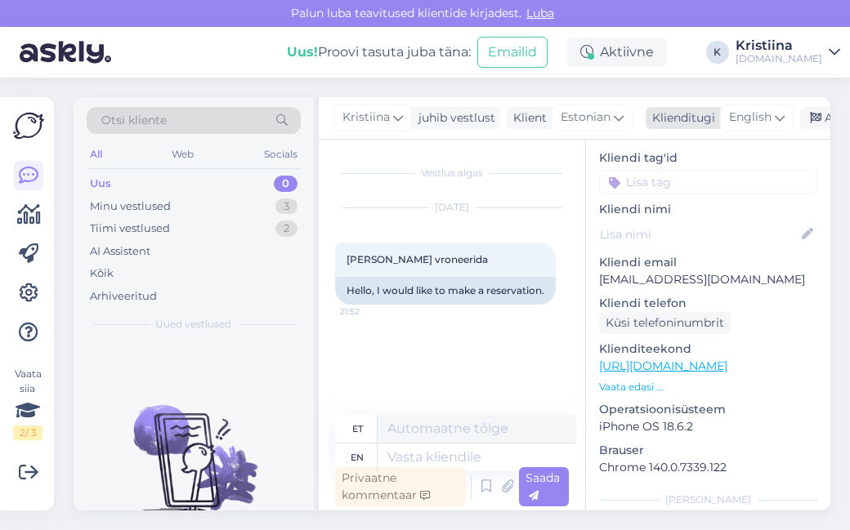
click at [750, 109] on span "English" at bounding box center [750, 118] width 42 height 18
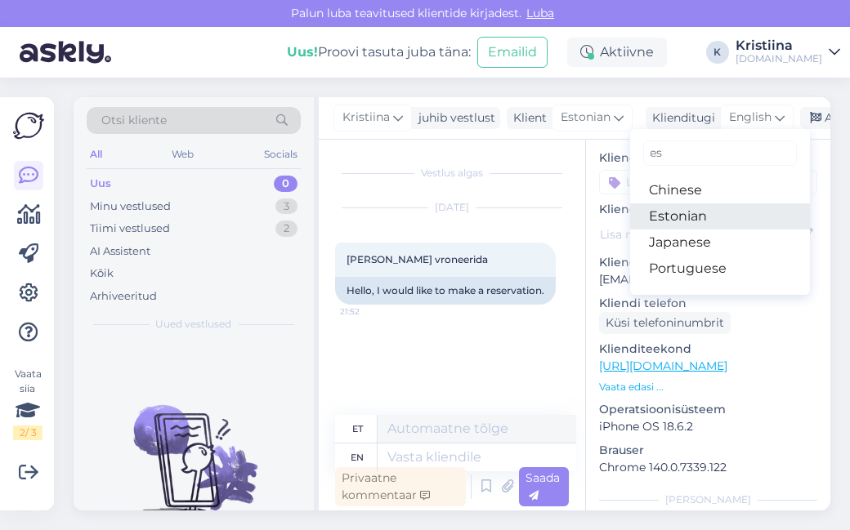
click at [708, 206] on link "Estonian" at bounding box center [720, 216] width 180 height 26
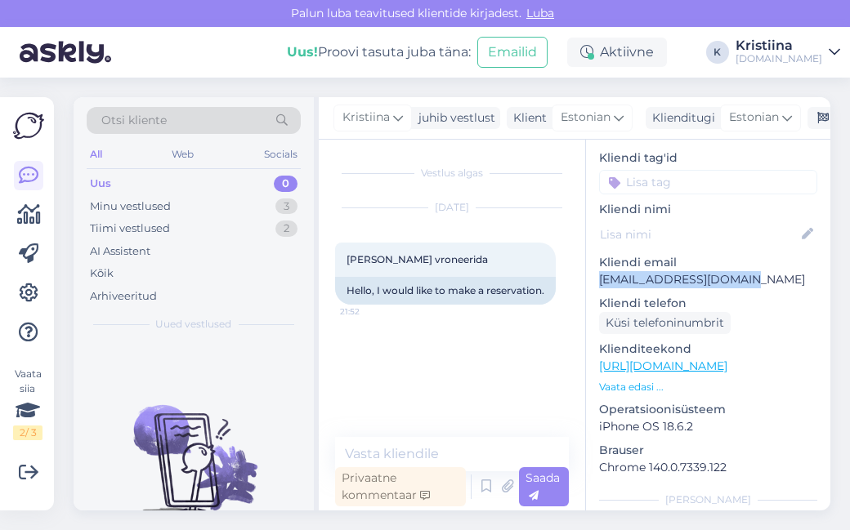
drag, startPoint x: 743, startPoint y: 265, endPoint x: 598, endPoint y: 265, distance: 144.6
click at [599, 271] on p "[EMAIL_ADDRESS][DOMAIN_NAME]" at bounding box center [708, 279] width 218 height 17
copy p "[EMAIL_ADDRESS][DOMAIN_NAME]"
click at [427, 448] on textarea at bounding box center [452, 454] width 234 height 34
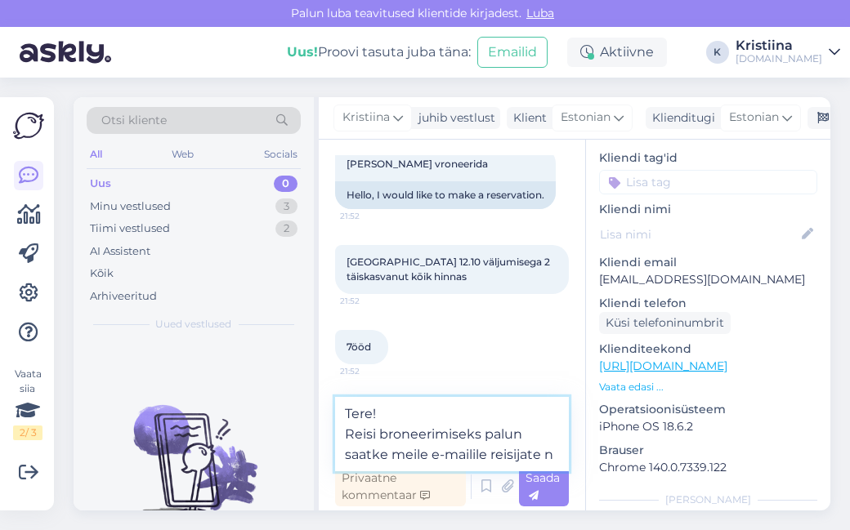
scroll to position [127, 0]
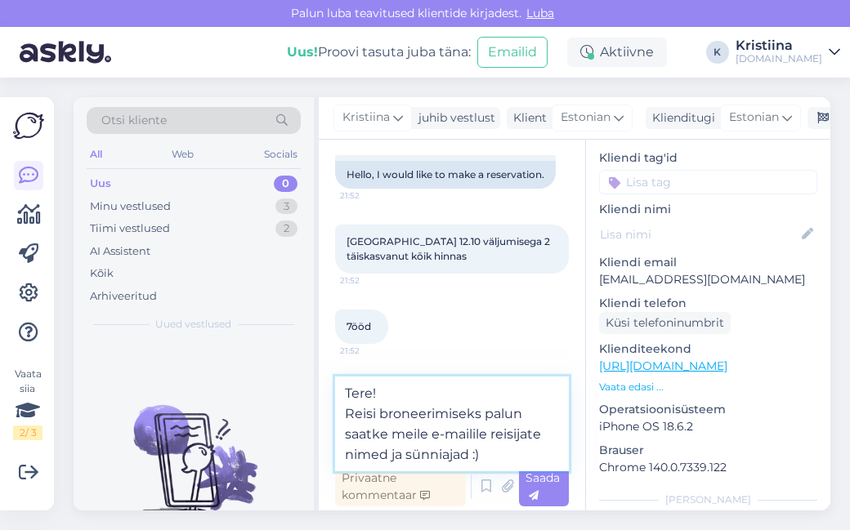
type textarea "Tere! Reisi broneerimiseks palun saatke meile e-mailile reisijate nimed ja sünn…"
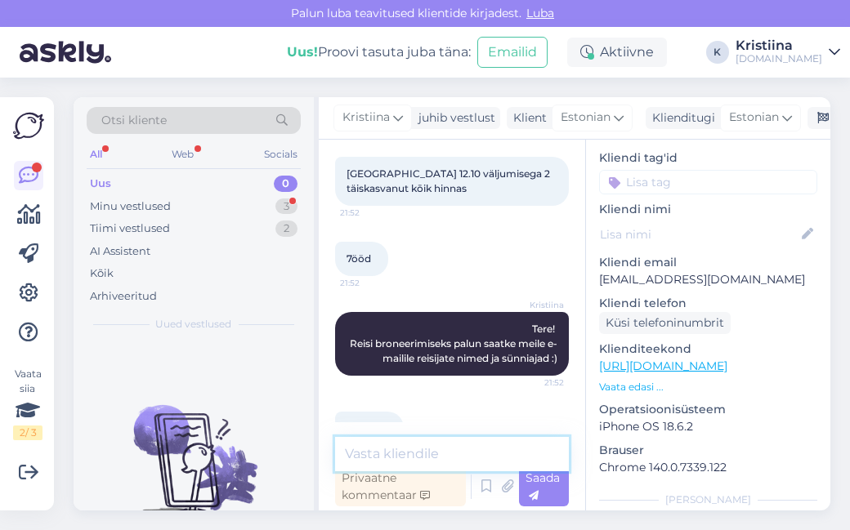
scroll to position [254, 0]
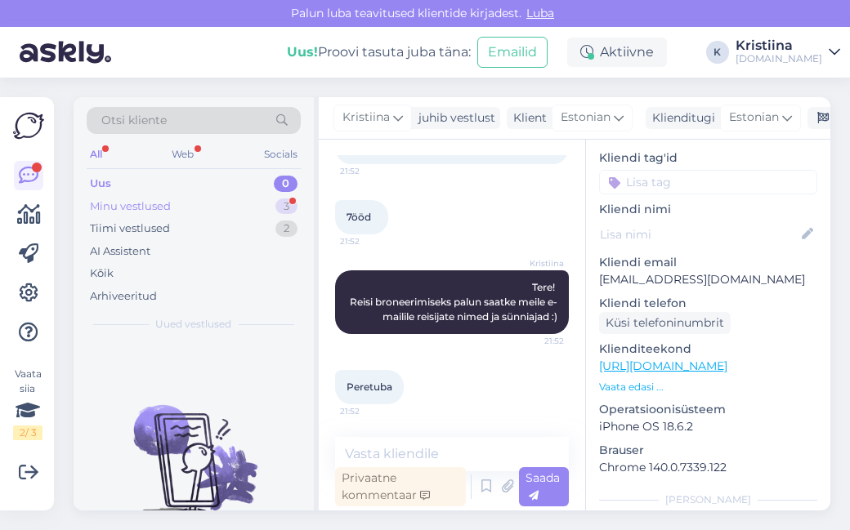
click at [215, 206] on div "Minu vestlused 3" at bounding box center [194, 206] width 214 height 23
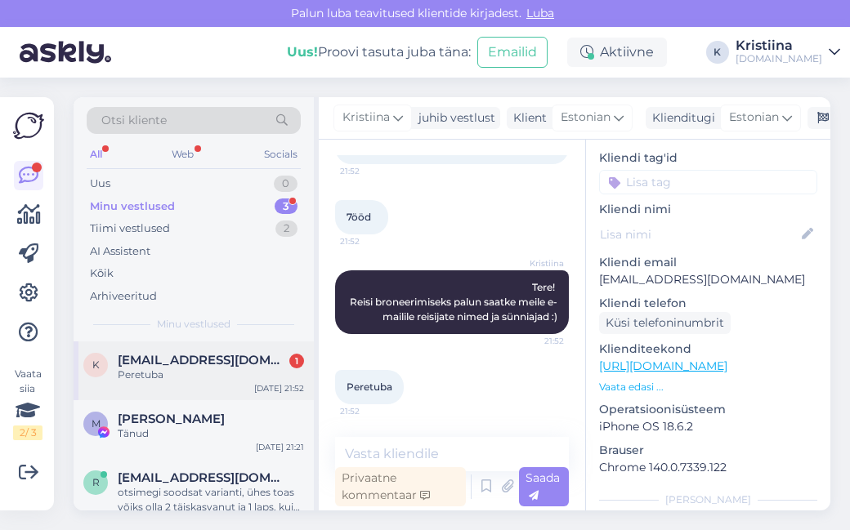
click at [195, 357] on span "[EMAIL_ADDRESS][DOMAIN_NAME]" at bounding box center [203, 360] width 170 height 15
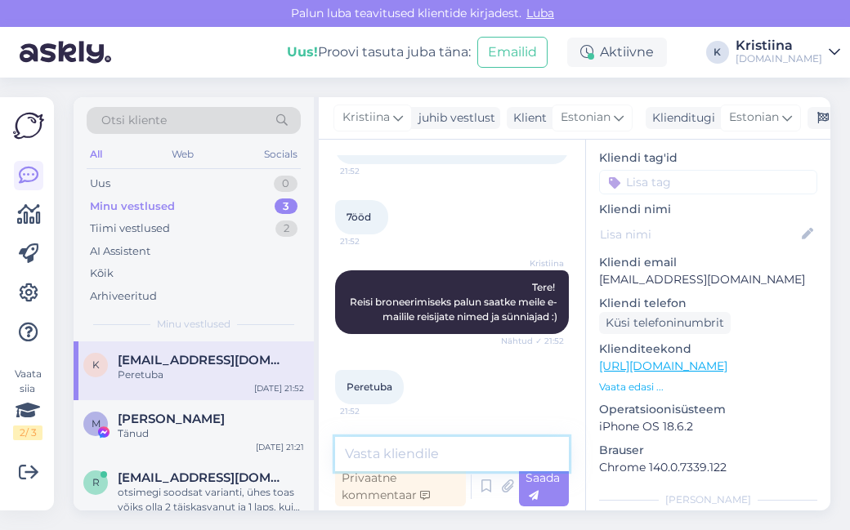
click at [396, 445] on textarea at bounding box center [452, 454] width 234 height 34
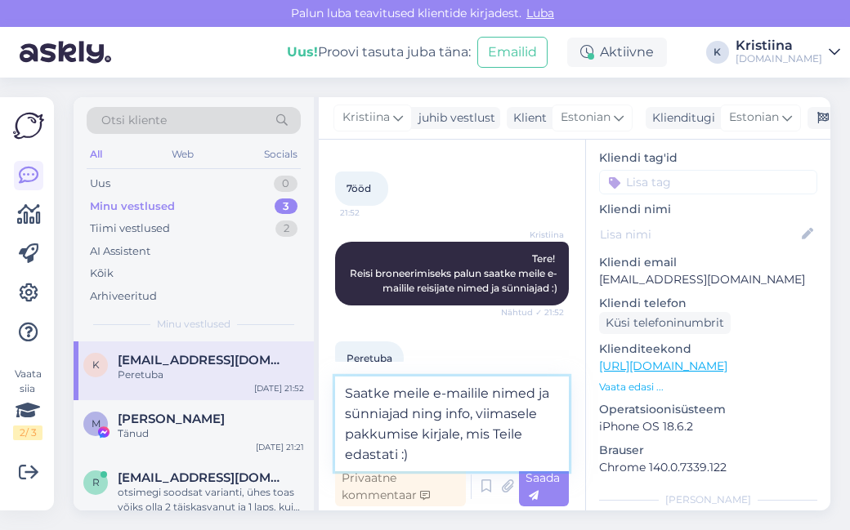
type textarea "Saatke meile e-mailile nimed ja sünniajad ning info, viimasele pakkumise kirjal…"
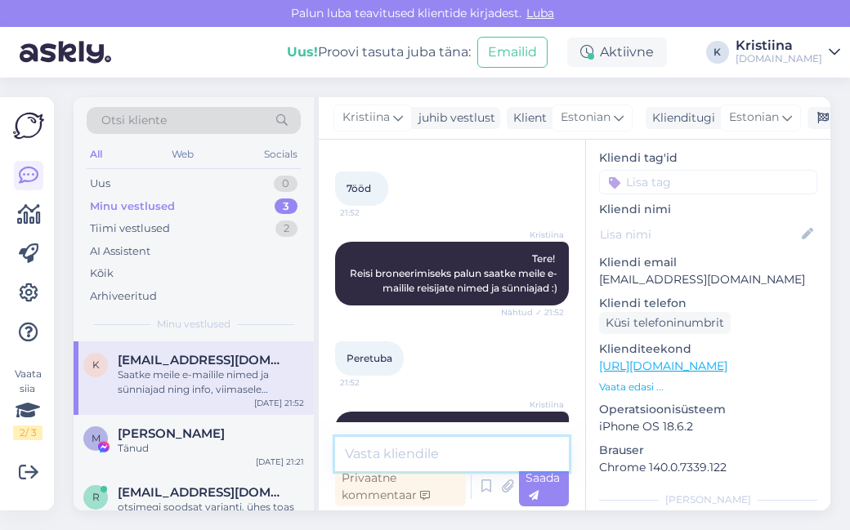
scroll to position [355, 0]
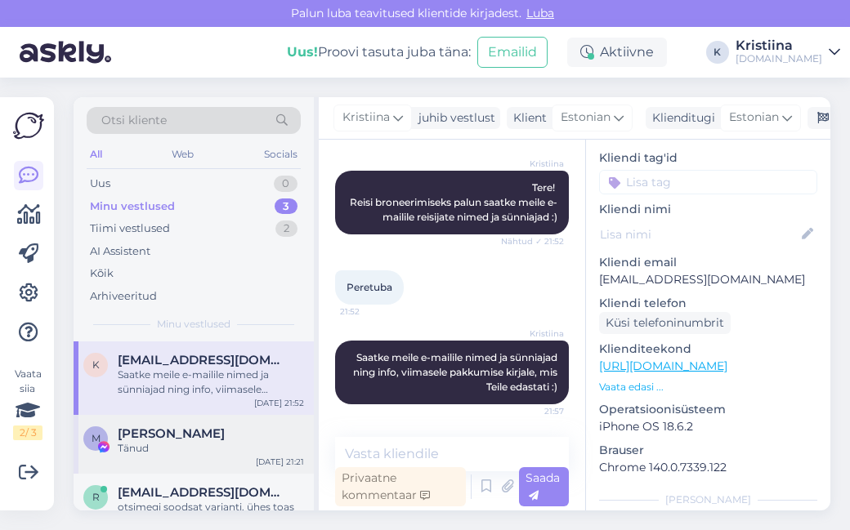
click at [217, 434] on div "[PERSON_NAME]" at bounding box center [211, 434] width 186 height 15
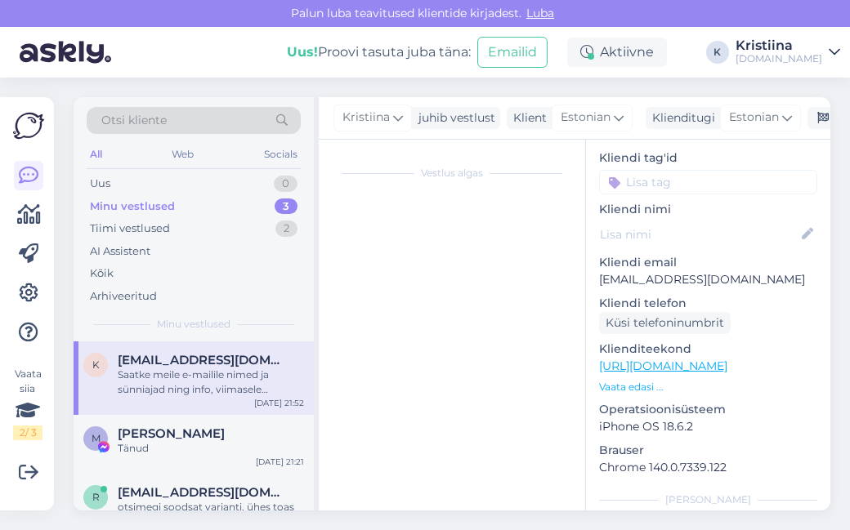
scroll to position [107, 0]
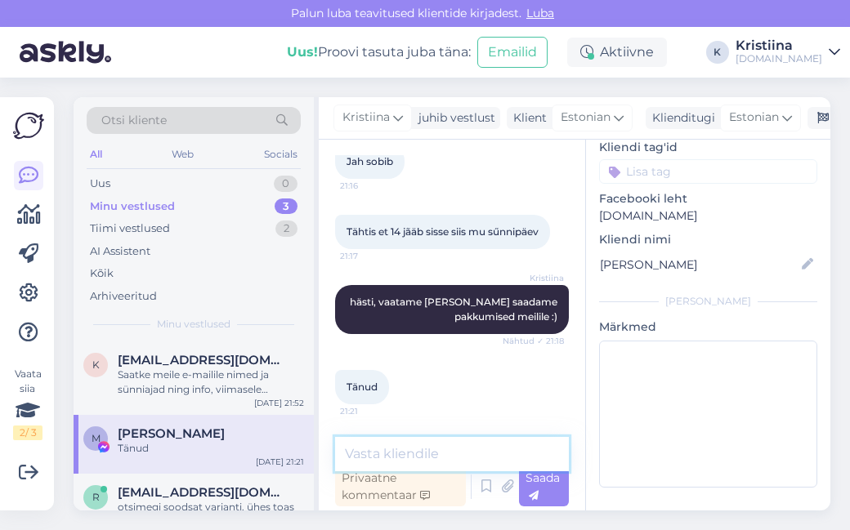
click at [395, 453] on textarea at bounding box center [452, 454] width 234 height 34
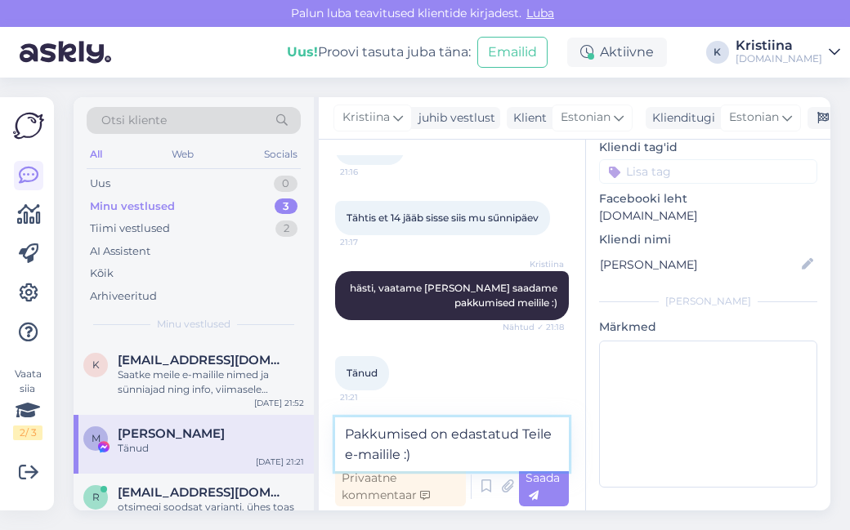
type textarea "Pakkumised on edastatud Teile e-mailile :)"
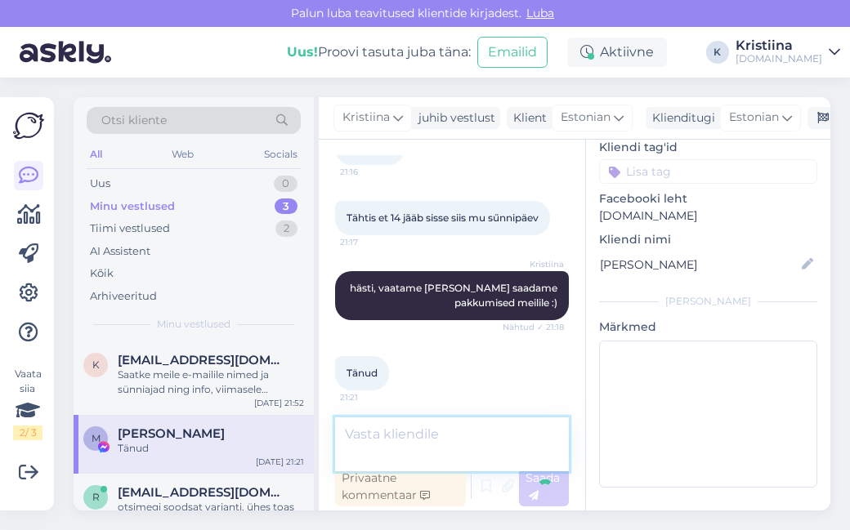
scroll to position [767, 0]
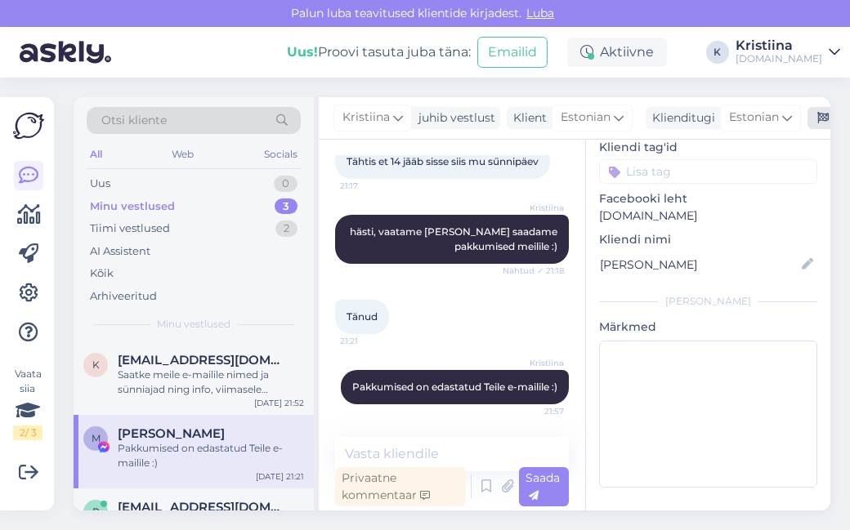
click at [826, 113] on icon at bounding box center [822, 118] width 11 height 11
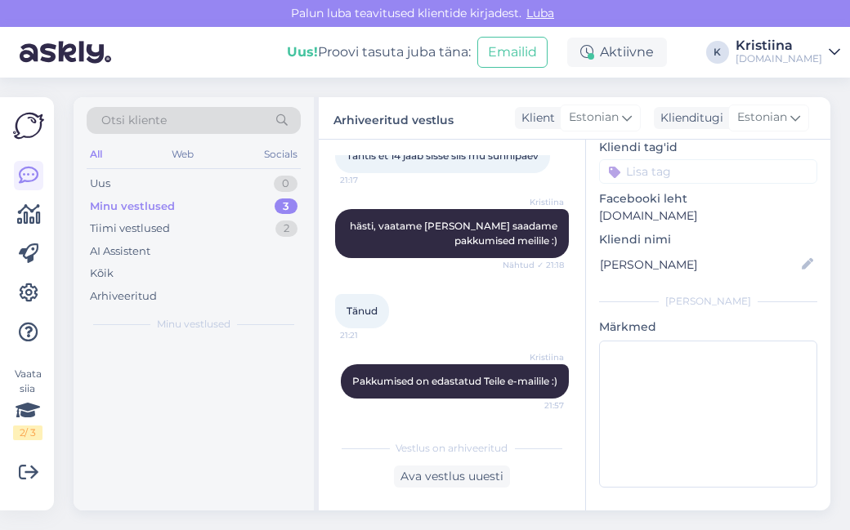
scroll to position [772, 0]
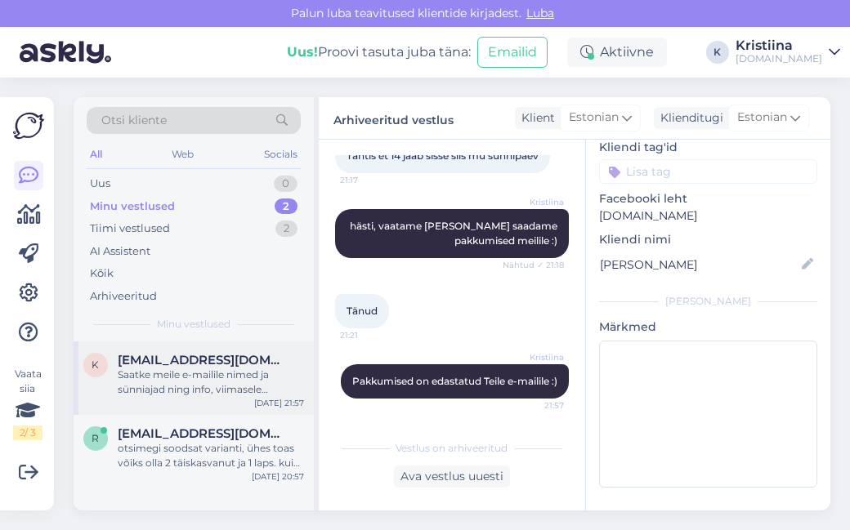
click at [175, 344] on div "K [EMAIL_ADDRESS][DOMAIN_NAME] Saatke meile e-mailile nimed ja sünniajad ning i…" at bounding box center [194, 379] width 240 height 74
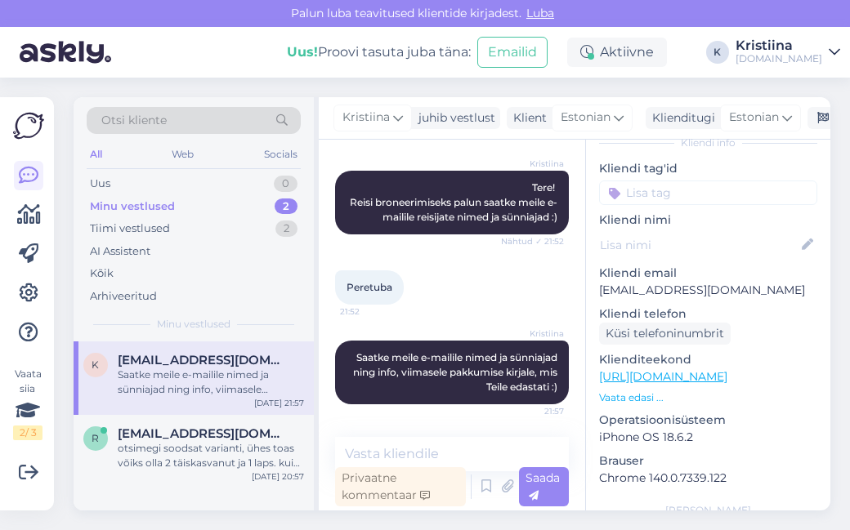
scroll to position [118, 0]
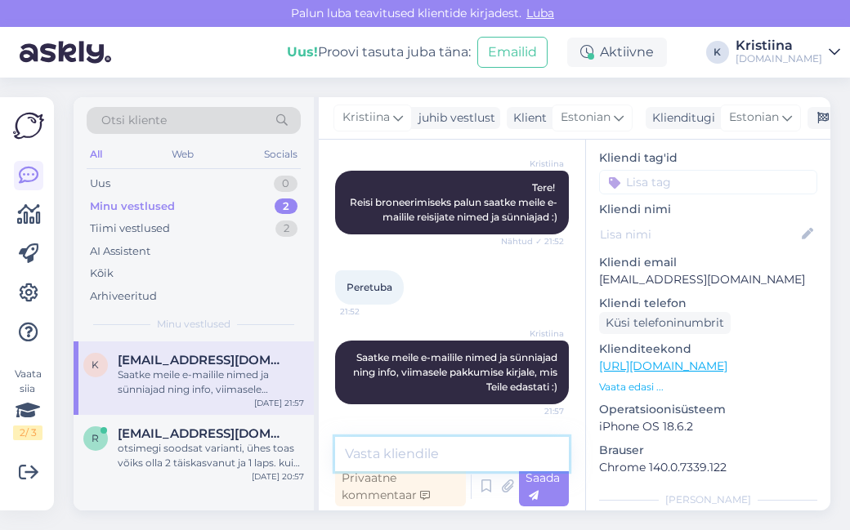
click at [413, 443] on textarea at bounding box center [452, 454] width 234 height 34
type textarea "saime kirja kätte, suur tänu! :)"
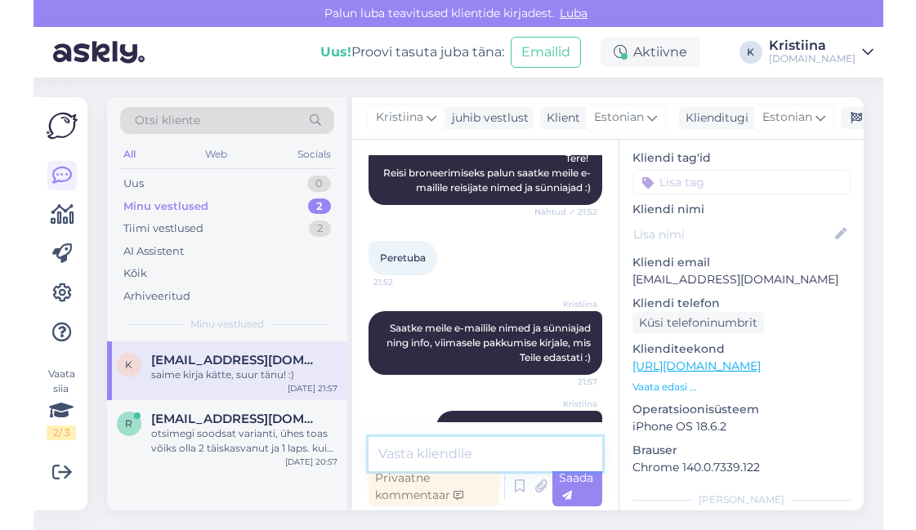
scroll to position [425, 0]
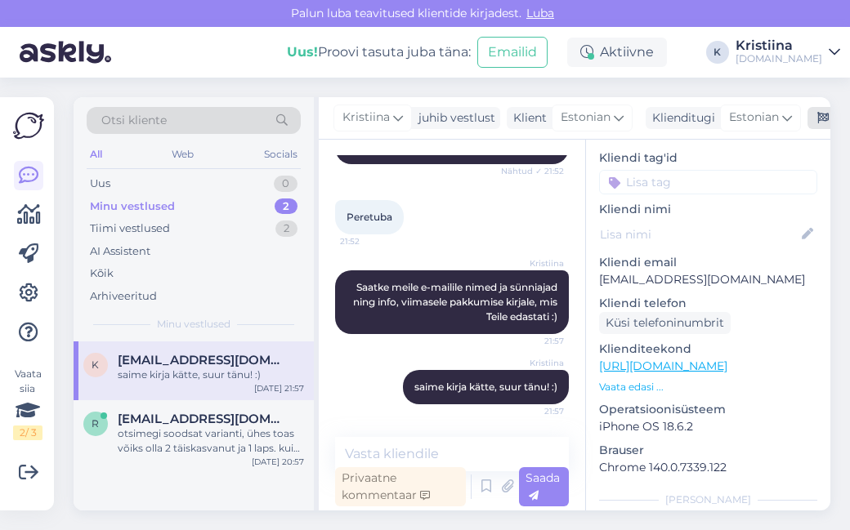
click at [819, 120] on icon at bounding box center [822, 118] width 11 height 11
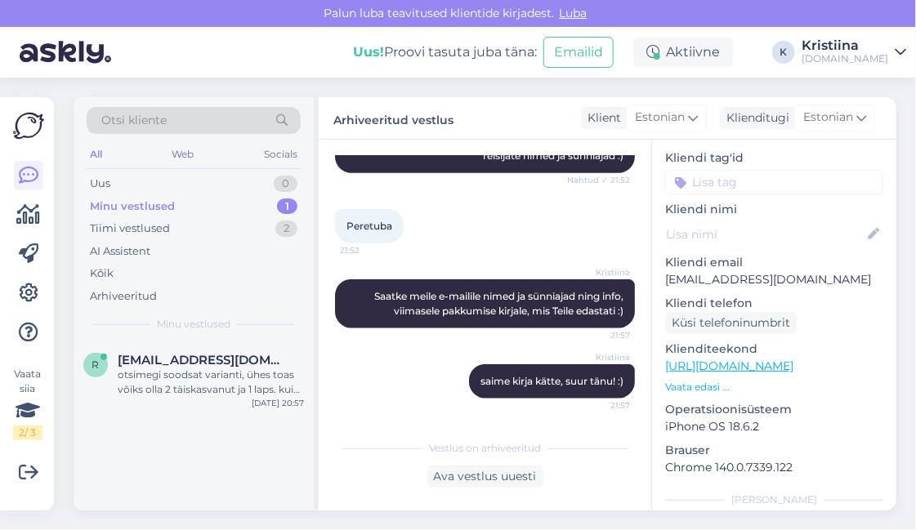
scroll to position [386, 0]
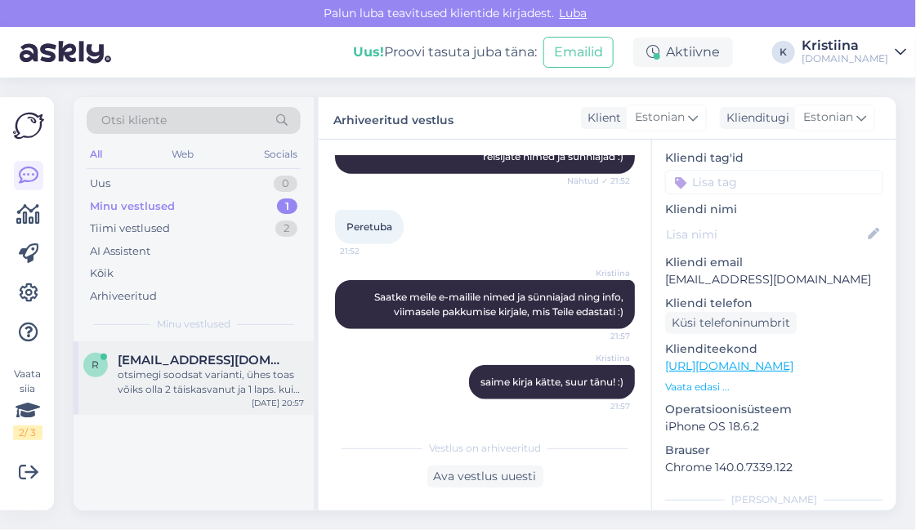
click at [183, 368] on div "otsimegi soodsat varianti, ühes toas võiks olla 2 täiskasvanut ja 1 laps. kui o…" at bounding box center [211, 382] width 186 height 29
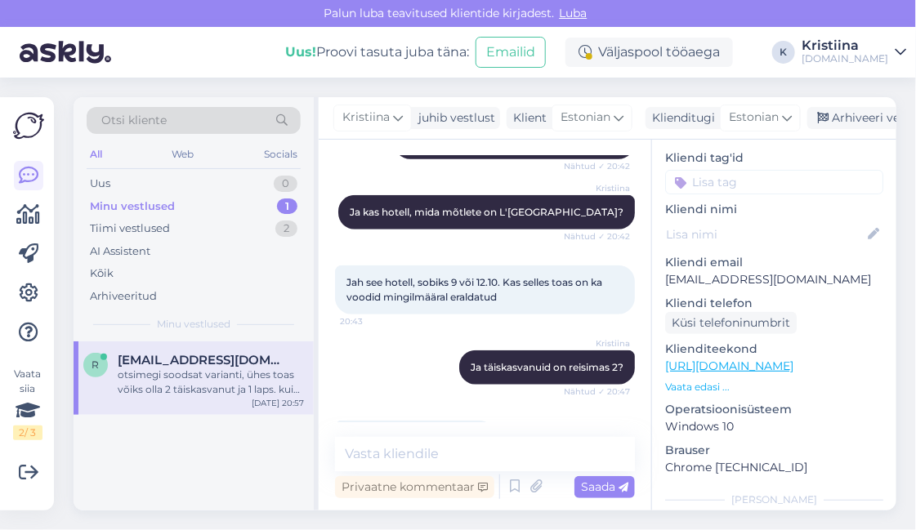
scroll to position [1045, 0]
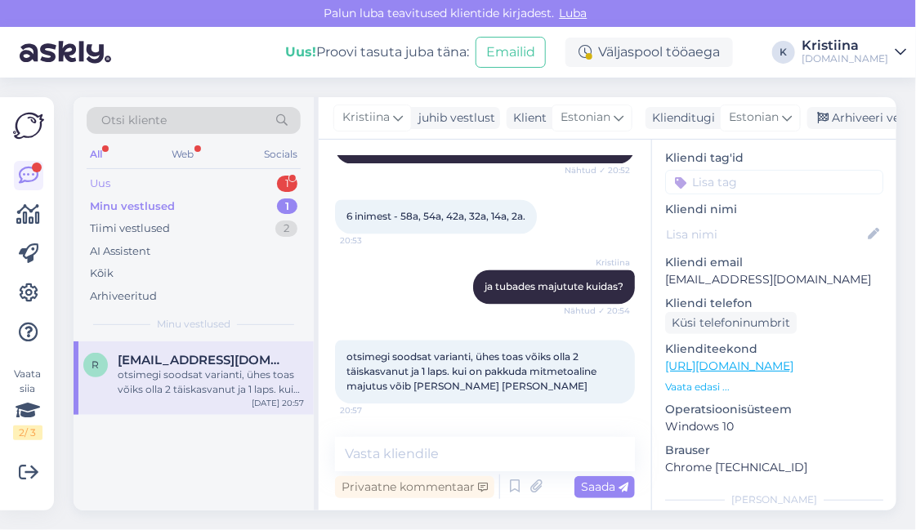
click at [217, 179] on div "Uus 1" at bounding box center [194, 183] width 214 height 23
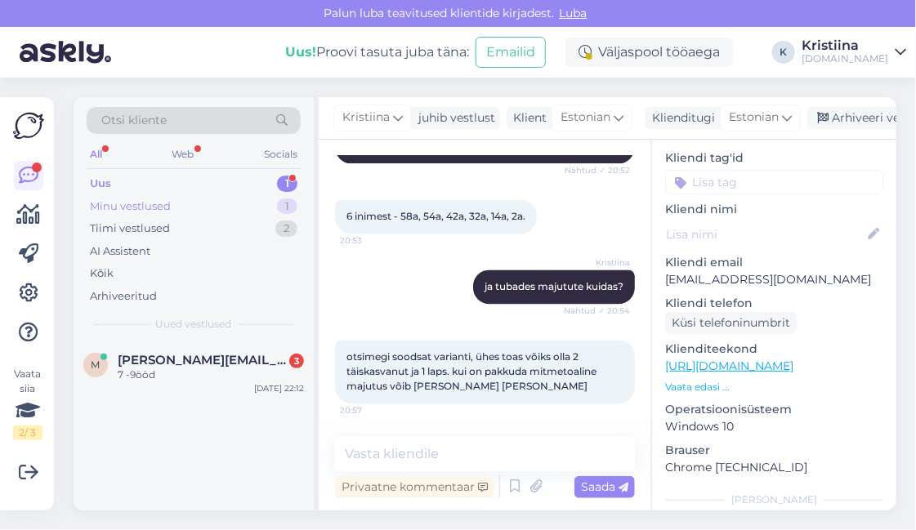
click at [196, 196] on div "Minu vestlused 1" at bounding box center [194, 206] width 214 height 23
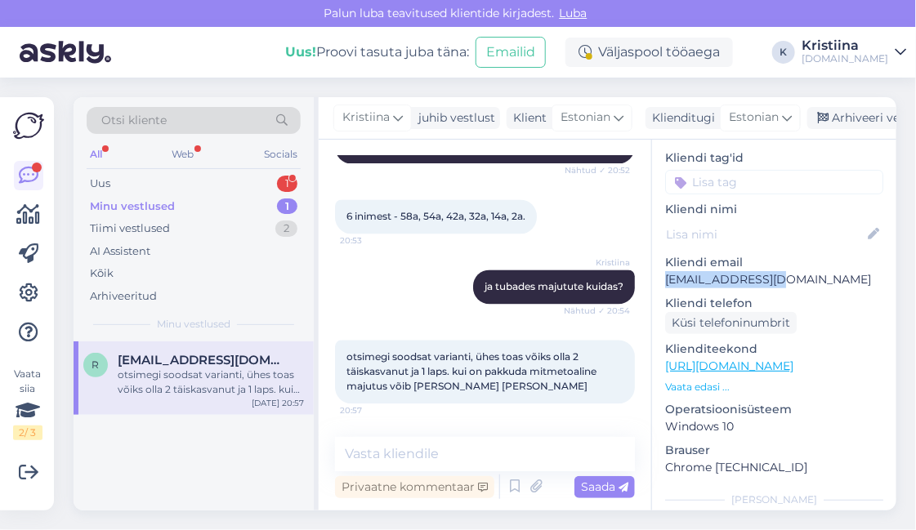
drag, startPoint x: 784, startPoint y: 265, endPoint x: 666, endPoint y: 264, distance: 117.7
click at [666, 271] on p "[EMAIL_ADDRESS][DOMAIN_NAME]" at bounding box center [774, 279] width 218 height 17
drag, startPoint x: 365, startPoint y: 370, endPoint x: 479, endPoint y: 373, distance: 113.6
click at [479, 373] on span "otsimegi soodsat varianti, ühes toas võiks olla 2 täiskasvanut ja 1 laps. kui o…" at bounding box center [472, 372] width 252 height 42
click at [480, 373] on span "otsimegi soodsat varianti, ühes toas võiks olla 2 täiskasvanut ja 1 laps. kui o…" at bounding box center [472, 372] width 252 height 42
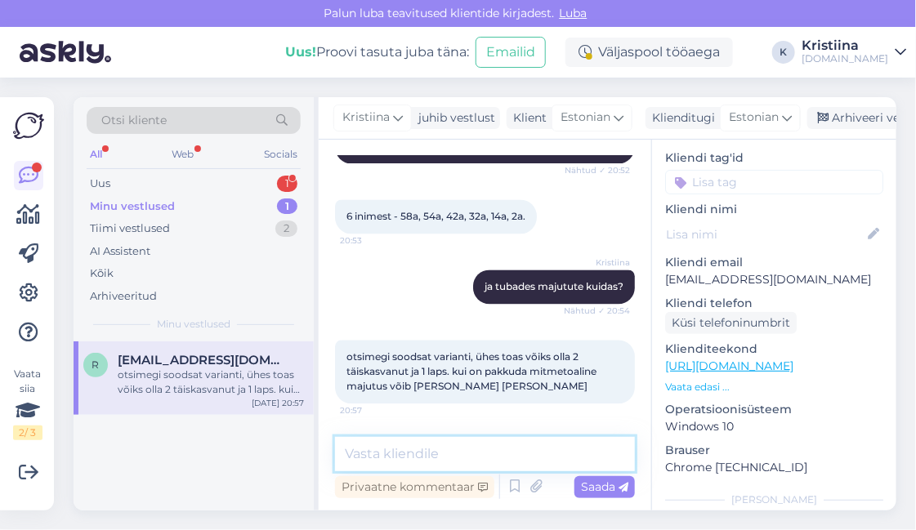
click at [409, 448] on textarea at bounding box center [485, 454] width 300 height 34
type textarea "Pakkumised on edastatud Teile e-mailile :)"
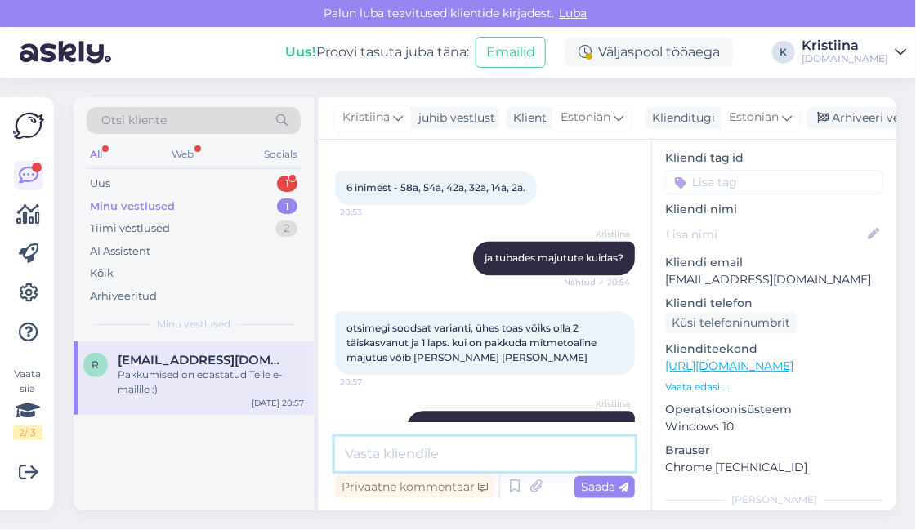
scroll to position [1115, 0]
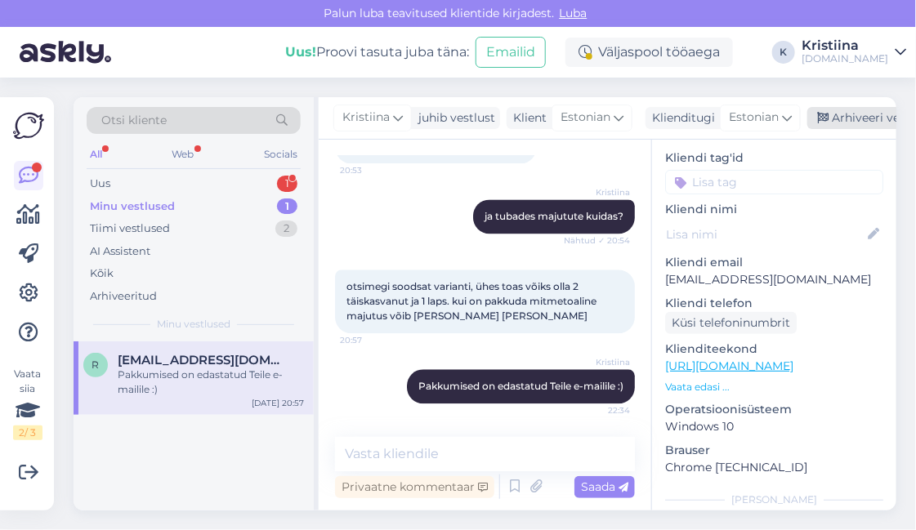
click at [850, 116] on div "Arhiveeri vestlus" at bounding box center [870, 118] width 126 height 22
